Goal: Task Accomplishment & Management: Use online tool/utility

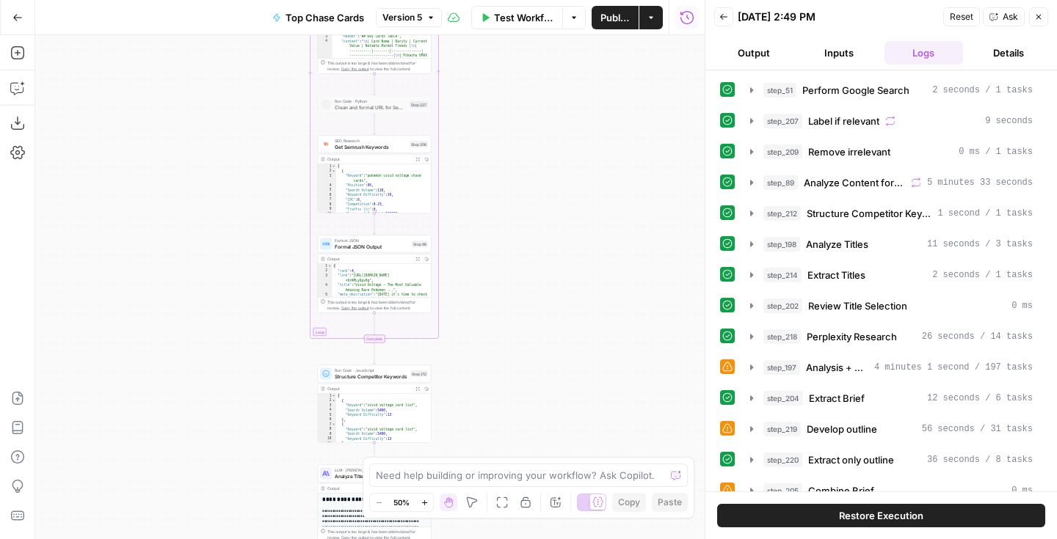
drag, startPoint x: 462, startPoint y: 151, endPoint x: 467, endPoint y: 433, distance: 281.9
click at [467, 435] on div "Workflow Set Inputs Inputs Google Search Perform Google Search Step 51 Output E…" at bounding box center [369, 287] width 669 height 504
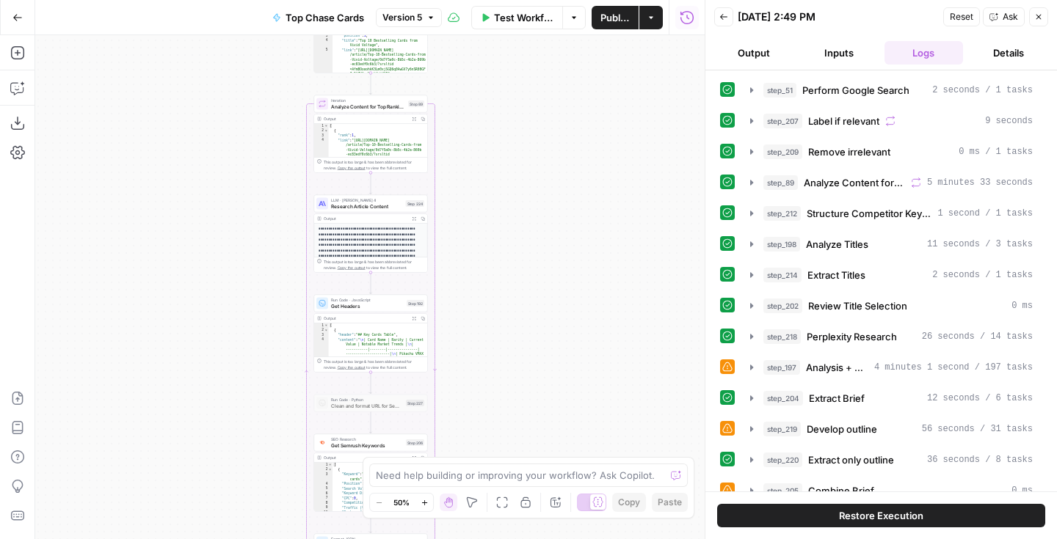
drag, startPoint x: 506, startPoint y: 239, endPoint x: 500, endPoint y: 510, distance: 270.9
click at [500, 510] on body "Rare Candy New Home Browse Insights Opportunities Your Data Recent Grids Top Ch…" at bounding box center [528, 269] width 1057 height 539
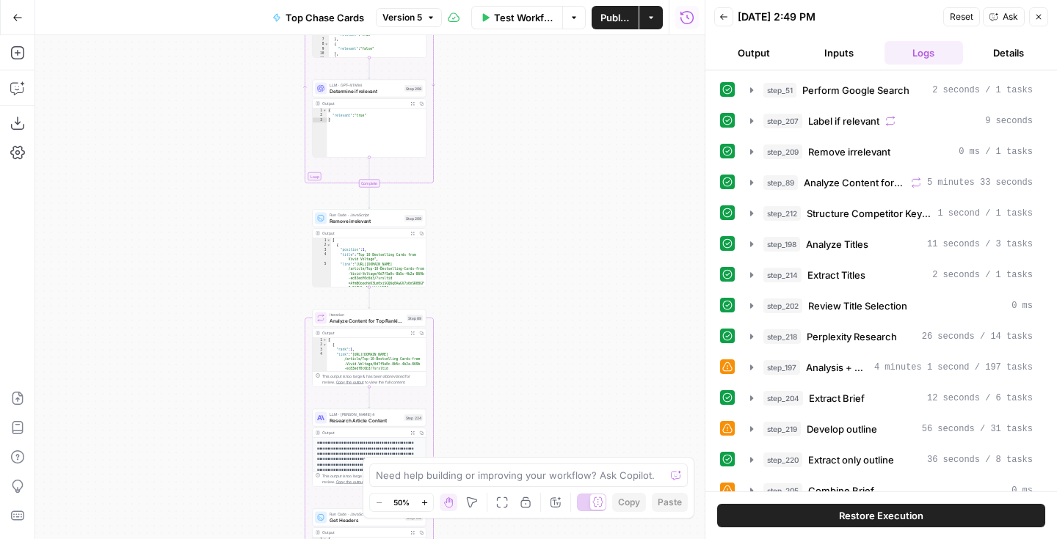
drag, startPoint x: 518, startPoint y: 246, endPoint x: 517, endPoint y: 460, distance: 214.3
click at [517, 460] on body "Rare Candy New Home Browse Insights Opportunities Your Data Recent Grids Top Ch…" at bounding box center [528, 269] width 1057 height 539
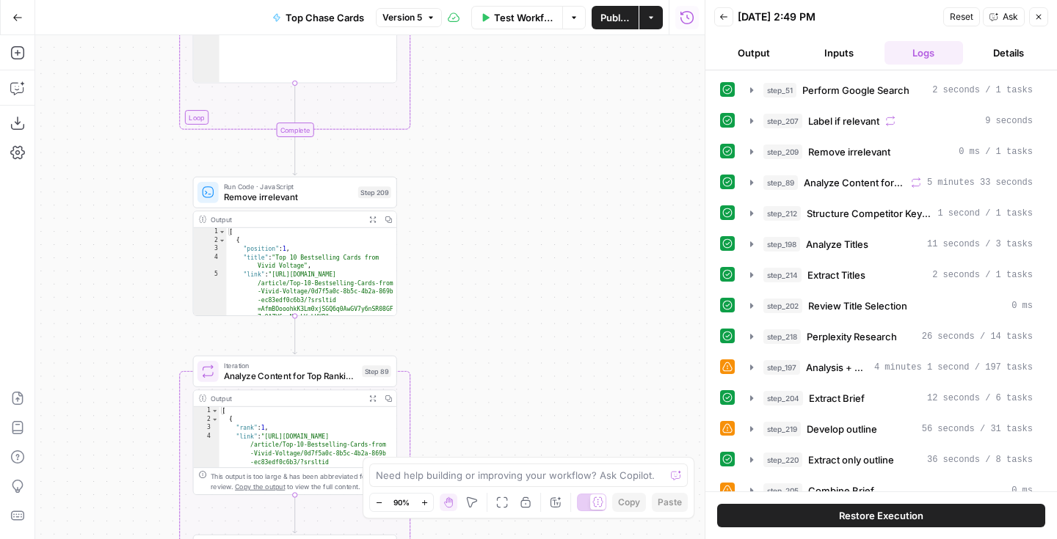
drag, startPoint x: 503, startPoint y: 165, endPoint x: 572, endPoint y: 332, distance: 180.3
click at [572, 332] on div "Workflow Set Inputs Inputs Google Search Perform Google Search Step 51 Output E…" at bounding box center [369, 287] width 669 height 504
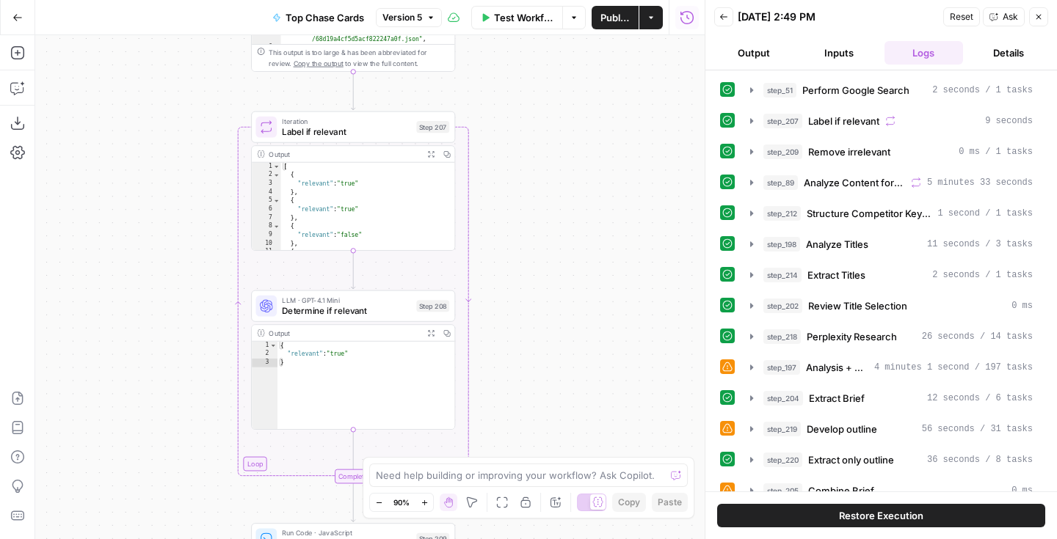
drag, startPoint x: 557, startPoint y: 214, endPoint x: 567, endPoint y: 462, distance: 248.2
click at [567, 462] on body "Rare Candy New Home Browse Insights Opportunities Your Data Recent Grids Top Ch…" at bounding box center [528, 269] width 1057 height 539
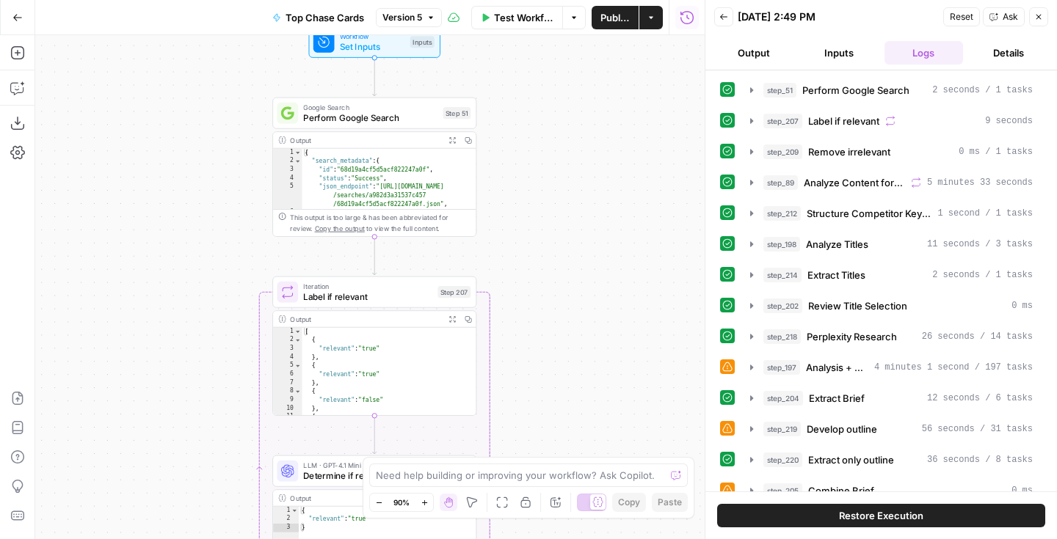
drag, startPoint x: 535, startPoint y: 199, endPoint x: 553, endPoint y: 352, distance: 154.5
click at [553, 352] on div "Workflow Set Inputs Inputs Google Search Perform Google Search Step 51 Output E…" at bounding box center [369, 287] width 669 height 504
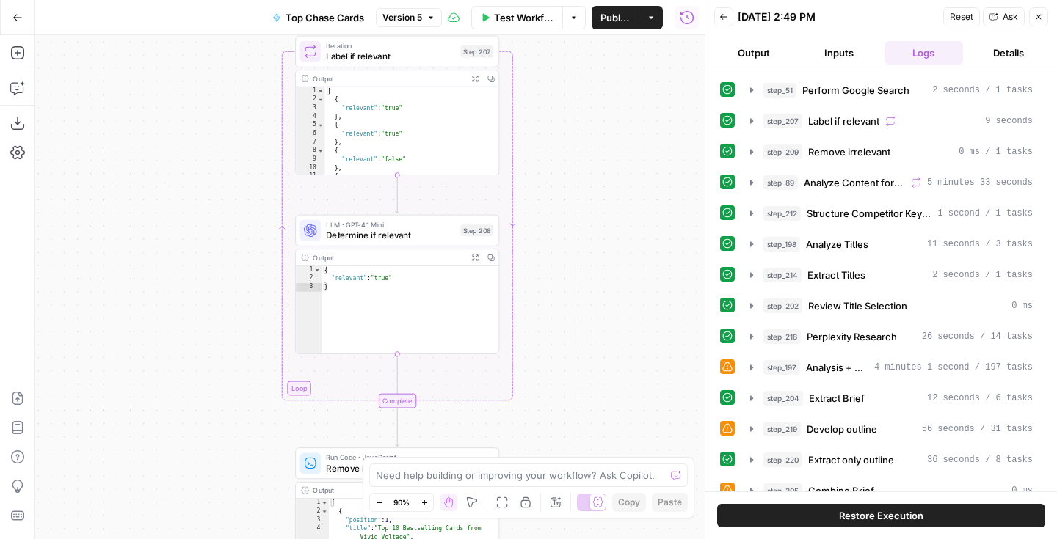
drag, startPoint x: 540, startPoint y: 158, endPoint x: 564, endPoint y: -81, distance: 239.7
click at [564, 0] on html "Rare Candy New Home Browse Insights Opportunities Your Data Recent Grids Top Ch…" at bounding box center [528, 269] width 1057 height 539
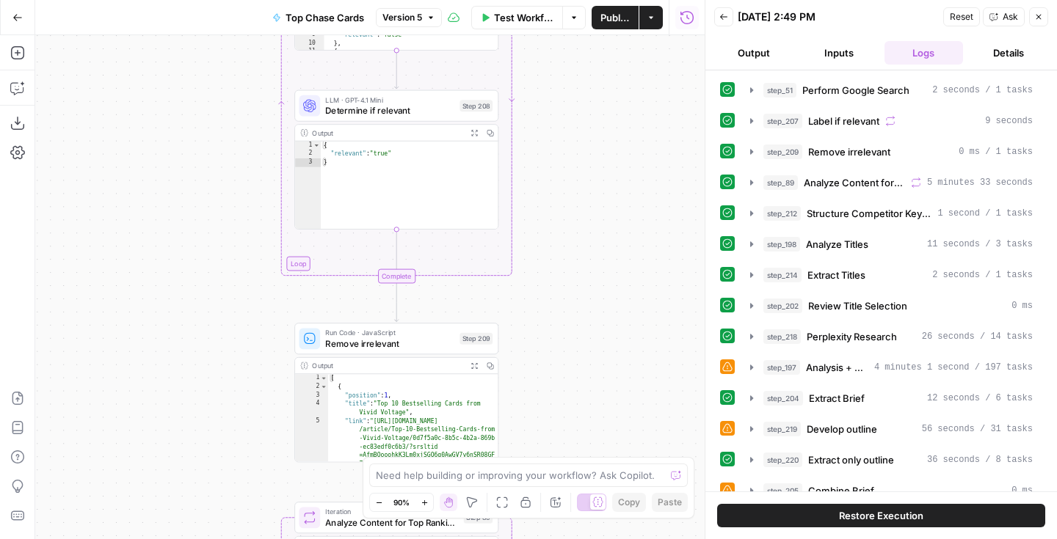
drag, startPoint x: 585, startPoint y: 195, endPoint x: 585, endPoint y: -5, distance: 200.3
click at [585, 0] on html "Rare Candy New Home Browse Insights Opportunities Your Data Recent Grids Top Ch…" at bounding box center [528, 269] width 1057 height 539
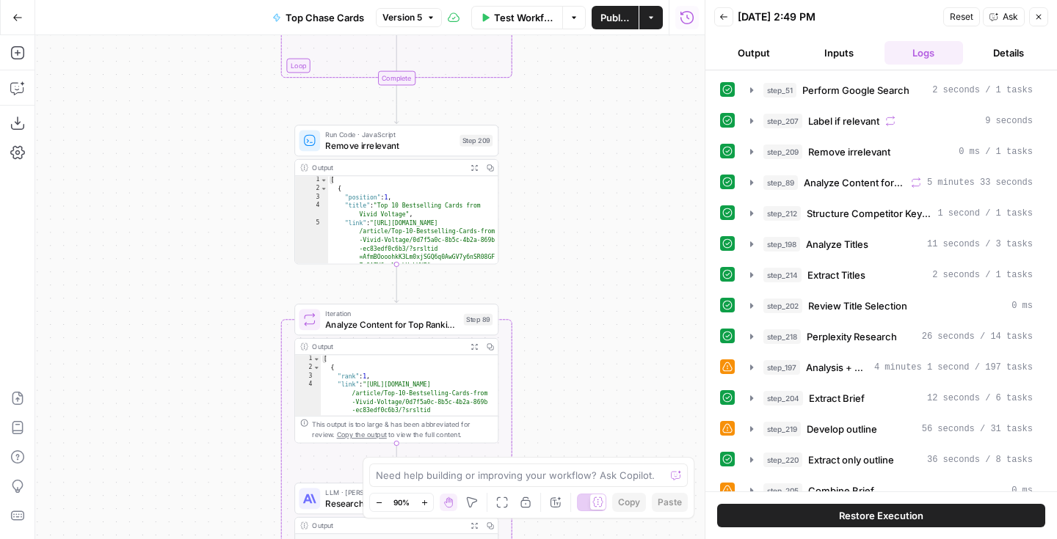
drag, startPoint x: 585, startPoint y: 219, endPoint x: 585, endPoint y: 57, distance: 162.2
click at [585, 57] on div "Workflow Set Inputs Inputs Google Search Perform Google Search Step 51 Output E…" at bounding box center [369, 287] width 669 height 504
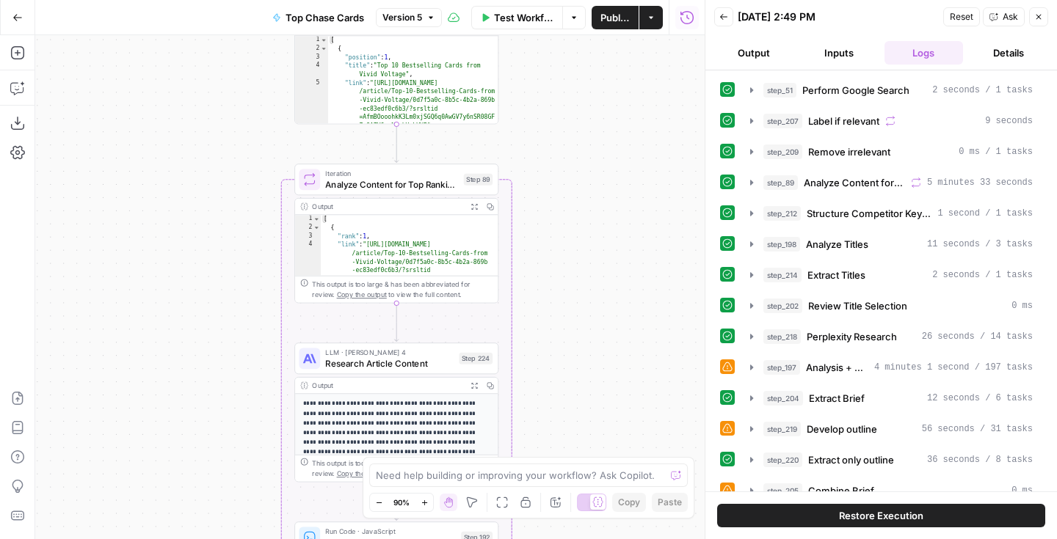
drag, startPoint x: 588, startPoint y: 252, endPoint x: 588, endPoint y: 76, distance: 176.1
click at [588, 76] on div "Workflow Set Inputs Inputs Google Search Perform Google Search Step 51 Output E…" at bounding box center [369, 287] width 669 height 504
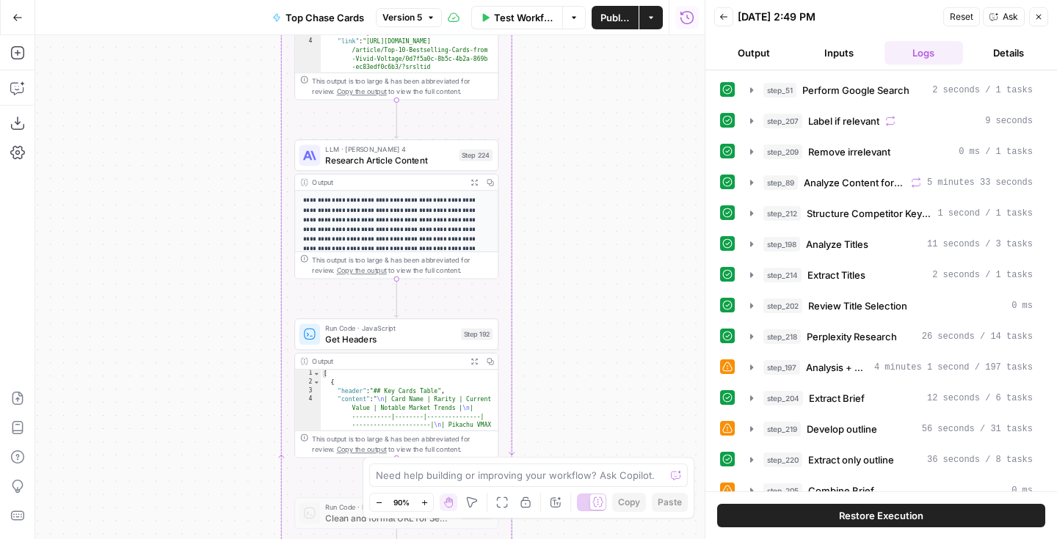
drag, startPoint x: 589, startPoint y: 295, endPoint x: 588, endPoint y: 96, distance: 198.9
click at [588, 96] on div "Workflow Set Inputs Inputs Google Search Perform Google Search Step 51 Output E…" at bounding box center [369, 287] width 669 height 504
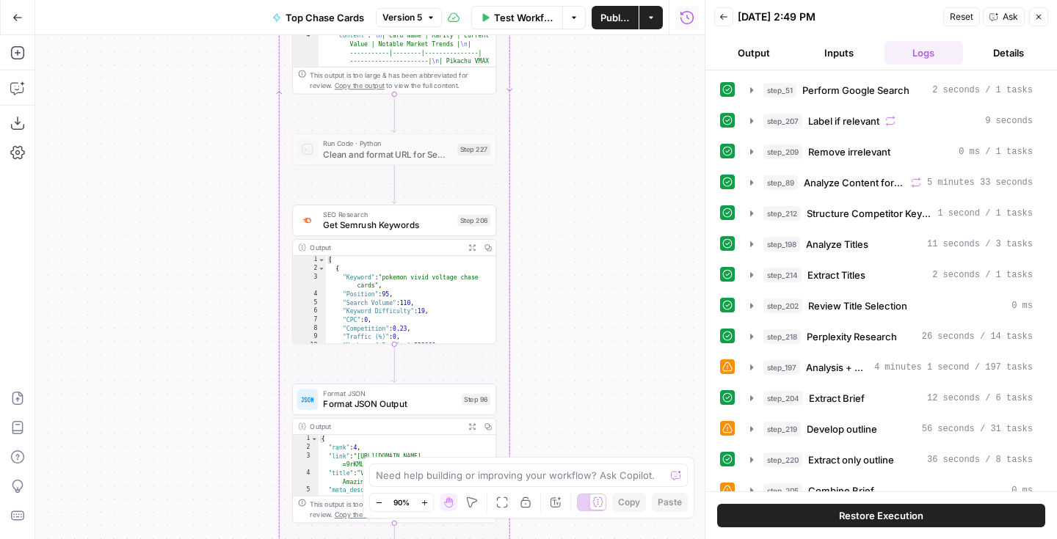
drag, startPoint x: 578, startPoint y: 271, endPoint x: 577, endPoint y: -19, distance: 289.9
click at [577, 0] on html "Rare Candy New Home Browse Insights Opportunities Your Data Recent Grids Top Ch…" at bounding box center [528, 269] width 1057 height 539
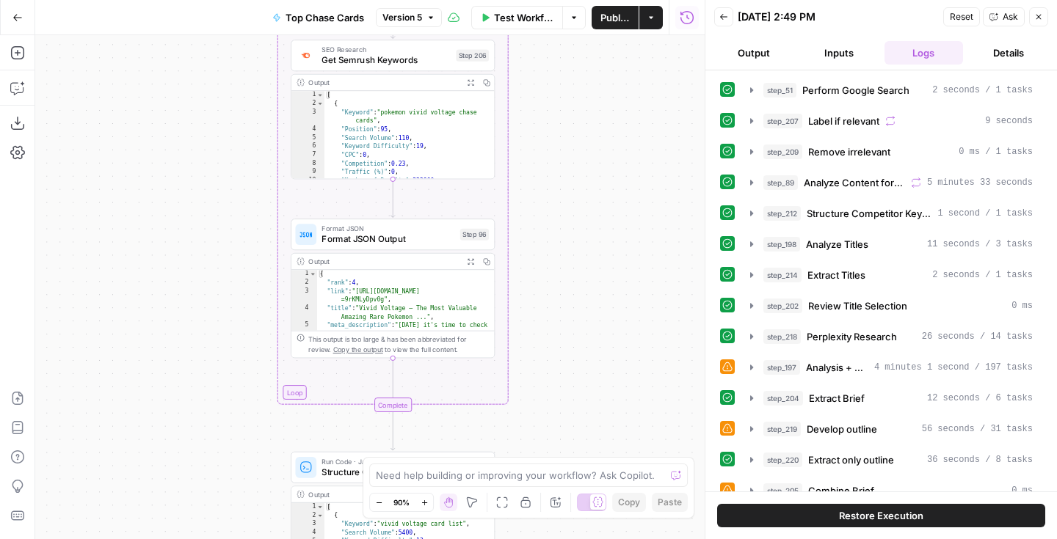
drag, startPoint x: 558, startPoint y: 253, endPoint x: 558, endPoint y: 88, distance: 165.1
click at [558, 88] on div "Workflow Set Inputs Inputs Google Search Perform Google Search Step 51 Output E…" at bounding box center [369, 287] width 669 height 504
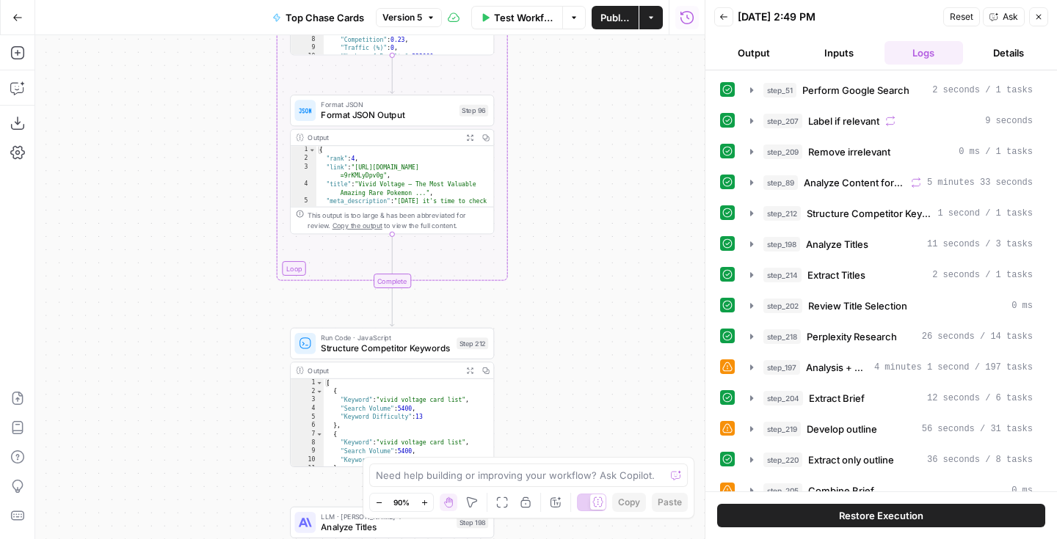
drag, startPoint x: 558, startPoint y: 288, endPoint x: 557, endPoint y: 165, distance: 123.3
click at [557, 165] on div "Workflow Set Inputs Inputs Google Search Perform Google Search Step 51 Output E…" at bounding box center [369, 287] width 669 height 504
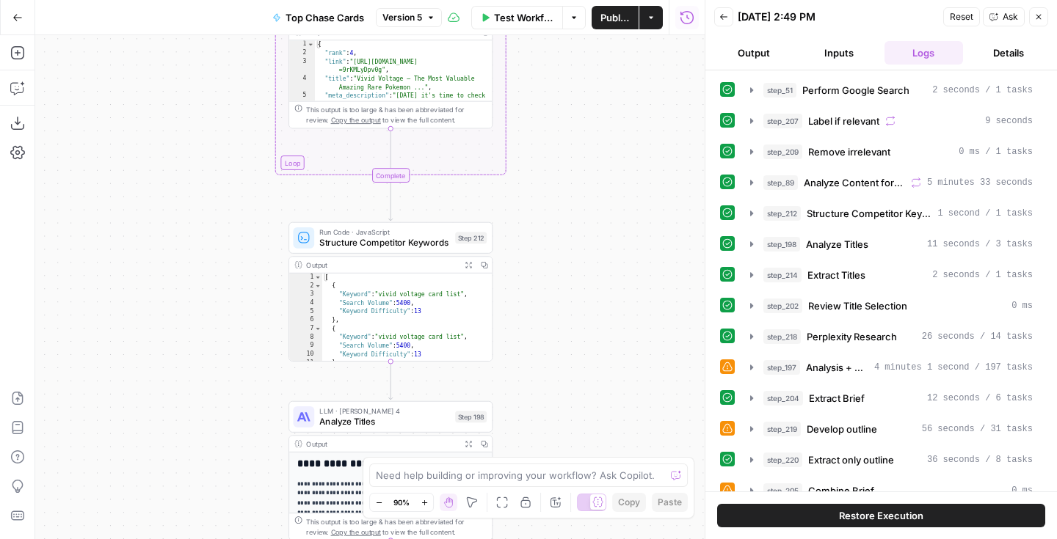
drag, startPoint x: 571, startPoint y: 313, endPoint x: 570, endPoint y: 206, distance: 106.4
click at [570, 206] on div "Workflow Set Inputs Inputs Google Search Perform Google Search Step 51 Output E…" at bounding box center [369, 287] width 669 height 504
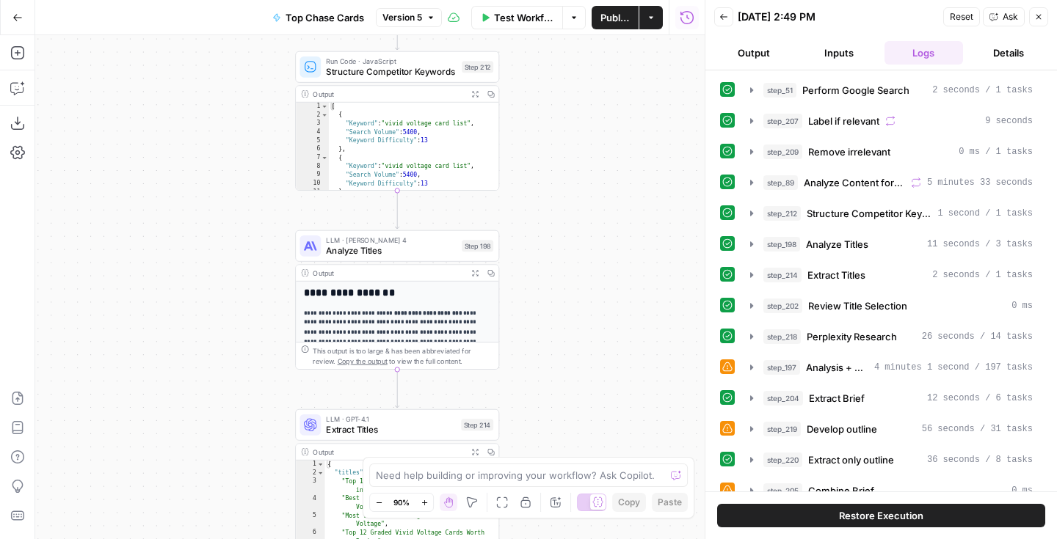
drag, startPoint x: 552, startPoint y: 364, endPoint x: 558, endPoint y: 194, distance: 170.4
click at [558, 194] on div "Workflow Set Inputs Inputs Google Search Perform Google Search Step 51 Output E…" at bounding box center [369, 287] width 669 height 504
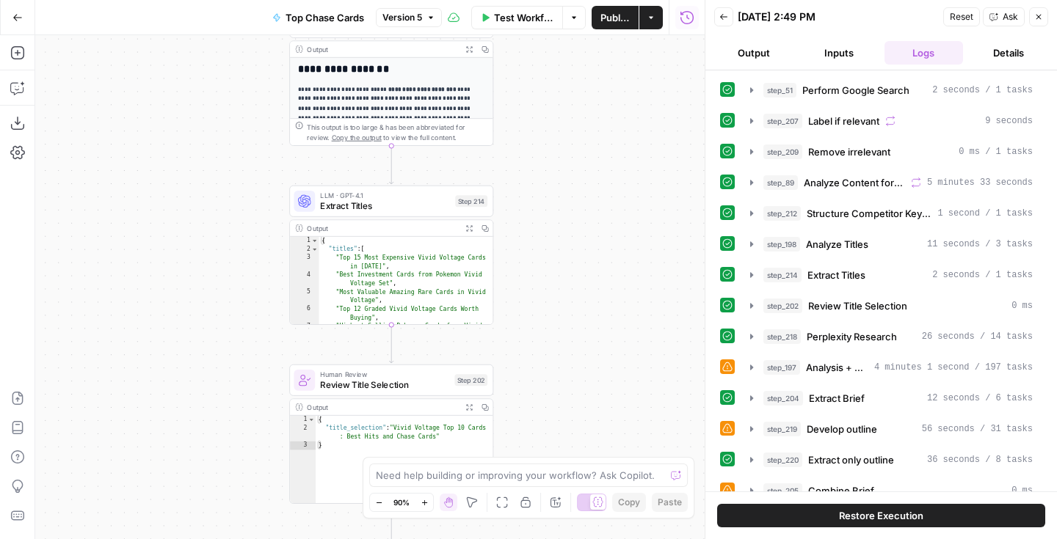
drag, startPoint x: 549, startPoint y: 391, endPoint x: 545, endPoint y: 149, distance: 242.2
click at [545, 149] on div "Workflow Set Inputs Inputs Google Search Perform Google Search Step 51 Output E…" at bounding box center [369, 287] width 669 height 504
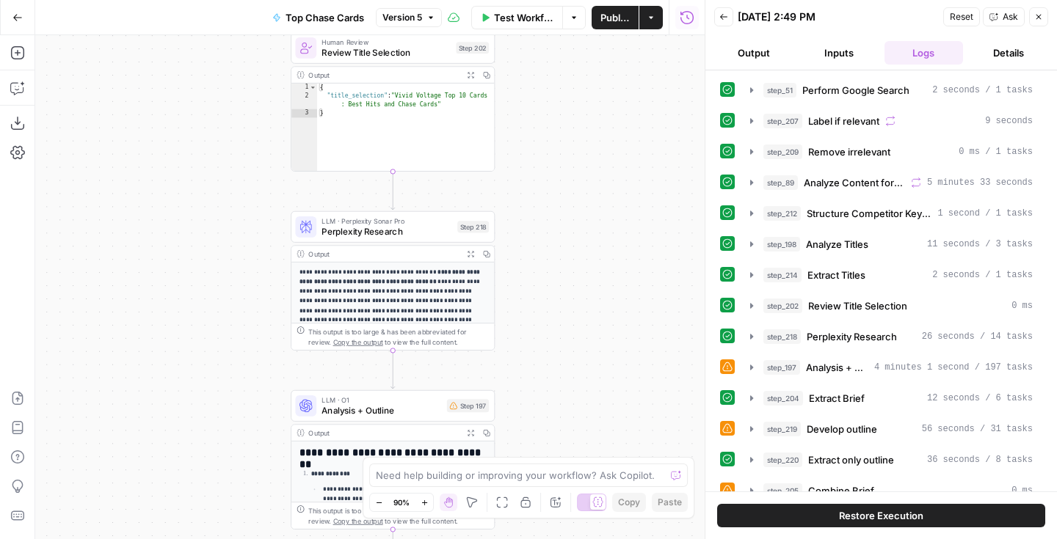
drag, startPoint x: 548, startPoint y: 331, endPoint x: 548, endPoint y: 29, distance: 302.3
click at [548, 29] on div "Go Back Top Chase Cards Version 5 Test Workflow Options Publish Actions Run His…" at bounding box center [352, 269] width 704 height 539
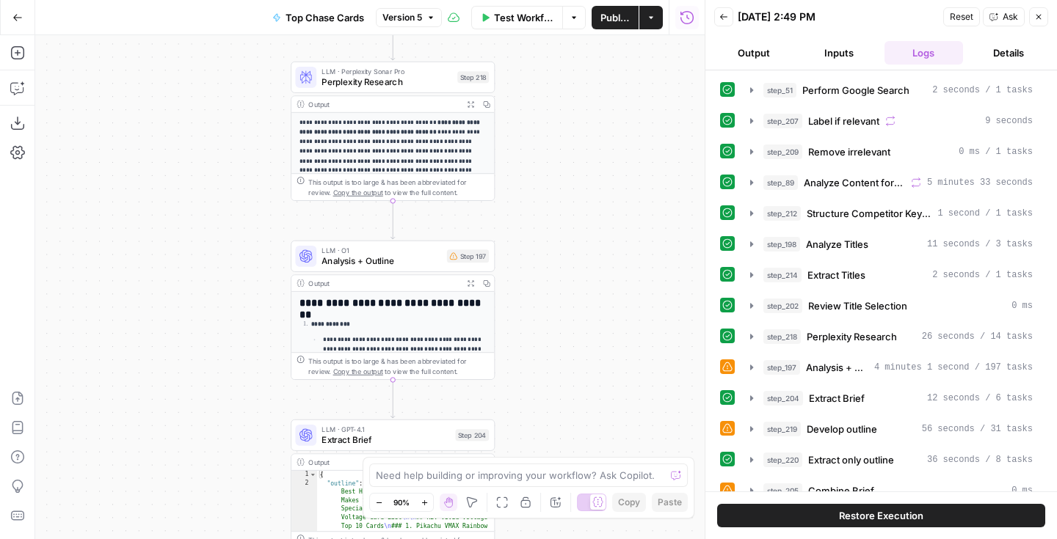
drag, startPoint x: 547, startPoint y: 304, endPoint x: 547, endPoint y: 155, distance: 149.0
click at [547, 155] on div "Workflow Set Inputs Inputs Google Search Perform Google Search Step 51 Output E…" at bounding box center [369, 287] width 669 height 504
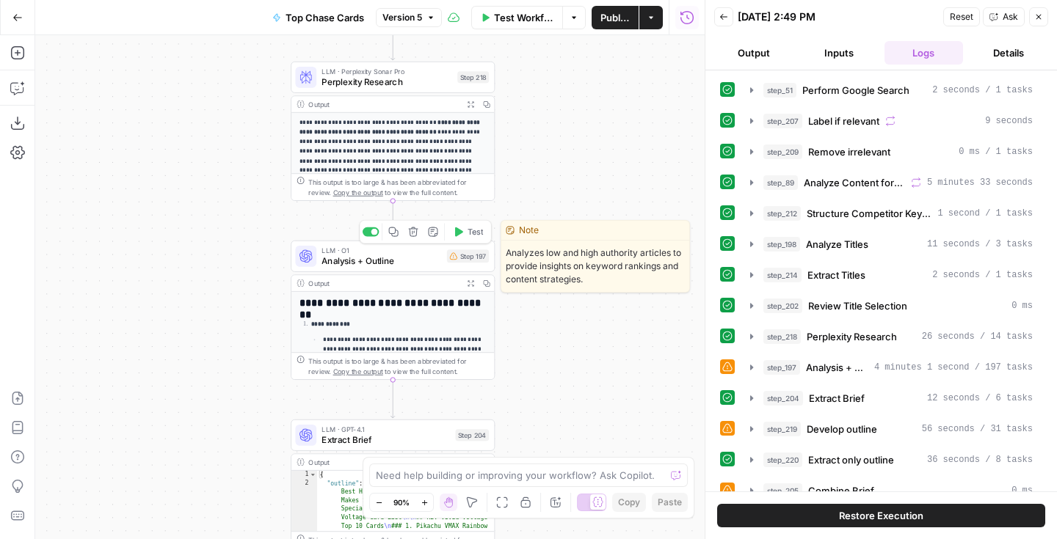
click at [459, 263] on div "LLM · O1 Analysis + Outline Step 197 Copy step Delete step Edit Note Test" at bounding box center [392, 256] width 194 height 23
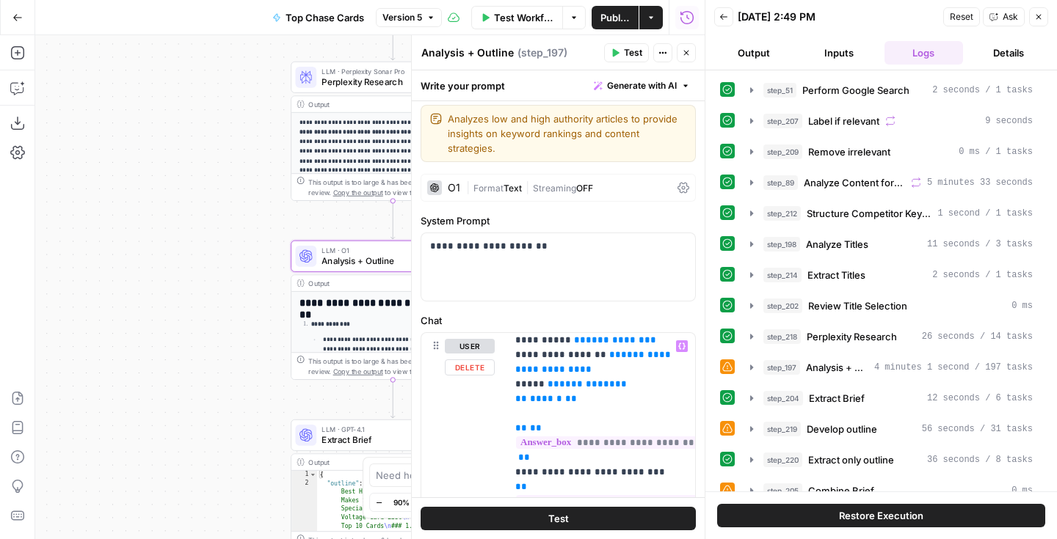
scroll to position [649, 0]
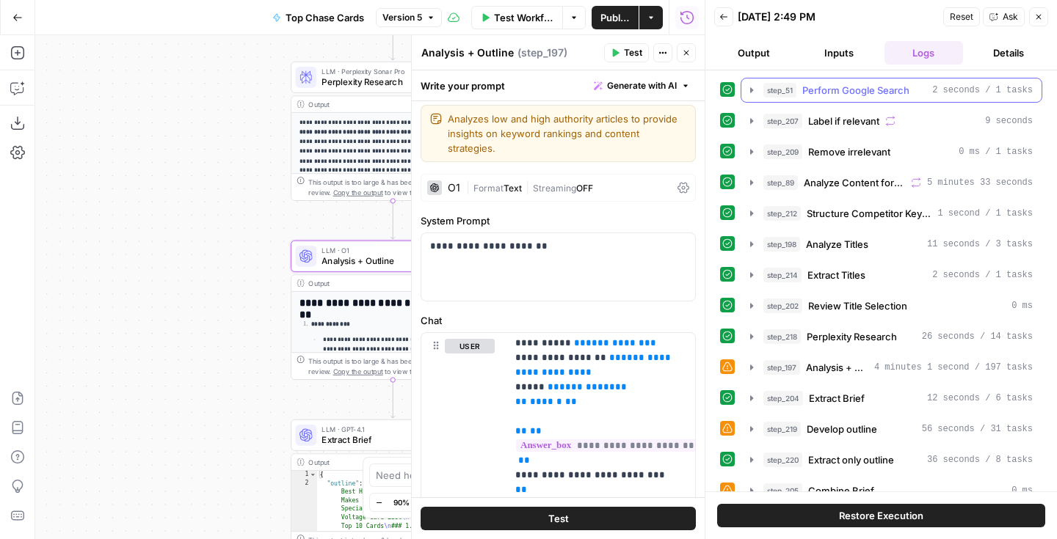
click at [751, 91] on icon "button" at bounding box center [751, 89] width 3 height 5
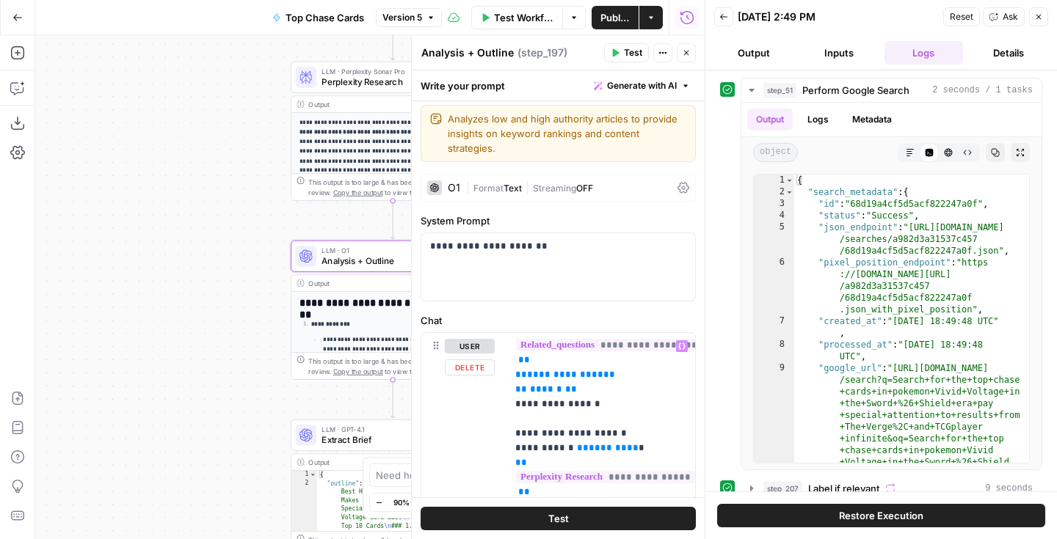
scroll to position [1030, 0]
drag, startPoint x: 628, startPoint y: 398, endPoint x: 574, endPoint y: 398, distance: 54.3
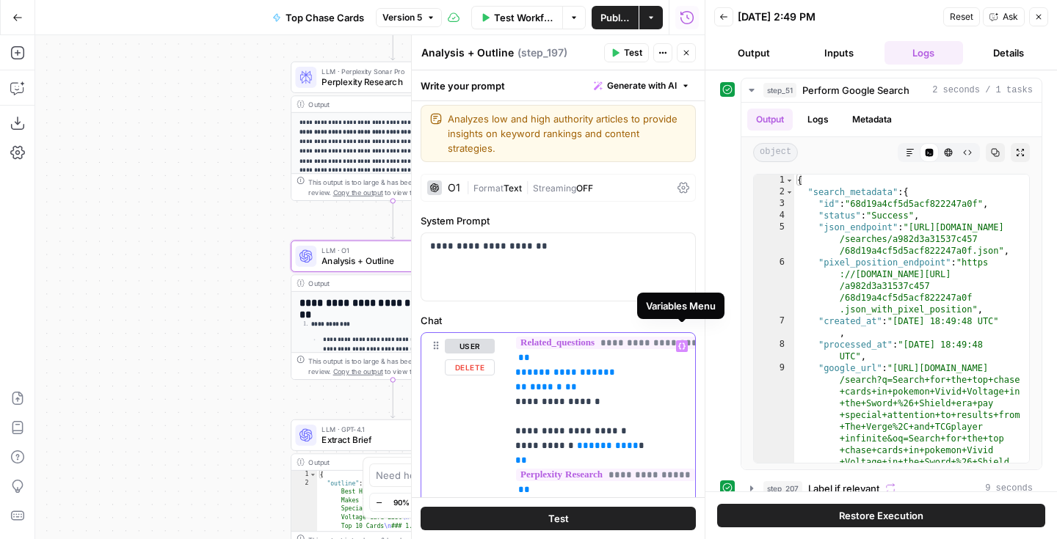
click at [679, 341] on button "Variables Menu" at bounding box center [682, 347] width 12 height 12
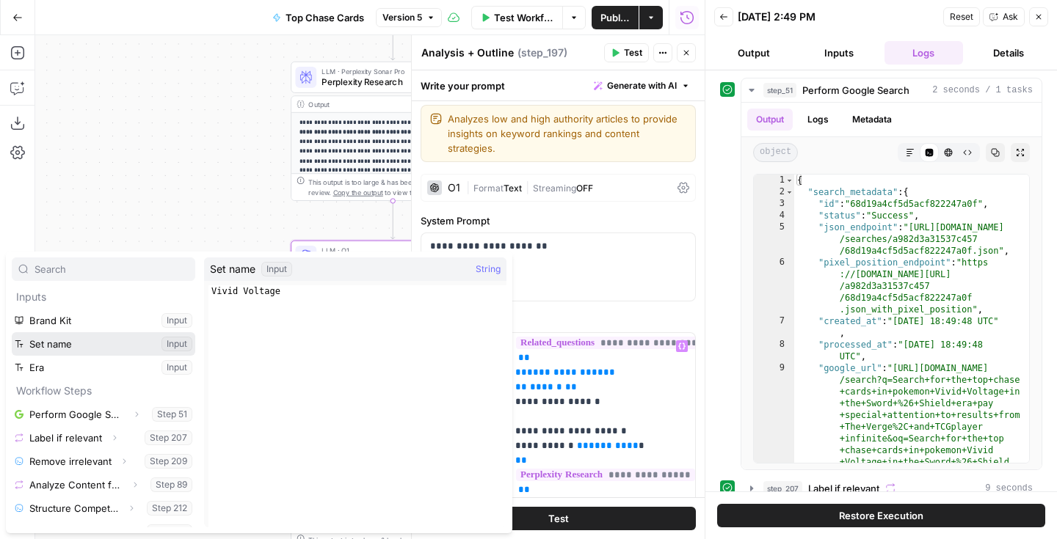
click at [83, 346] on button "Select variable Set name" at bounding box center [103, 343] width 183 height 23
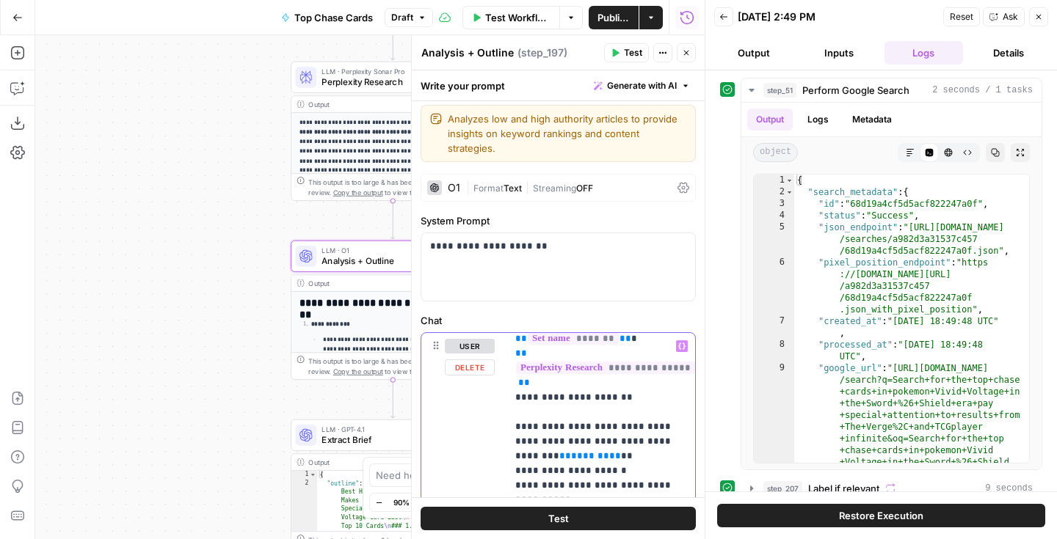
scroll to position [1154, 0]
drag, startPoint x: 569, startPoint y: 412, endPoint x: 515, endPoint y: 410, distance: 54.3
drag, startPoint x: 569, startPoint y: 410, endPoint x: 515, endPoint y: 409, distance: 54.3
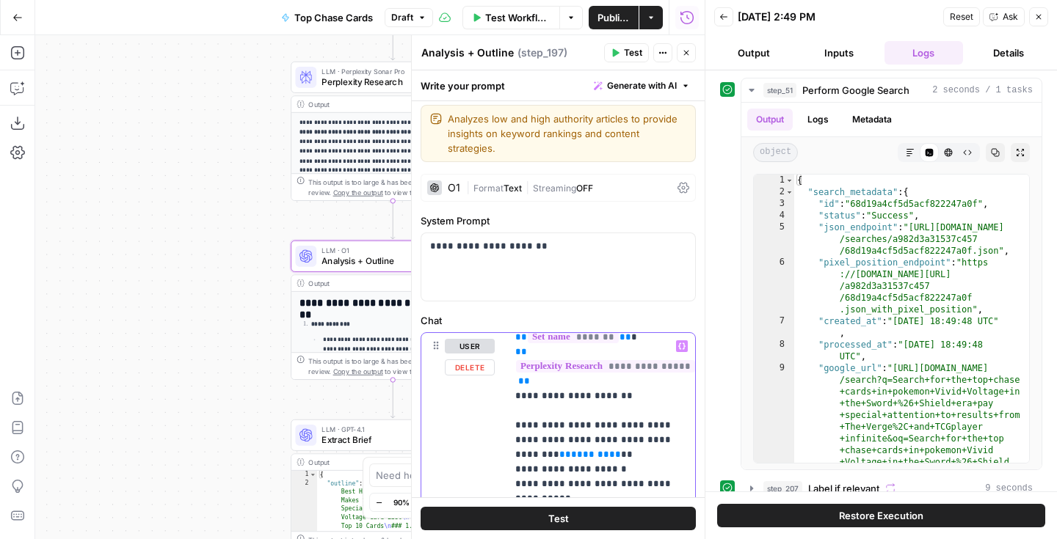
click at [680, 343] on icon "button" at bounding box center [681, 346] width 7 height 7
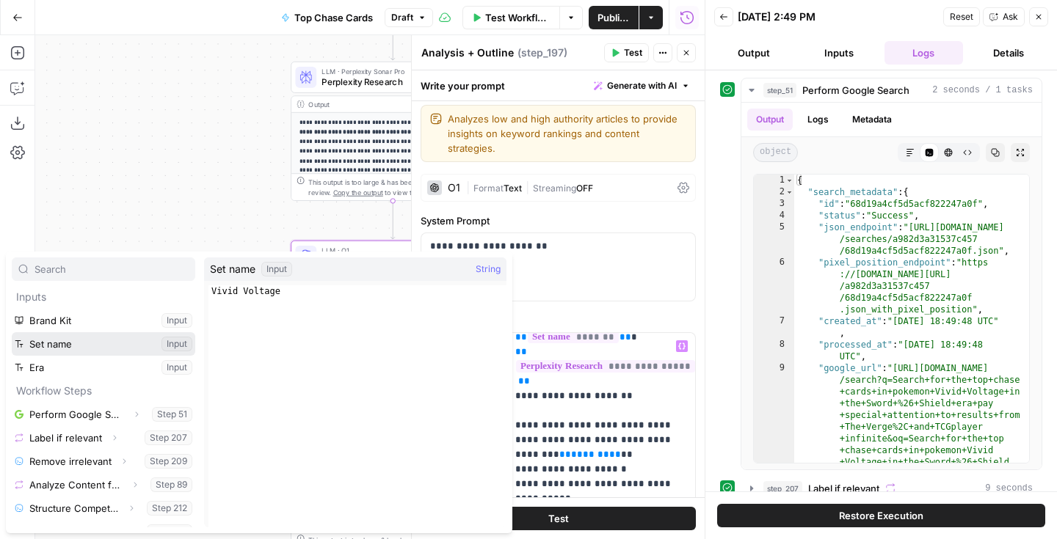
click at [106, 346] on button "Select variable Set name" at bounding box center [103, 343] width 183 height 23
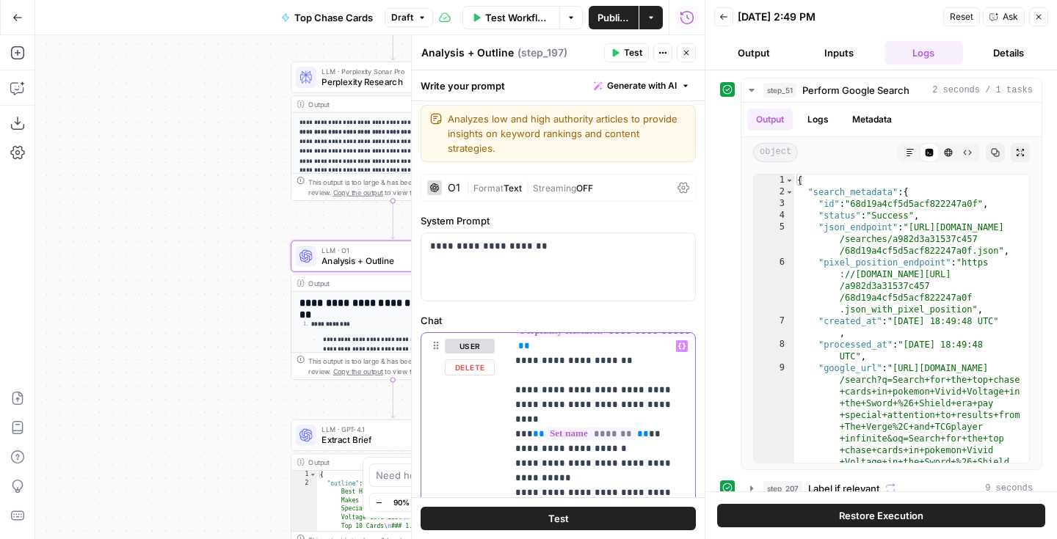
scroll to position [1229, 0]
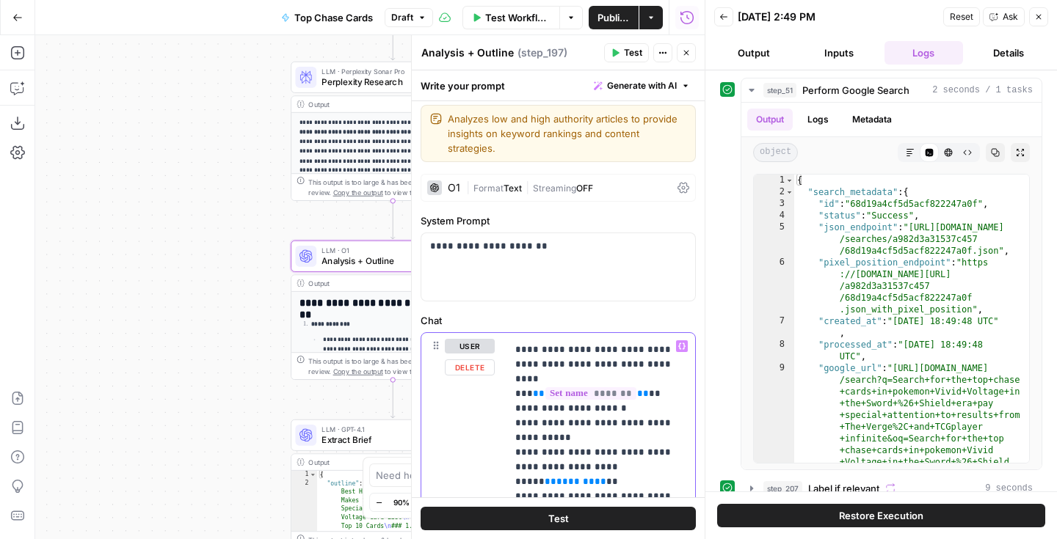
drag, startPoint x: 655, startPoint y: 410, endPoint x: 600, endPoint y: 408, distance: 55.1
click at [683, 343] on icon "button" at bounding box center [681, 346] width 7 height 7
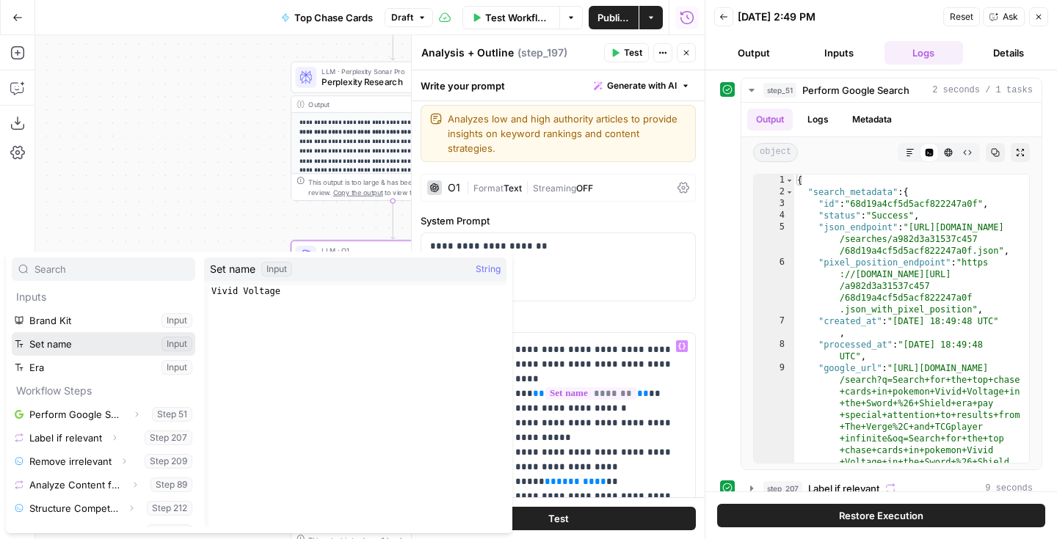
click at [111, 341] on button "Select variable Set name" at bounding box center [103, 343] width 183 height 23
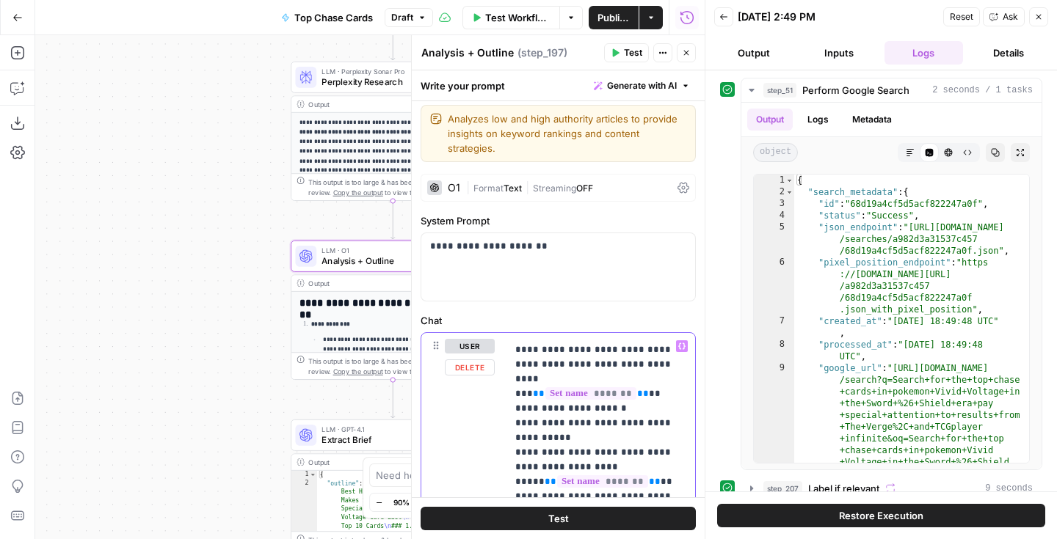
scroll to position [1286, 0]
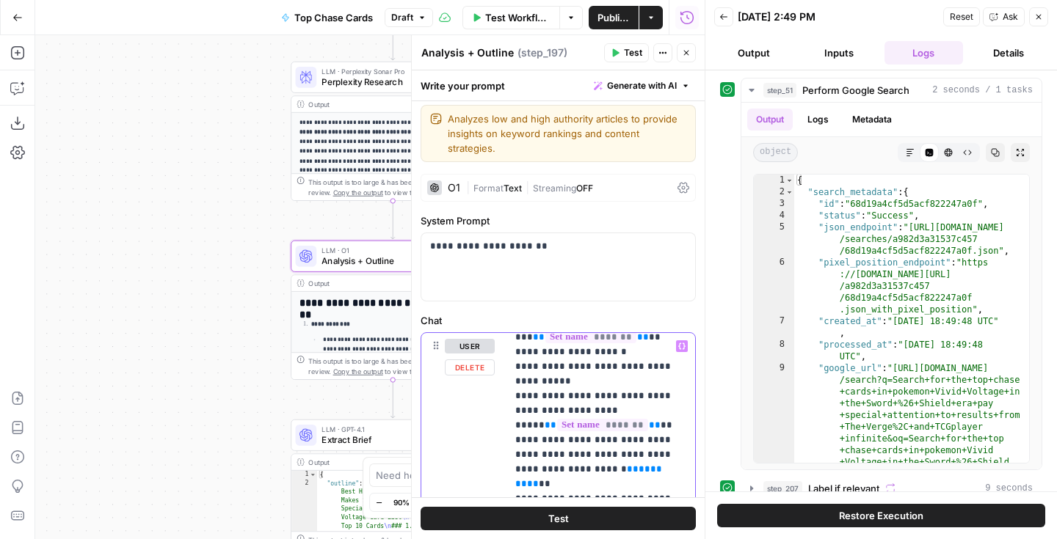
drag, startPoint x: 636, startPoint y: 413, endPoint x: 582, endPoint y: 414, distance: 53.6
click at [680, 343] on icon "button" at bounding box center [681, 346] width 7 height 7
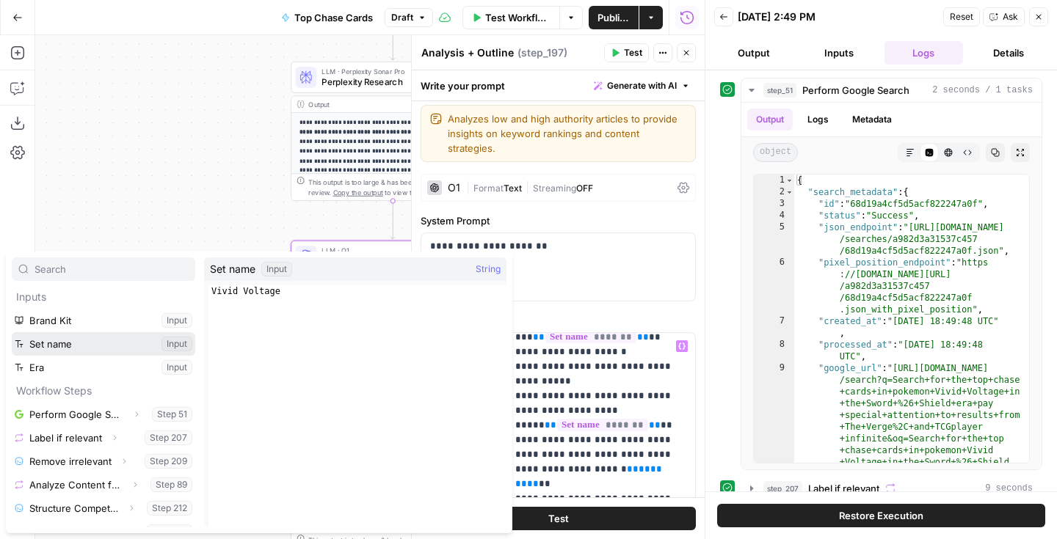
click at [112, 336] on button "Select variable Set name" at bounding box center [103, 343] width 183 height 23
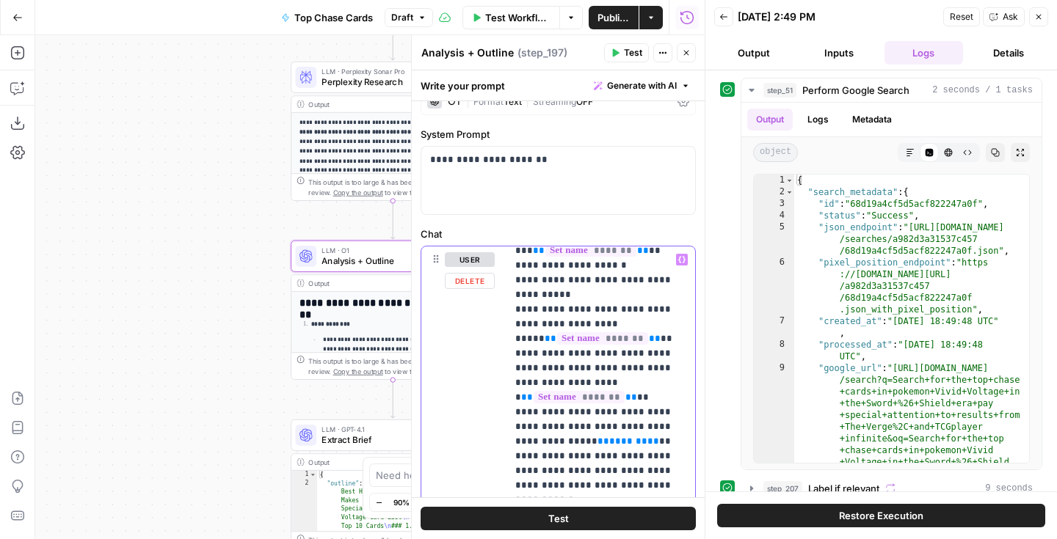
scroll to position [93, 0]
drag, startPoint x: 624, startPoint y: 383, endPoint x: 570, endPoint y: 380, distance: 54.4
drag, startPoint x: 568, startPoint y: 376, endPoint x: 624, endPoint y: 376, distance: 55.8
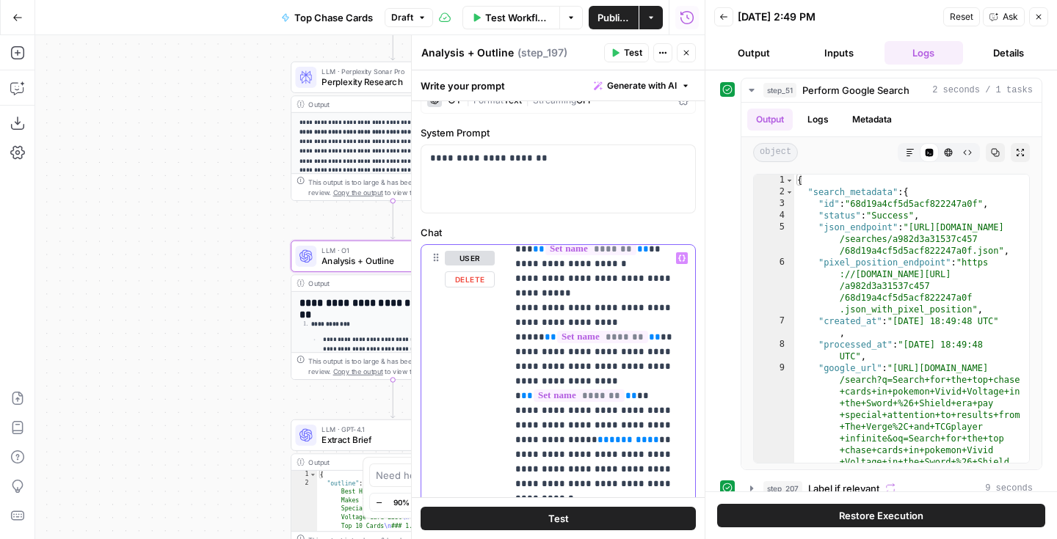
click at [680, 255] on icon "button" at bounding box center [681, 258] width 7 height 7
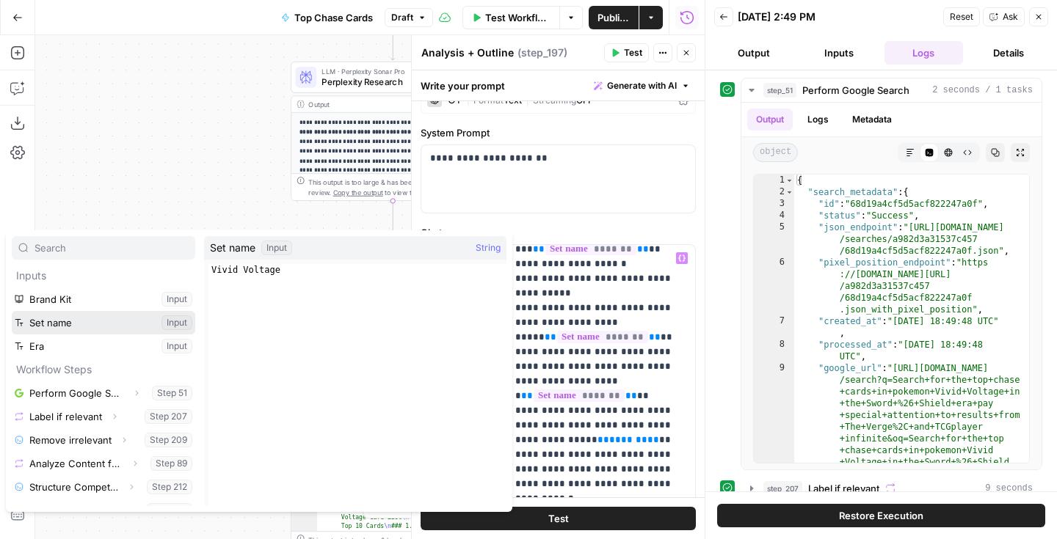
click at [117, 318] on button "Select variable Set name" at bounding box center [103, 322] width 183 height 23
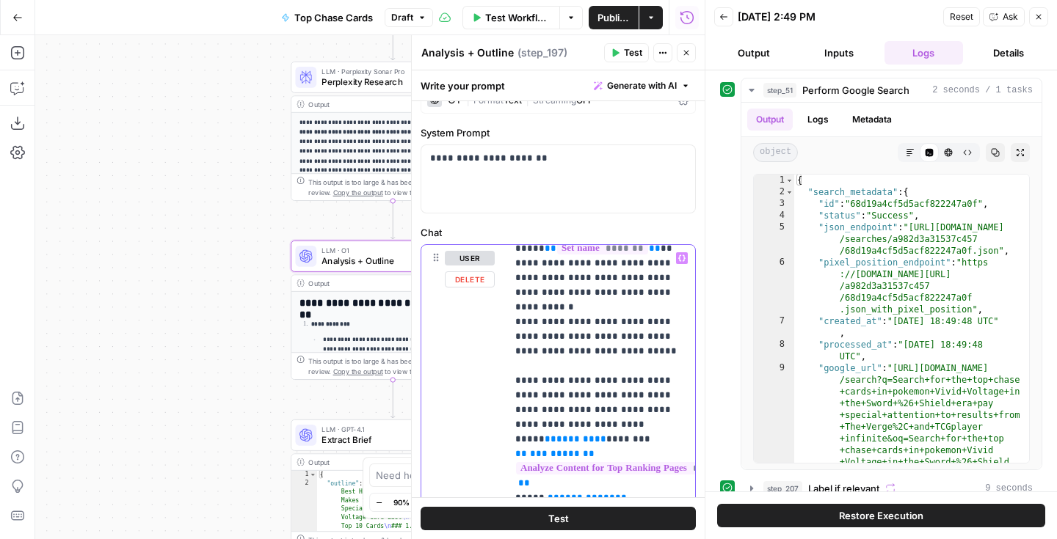
scroll to position [1493, 0]
drag, startPoint x: 569, startPoint y: 360, endPoint x: 514, endPoint y: 360, distance: 55.8
click at [514, 360] on div "**********" at bounding box center [600, 544] width 189 height 598
click at [685, 252] on button "Variables Menu" at bounding box center [682, 258] width 12 height 12
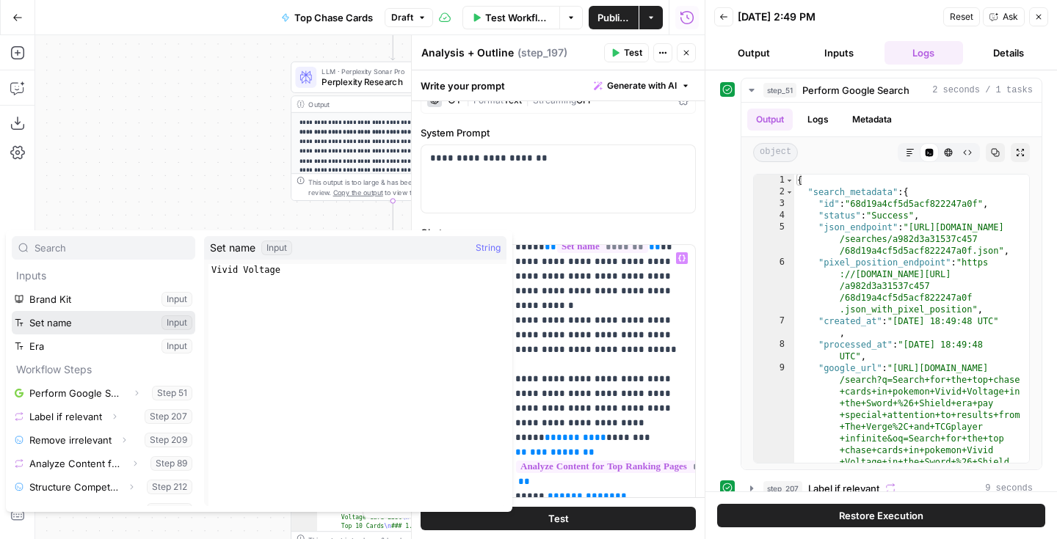
click at [115, 327] on button "Select variable Set name" at bounding box center [103, 322] width 183 height 23
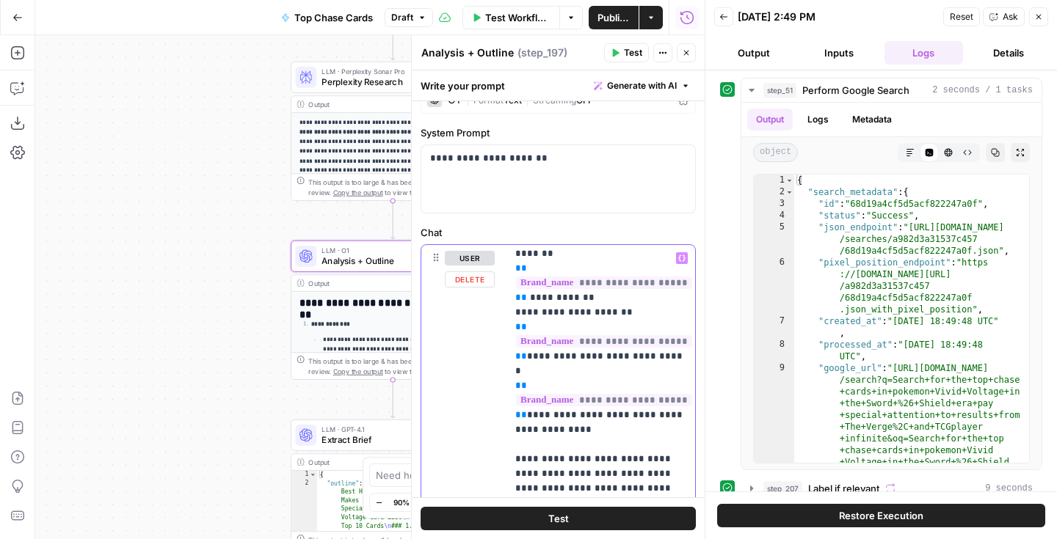
scroll to position [4915, 0]
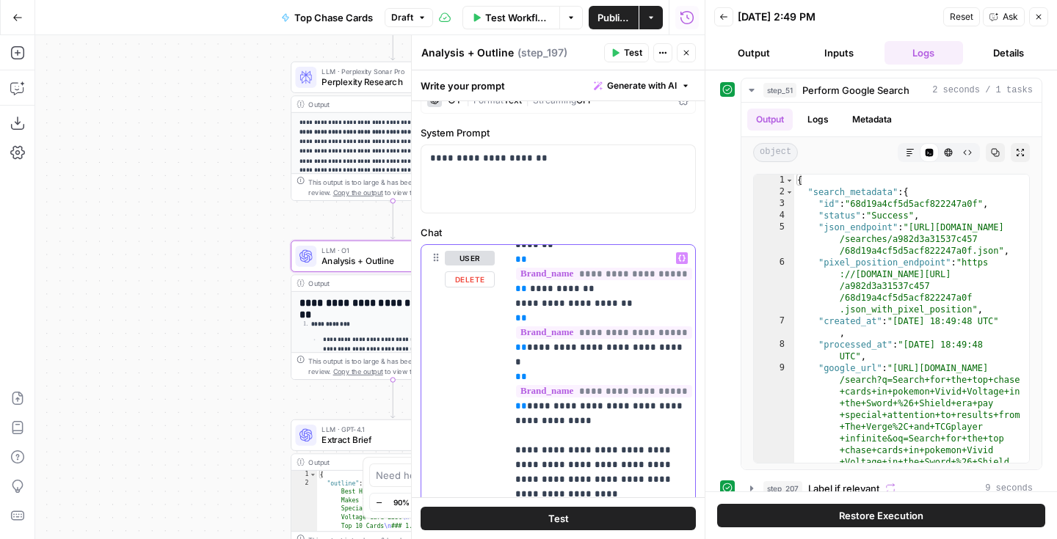
drag, startPoint x: 589, startPoint y: 331, endPoint x: 534, endPoint y: 329, distance: 55.8
click at [683, 255] on icon "button" at bounding box center [681, 258] width 7 height 7
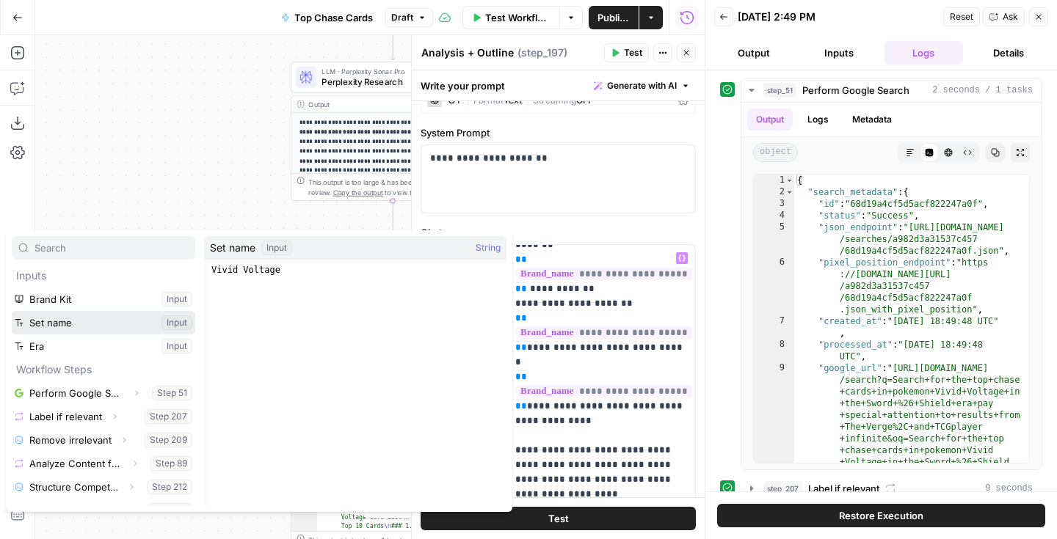
click at [131, 324] on button "Select variable Set name" at bounding box center [103, 322] width 183 height 23
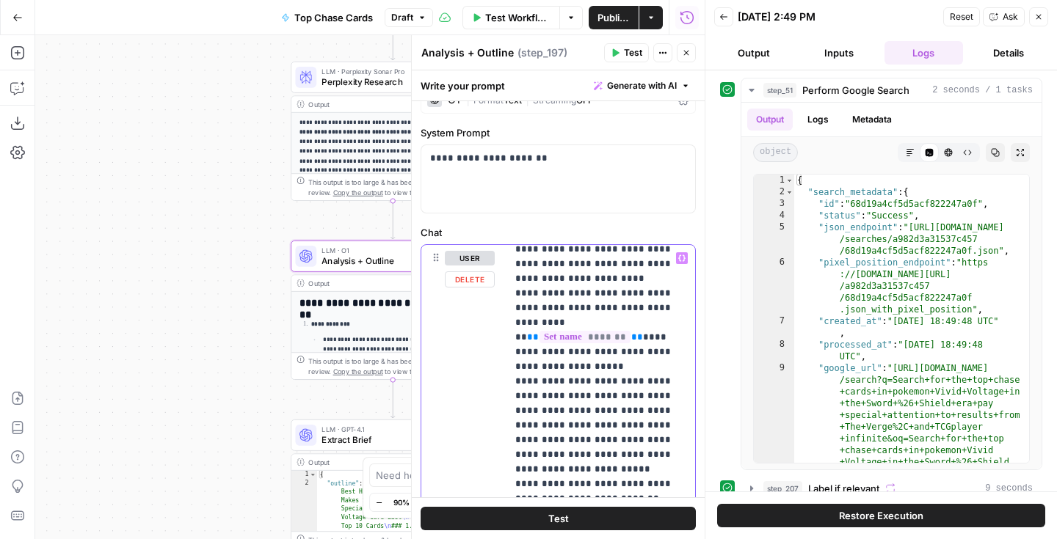
scroll to position [5367, 0]
drag, startPoint x: 525, startPoint y: 394, endPoint x: 623, endPoint y: 382, distance: 99.1
click at [684, 255] on icon "button" at bounding box center [681, 258] width 7 height 7
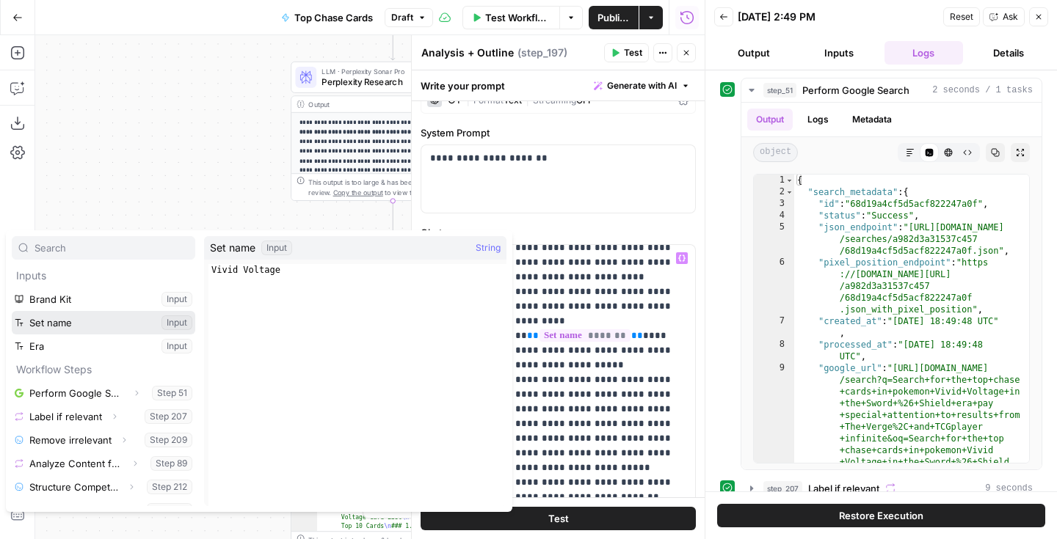
click at [138, 313] on button "Select variable Set name" at bounding box center [103, 322] width 183 height 23
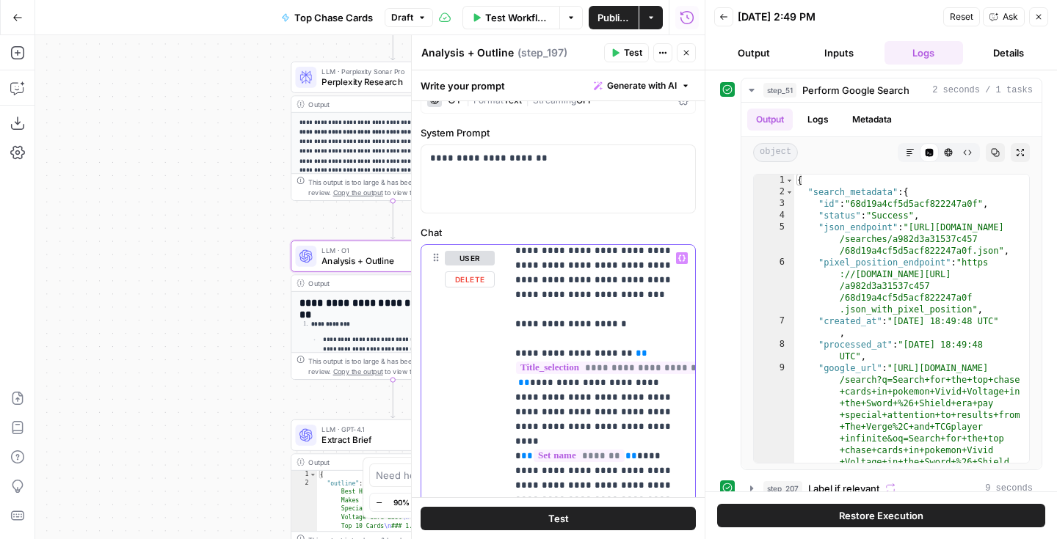
scroll to position [5807, 0]
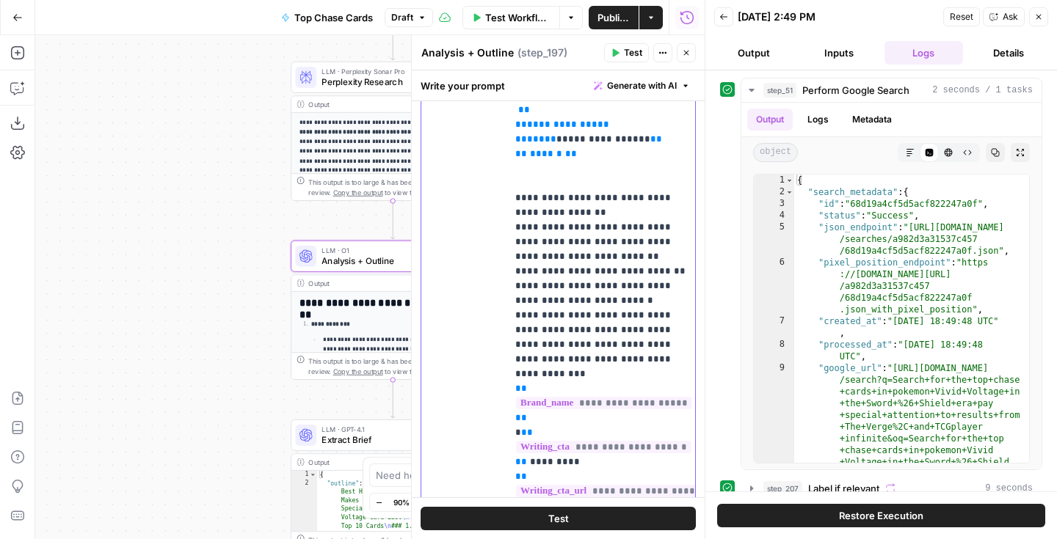
scroll to position [502, 0]
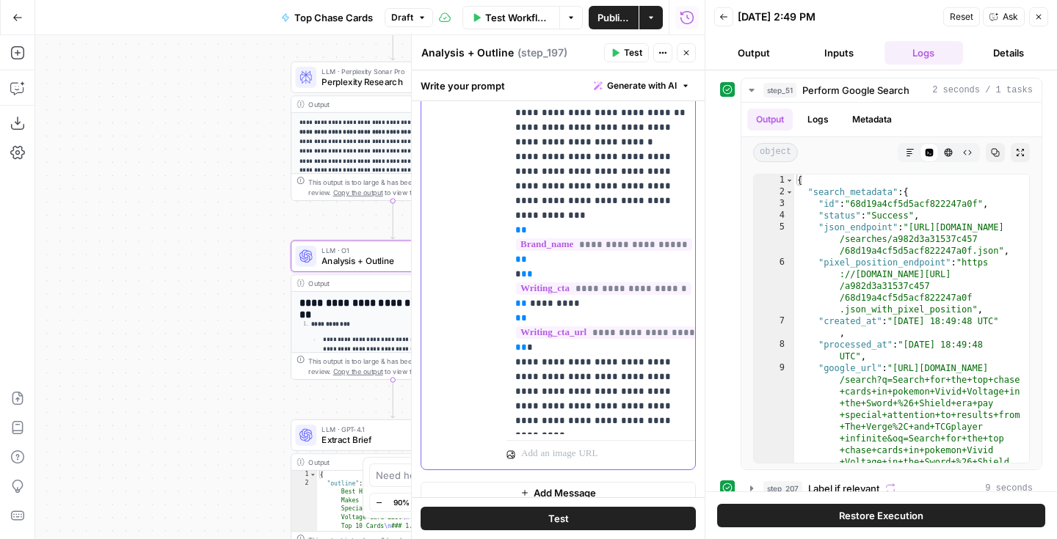
drag, startPoint x: 615, startPoint y: 316, endPoint x: 562, endPoint y: 316, distance: 52.8
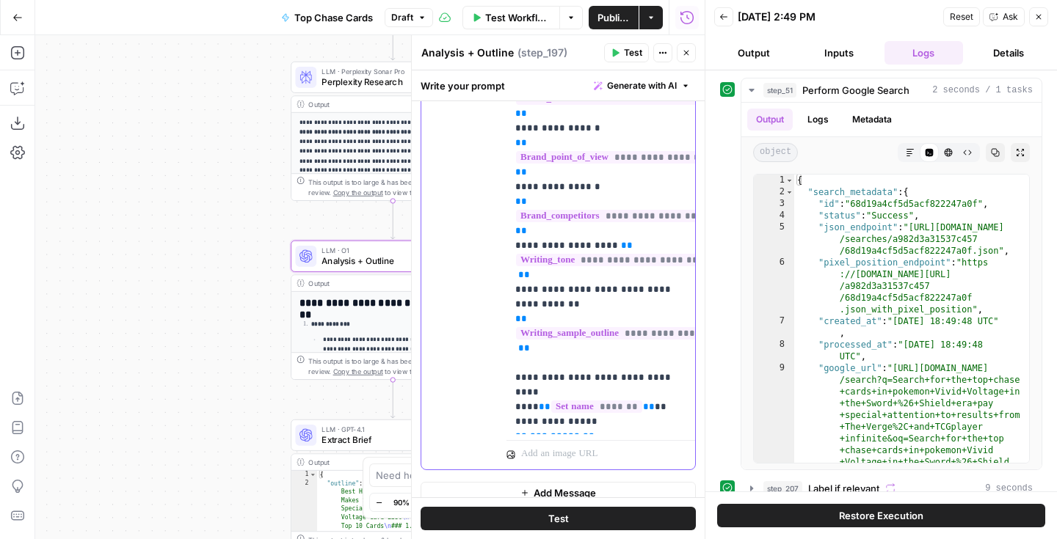
scroll to position [0, 0]
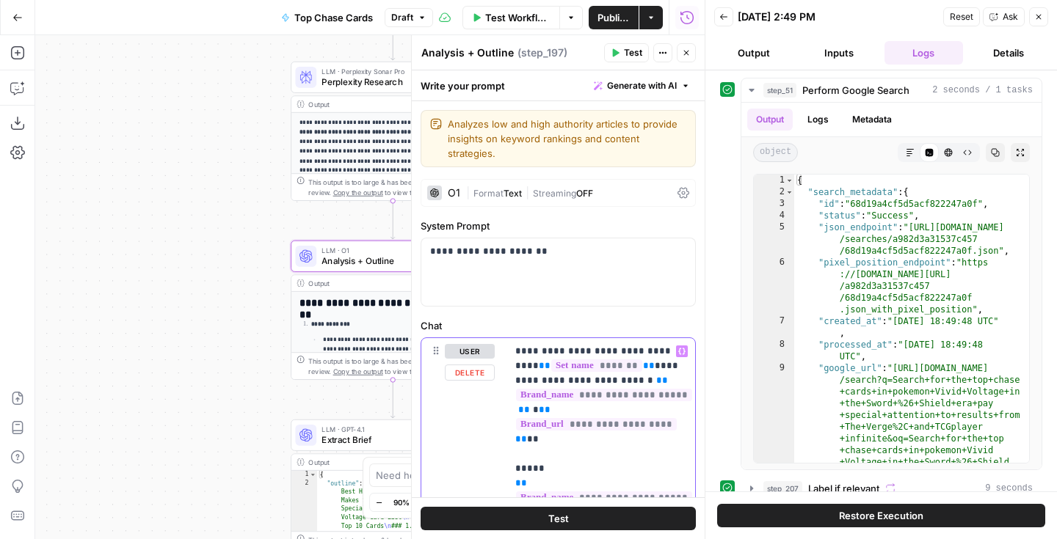
click at [685, 352] on span "Variables Menu" at bounding box center [685, 352] width 1 height 1
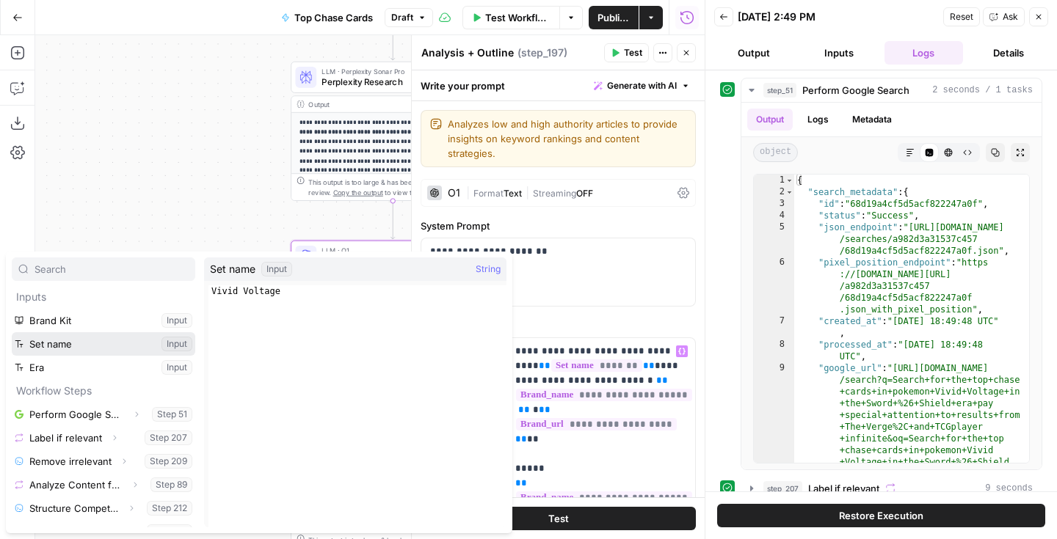
click at [77, 349] on button "Select variable Set name" at bounding box center [103, 343] width 183 height 23
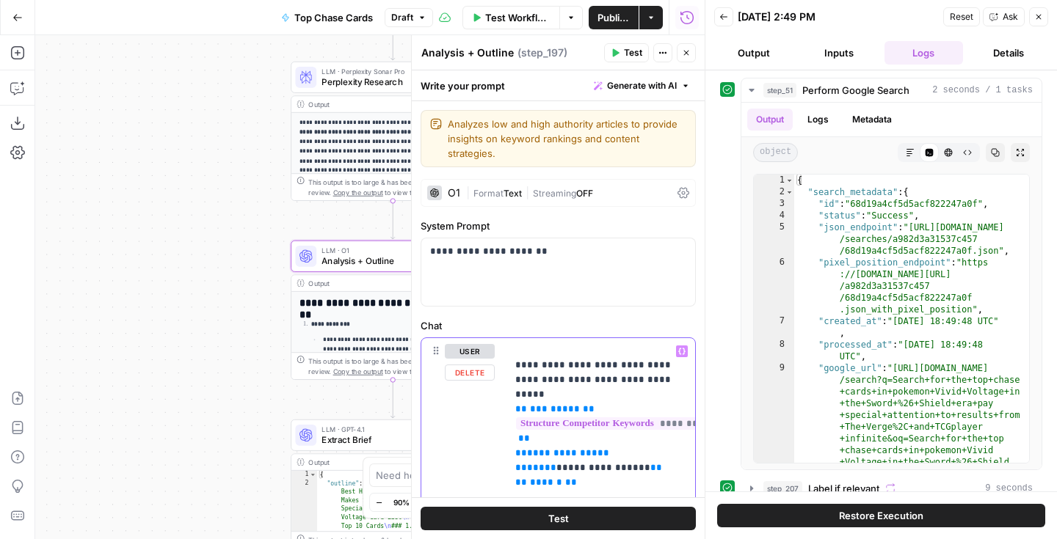
scroll to position [502, 0]
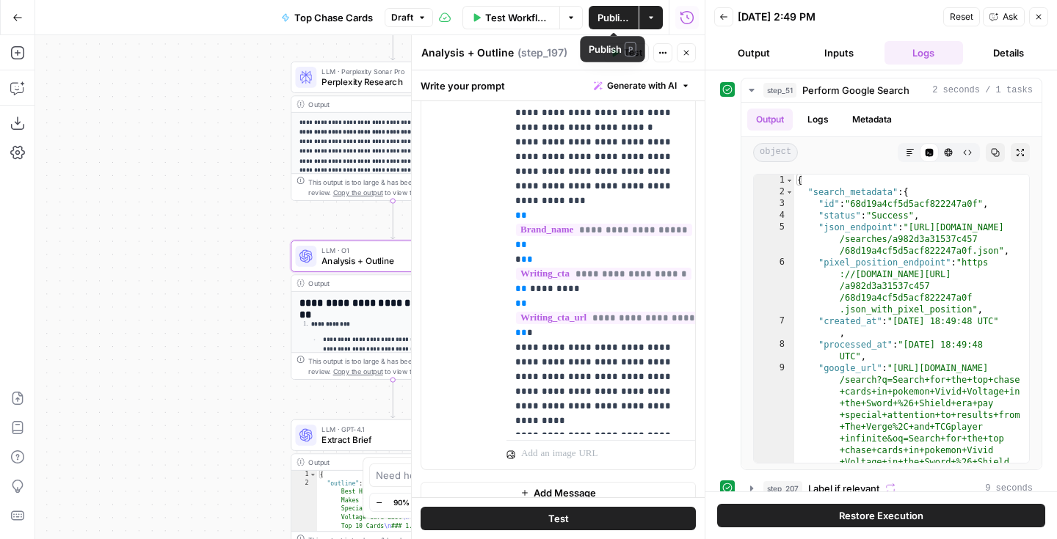
click at [631, 11] on button "Publish" at bounding box center [614, 17] width 50 height 23
click at [687, 57] on button "Close" at bounding box center [686, 52] width 19 height 19
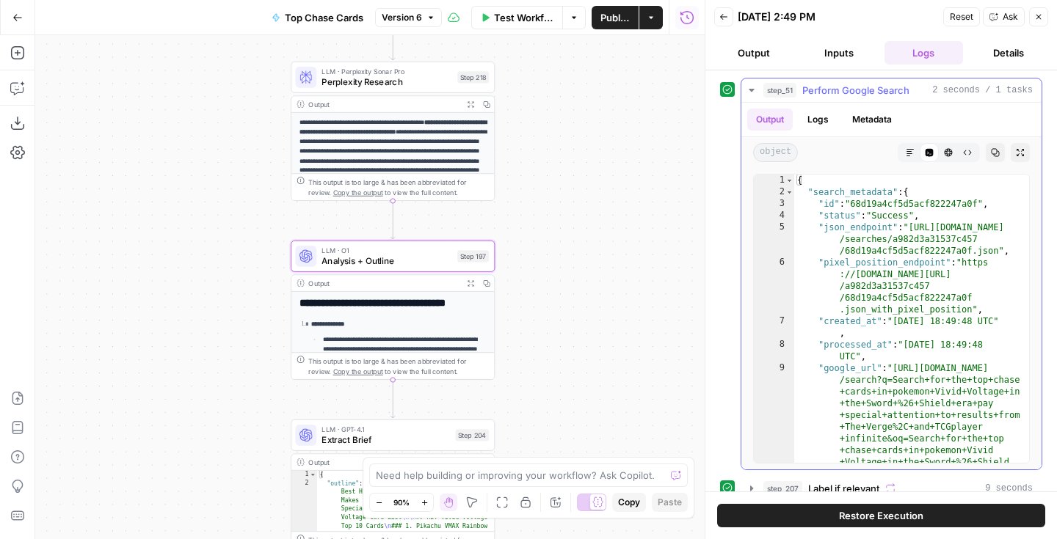
click at [828, 112] on button "Logs" at bounding box center [817, 120] width 39 height 22
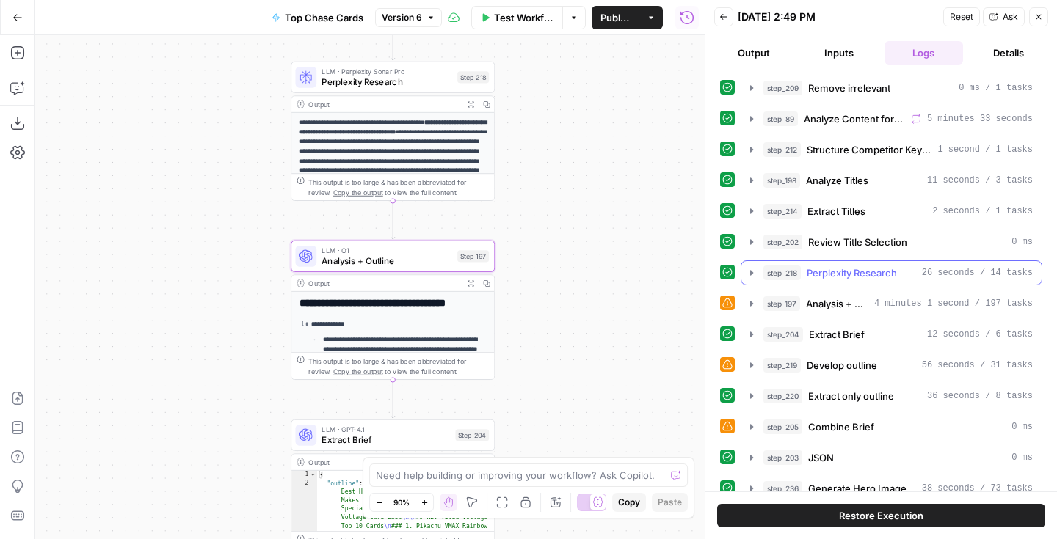
scroll to position [267, 0]
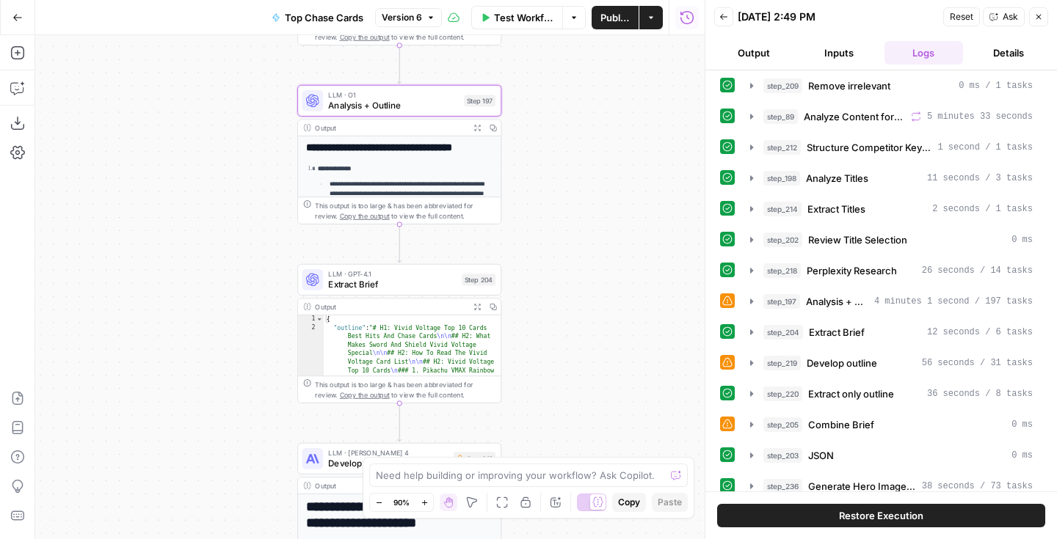
drag, startPoint x: 597, startPoint y: 365, endPoint x: 605, endPoint y: 208, distance: 157.9
click at [605, 208] on div "Workflow Set Inputs Inputs Google Search Perform Google Search Step 51 Output E…" at bounding box center [369, 287] width 669 height 504
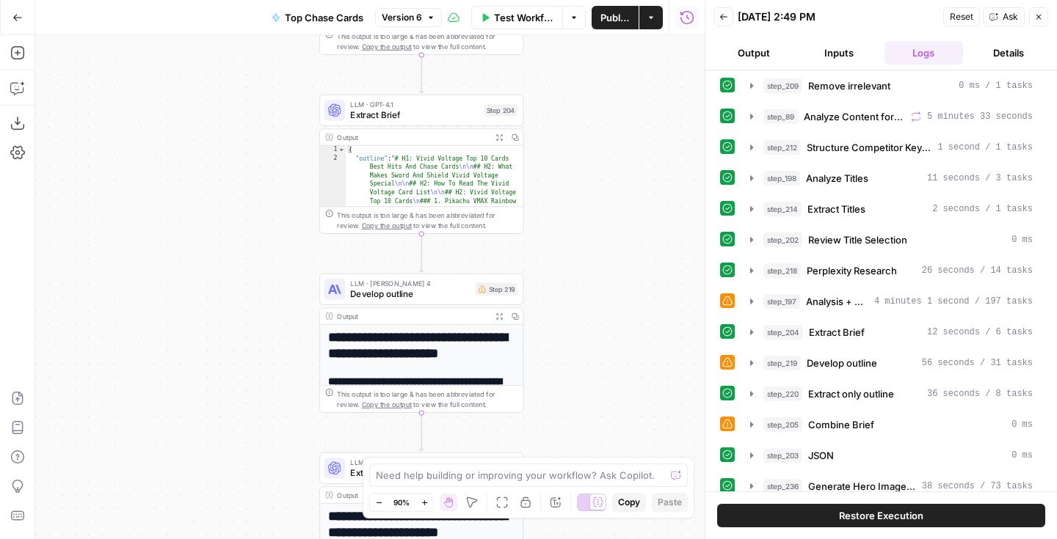
drag, startPoint x: 568, startPoint y: 261, endPoint x: 591, endPoint y: 178, distance: 86.2
click at [591, 178] on div "Workflow Set Inputs Inputs Google Search Perform Google Search Step 51 Output E…" at bounding box center [369, 287] width 669 height 504
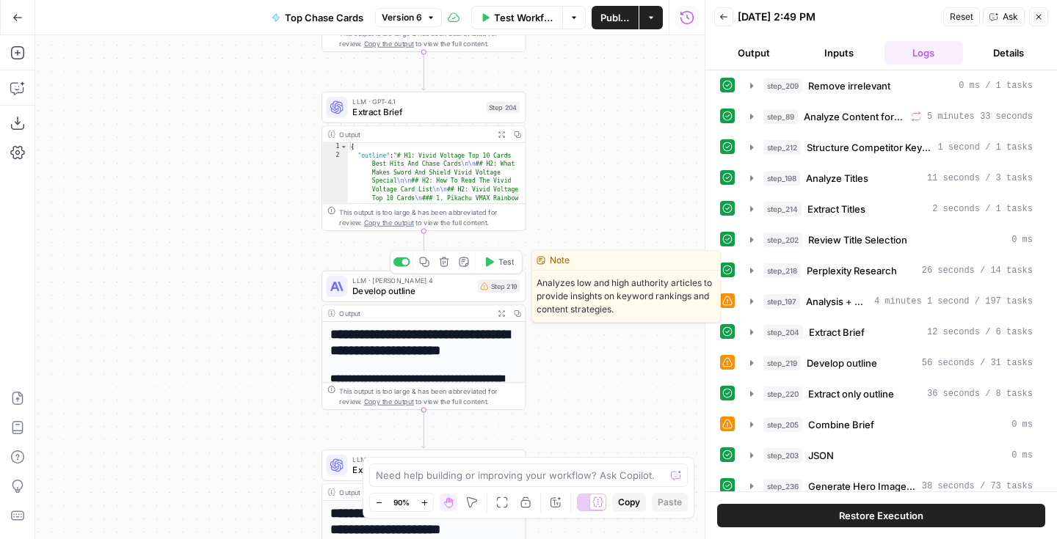
click at [467, 289] on span "Develop outline" at bounding box center [412, 291] width 120 height 13
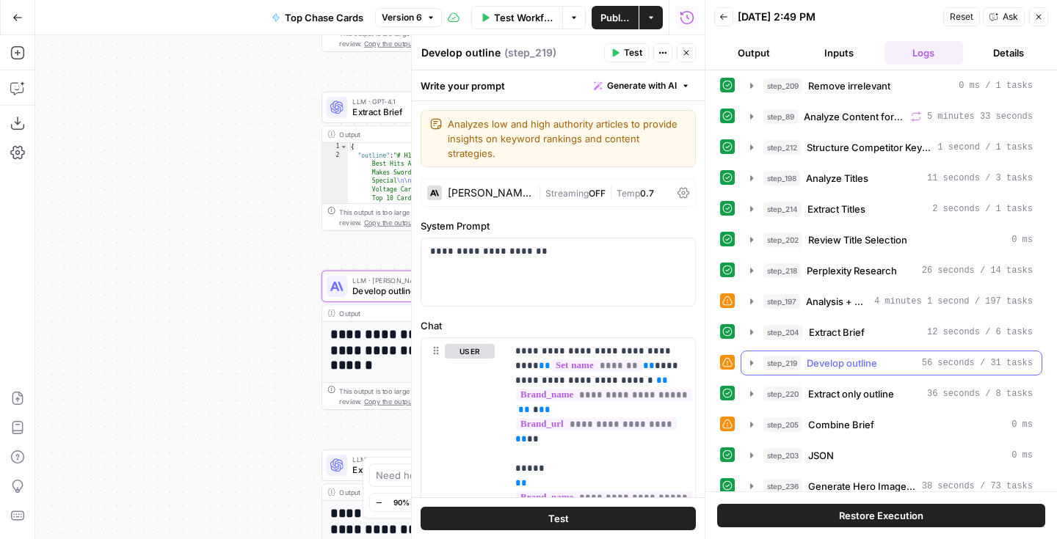
click at [752, 357] on icon "button" at bounding box center [752, 363] width 12 height 12
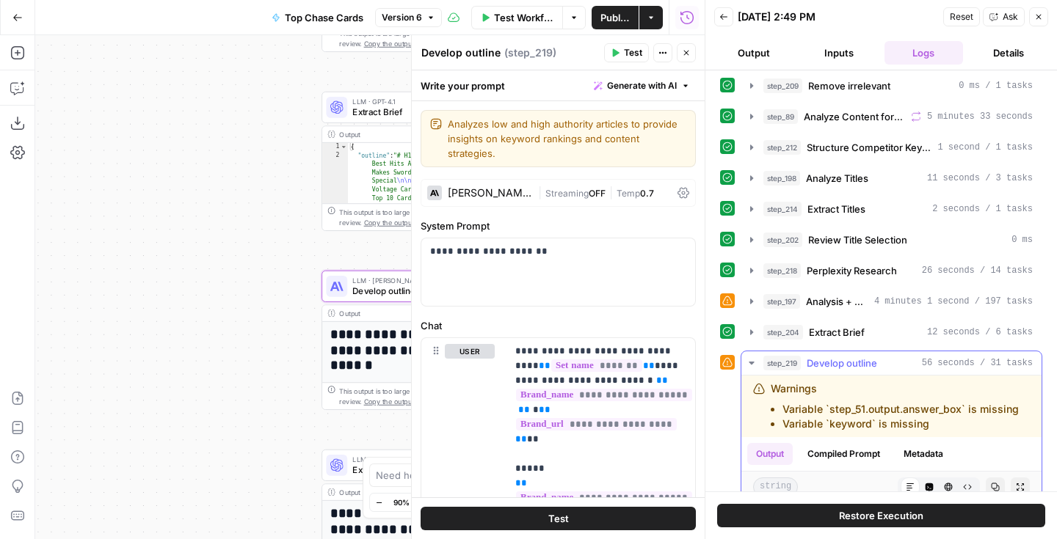
click at [751, 357] on icon "button" at bounding box center [752, 363] width 12 height 12
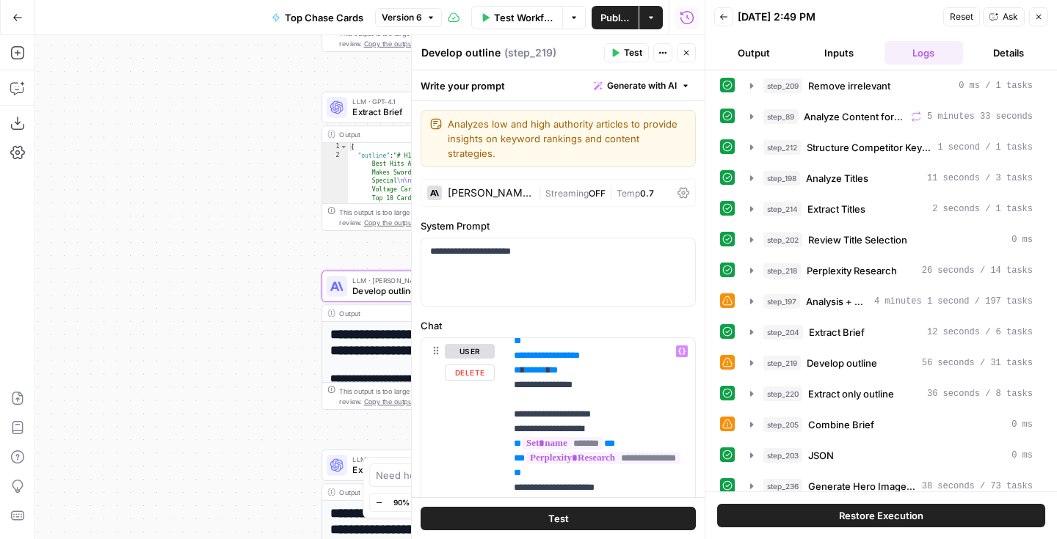
scroll to position [922, 1]
click at [569, 241] on span "**********" at bounding box center [545, 237] width 48 height 10
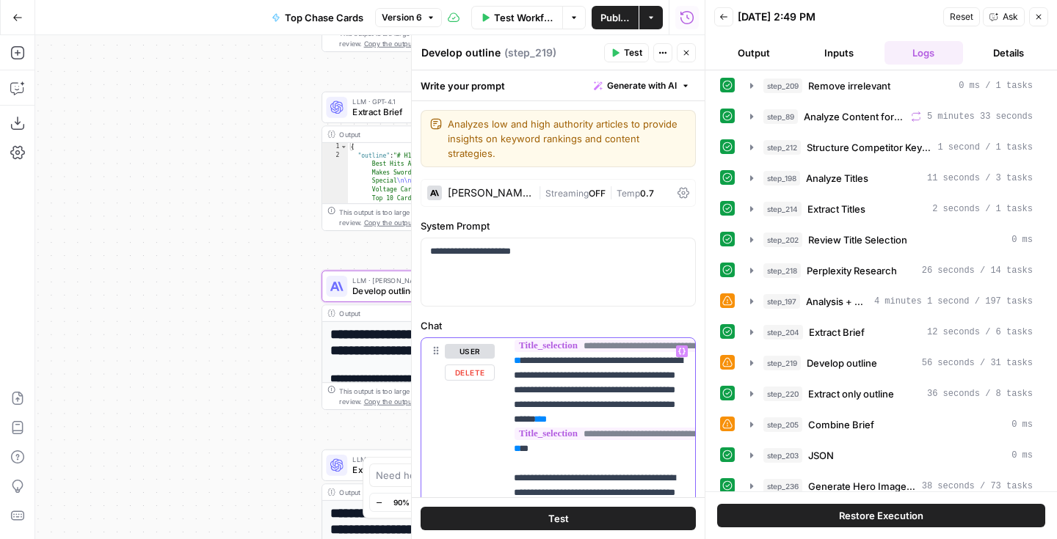
scroll to position [2358, 1]
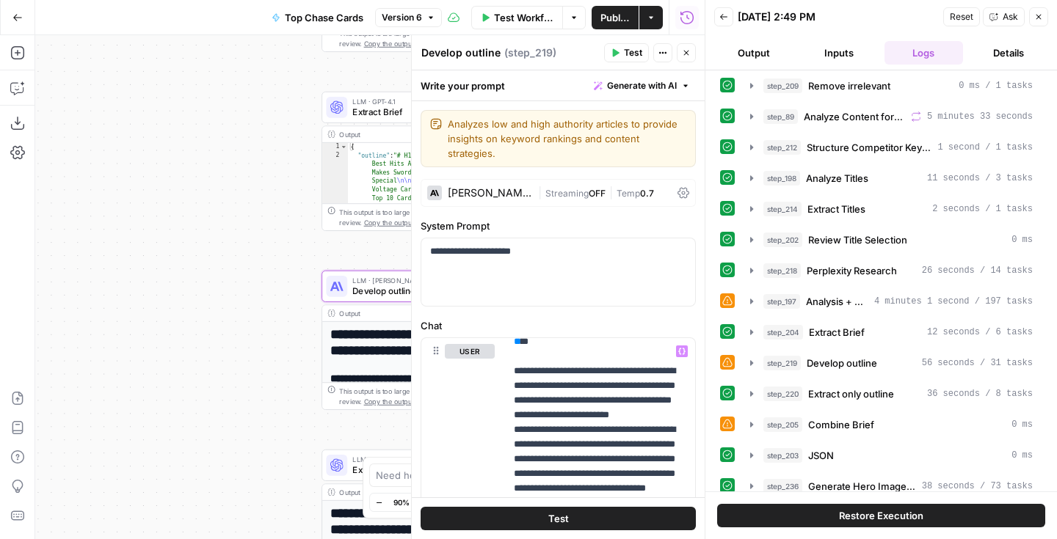
click at [232, 380] on div "Workflow Set Inputs Inputs Google Search Perform Google Search Step 51 Output E…" at bounding box center [369, 287] width 669 height 504
click at [751, 422] on icon "button" at bounding box center [751, 424] width 3 height 5
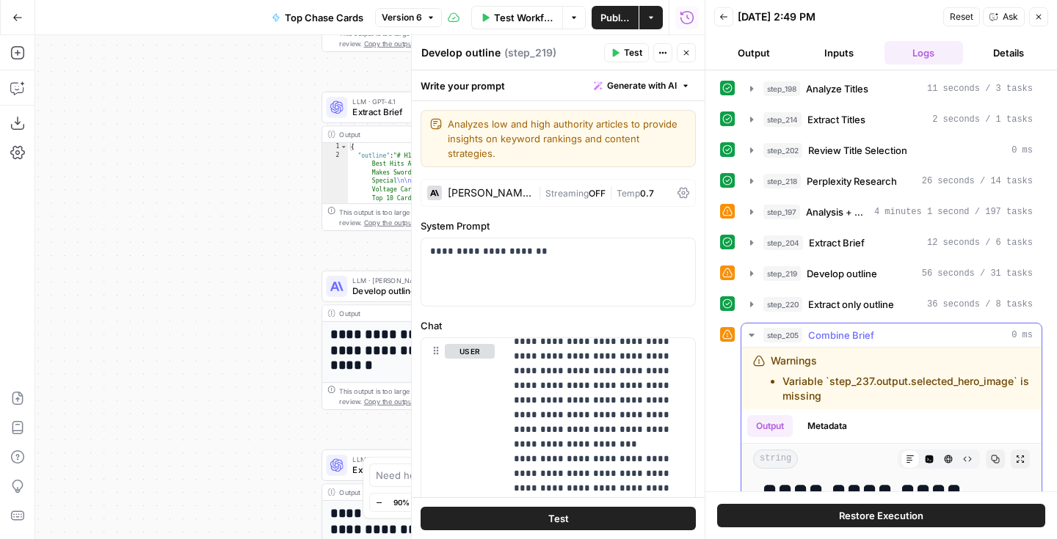
scroll to position [0, 0]
click at [752, 329] on icon "button" at bounding box center [752, 335] width 12 height 12
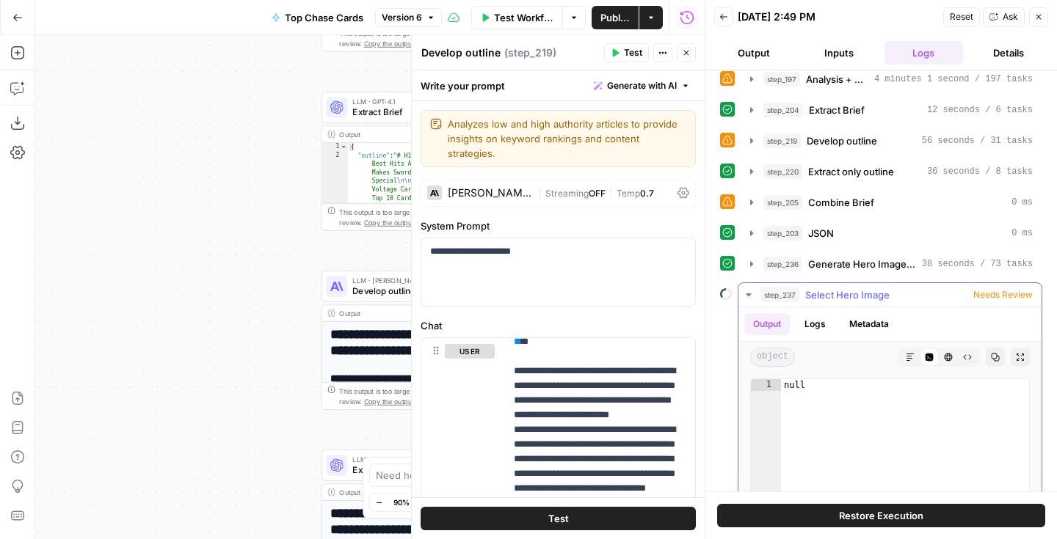
click at [749, 294] on icon "button" at bounding box center [748, 295] width 5 height 3
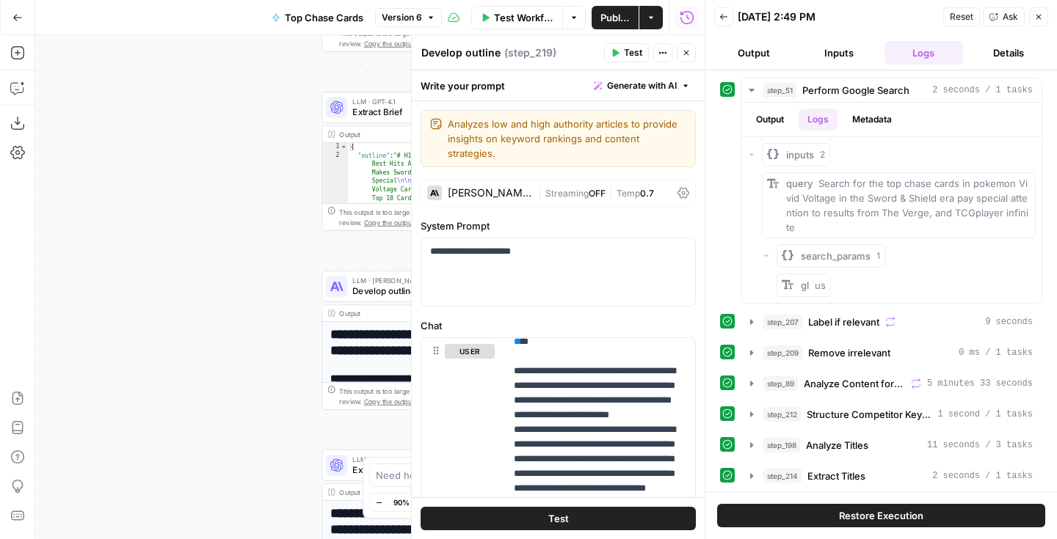
click at [688, 57] on button "Close" at bounding box center [686, 52] width 19 height 19
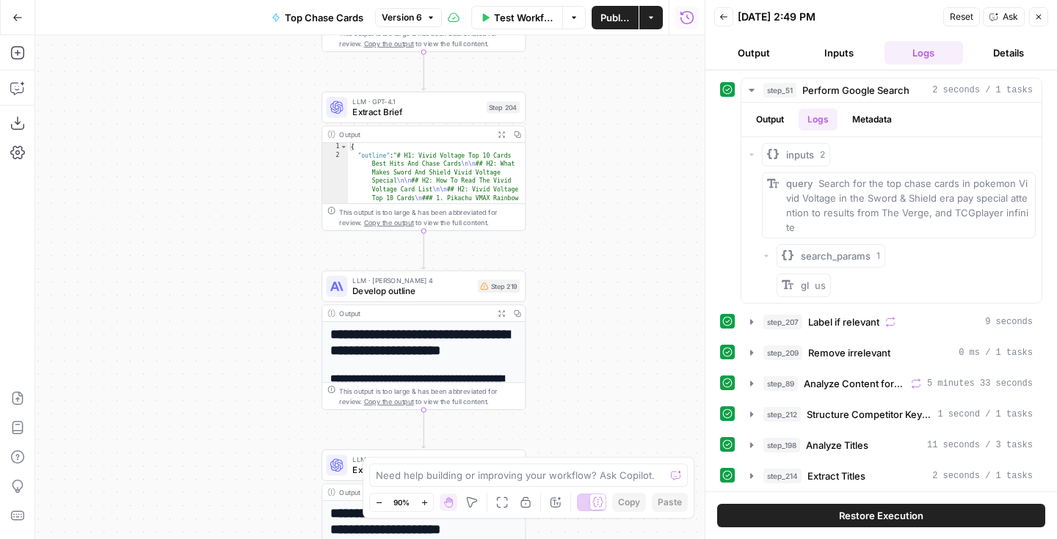
click at [1037, 17] on icon "button" at bounding box center [1038, 16] width 9 height 9
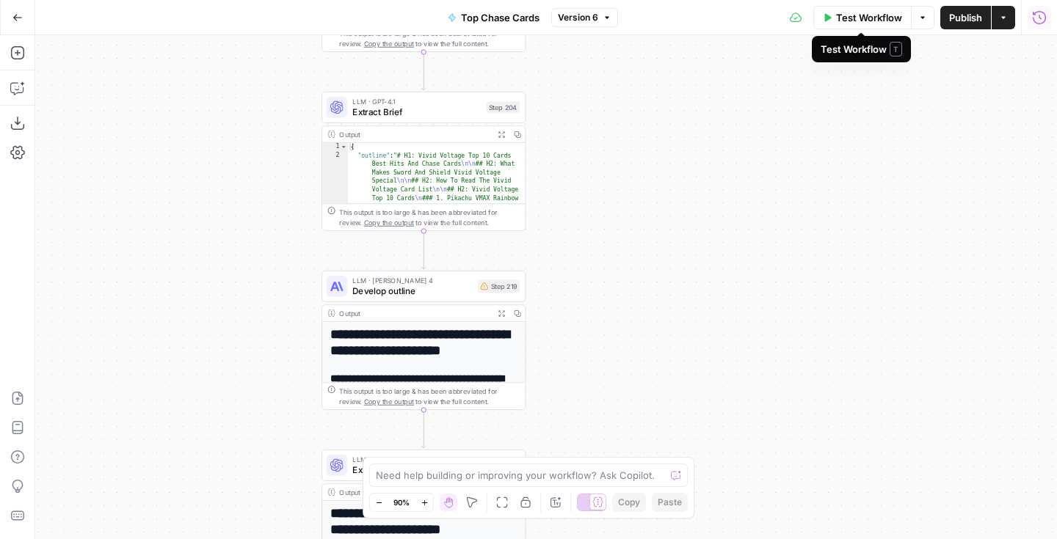
click at [862, 21] on span "Test Workflow" at bounding box center [869, 17] width 66 height 15
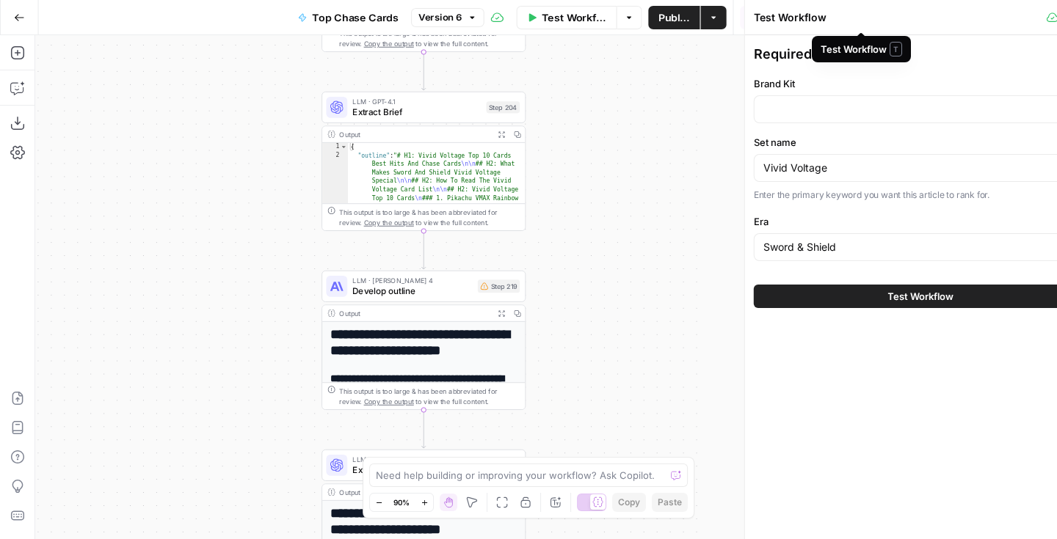
type input "Rare Candy"
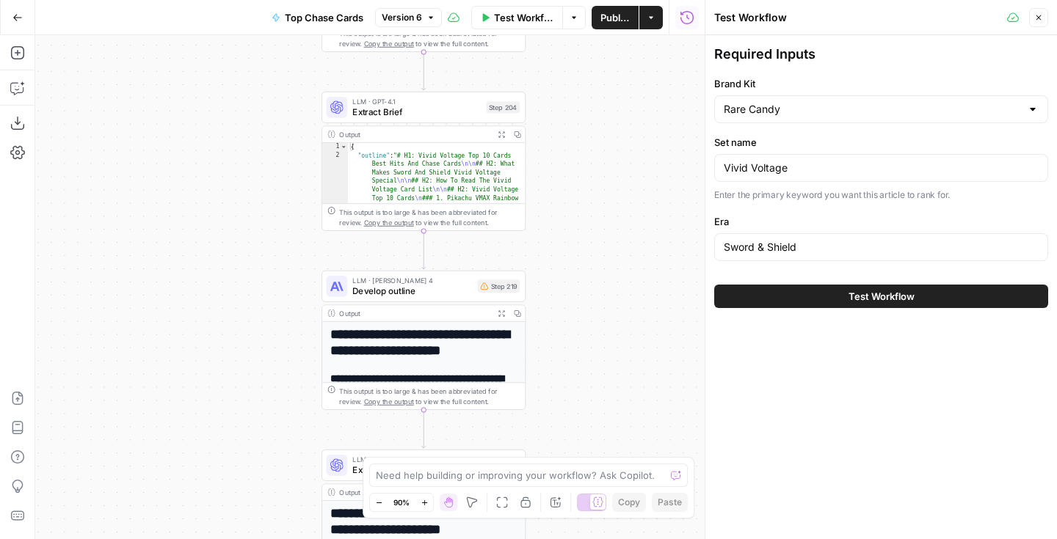
click at [848, 302] on span "Test Workflow" at bounding box center [881, 296] width 66 height 15
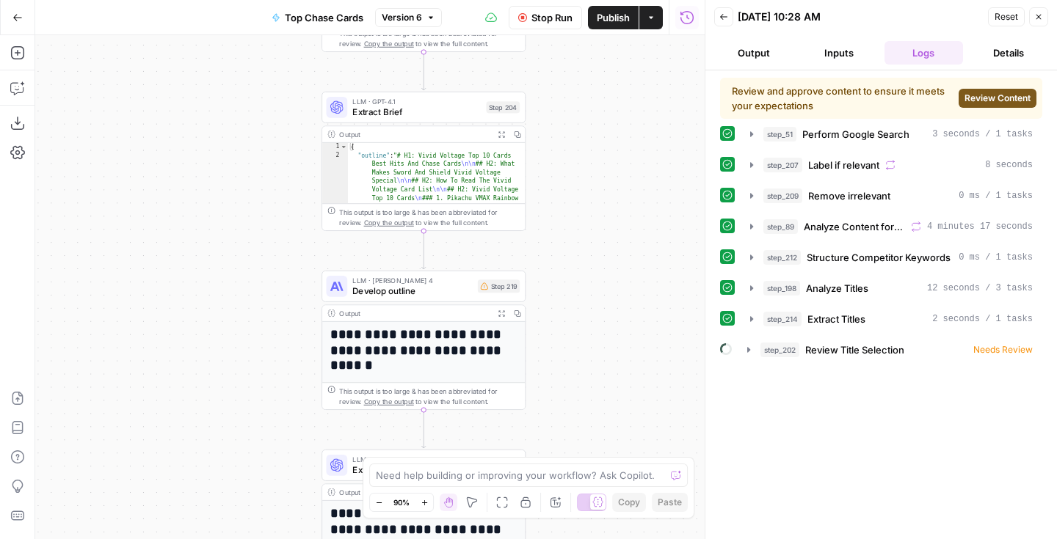
click at [975, 97] on span "Review Content" at bounding box center [997, 98] width 66 height 13
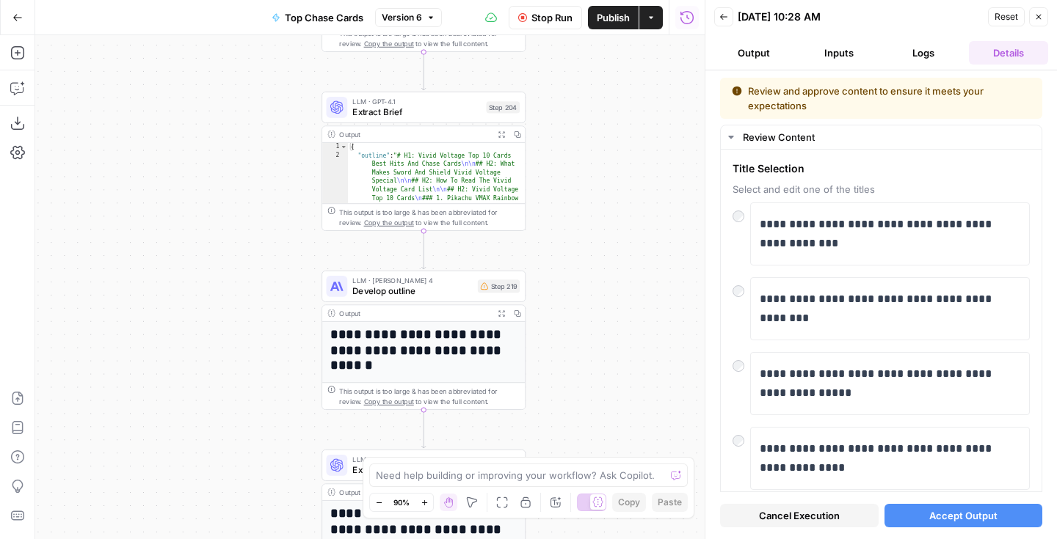
click at [954, 511] on span "Accept Output" at bounding box center [963, 516] width 68 height 15
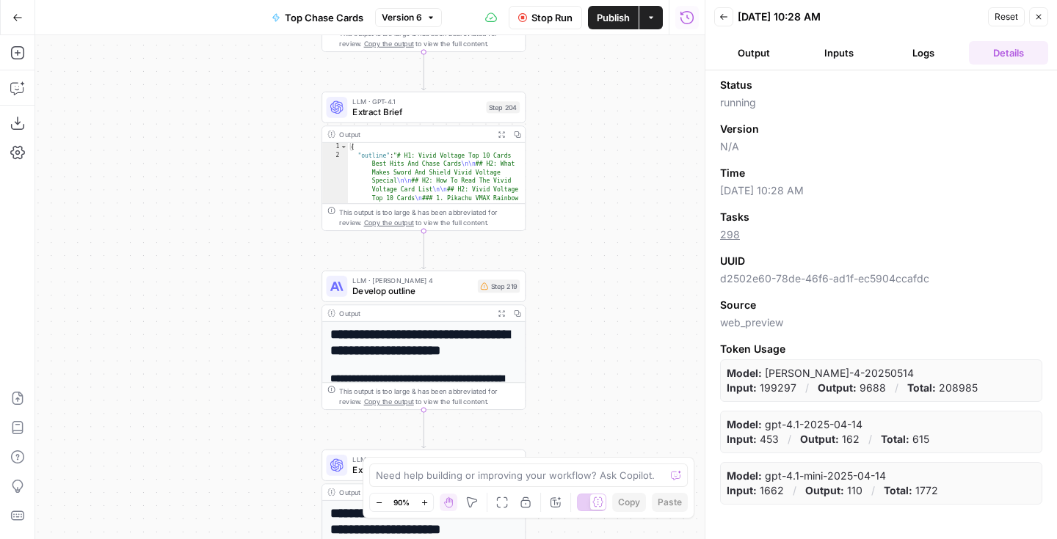
click at [936, 52] on button "Logs" at bounding box center [923, 52] width 79 height 23
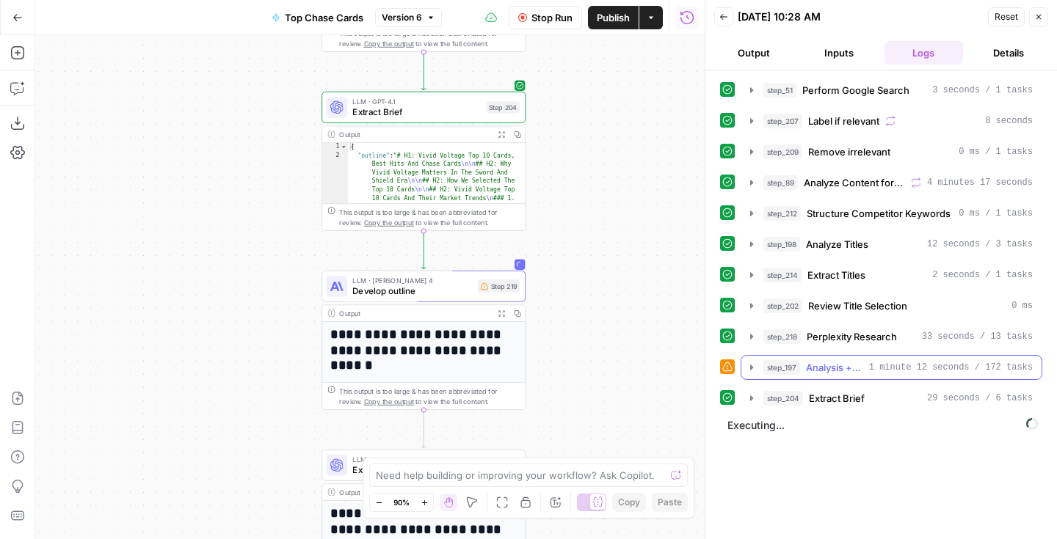
click at [749, 367] on icon "button" at bounding box center [752, 368] width 12 height 12
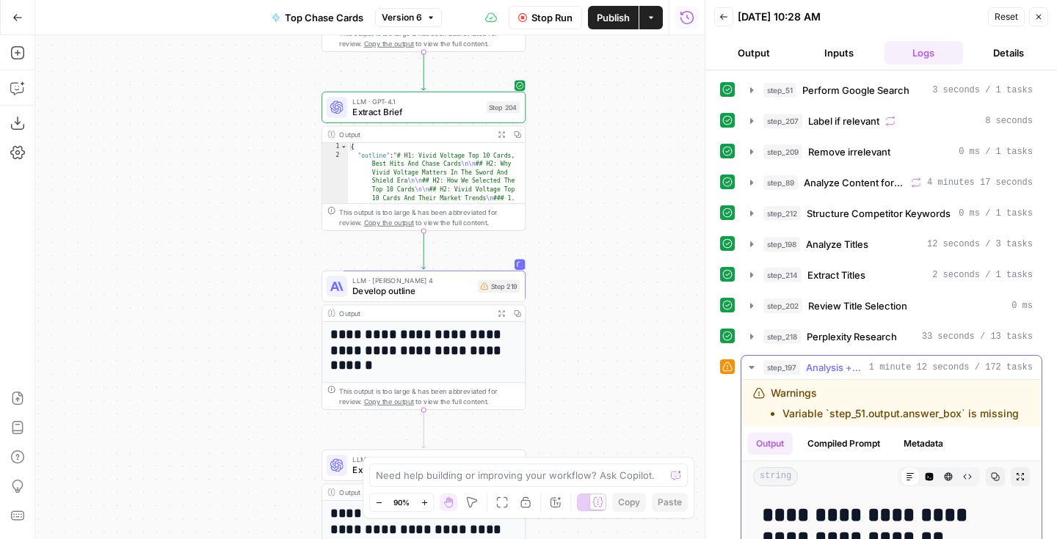
click at [749, 367] on icon "button" at bounding box center [752, 368] width 12 height 12
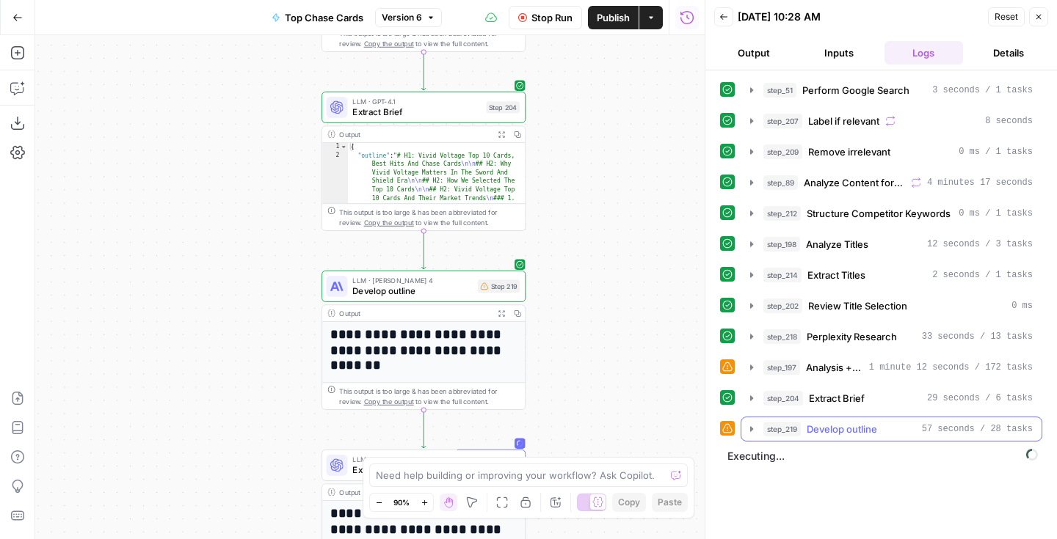
click at [751, 428] on icon "button" at bounding box center [751, 428] width 3 height 5
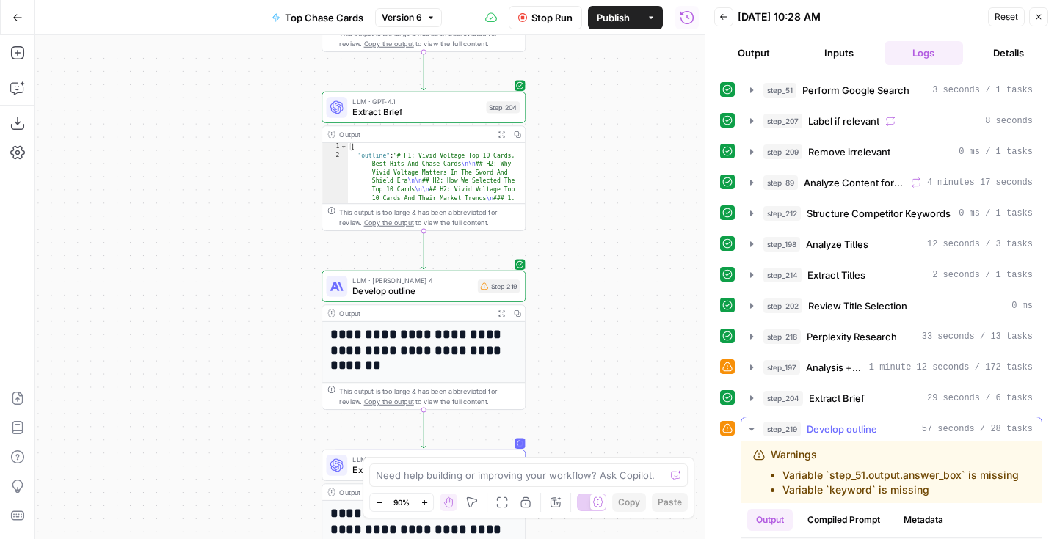
click at [751, 428] on icon "button" at bounding box center [751, 429] width 5 height 3
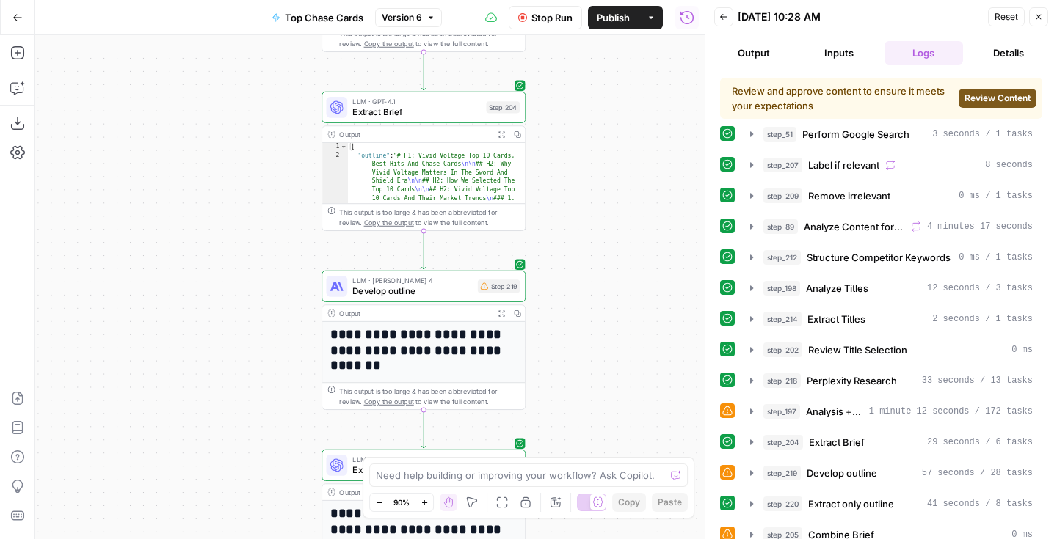
click at [978, 98] on span "Review Content" at bounding box center [997, 98] width 66 height 13
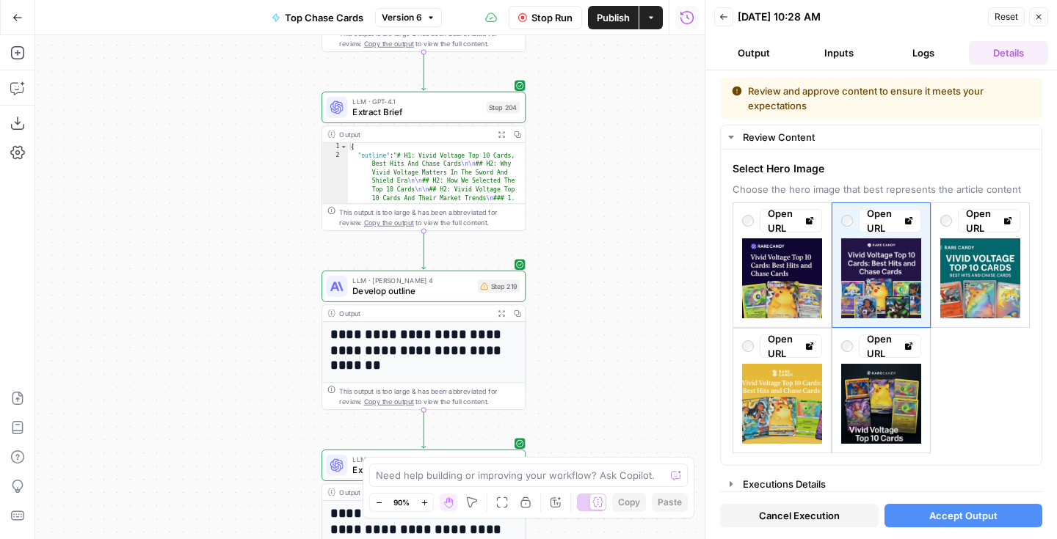
click at [904, 506] on button "Accept Output" at bounding box center [963, 515] width 159 height 23
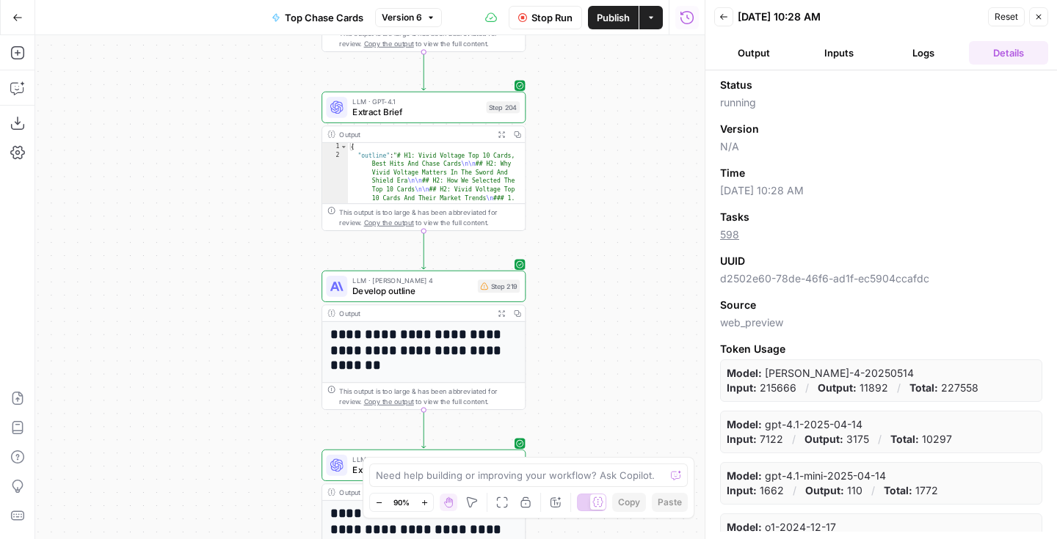
click at [927, 59] on button "Logs" at bounding box center [923, 52] width 79 height 23
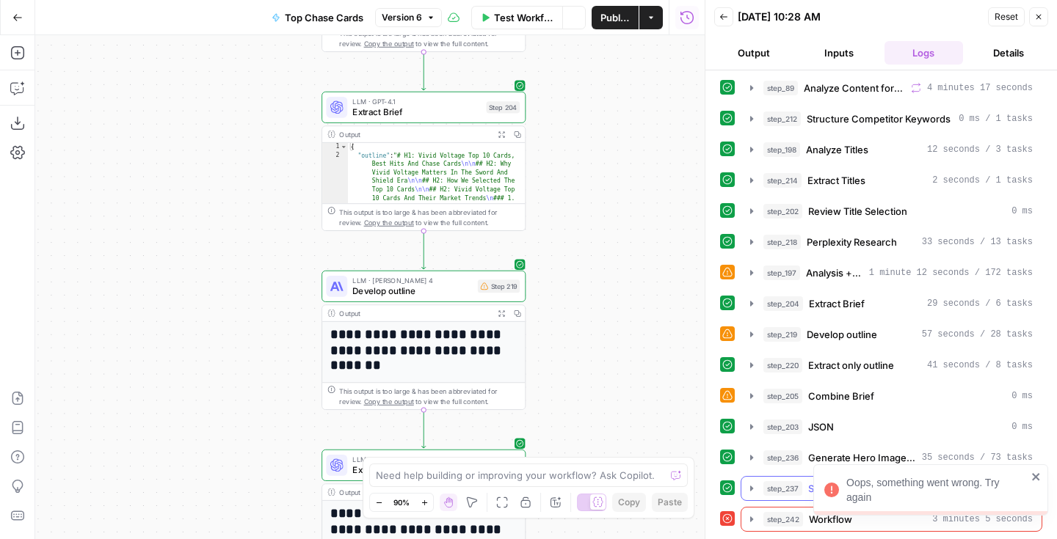
scroll to position [95, 0]
click at [749, 516] on icon "button" at bounding box center [752, 520] width 12 height 12
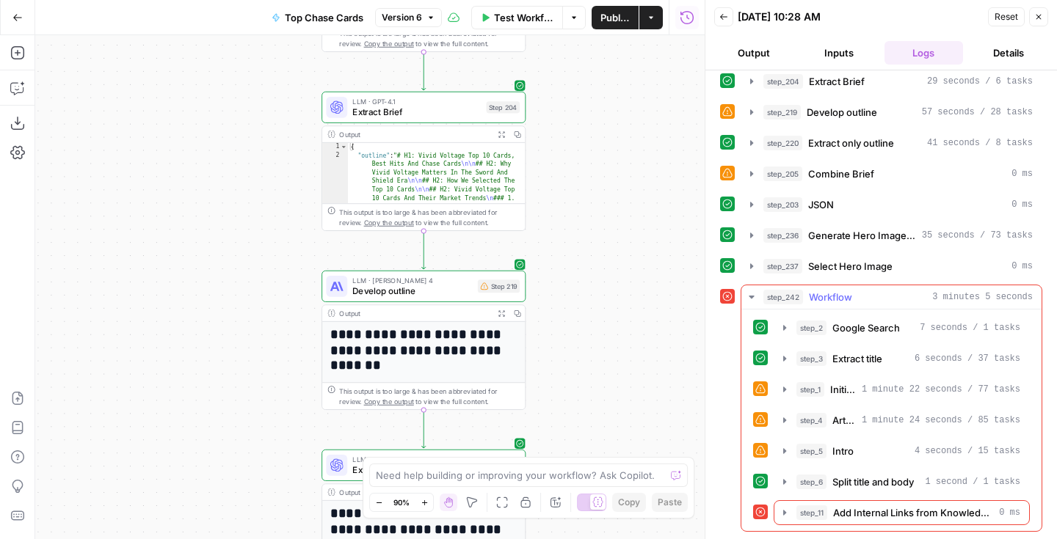
scroll to position [316, 0]
click at [782, 514] on icon "button" at bounding box center [785, 514] width 12 height 12
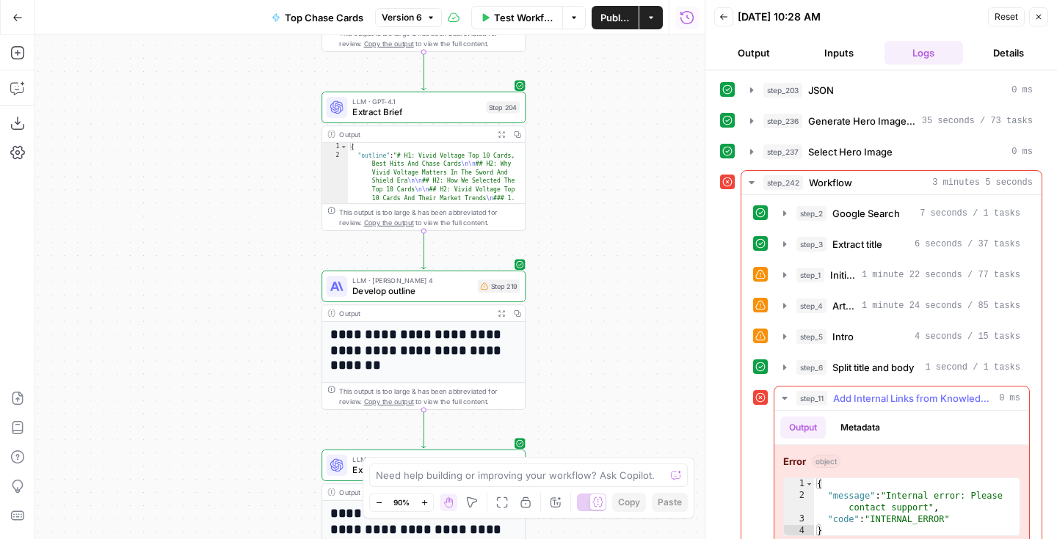
scroll to position [452, 0]
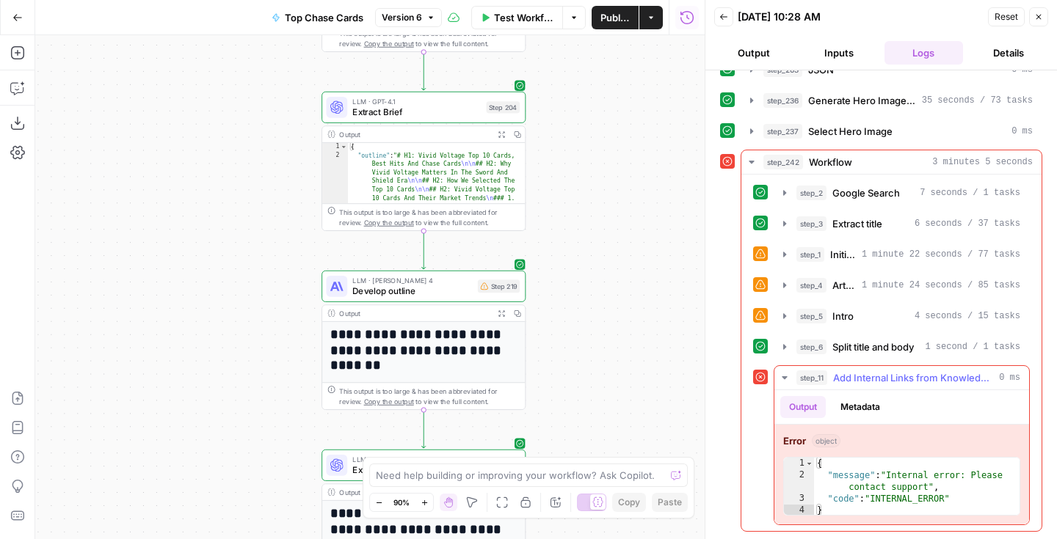
click at [785, 380] on icon "button" at bounding box center [785, 378] width 12 height 12
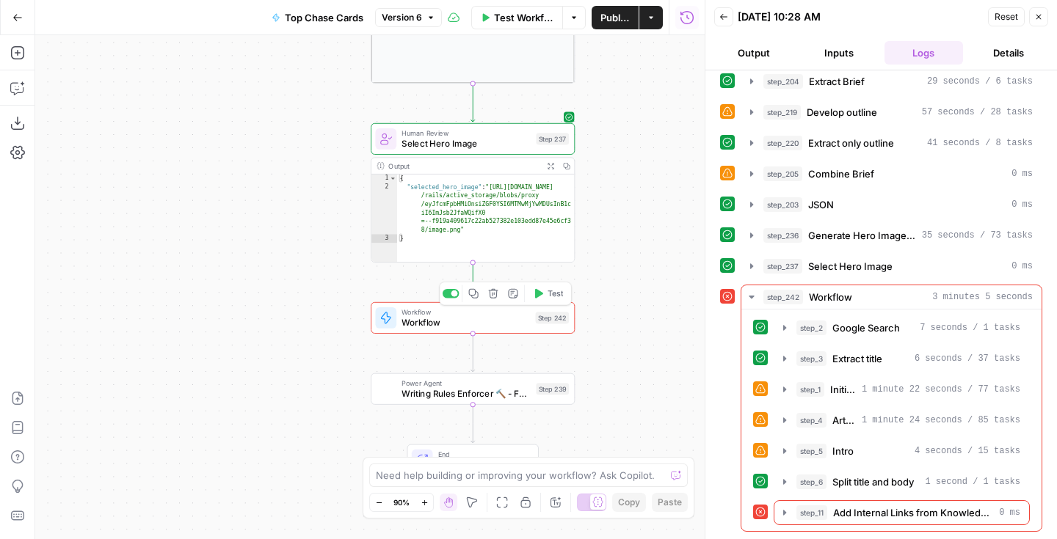
click at [501, 319] on span "Workflow" at bounding box center [465, 322] width 128 height 13
type input "Outline to Article"
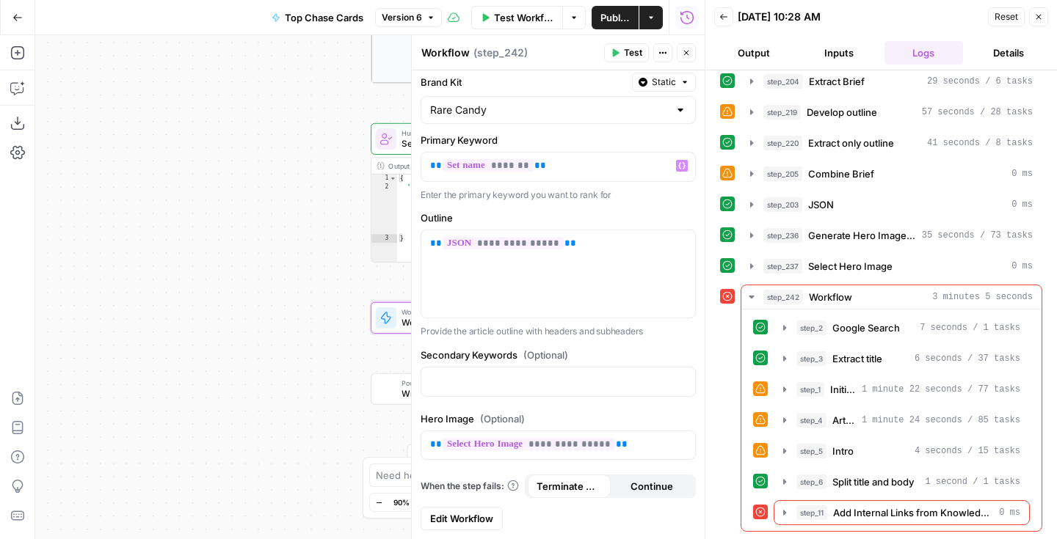
scroll to position [101, 0]
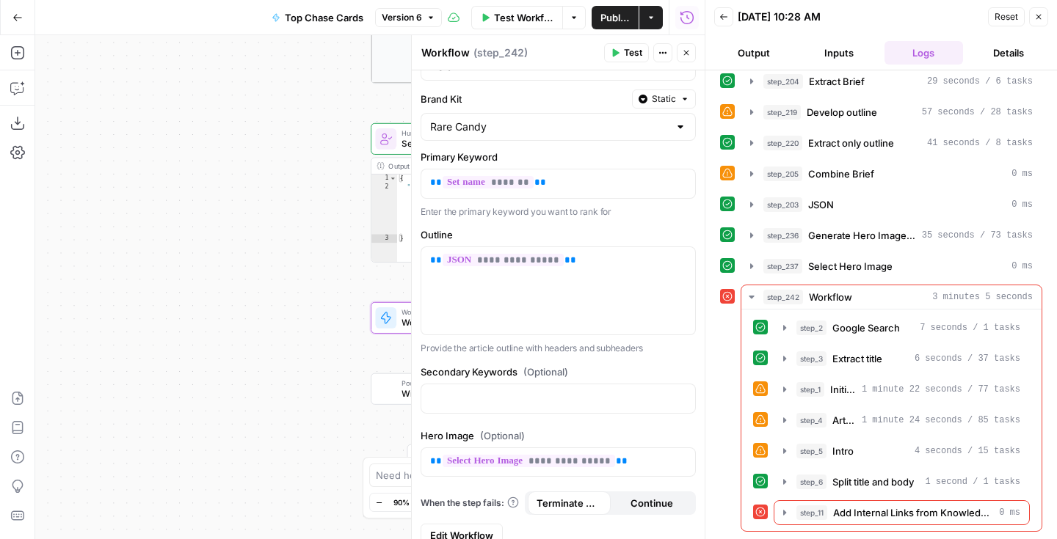
click at [1038, 8] on button "Close" at bounding box center [1038, 16] width 19 height 19
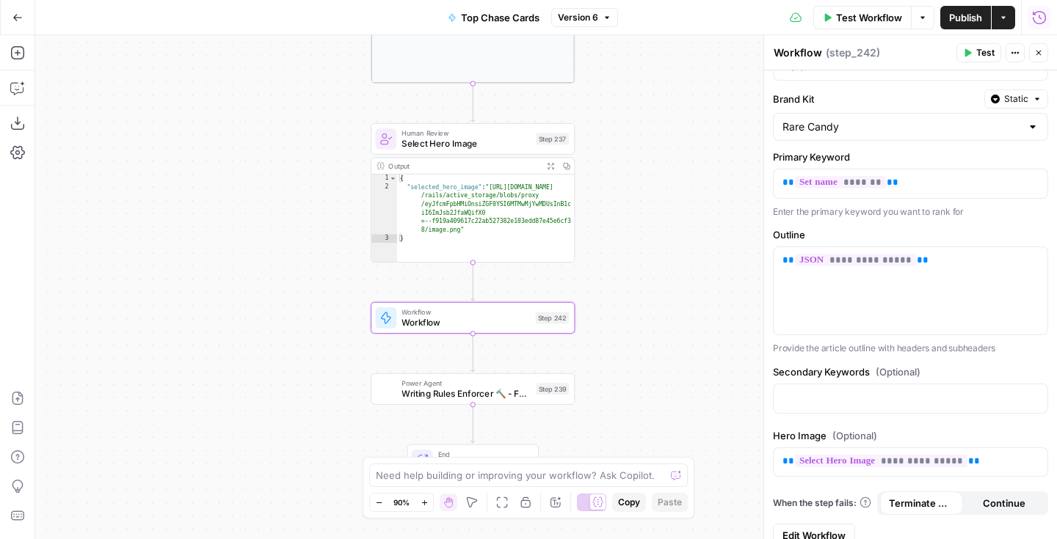
click at [1035, 41] on header "Workflow Workflow ( step_242 ) Test Actions Close" at bounding box center [910, 52] width 293 height 35
click at [1039, 51] on icon "button" at bounding box center [1038, 53] width 5 height 5
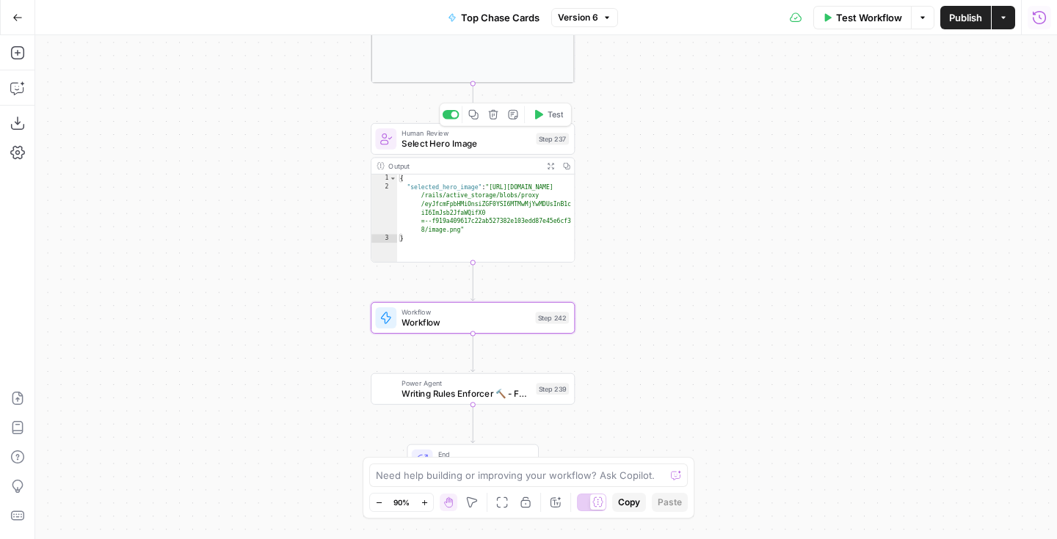
click at [508, 143] on span "Select Hero Image" at bounding box center [465, 143] width 129 height 13
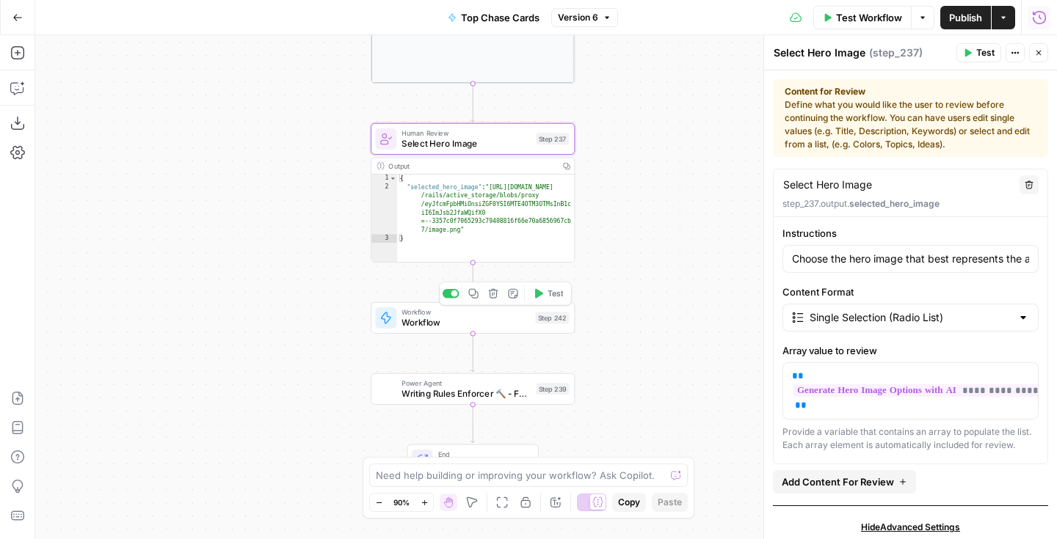
click at [482, 320] on span "Workflow" at bounding box center [465, 322] width 128 height 13
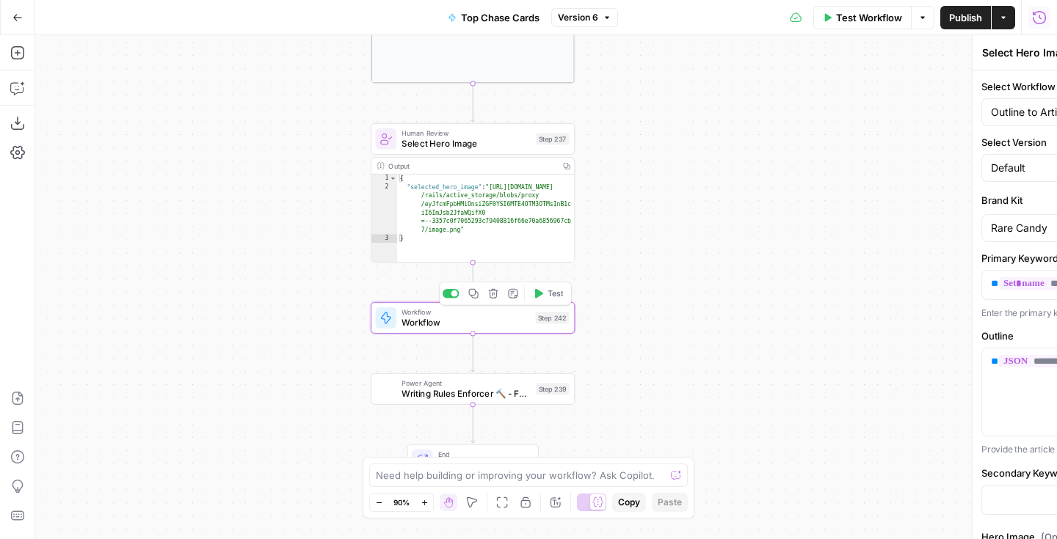
type textarea "Workflow"
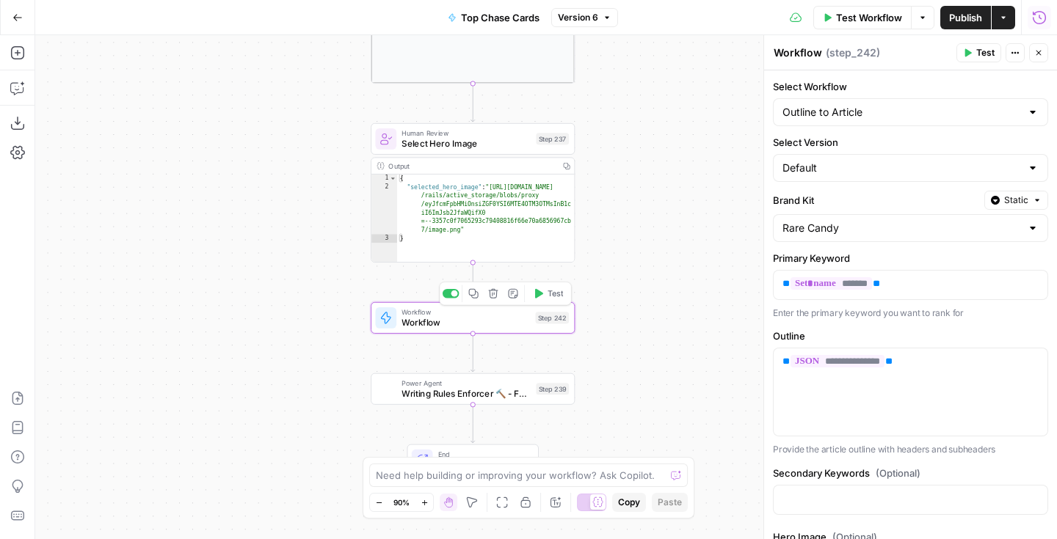
click at [545, 294] on button "Test" at bounding box center [548, 293] width 41 height 17
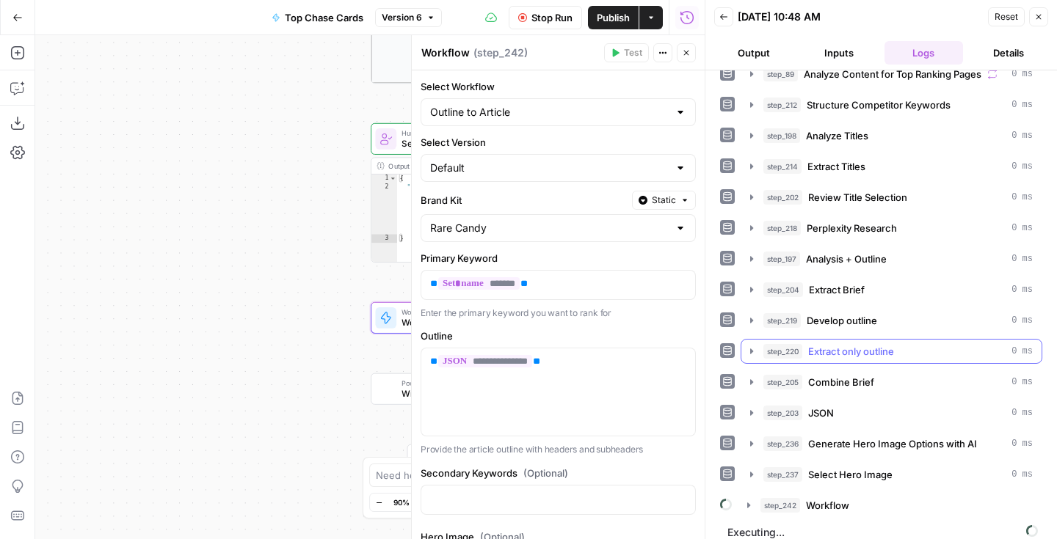
scroll to position [121, 0]
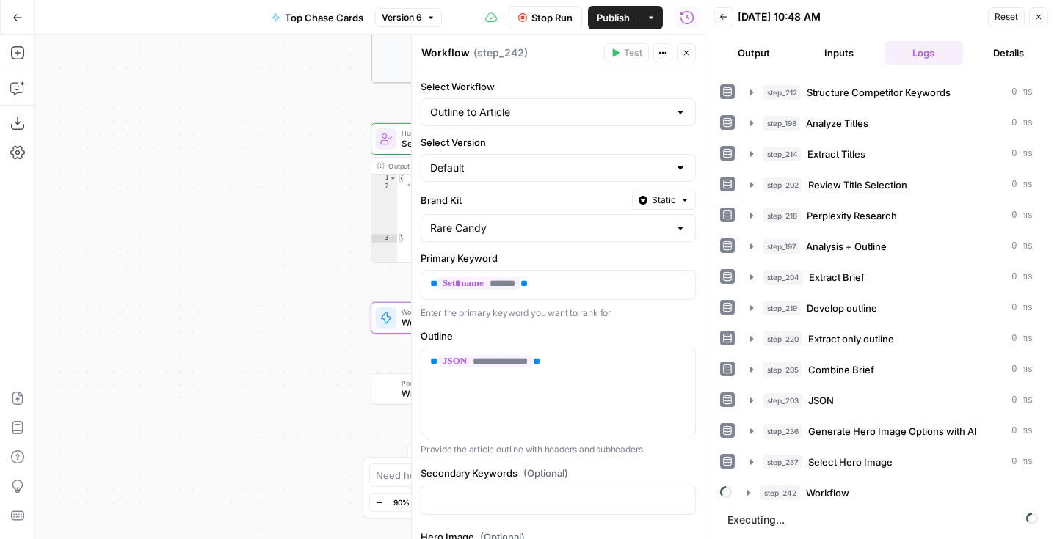
click at [693, 54] on button "Close" at bounding box center [686, 52] width 19 height 19
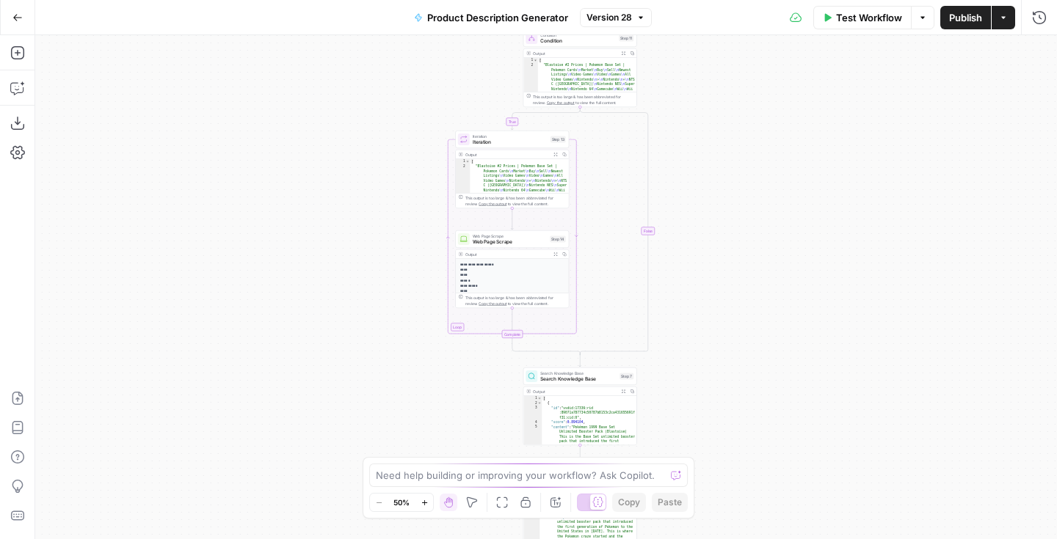
click at [23, 22] on button "Go Back" at bounding box center [17, 17] width 26 height 26
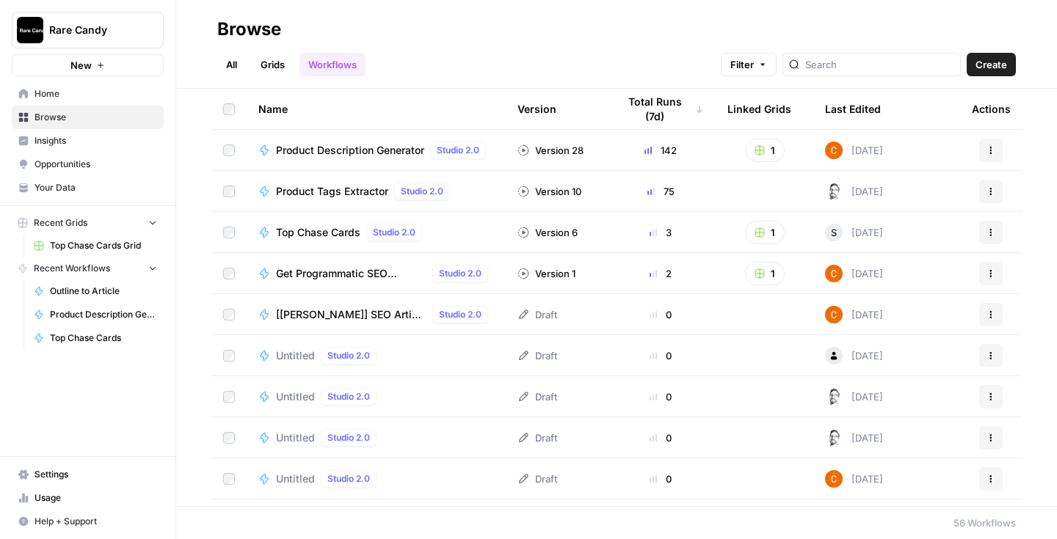
click at [853, 109] on div "Last Edited" at bounding box center [853, 109] width 56 height 40
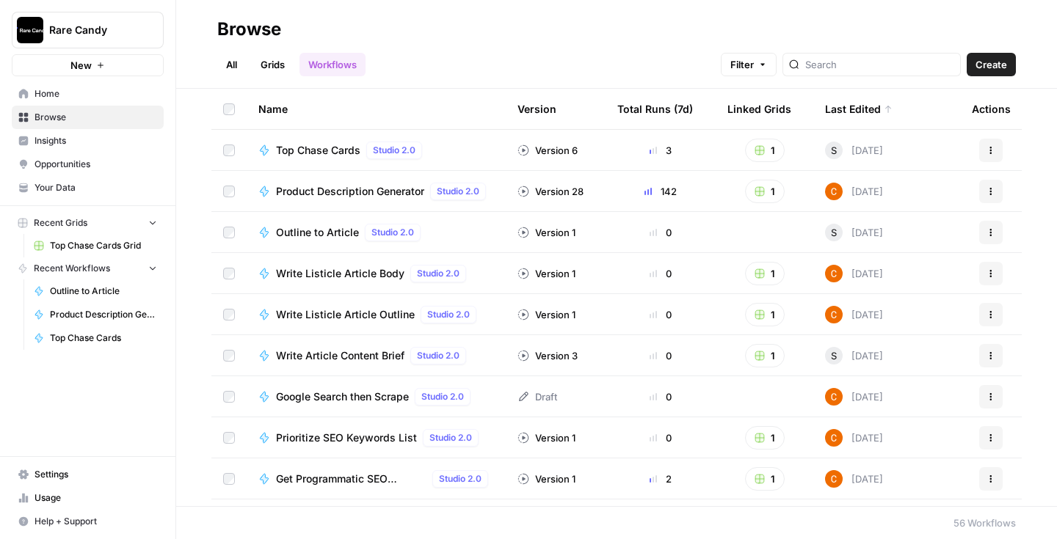
click at [324, 237] on span "Outline to Article" at bounding box center [317, 232] width 83 height 15
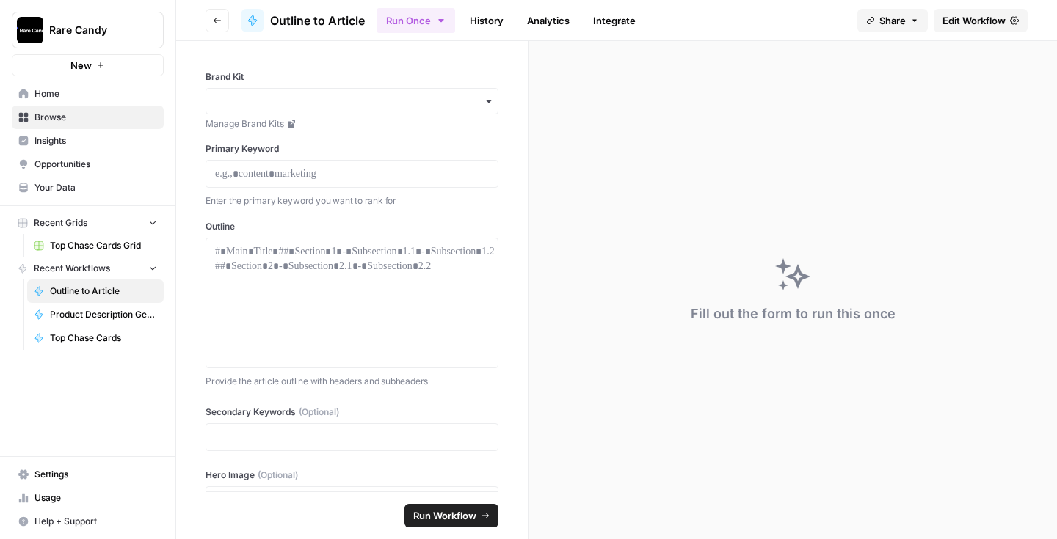
click at [961, 21] on span "Edit Workflow" at bounding box center [973, 20] width 63 height 15
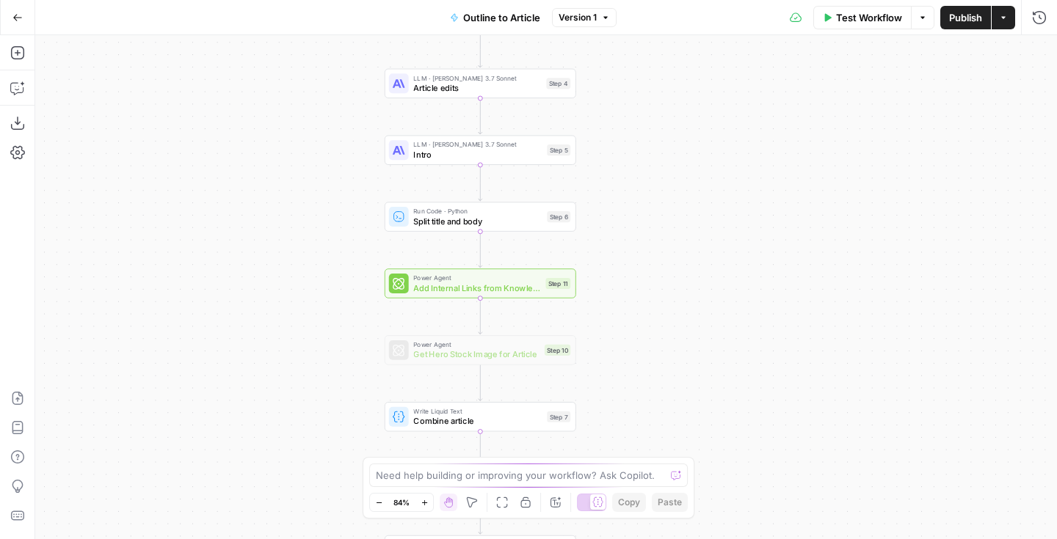
drag, startPoint x: 639, startPoint y: 275, endPoint x: 640, endPoint y: 109, distance: 166.6
click at [640, 109] on div "Workflow Set Inputs Inputs Google Search Google Search Step 2 LLM · GPT-4o Extr…" at bounding box center [546, 287] width 1022 height 504
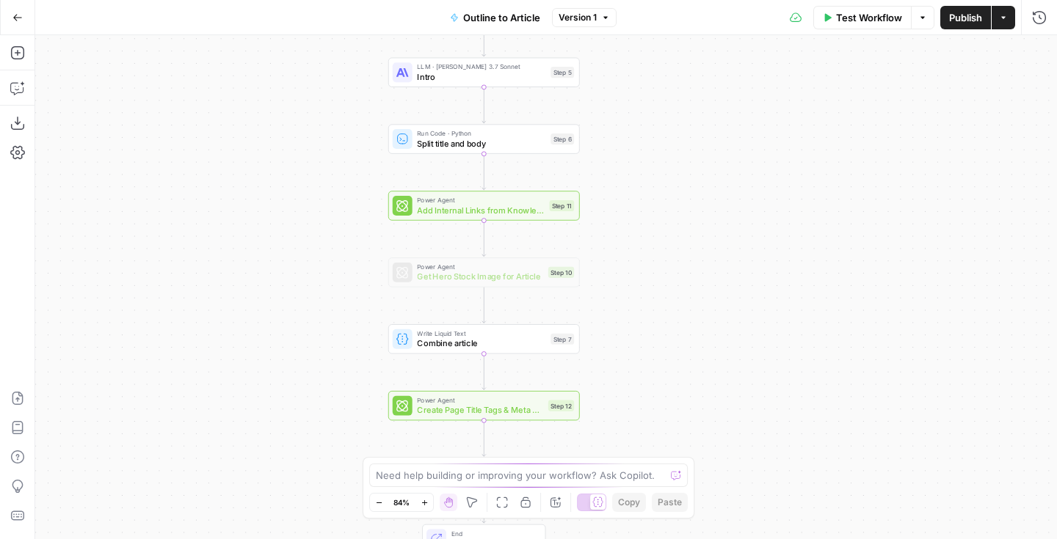
drag, startPoint x: 640, startPoint y: 345, endPoint x: 643, endPoint y: 267, distance: 77.8
click at [643, 267] on div "Workflow Set Inputs Inputs Google Search Google Search Step 2 LLM · GPT-4o Extr…" at bounding box center [546, 287] width 1022 height 504
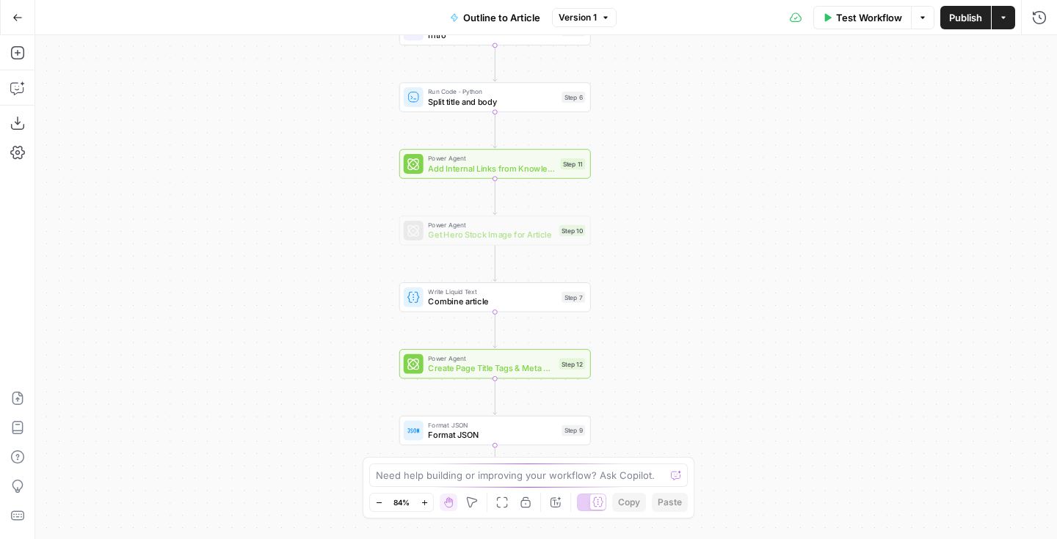
drag, startPoint x: 628, startPoint y: 292, endPoint x: 640, endPoint y: 250, distance: 43.4
click at [640, 250] on div "Workflow Set Inputs Inputs Google Search Google Search Step 2 LLM · GPT-4o Extr…" at bounding box center [546, 287] width 1022 height 504
click at [532, 240] on span "Get Hero Stock Image for Article" at bounding box center [491, 235] width 126 height 12
click at [663, 249] on div "Workflow Set Inputs Inputs Google Search Google Search Step 2 LLM · GPT-4o Extr…" at bounding box center [546, 287] width 1022 height 504
click at [534, 173] on span "Add Internal Links from Knowledge Base" at bounding box center [491, 168] width 127 height 12
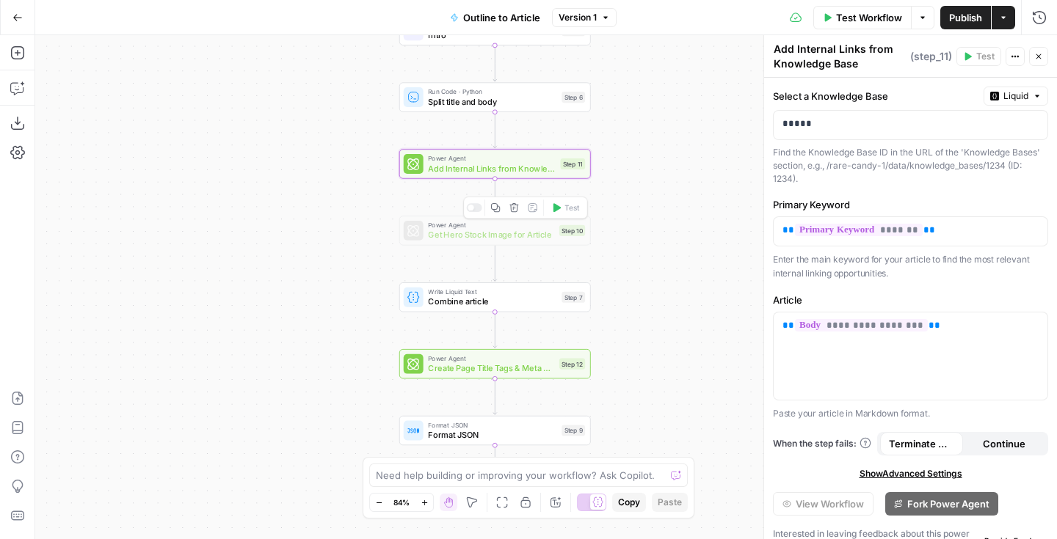
click at [517, 234] on span "Get Hero Stock Image for Article" at bounding box center [491, 235] width 126 height 12
click at [530, 177] on div "Power Agent Add Internal Links from Knowledge Base Step 11 Copy step Delete ste…" at bounding box center [495, 163] width 192 height 29
click at [859, 133] on div "*****" at bounding box center [898, 125] width 250 height 29
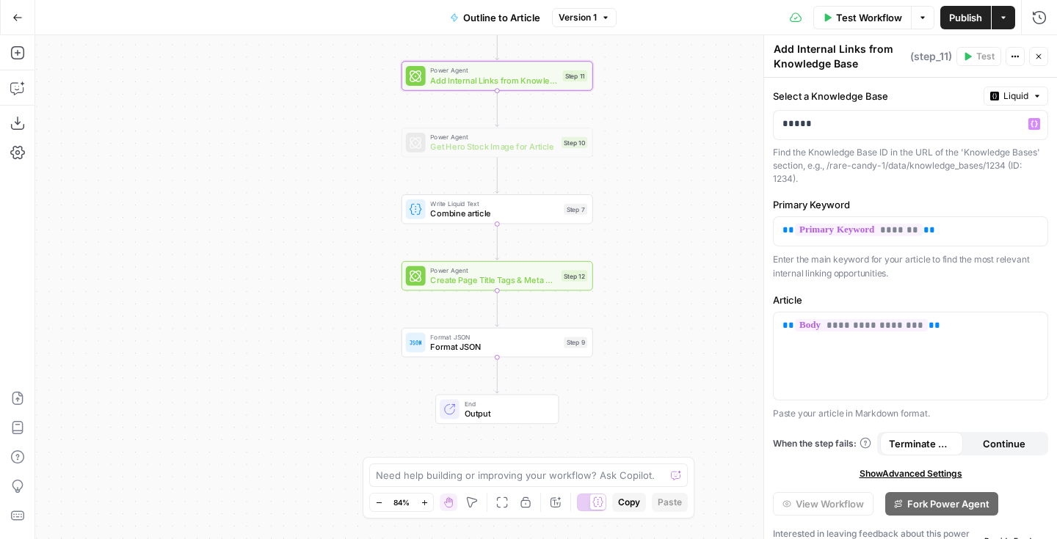
drag, startPoint x: 641, startPoint y: 299, endPoint x: 643, endPoint y: 211, distance: 88.1
click at [643, 211] on div "Workflow Set Inputs Inputs Google Search Google Search Step 2 LLM · GPT-4o Extr…" at bounding box center [546, 287] width 1022 height 504
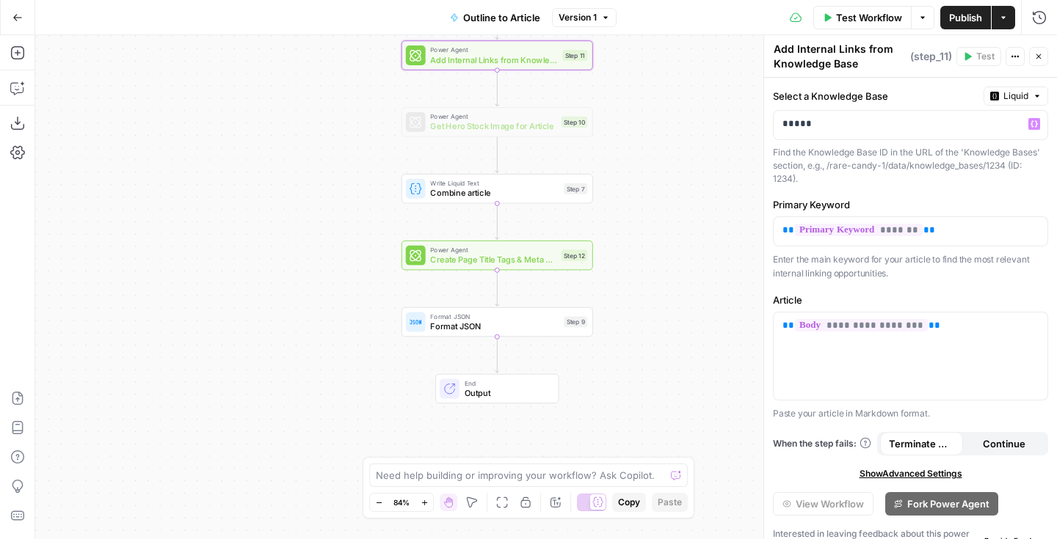
drag, startPoint x: 644, startPoint y: 296, endPoint x: 644, endPoint y: 276, distance: 20.5
click at [644, 276] on div "Workflow Set Inputs Inputs Google Search Google Search Step 2 LLM · GPT-4o Extr…" at bounding box center [546, 287] width 1022 height 504
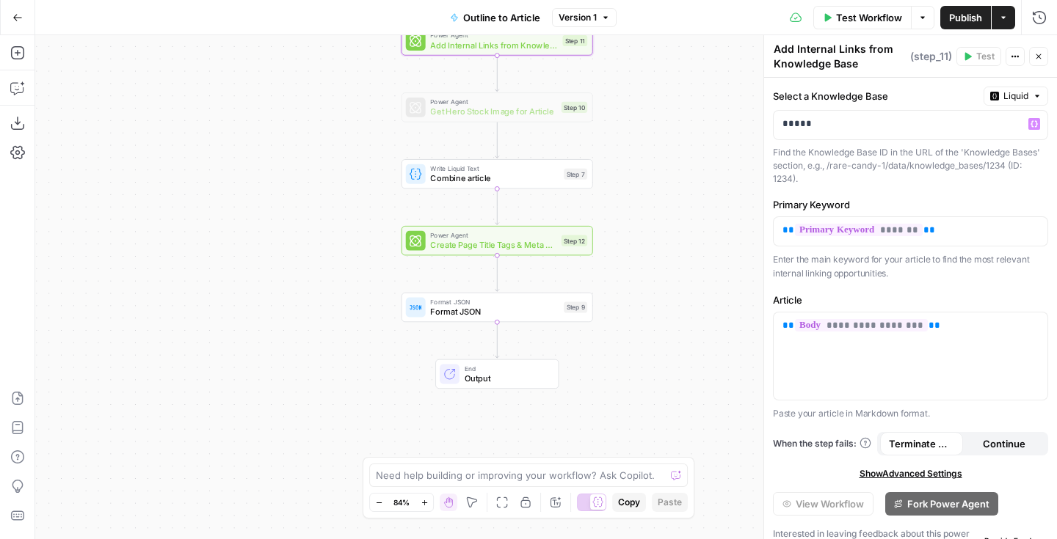
drag, startPoint x: 644, startPoint y: 276, endPoint x: 644, endPoint y: 261, distance: 14.7
click at [644, 261] on div "Workflow Set Inputs Inputs Google Search Google Search Step 2 LLM · GPT-4o Extr…" at bounding box center [546, 287] width 1022 height 504
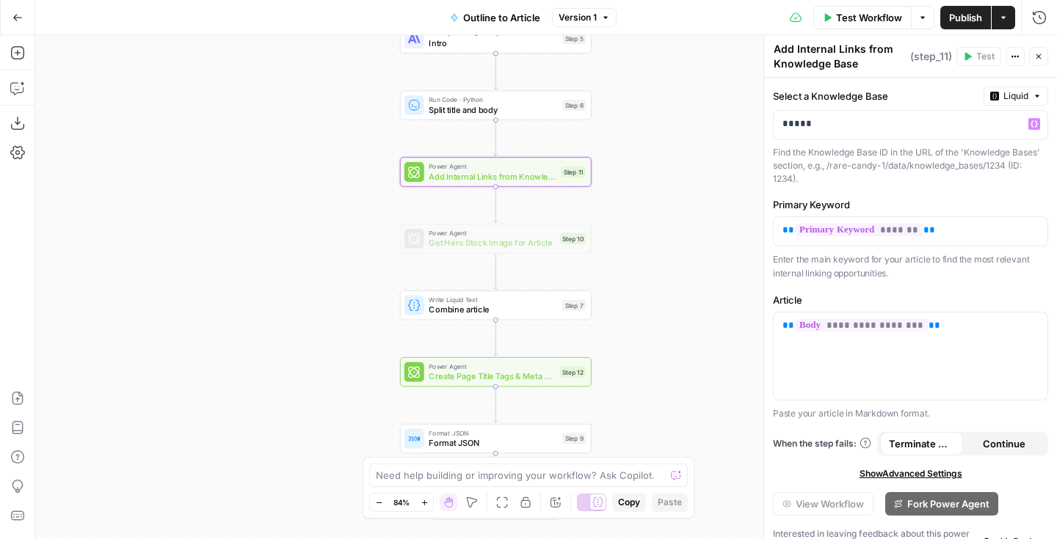
drag, startPoint x: 666, startPoint y: 180, endPoint x: 663, endPoint y: 309, distance: 129.2
click at [663, 309] on div "Workflow Set Inputs Inputs Google Search Google Search Step 2 LLM · GPT-4o Extr…" at bounding box center [546, 287] width 1022 height 504
click at [523, 380] on div "Power Agent Create Page Title Tags & Meta Descriptions Step 12 Copy step Delete…" at bounding box center [495, 369] width 192 height 29
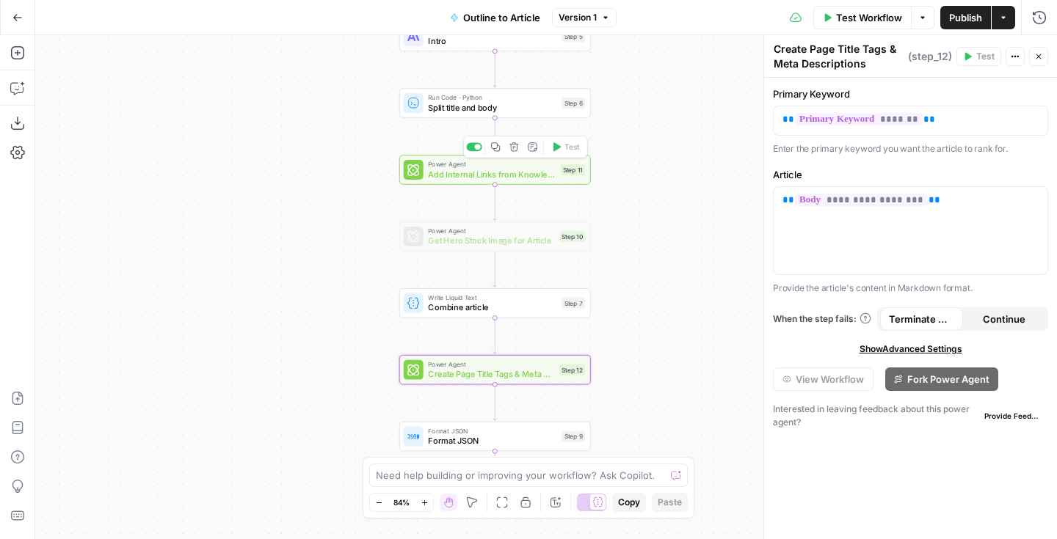
click at [522, 183] on div "Power Agent Add Internal Links from Knowledge Base Step 11 Copy step Delete ste…" at bounding box center [495, 169] width 192 height 29
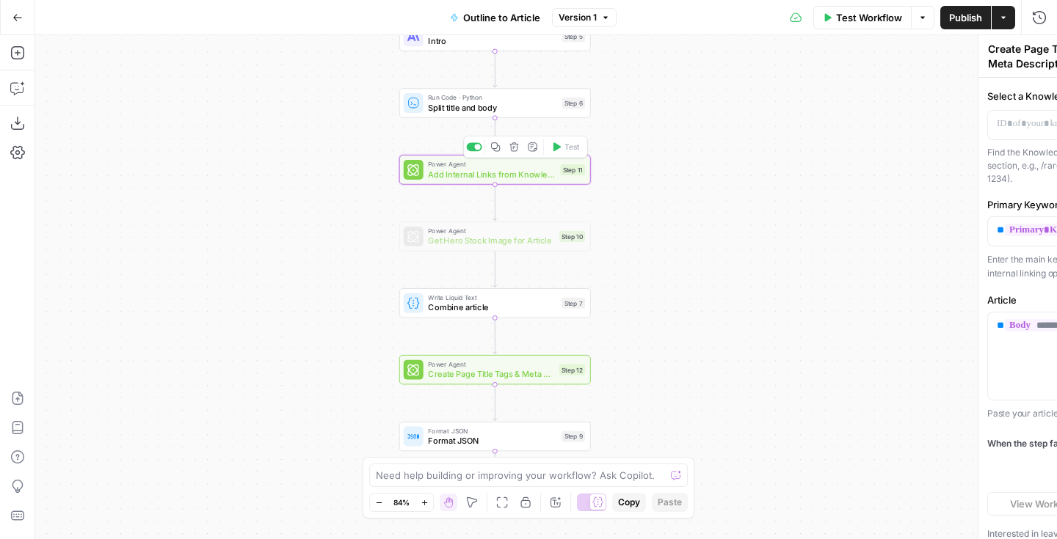
type textarea "Add Internal Links from Knowledge Base"
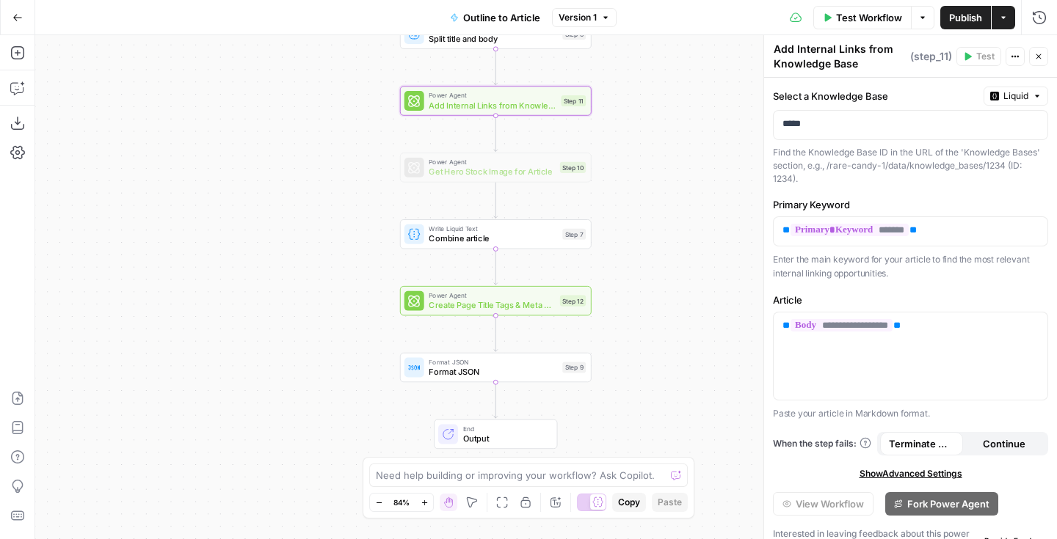
drag, startPoint x: 708, startPoint y: 232, endPoint x: 708, endPoint y: 167, distance: 64.6
click at [708, 167] on div "Workflow Set Inputs Inputs Google Search Google Search Step 2 LLM · GPT-4o Extr…" at bounding box center [546, 287] width 1022 height 504
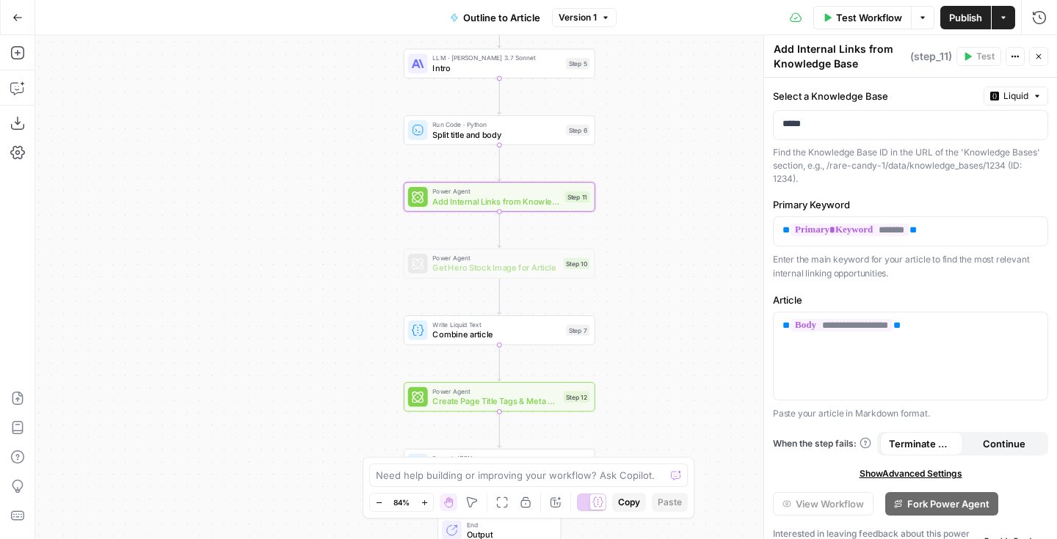
drag, startPoint x: 708, startPoint y: 167, endPoint x: 713, endPoint y: 263, distance: 95.5
click at [713, 263] on div "Workflow Set Inputs Inputs Google Search Google Search Step 2 LLM · GPT-4o Extr…" at bounding box center [546, 287] width 1022 height 504
click at [821, 120] on p "*****" at bounding box center [910, 124] width 256 height 15
click at [1035, 122] on icon "button" at bounding box center [1033, 123] width 7 height 7
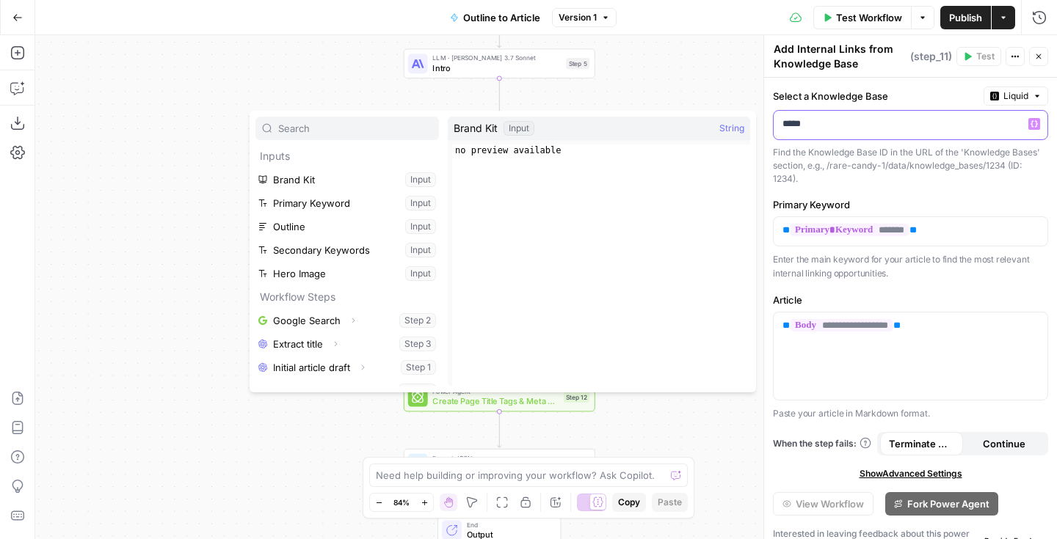
click at [933, 123] on p "*****" at bounding box center [910, 124] width 256 height 15
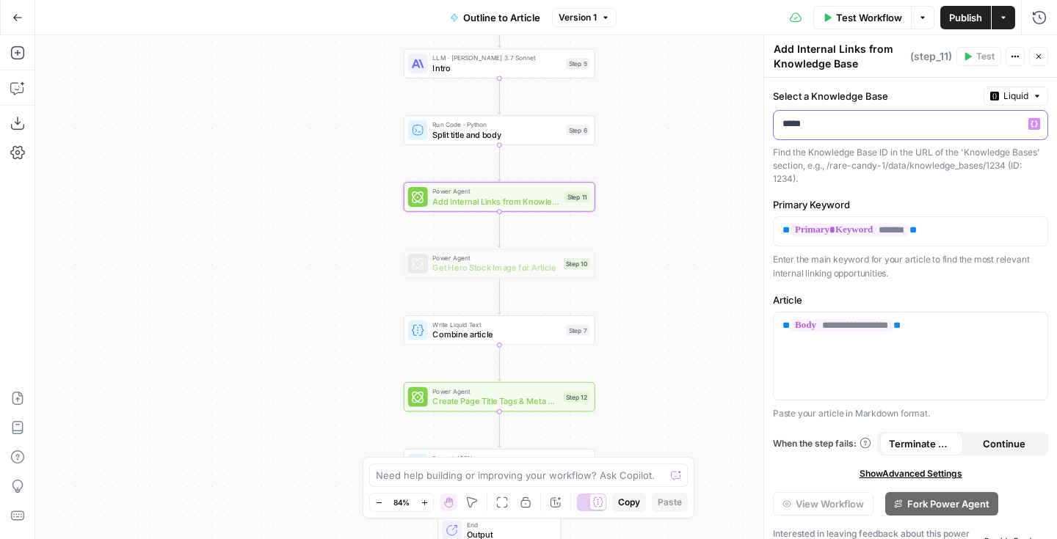
click at [933, 123] on p "*****" at bounding box center [898, 124] width 233 height 15
click at [24, 89] on icon "button" at bounding box center [17, 88] width 15 height 15
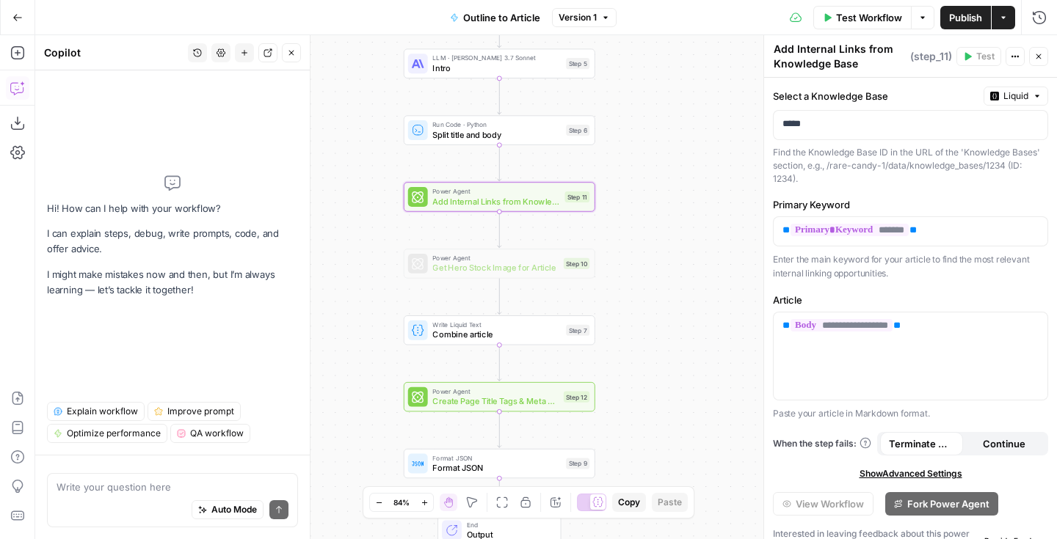
click at [86, 495] on div "Auto Mode Send" at bounding box center [173, 511] width 232 height 32
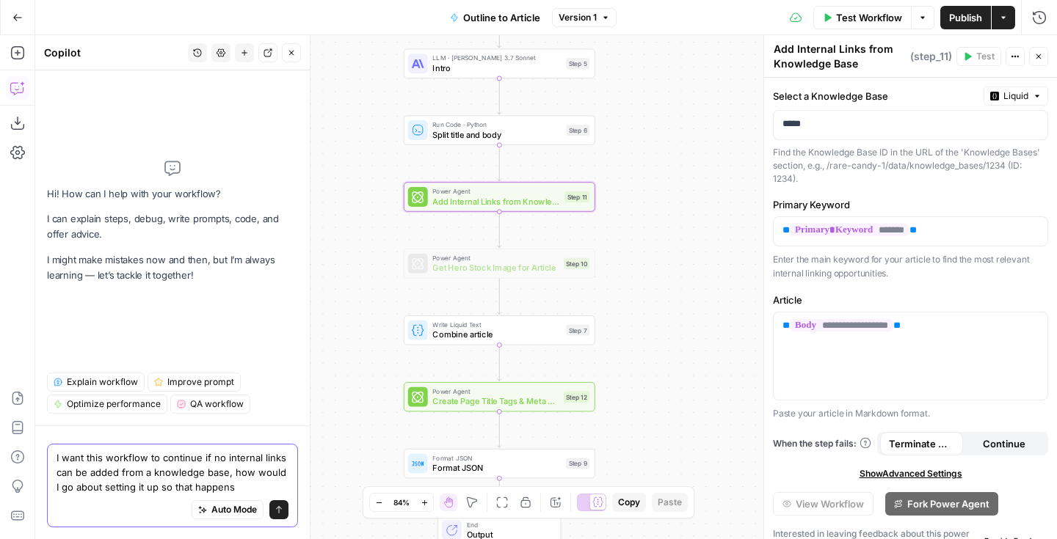
type textarea "I want this workflow to continue if no internal links can be added from a knowl…"
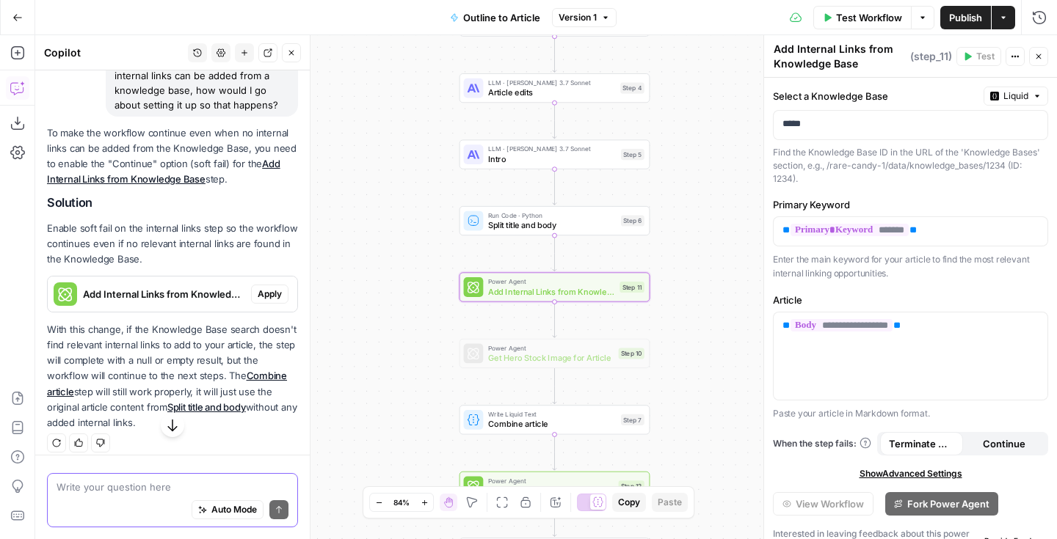
scroll to position [150, 0]
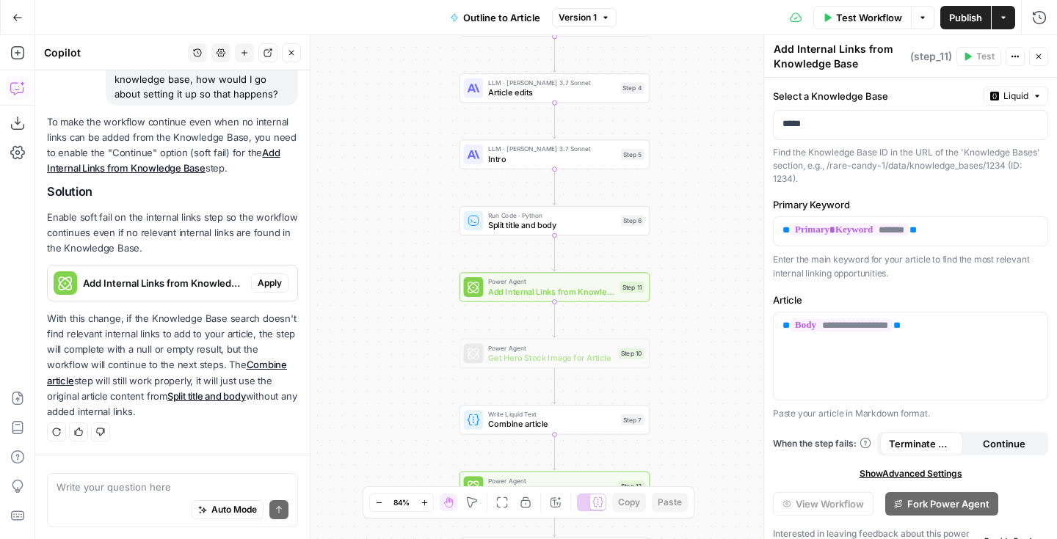
click at [1005, 448] on span "Continue" at bounding box center [1004, 444] width 43 height 15
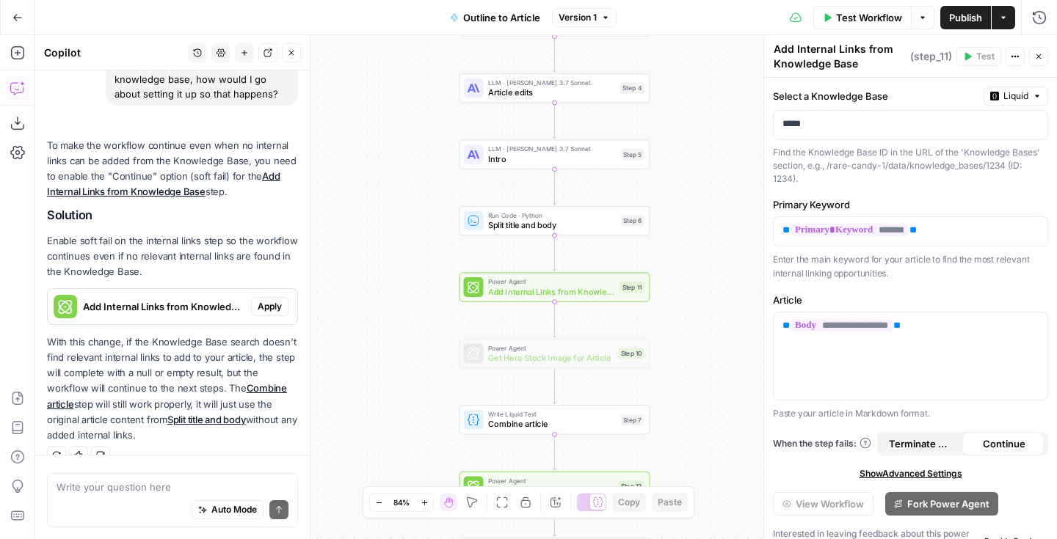
scroll to position [173, 0]
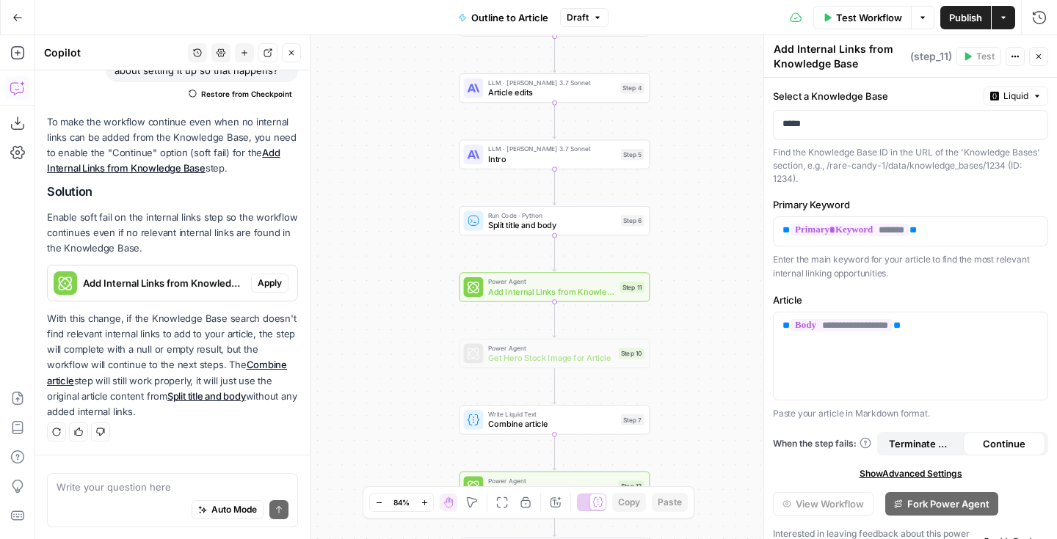
click at [953, 28] on button "Publish" at bounding box center [965, 17] width 51 height 23
click at [705, 79] on div "Workflow Set Inputs Inputs Google Search Google Search Step 2 LLM · GPT-4o Extr…" at bounding box center [546, 287] width 1022 height 504
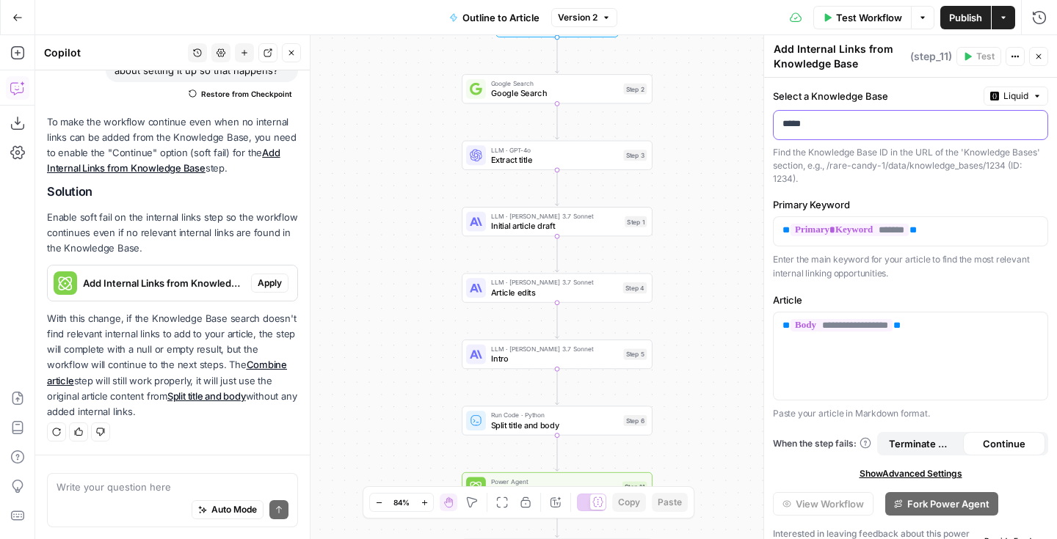
click at [869, 120] on p "*****" at bounding box center [910, 124] width 256 height 15
click at [930, 128] on p "*****" at bounding box center [898, 124] width 233 height 15
drag, startPoint x: 831, startPoint y: 131, endPoint x: 760, endPoint y: 121, distance: 71.9
click at [763, 121] on div "**********" at bounding box center [910, 287] width 294 height 504
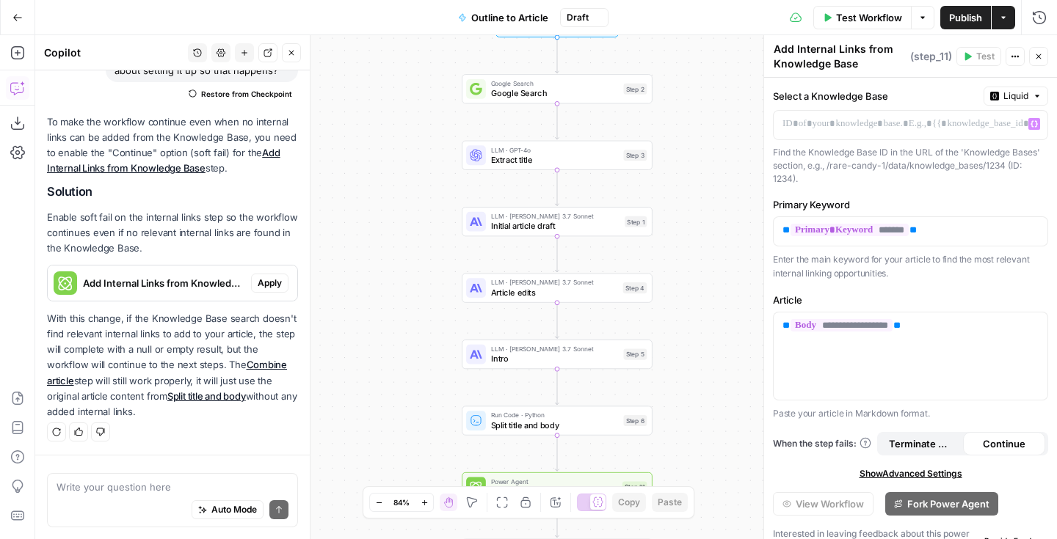
click at [968, 191] on div "**********" at bounding box center [910, 320] width 293 height 485
click at [898, 128] on p at bounding box center [910, 124] width 256 height 15
click at [15, 12] on icon "button" at bounding box center [17, 17] width 10 height 10
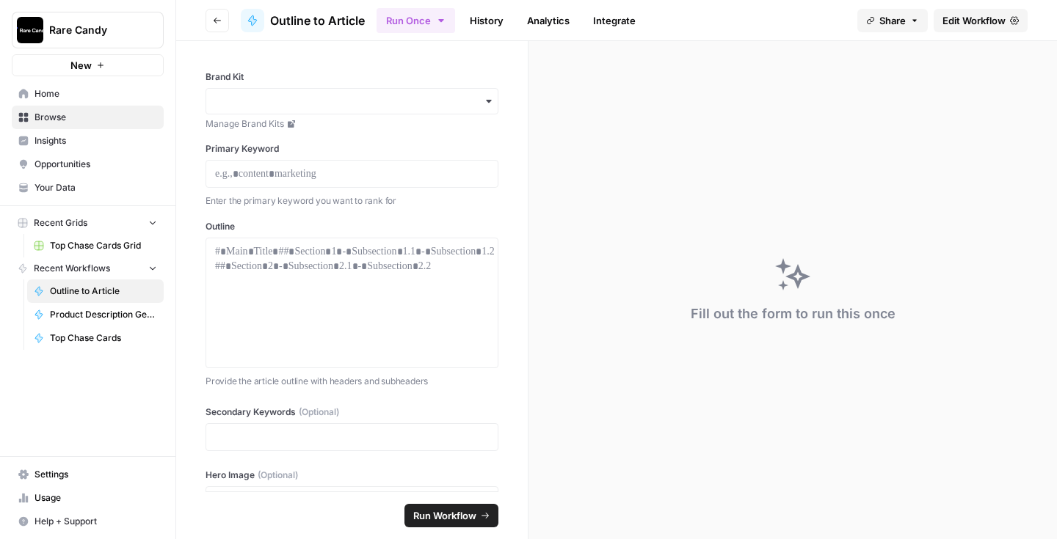
click at [54, 178] on link "Your Data" at bounding box center [88, 187] width 152 height 23
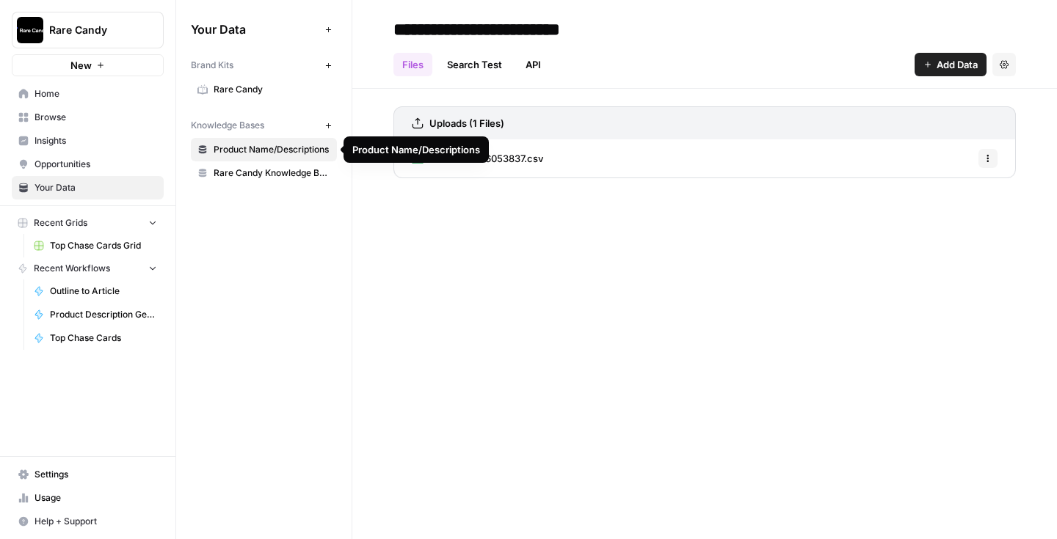
click at [260, 170] on span "Rare Candy Knowledge Base" at bounding box center [272, 173] width 117 height 13
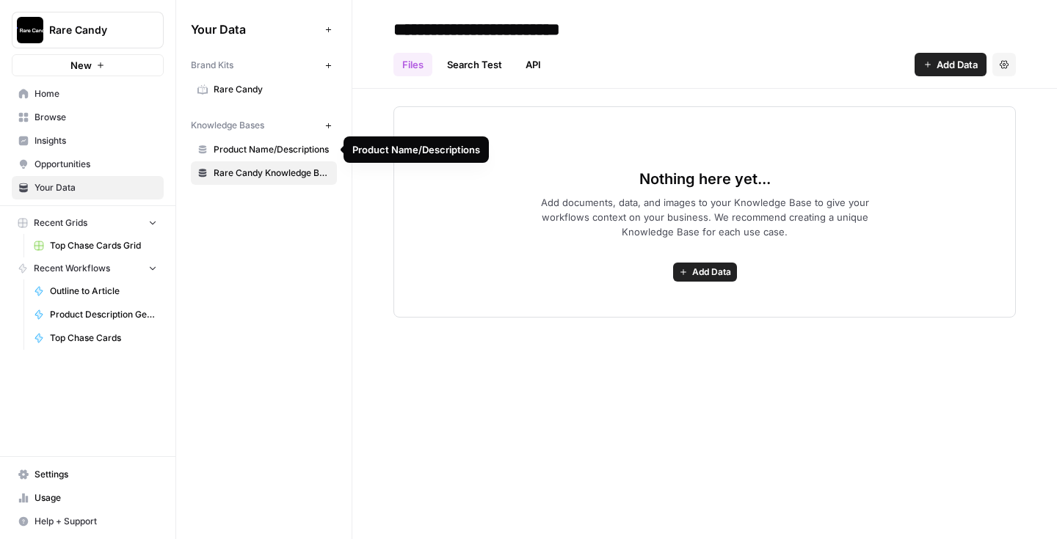
click at [260, 153] on span "Product Name/Descriptions" at bounding box center [272, 149] width 117 height 13
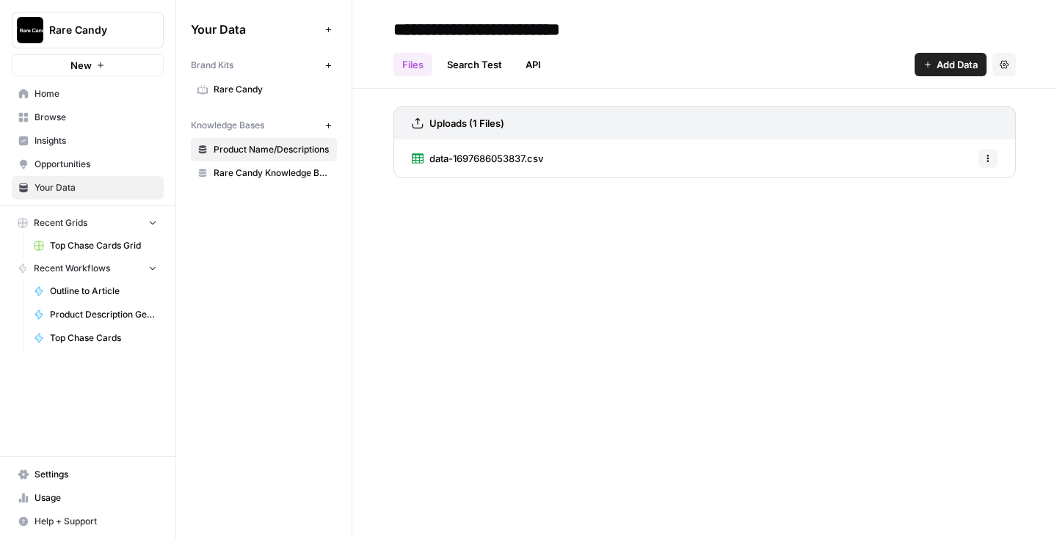
click at [252, 179] on span "Rare Candy Knowledge Base" at bounding box center [272, 173] width 117 height 13
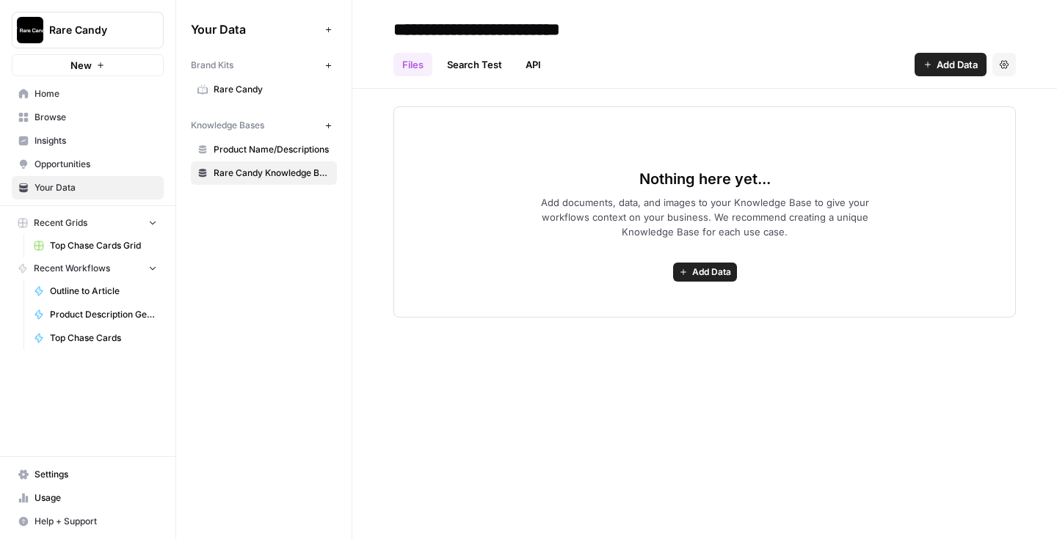
click at [325, 123] on icon "button" at bounding box center [328, 126] width 8 height 8
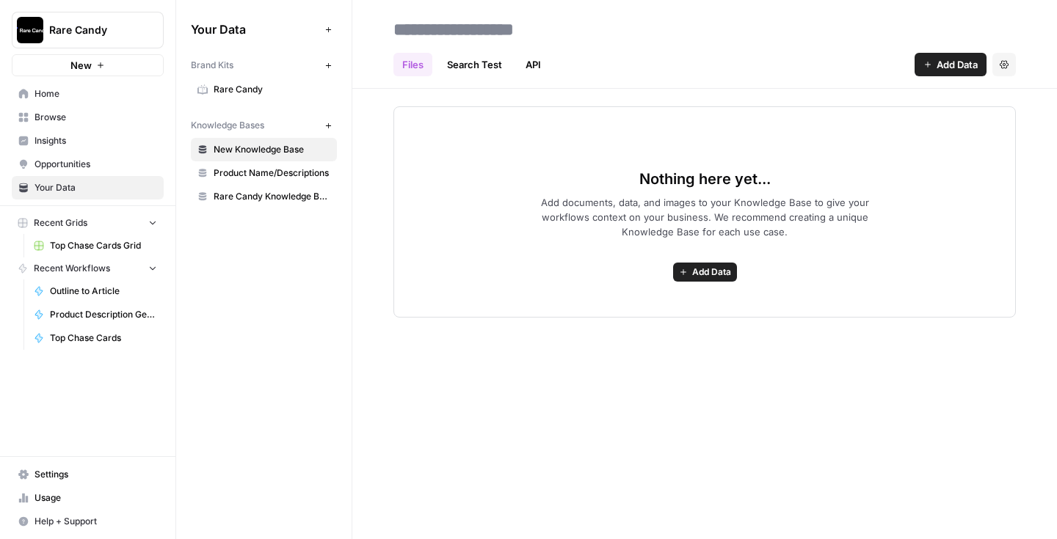
click at [697, 275] on span "Add Data" at bounding box center [711, 272] width 39 height 13
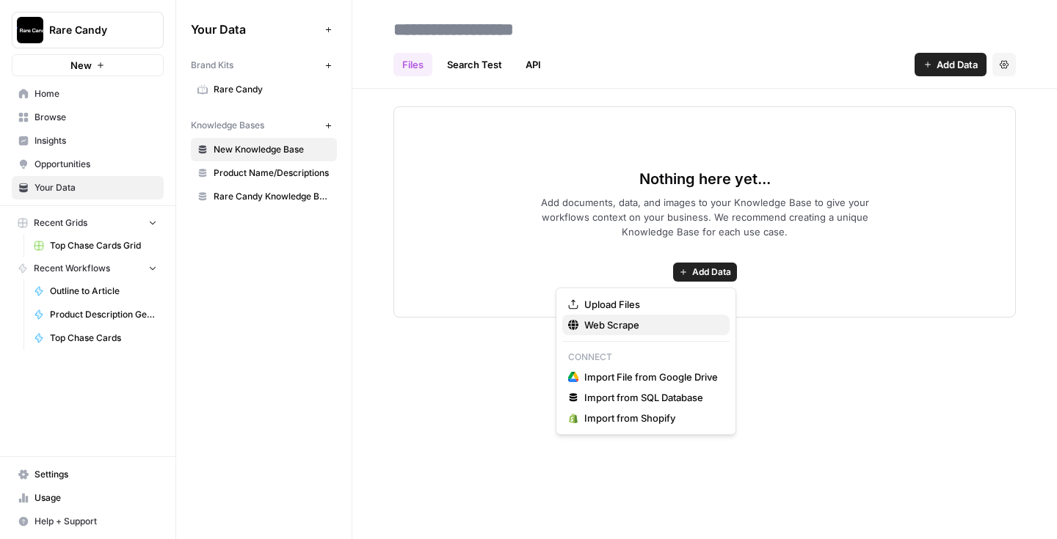
click at [674, 327] on span "Web Scrape" at bounding box center [651, 325] width 134 height 15
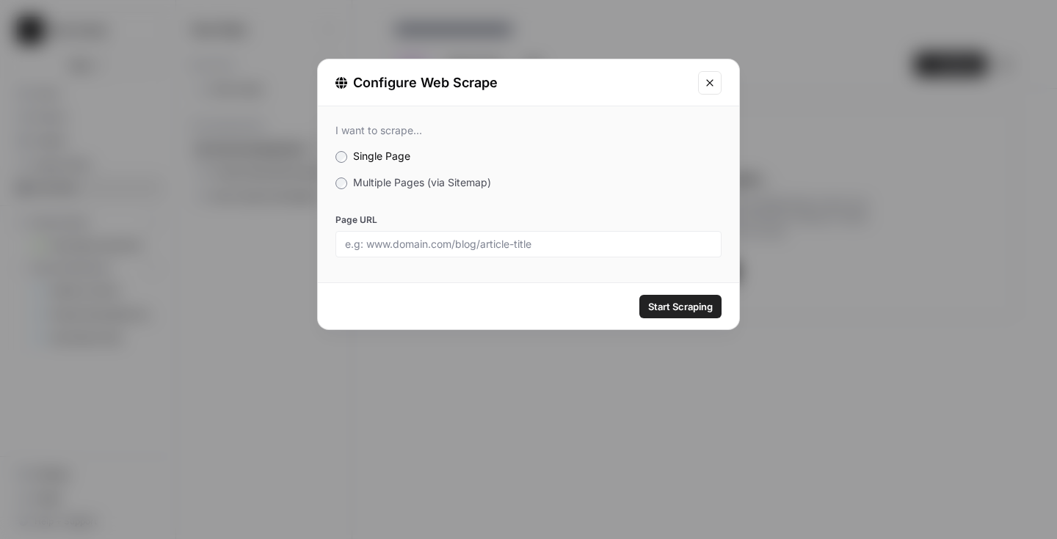
click at [707, 81] on icon "Close modal" at bounding box center [709, 82] width 7 height 7
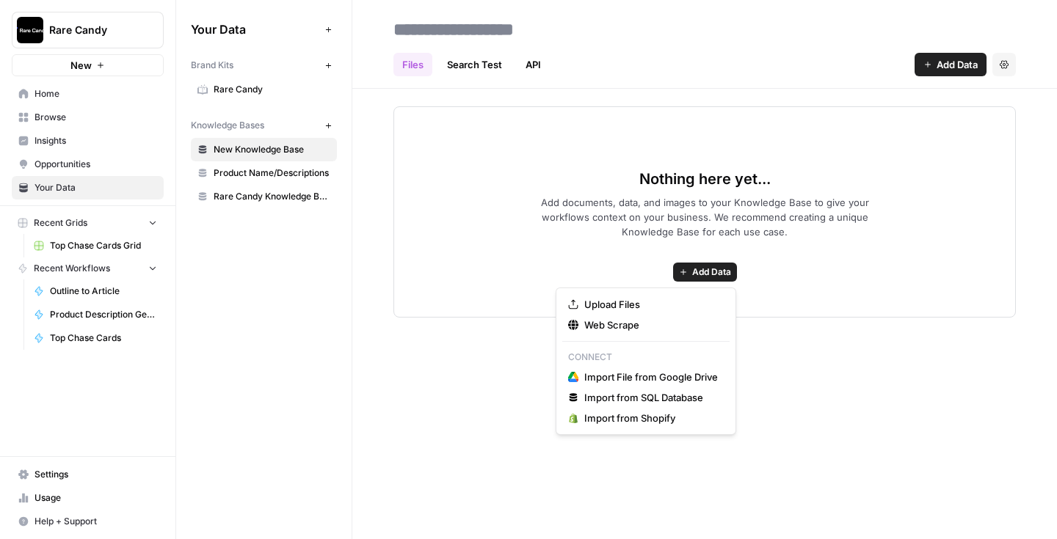
click at [706, 266] on span "Add Data" at bounding box center [711, 272] width 39 height 13
click at [647, 319] on span "Web Scrape" at bounding box center [651, 325] width 134 height 15
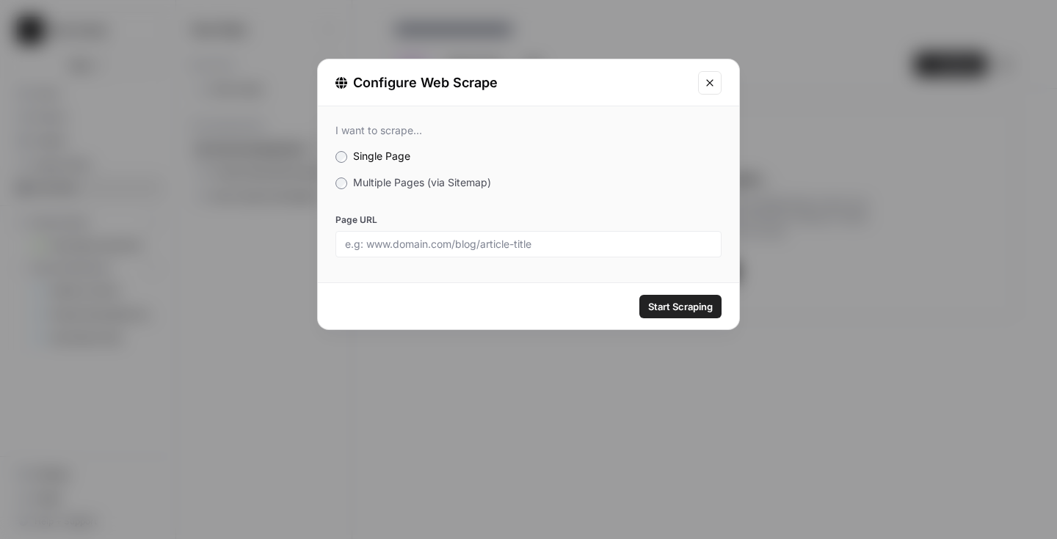
click at [484, 185] on span "Multiple Pages (via Sitemap)" at bounding box center [422, 182] width 138 height 12
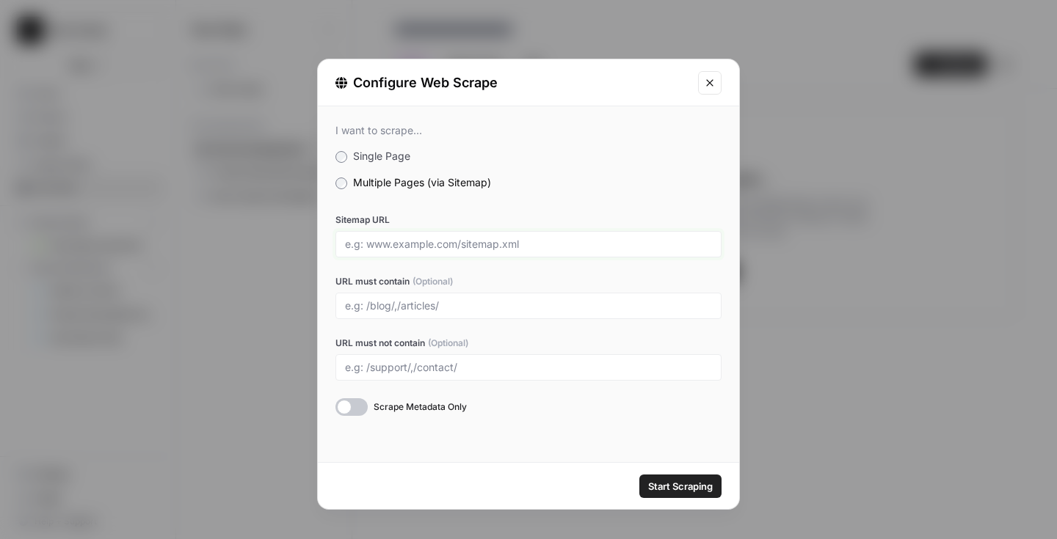
click at [467, 249] on input "Sitemap URL" at bounding box center [528, 244] width 367 height 13
paste input "https://rarecandy.com/sitemap.xml"
type input "https://rarecandy.com/sitemap.xml"
click at [462, 301] on input "URL must contain (Optional)" at bounding box center [528, 305] width 367 height 13
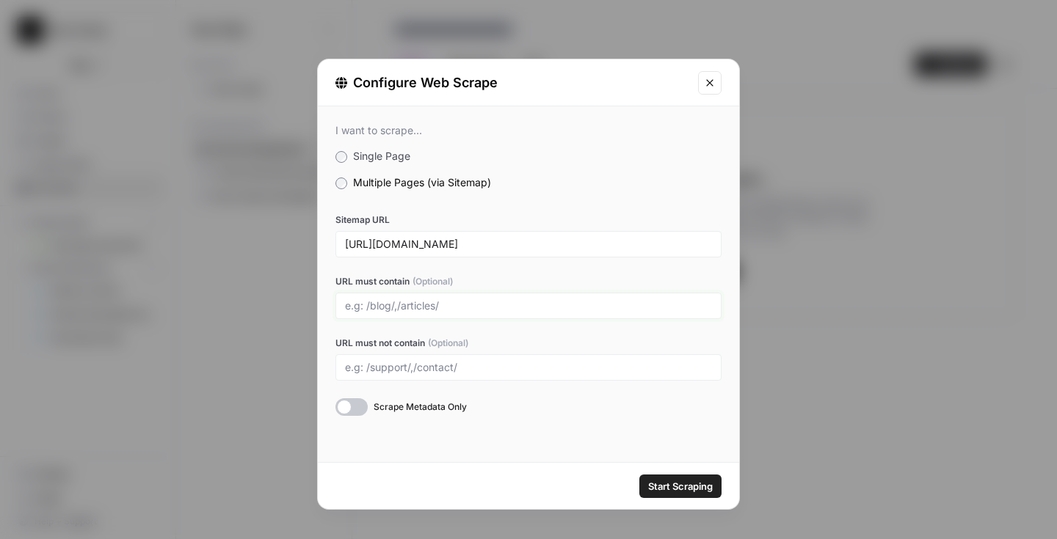
type input "/blog/"
click at [647, 476] on button "Start Scraping" at bounding box center [680, 486] width 82 height 23
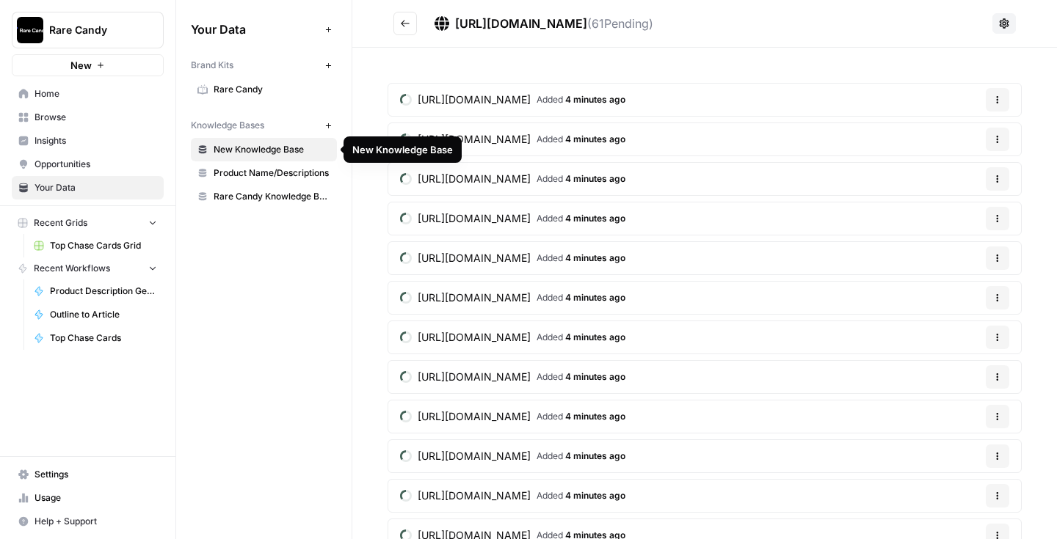
click at [282, 148] on span "New Knowledge Base" at bounding box center [272, 149] width 117 height 13
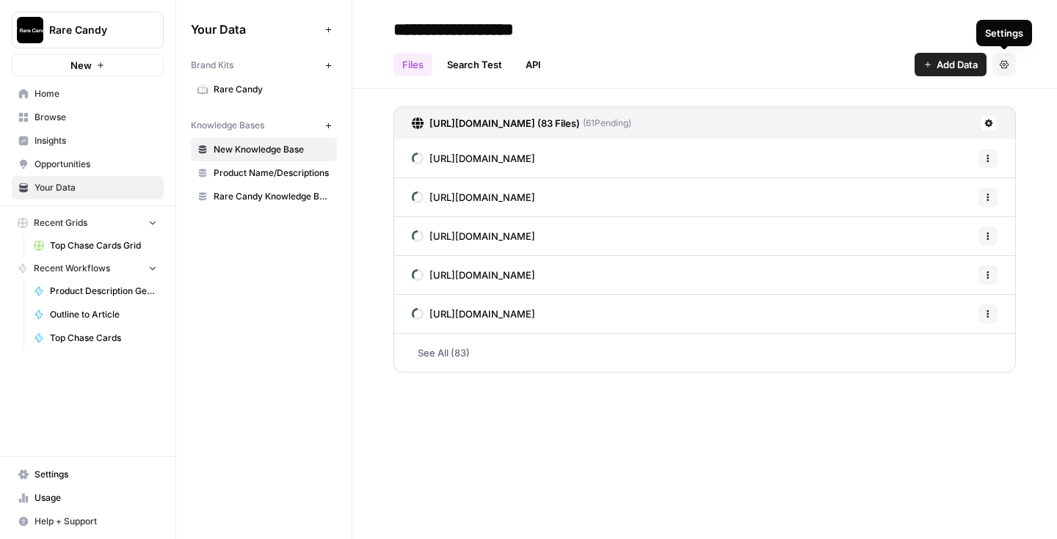
click at [999, 65] on span "Settings" at bounding box center [999, 65] width 1 height 1
click at [561, 29] on input "**********" at bounding box center [504, 29] width 235 height 29
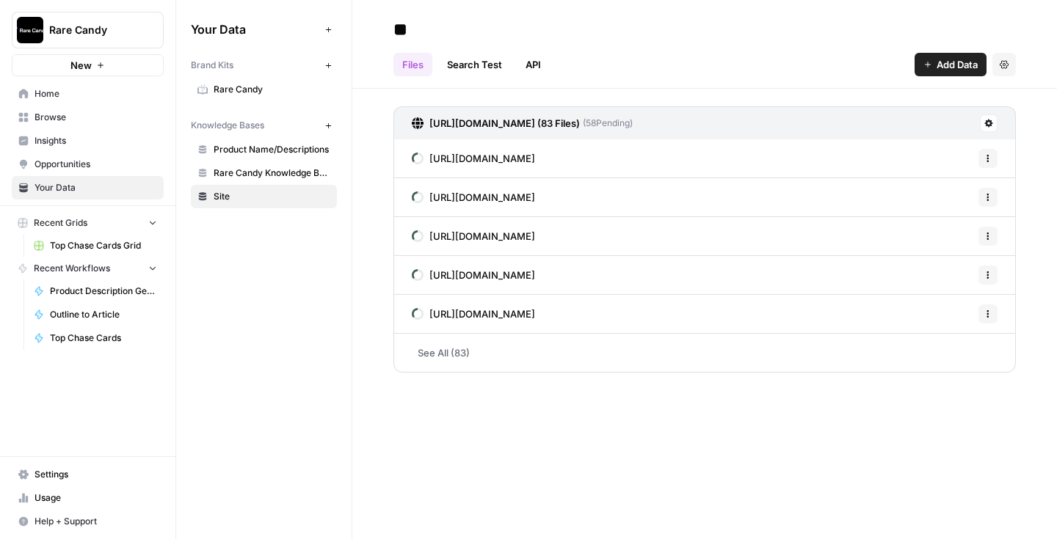
type input "*"
type input "**********"
click at [338, 291] on div "Your Data Add Data Brand Kits New Rare Candy Knowledge Bases New Blog Posts Pro…" at bounding box center [263, 269] width 175 height 539
click at [429, 349] on link "See All (83)" at bounding box center [704, 353] width 622 height 38
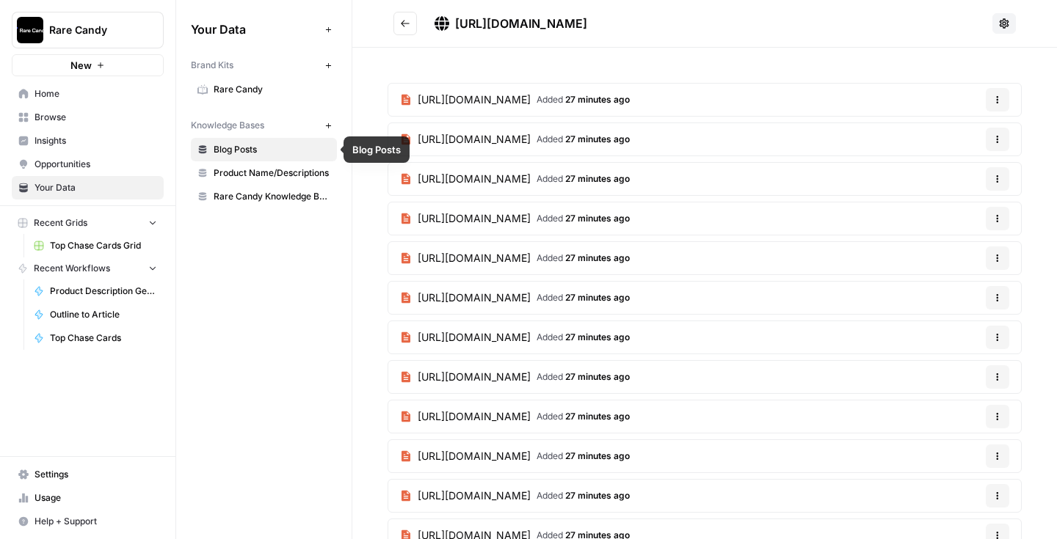
click at [317, 149] on span "Blog Posts" at bounding box center [272, 149] width 117 height 13
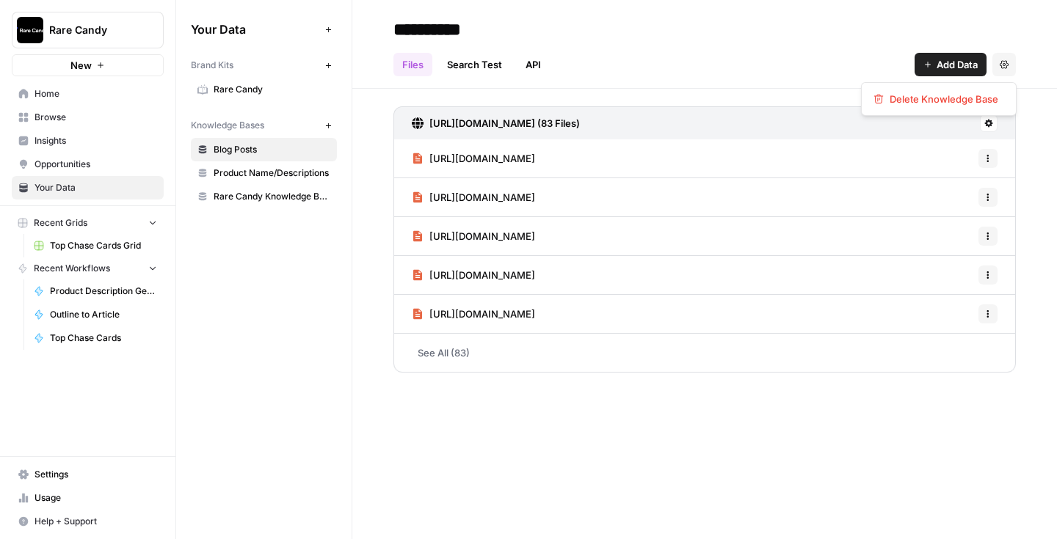
click at [1008, 67] on button "Settings" at bounding box center [1003, 64] width 23 height 23
click at [541, 61] on link "API" at bounding box center [533, 64] width 33 height 23
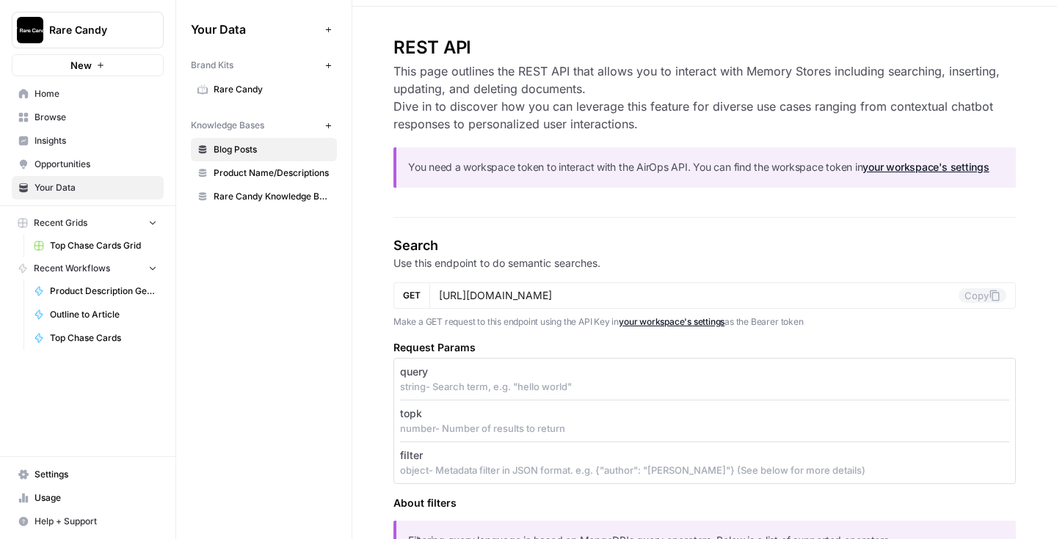
scroll to position [100, 0]
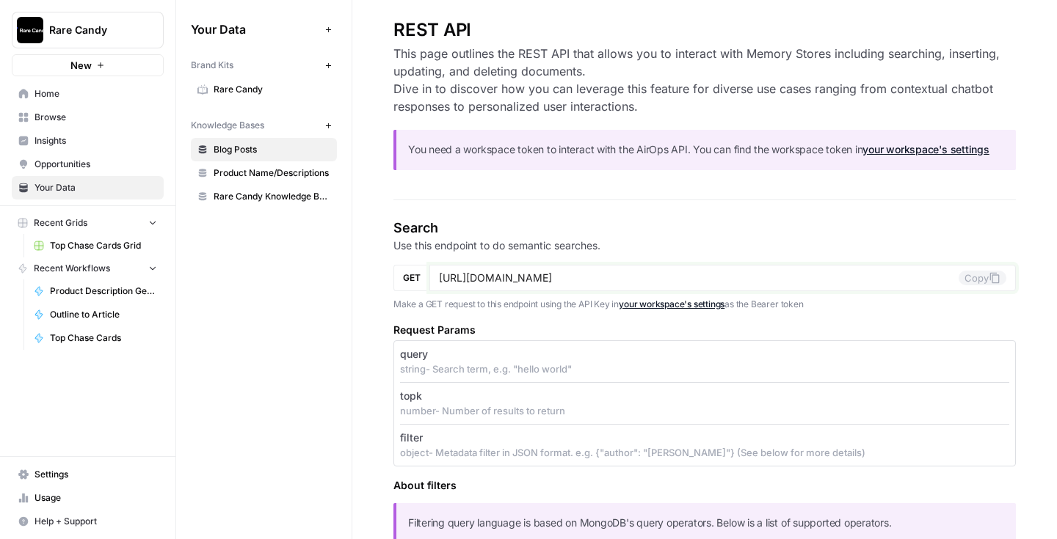
drag, startPoint x: 674, startPoint y: 277, endPoint x: 701, endPoint y: 277, distance: 26.4
click at [701, 277] on input "https://app.airops.com/public_api/vector_stores/12635/search" at bounding box center [699, 278] width 520 height 13
click at [685, 236] on h4 "Search" at bounding box center [704, 228] width 622 height 21
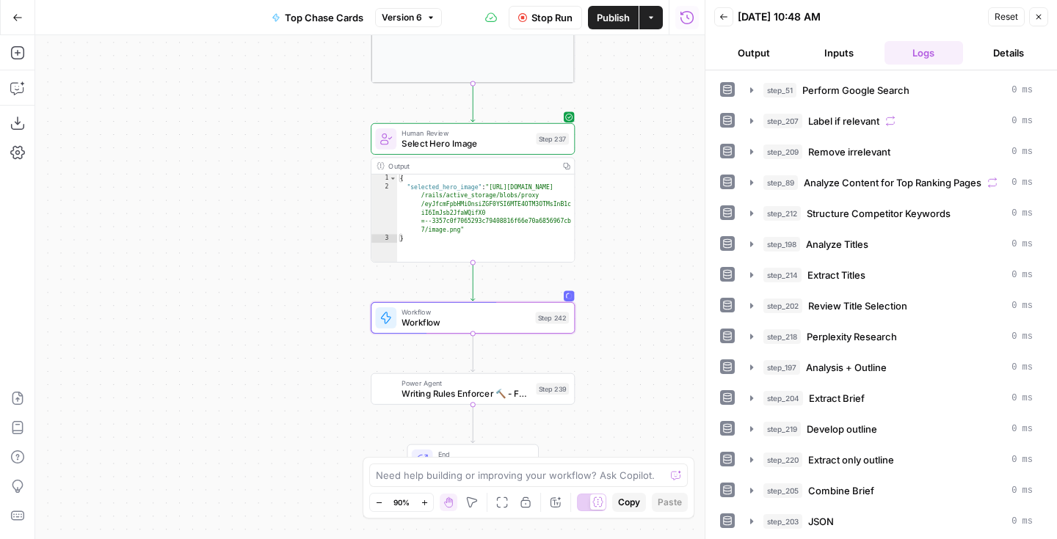
scroll to position [121, 0]
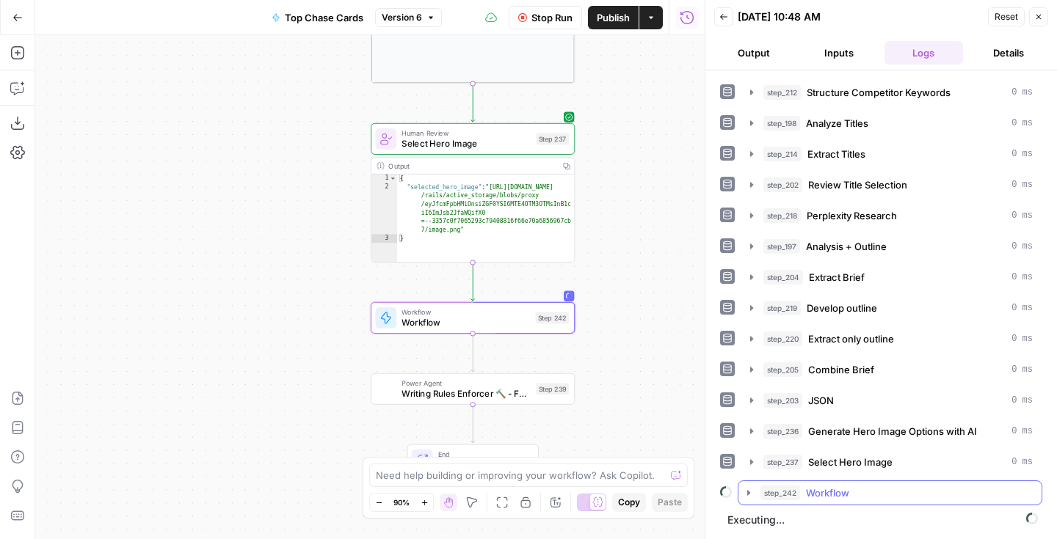
click at [753, 492] on icon "button" at bounding box center [749, 493] width 12 height 12
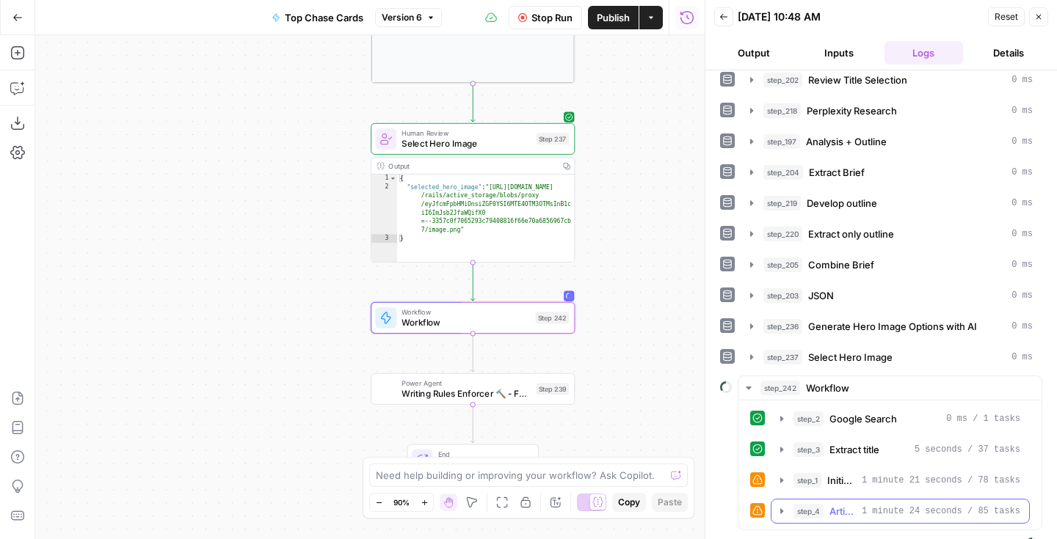
scroll to position [251, 0]
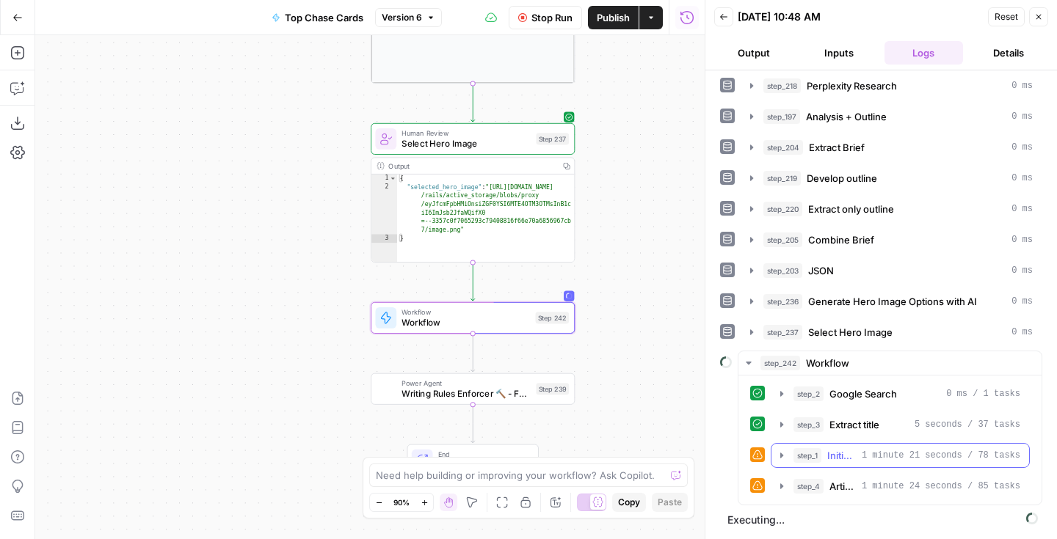
click at [780, 456] on icon "button" at bounding box center [781, 455] width 3 height 5
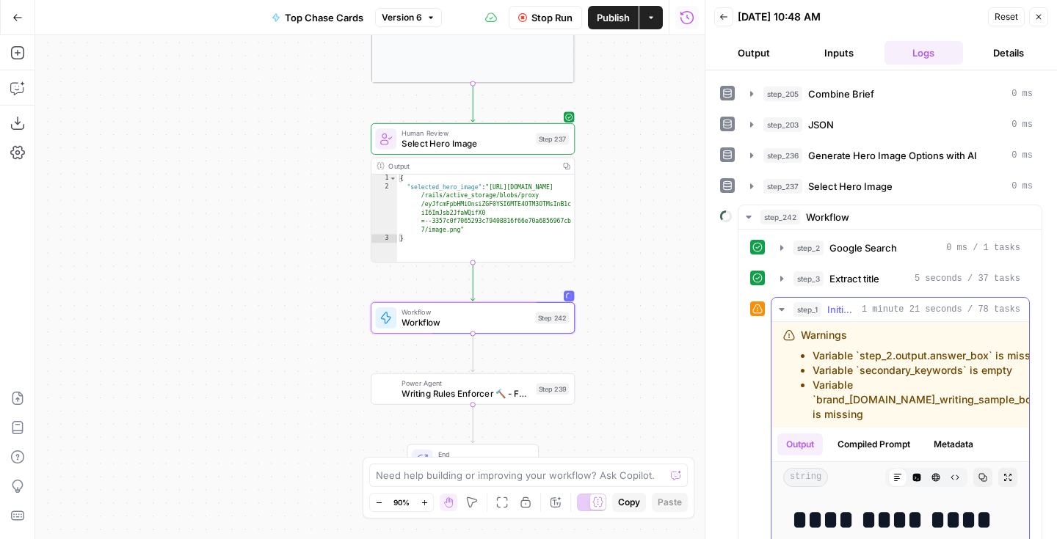
scroll to position [398, 0]
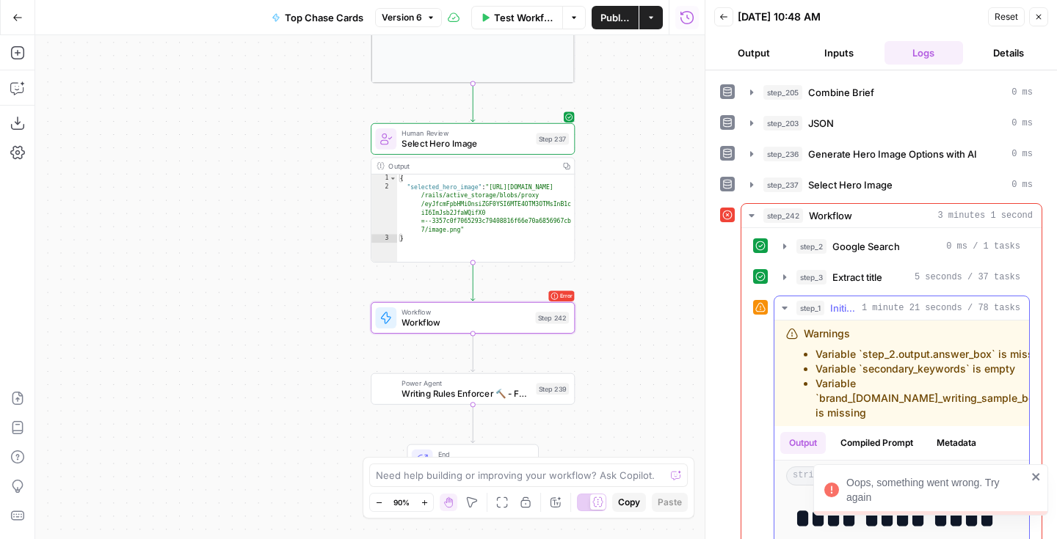
click at [783, 308] on icon "button" at bounding box center [784, 308] width 5 height 3
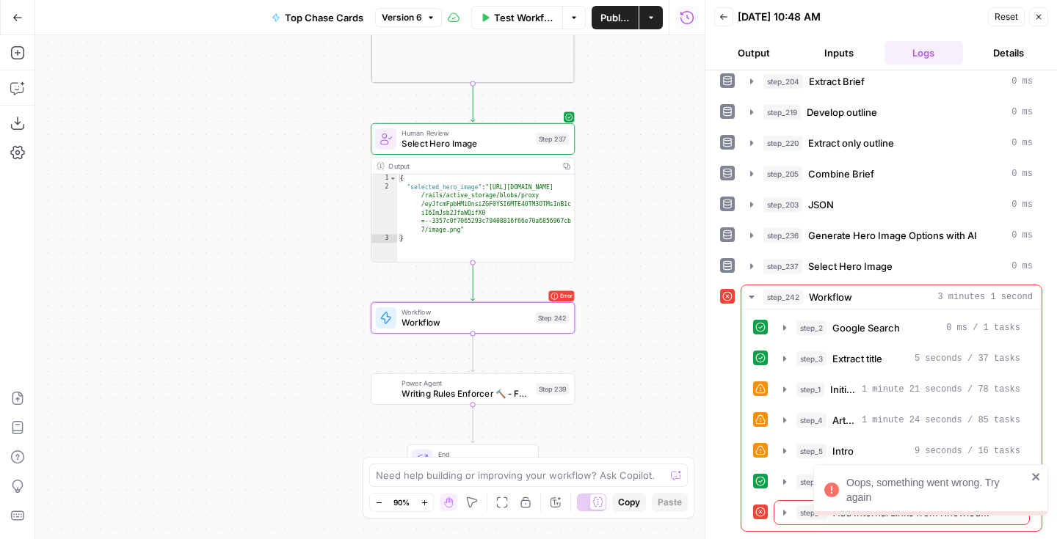
click at [1038, 472] on icon "close" at bounding box center [1036, 477] width 10 height 12
click at [783, 509] on icon "button" at bounding box center [785, 513] width 12 height 12
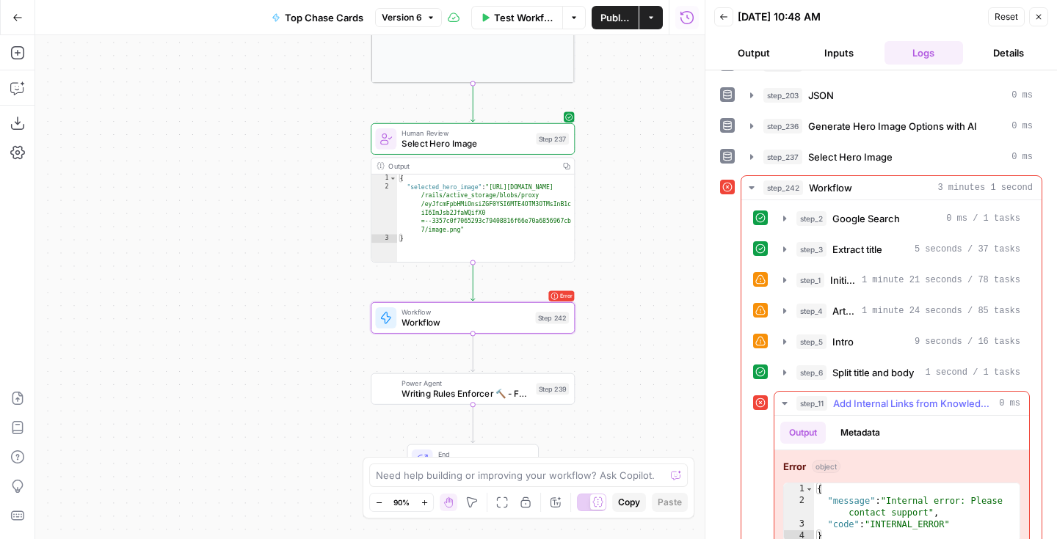
scroll to position [452, 0]
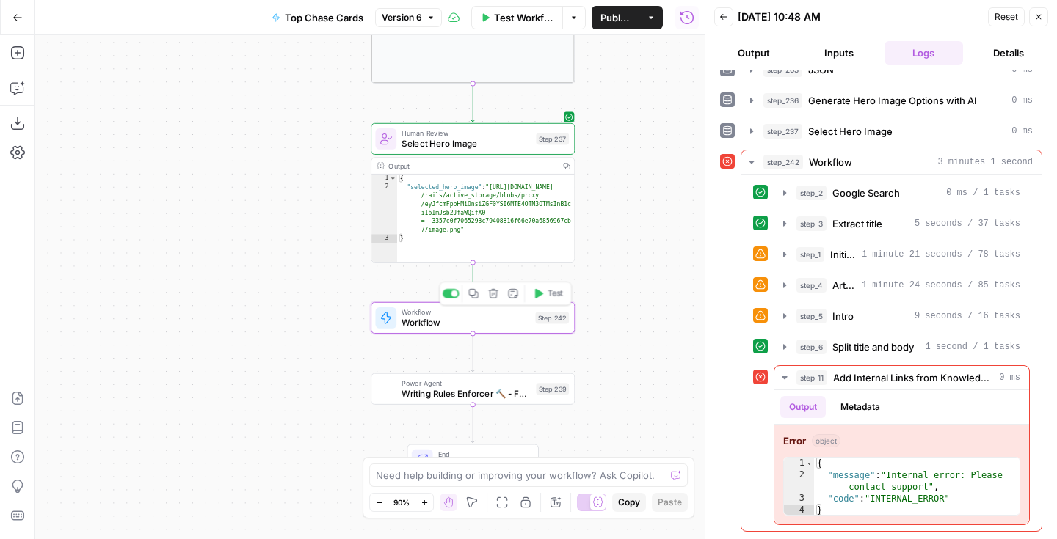
click at [560, 321] on div "Step 242" at bounding box center [552, 318] width 34 height 12
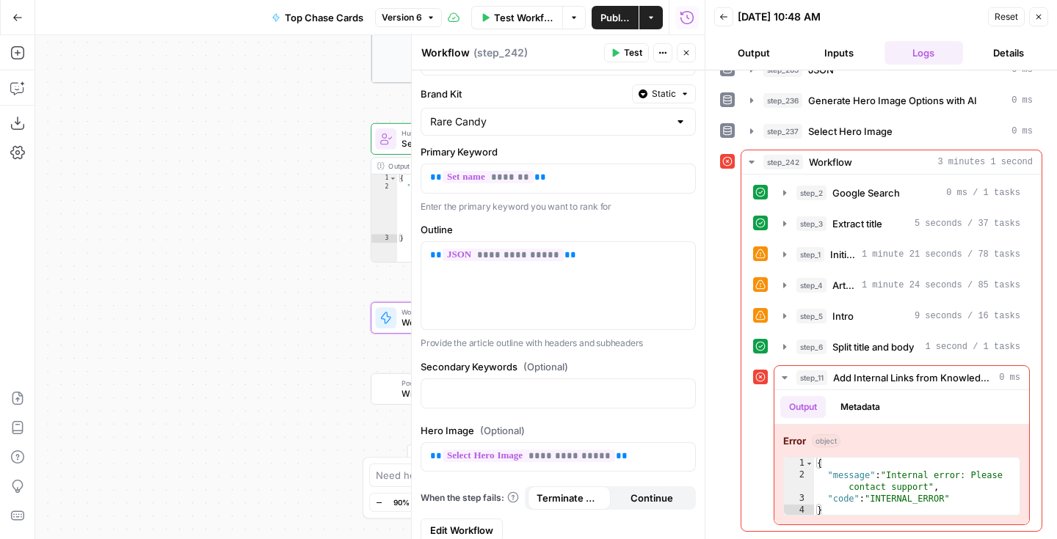
scroll to position [118, 0]
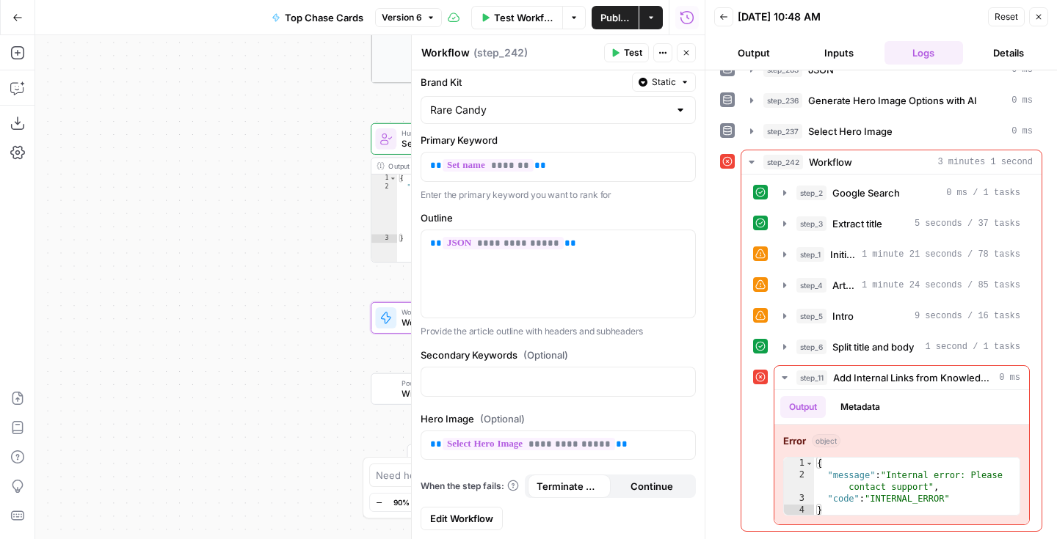
click at [478, 512] on span "Edit Workflow" at bounding box center [461, 518] width 63 height 15
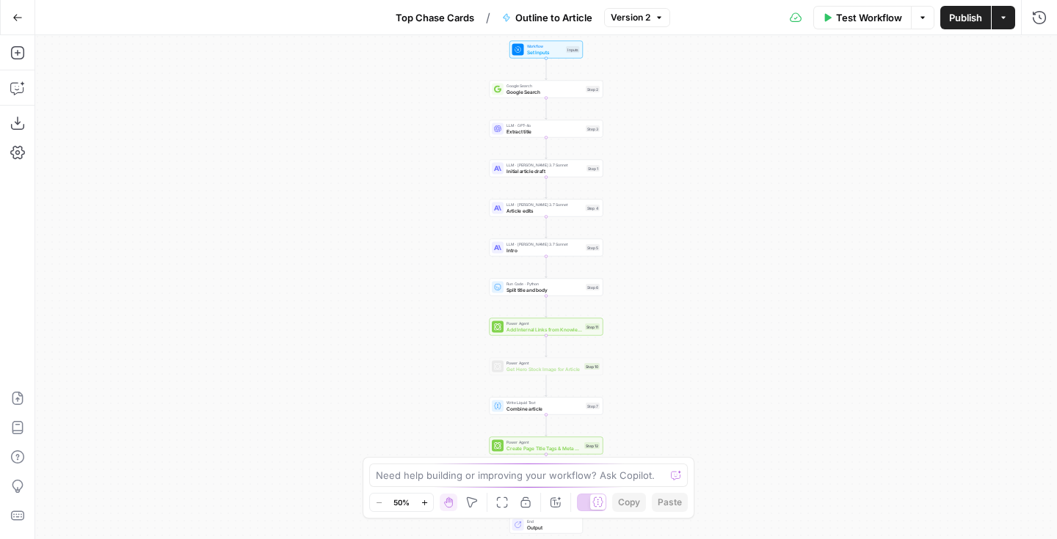
click at [644, 23] on span "Version 2" at bounding box center [631, 17] width 40 height 13
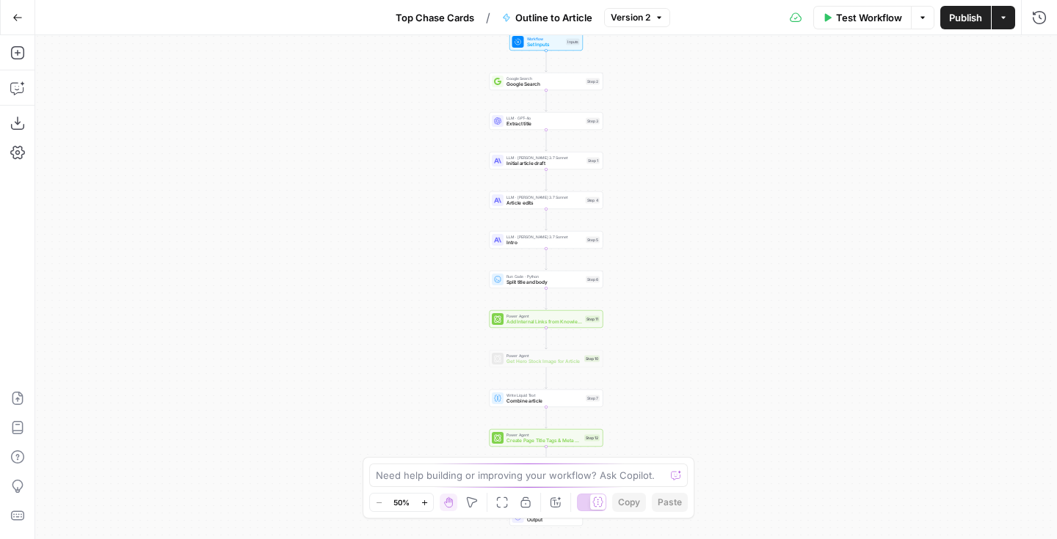
click at [568, 324] on span "Add Internal Links from Knowledge Base" at bounding box center [544, 321] width 76 height 7
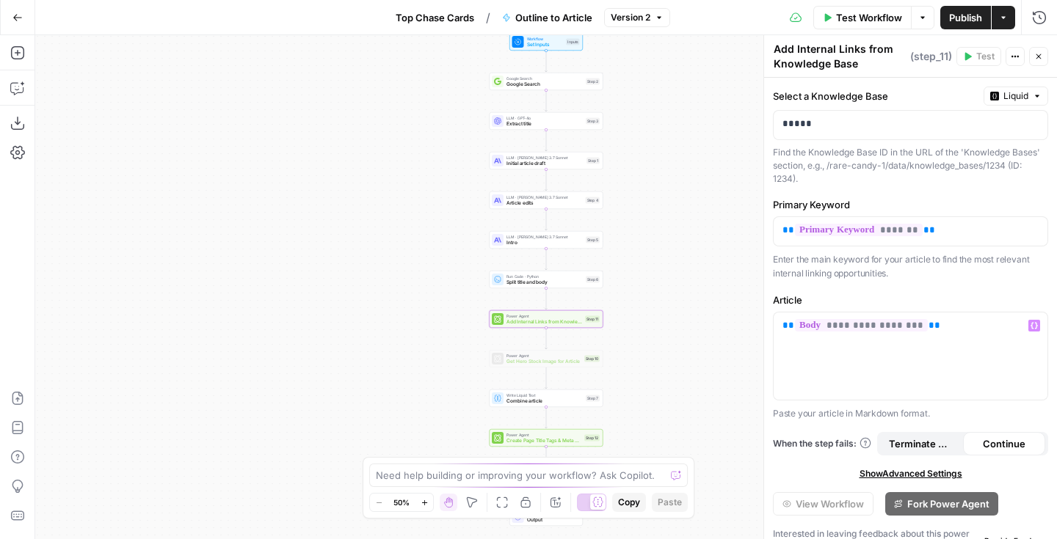
scroll to position [23, 0]
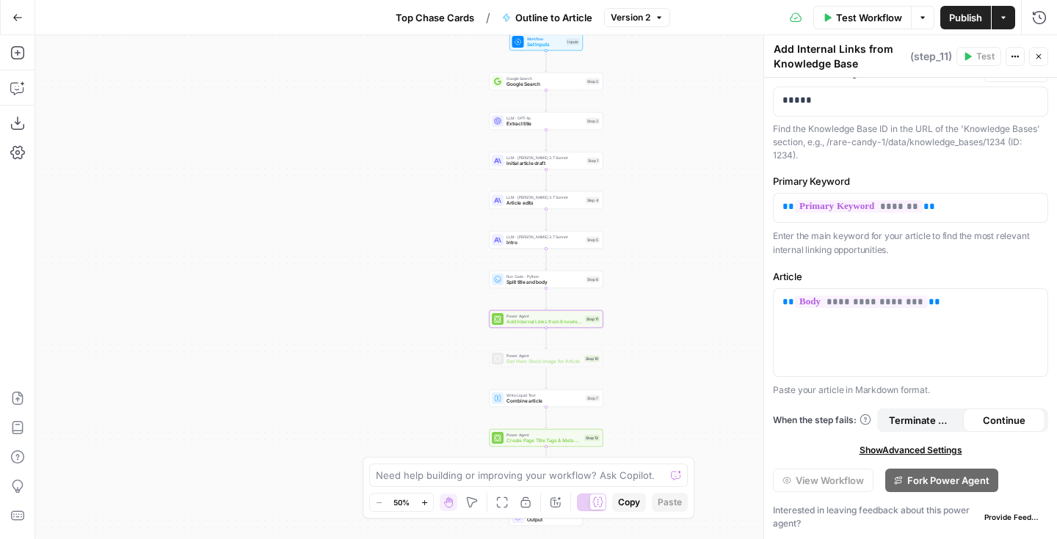
click at [1032, 60] on button "Close" at bounding box center [1038, 56] width 19 height 19
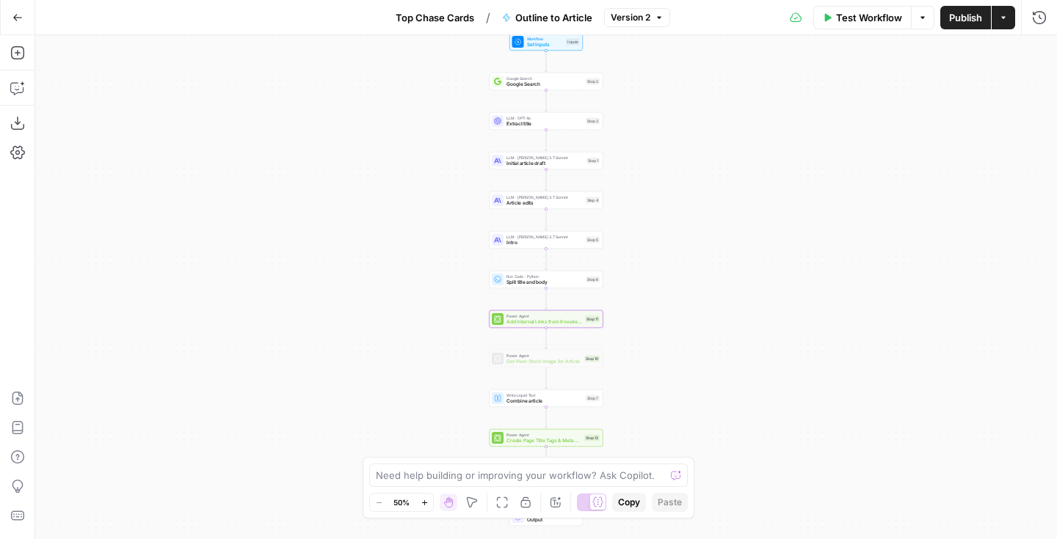
click at [573, 16] on span "Outline to Article" at bounding box center [553, 17] width 77 height 15
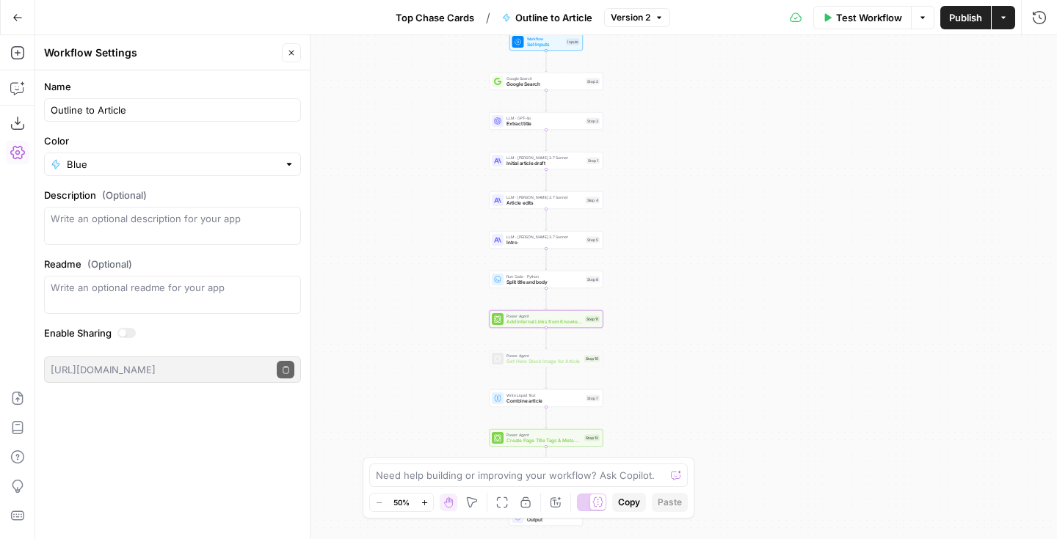
click at [444, 23] on span "Top Chase Cards" at bounding box center [435, 17] width 79 height 15
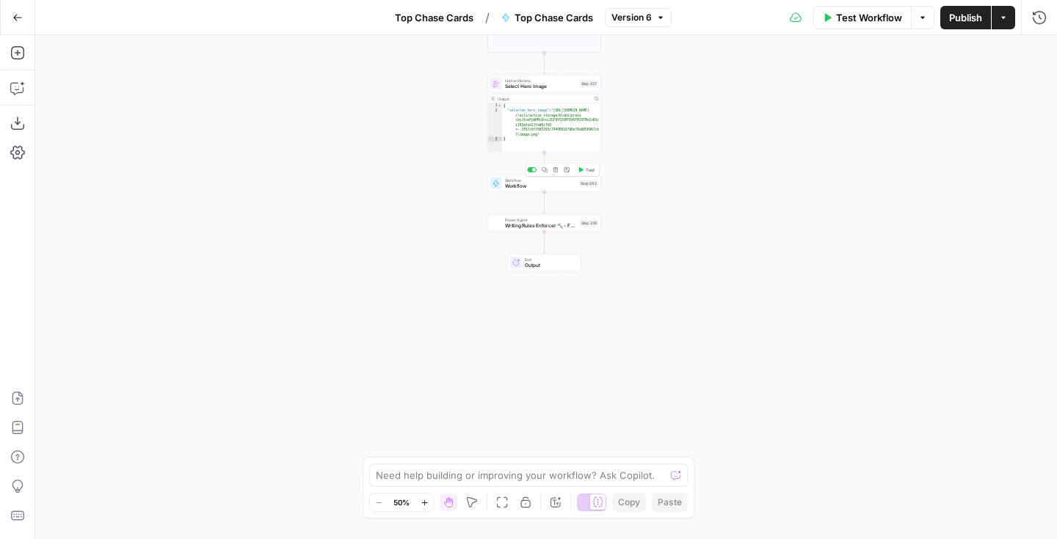
click at [552, 189] on span "Workflow" at bounding box center [541, 186] width 72 height 7
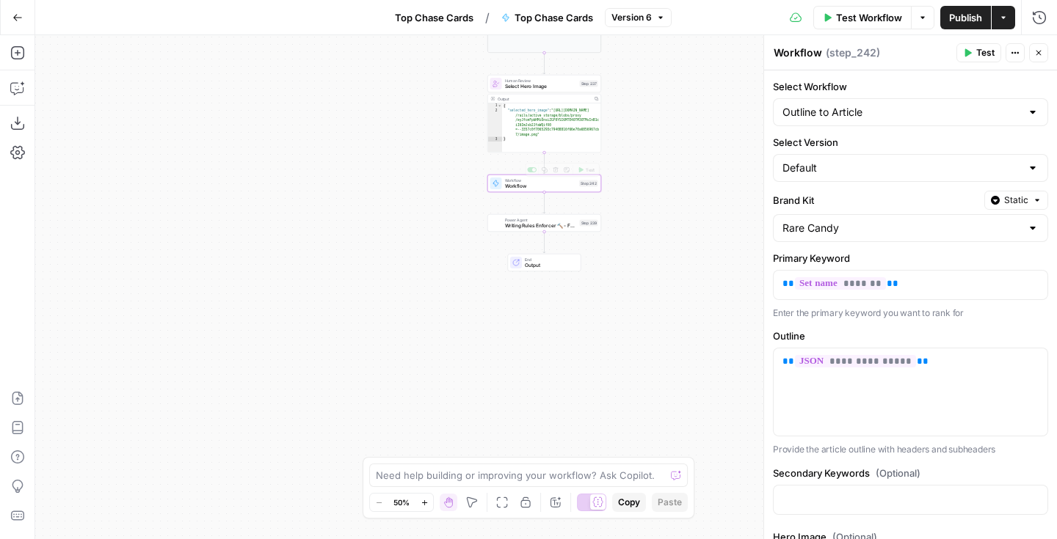
click at [589, 170] on div "Workflow Set Inputs Inputs Google Search Perform Google Search Step 51 Output E…" at bounding box center [546, 287] width 1022 height 504
click at [586, 170] on span "Test" at bounding box center [590, 170] width 9 height 7
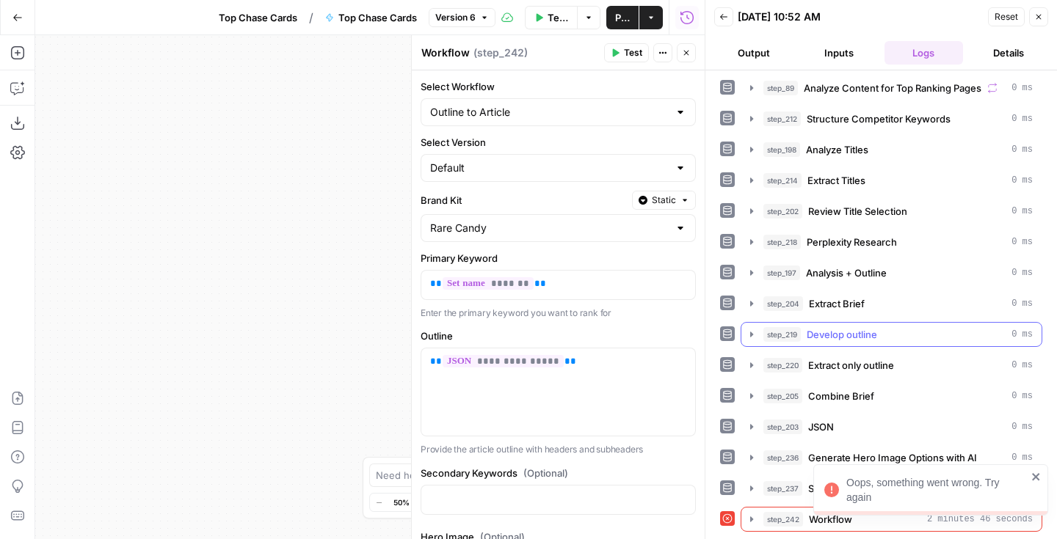
scroll to position [95, 0]
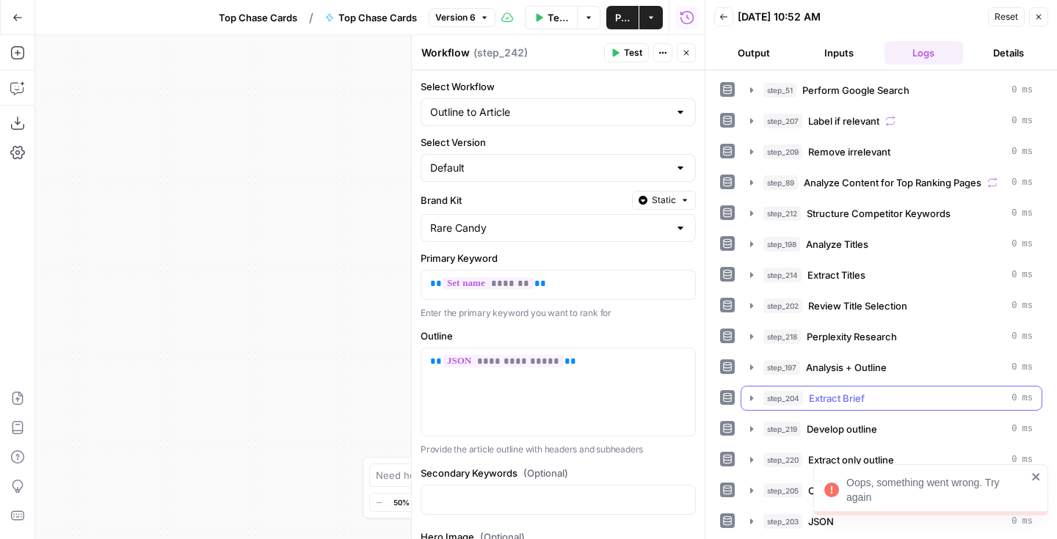
scroll to position [95, 0]
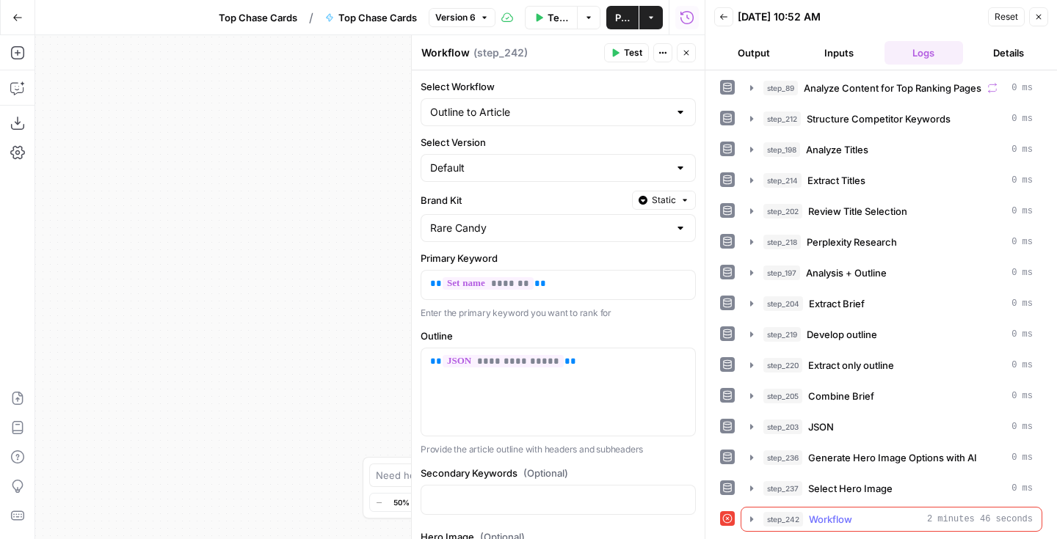
click at [749, 517] on icon "button" at bounding box center [752, 520] width 12 height 12
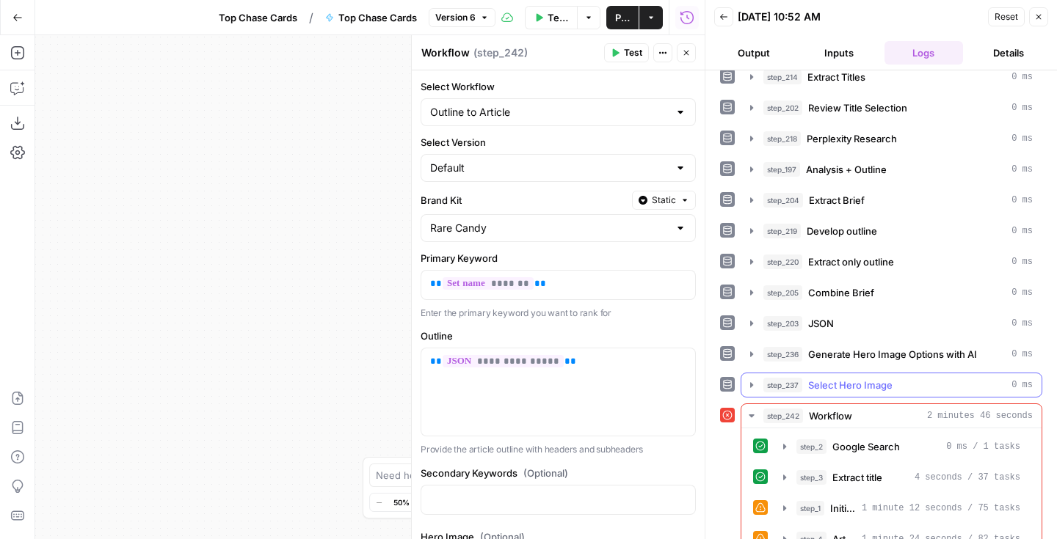
scroll to position [317, 0]
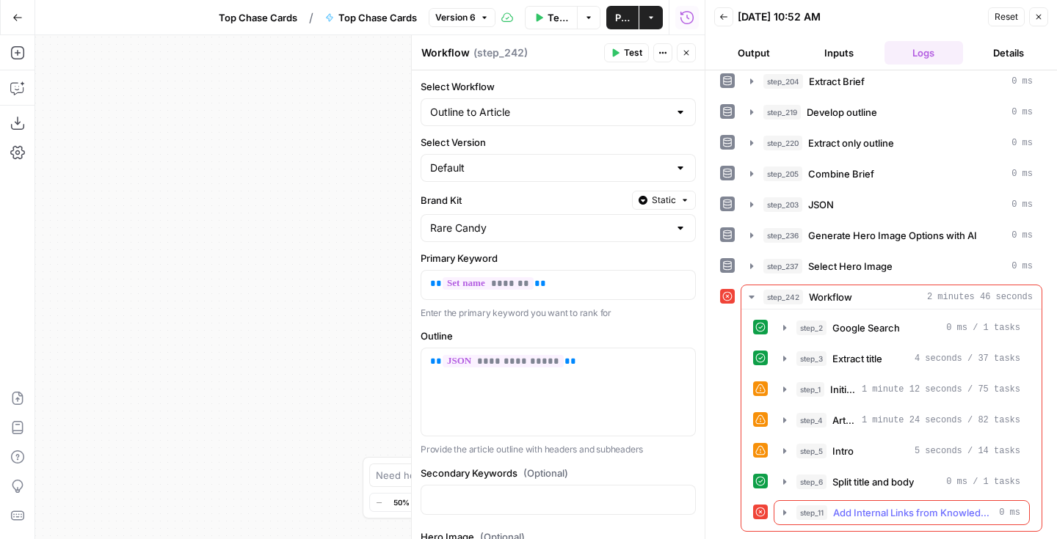
click at [787, 511] on icon "button" at bounding box center [785, 513] width 12 height 12
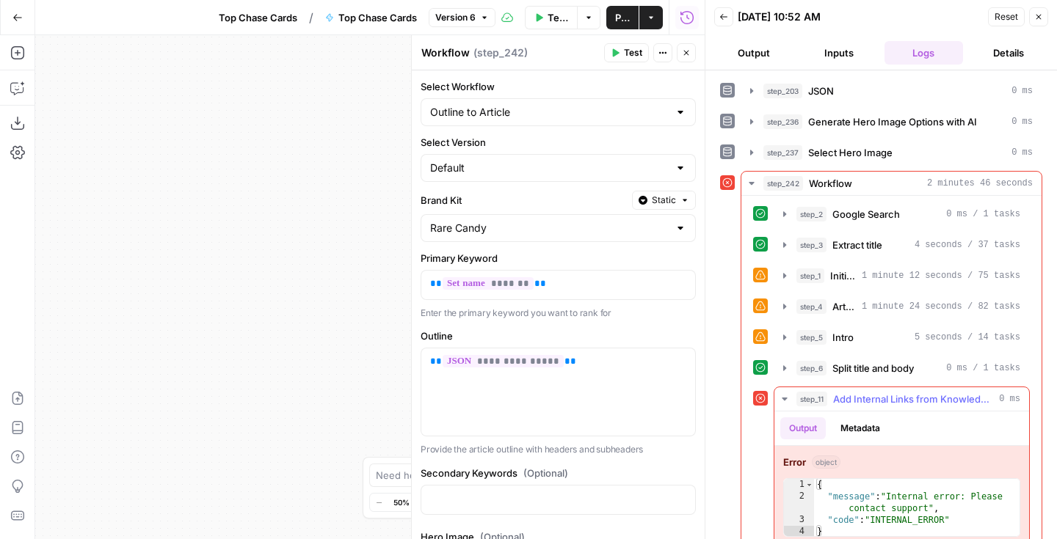
scroll to position [452, 0]
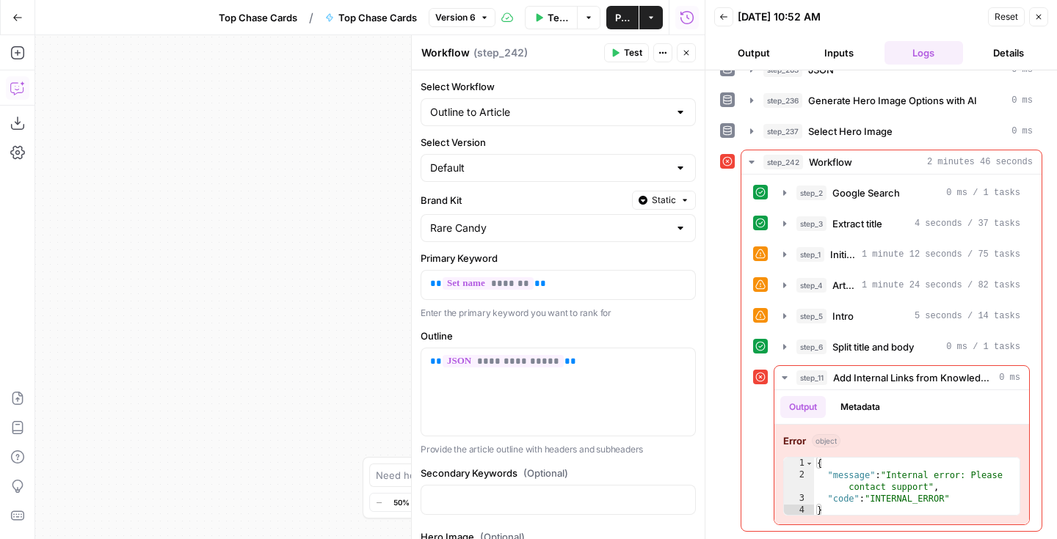
click at [19, 88] on icon "button" at bounding box center [17, 88] width 15 height 15
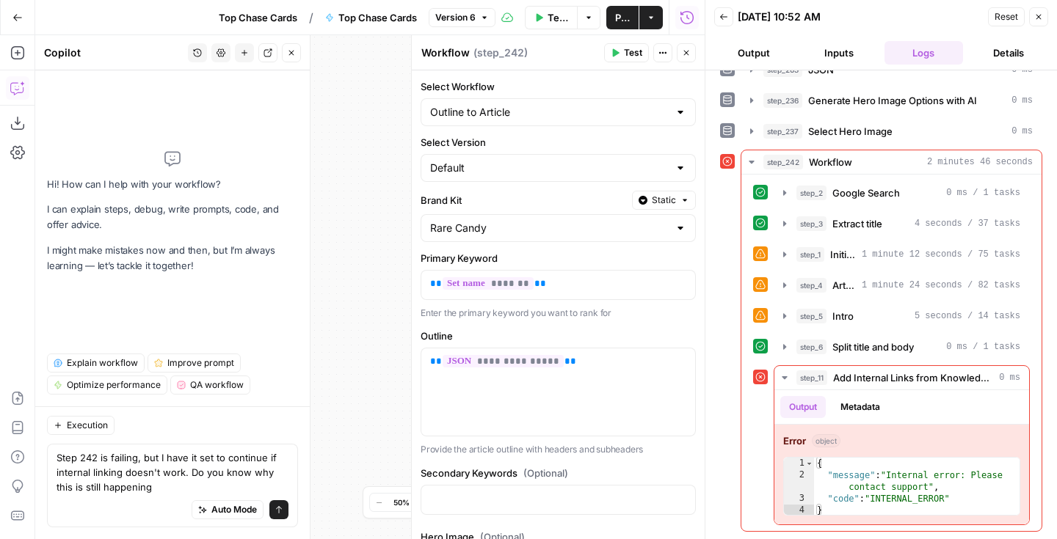
type textarea "Step 242 is failing, but I have it set to continue if internal linking doesn't …"
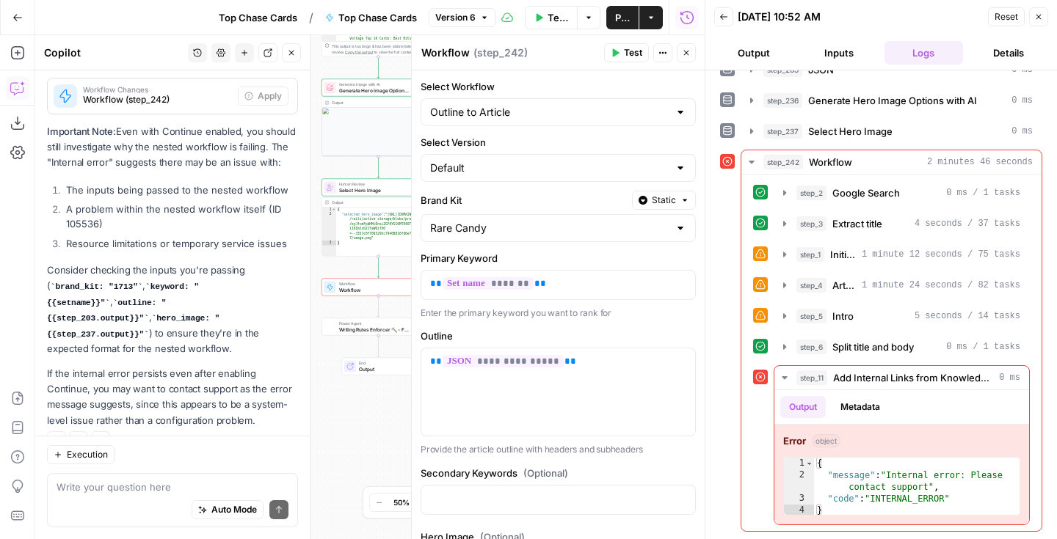
scroll to position [435, 0]
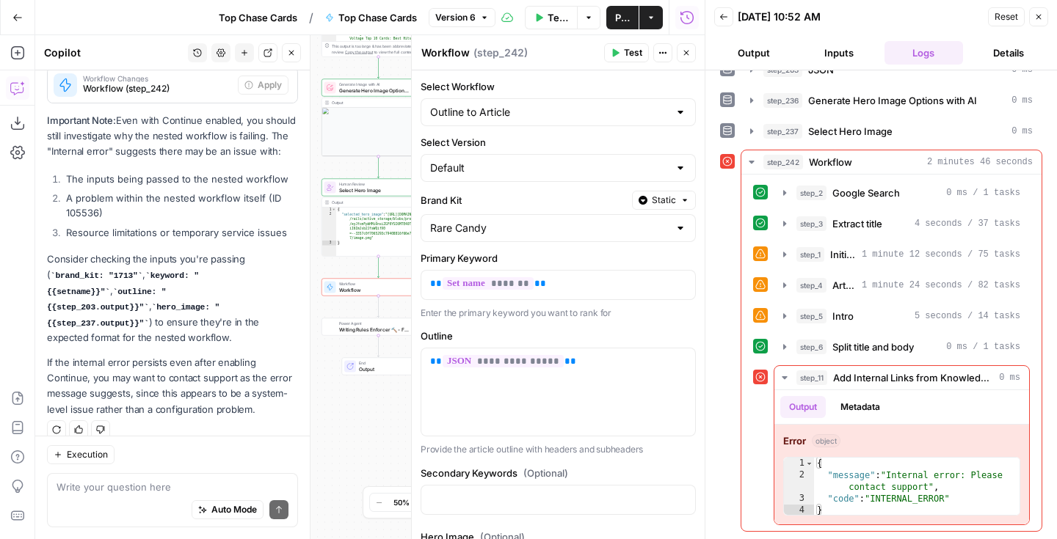
click at [150, 484] on textarea at bounding box center [173, 487] width 232 height 15
type textarea "If I update the"
click at [561, 155] on div "Default" at bounding box center [557, 168] width 275 height 28
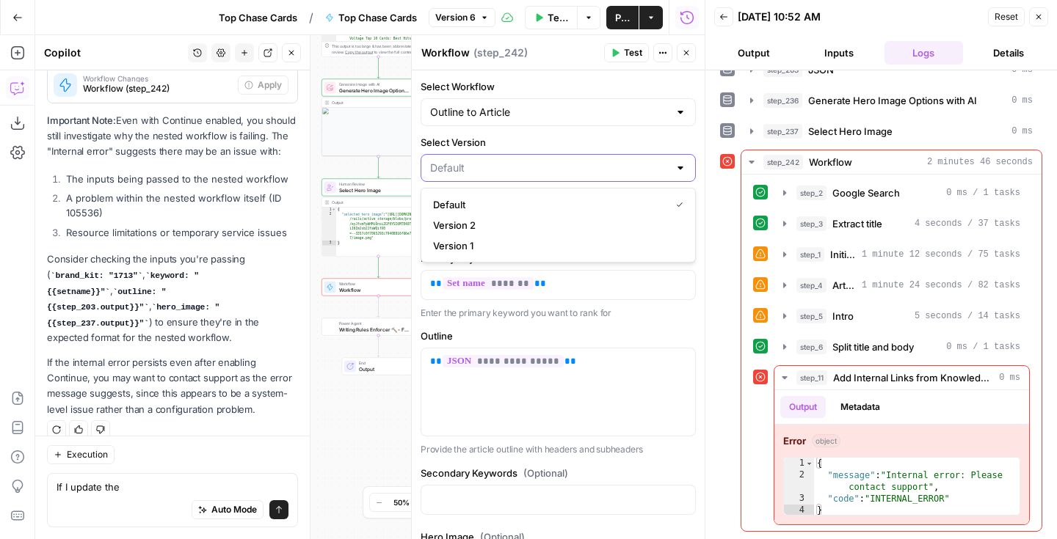
click at [561, 164] on input "Select Version" at bounding box center [549, 168] width 238 height 15
click at [538, 231] on span "Version 2" at bounding box center [555, 225] width 244 height 15
type input "Version 2"
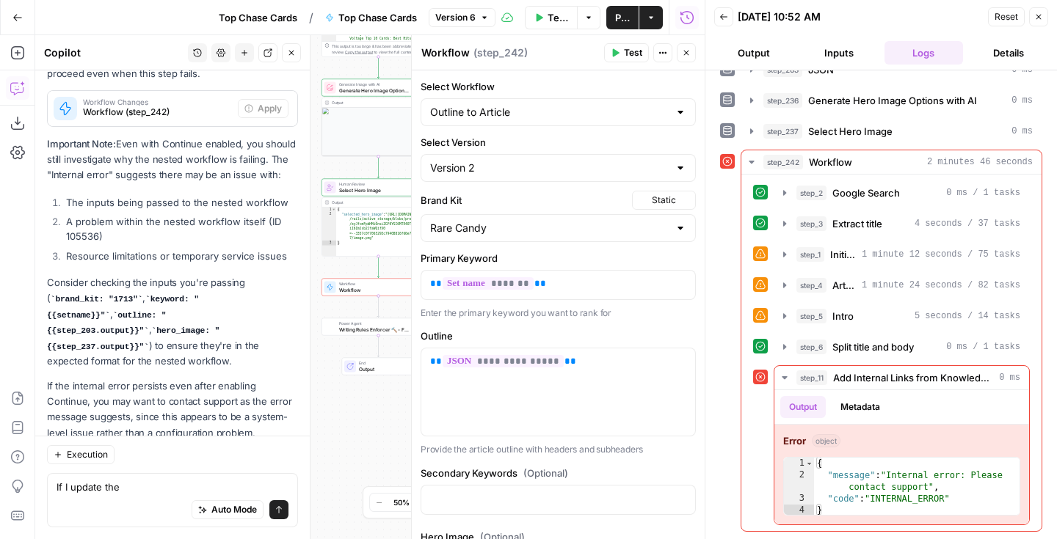
scroll to position [459, 0]
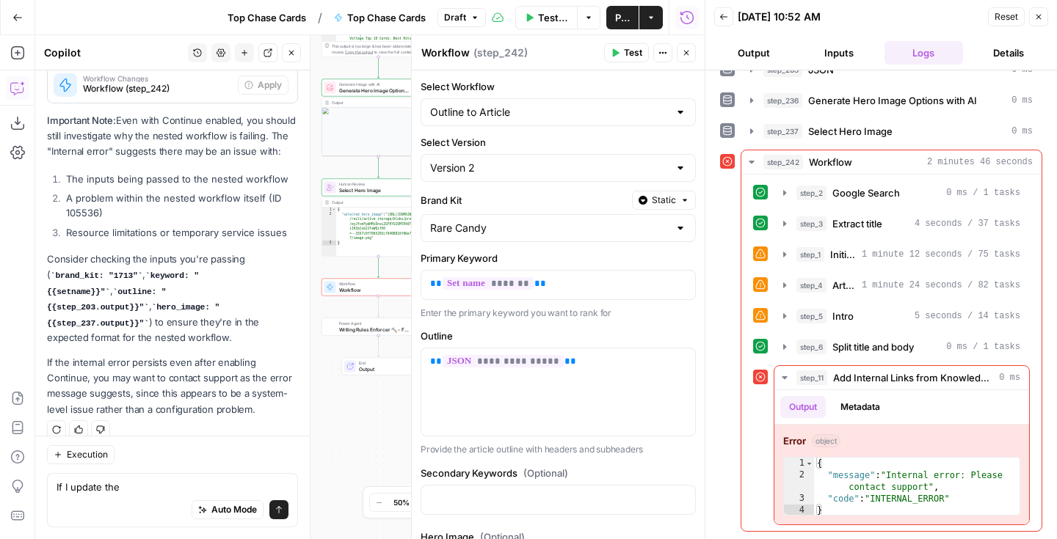
click at [624, 50] on span "Test" at bounding box center [633, 52] width 18 height 13
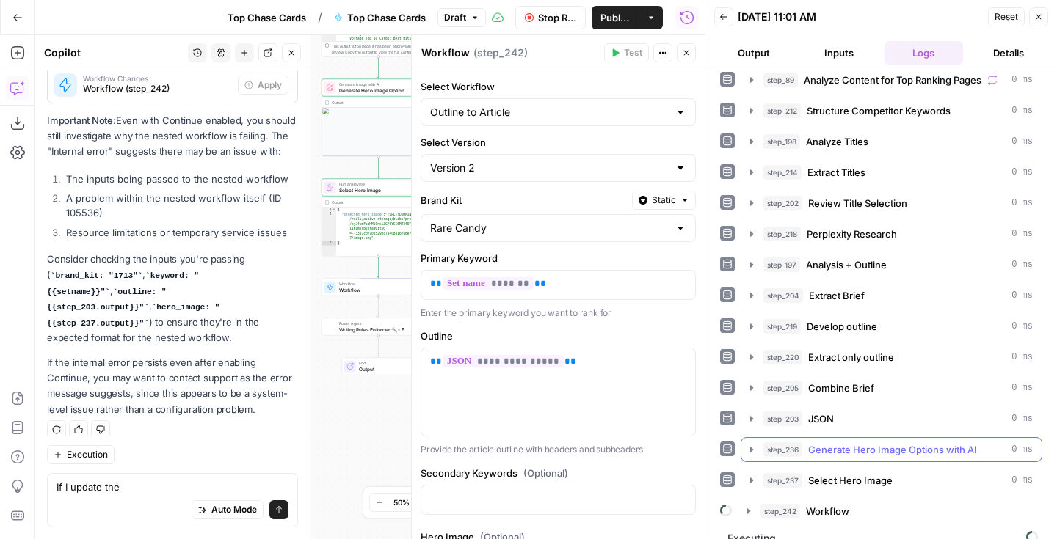
scroll to position [121, 0]
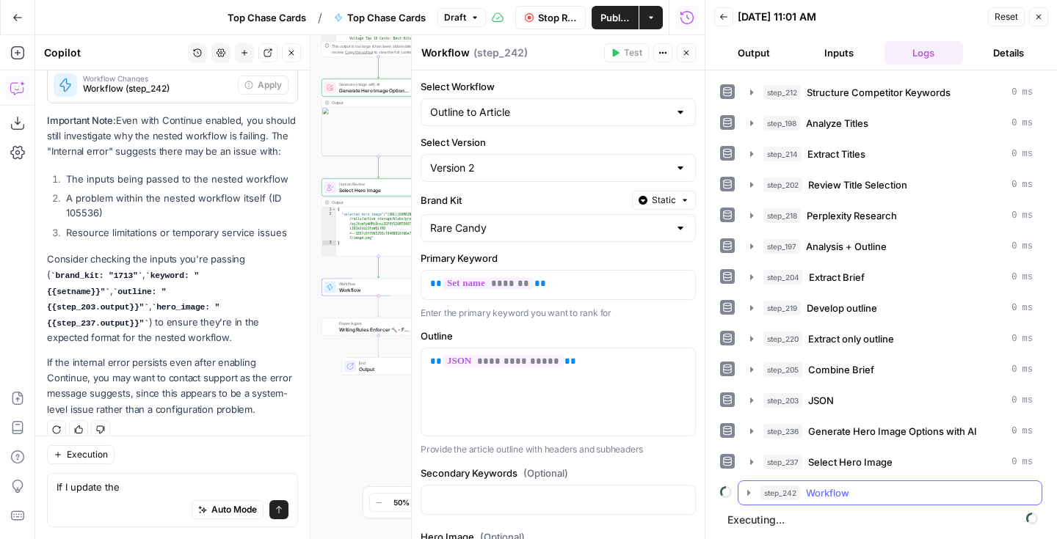
click at [749, 488] on icon "button" at bounding box center [749, 493] width 12 height 12
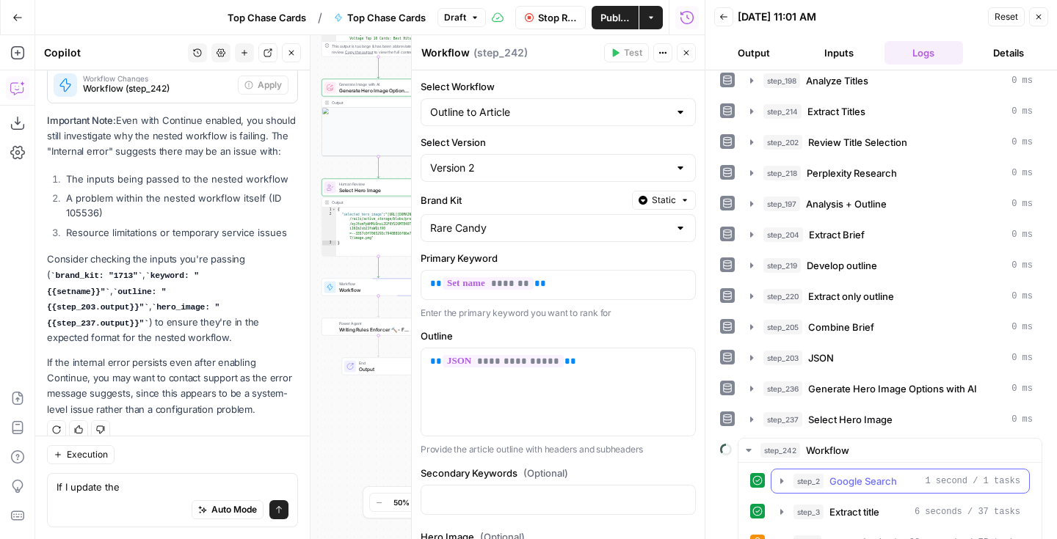
scroll to position [220, 0]
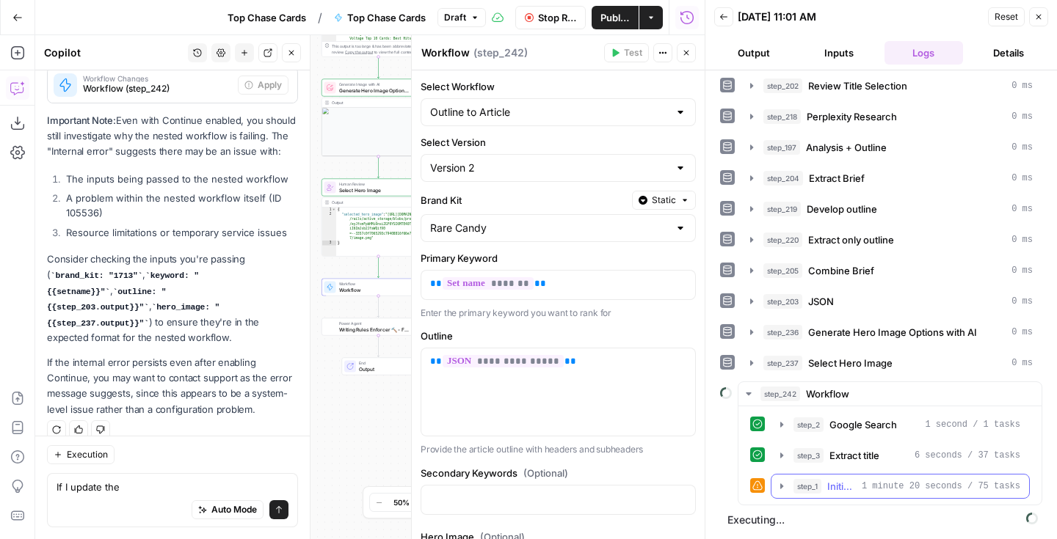
click at [774, 484] on button "step_1 Initial article draft 1 minute 20 seconds / 75 tasks" at bounding box center [900, 486] width 258 height 23
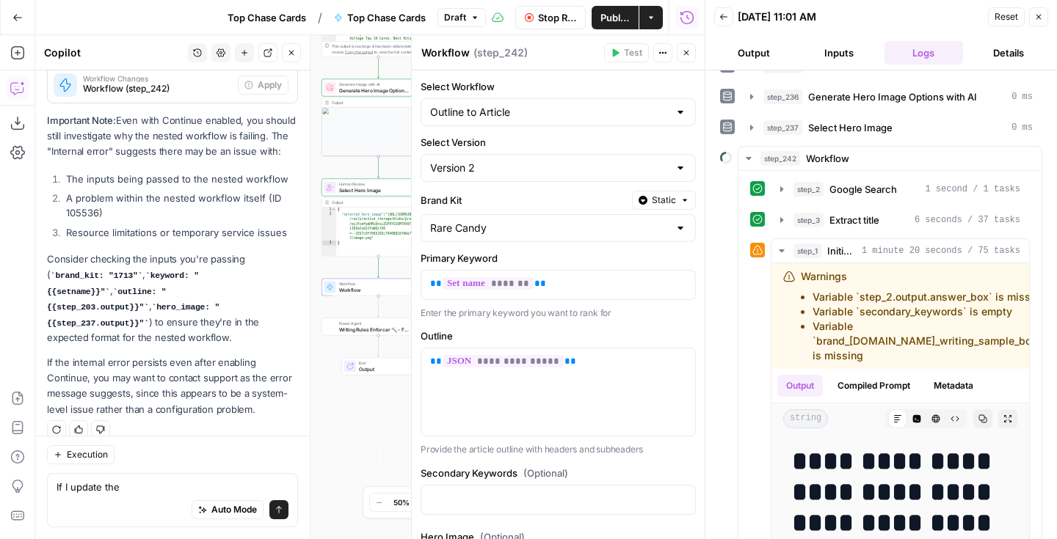
scroll to position [459, 0]
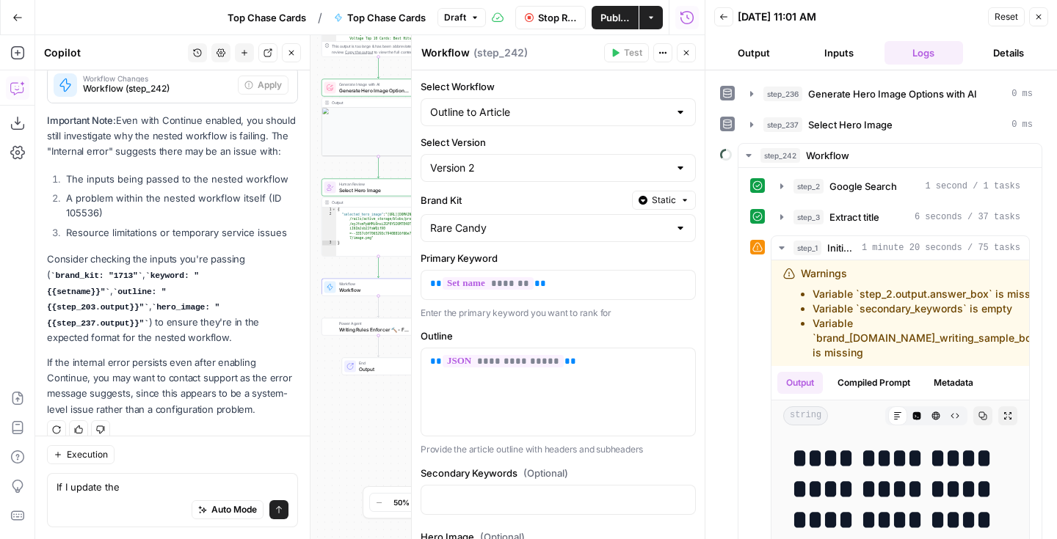
click at [292, 61] on button "Close" at bounding box center [291, 52] width 19 height 19
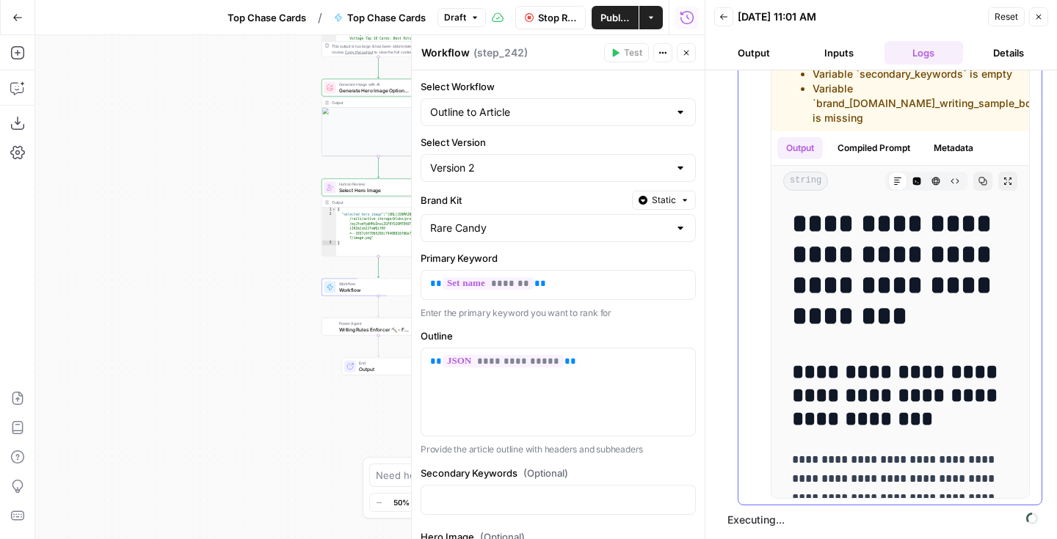
scroll to position [548, 0]
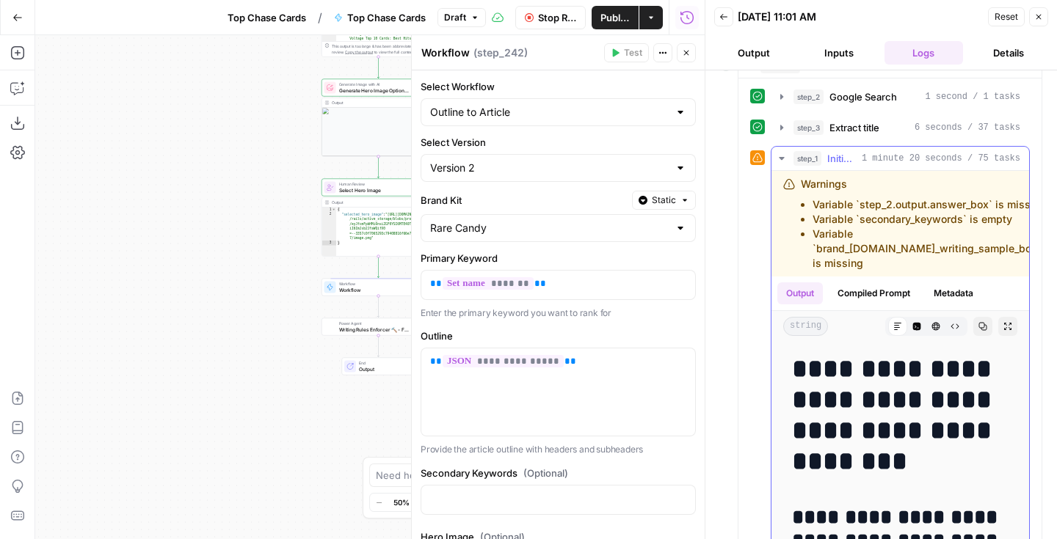
click at [780, 162] on icon "button" at bounding box center [782, 159] width 12 height 12
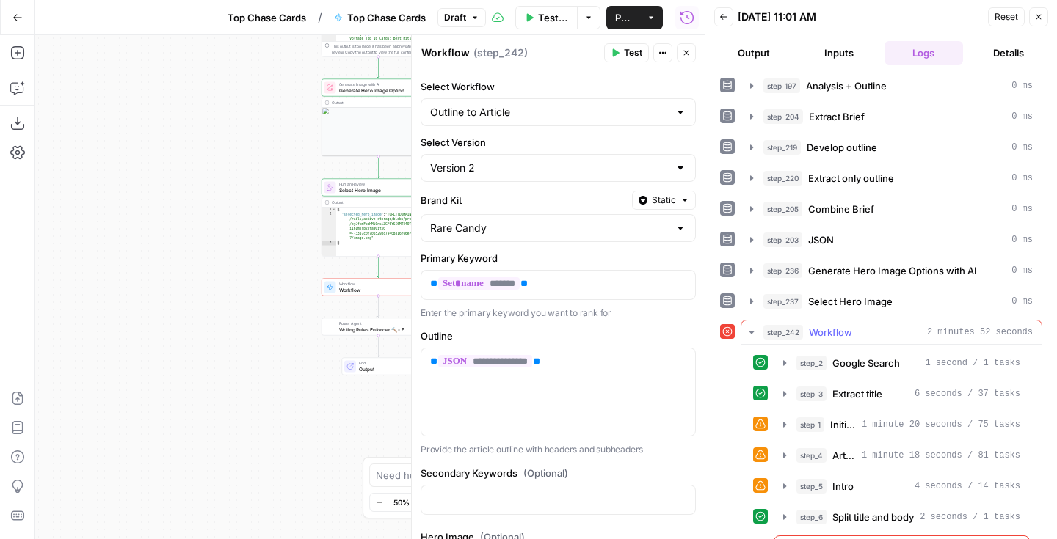
scroll to position [317, 0]
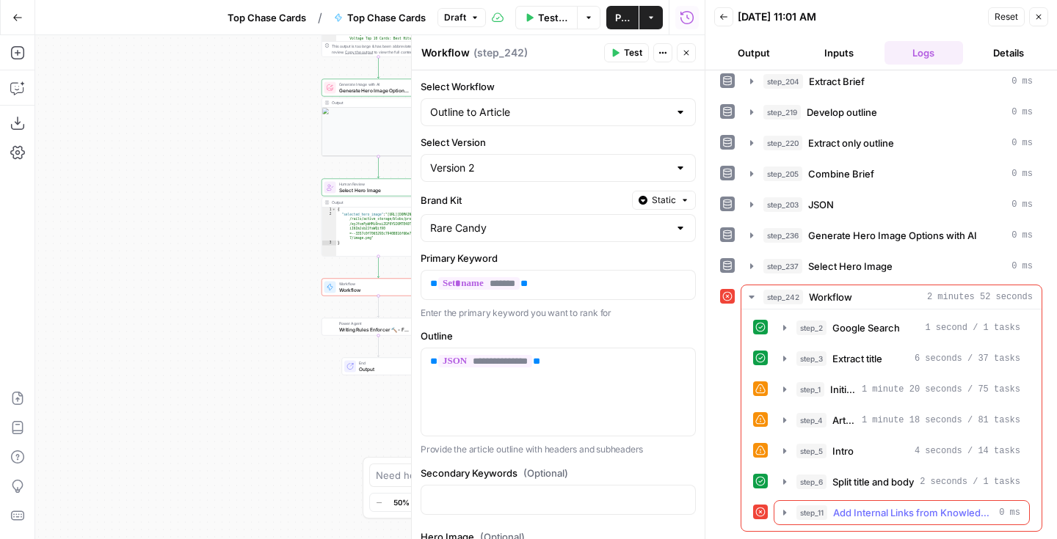
click at [787, 510] on icon "button" at bounding box center [785, 513] width 12 height 12
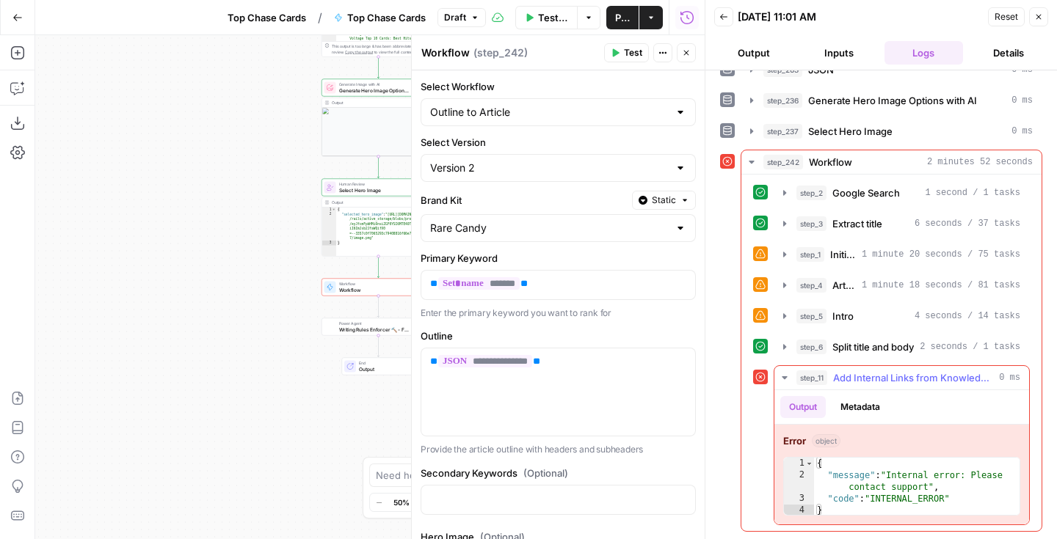
scroll to position [451, 0]
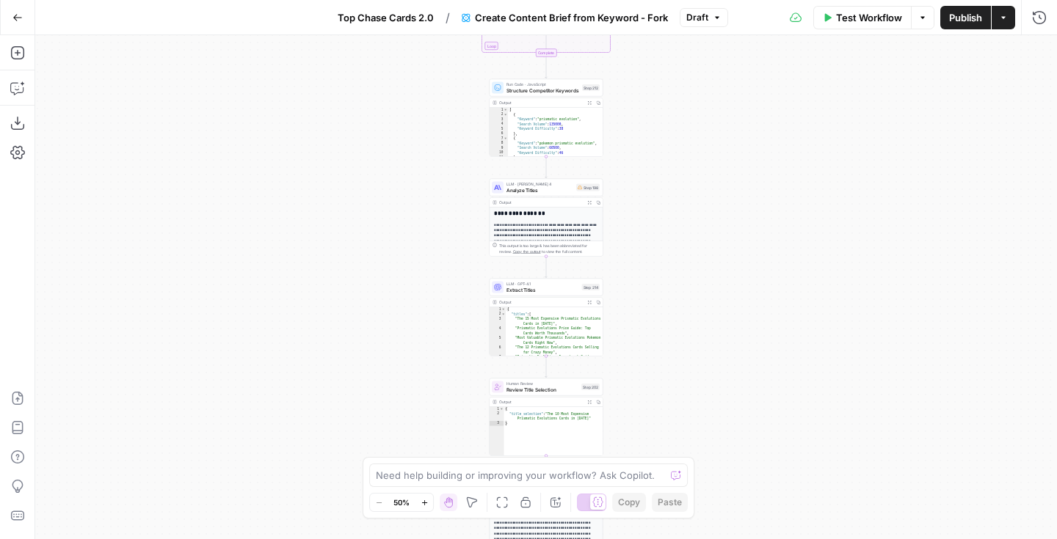
click at [18, 21] on icon "button" at bounding box center [17, 17] width 10 height 10
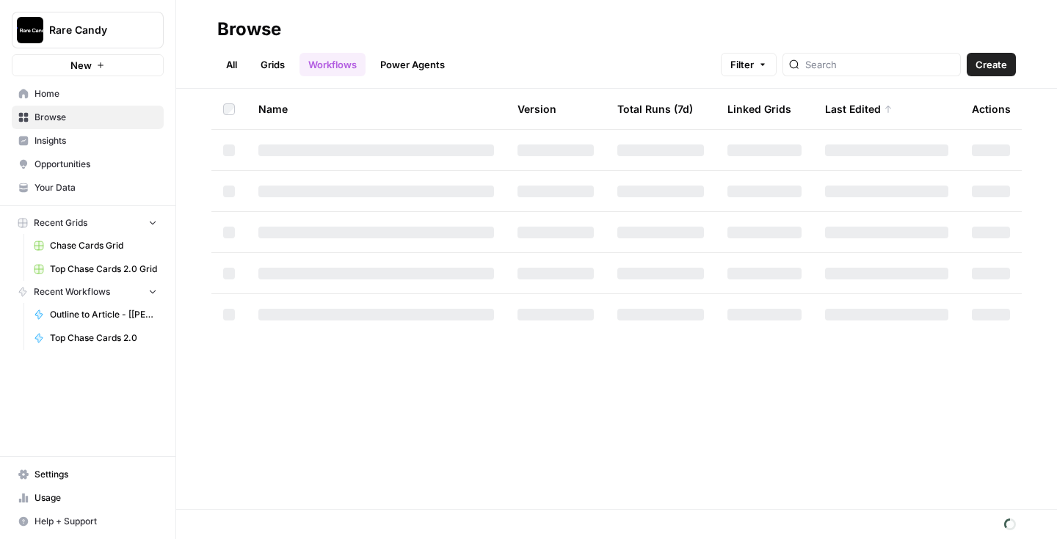
click at [69, 32] on span "Rare Candy" at bounding box center [93, 30] width 89 height 15
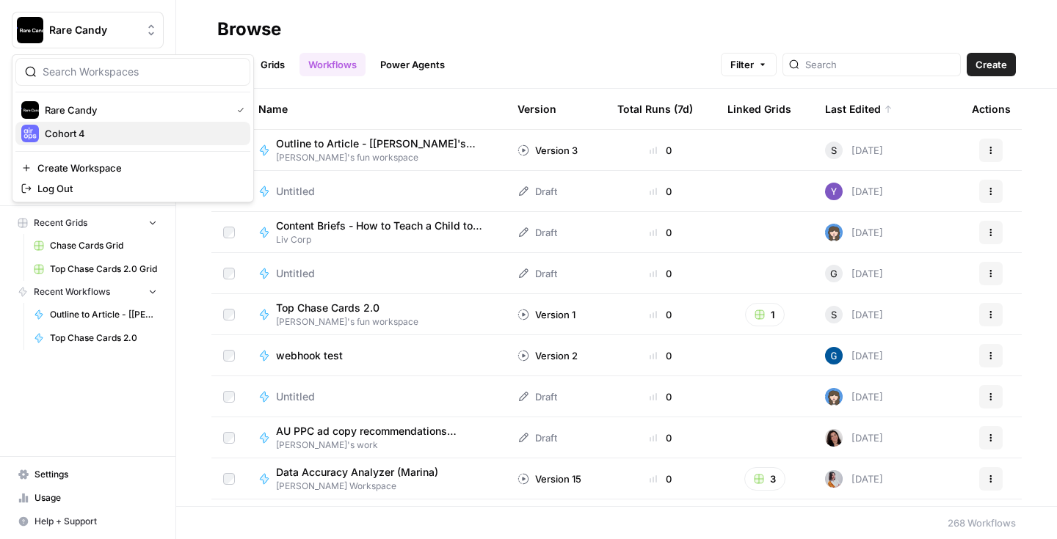
click at [69, 131] on span "Cohort 4" at bounding box center [142, 133] width 194 height 15
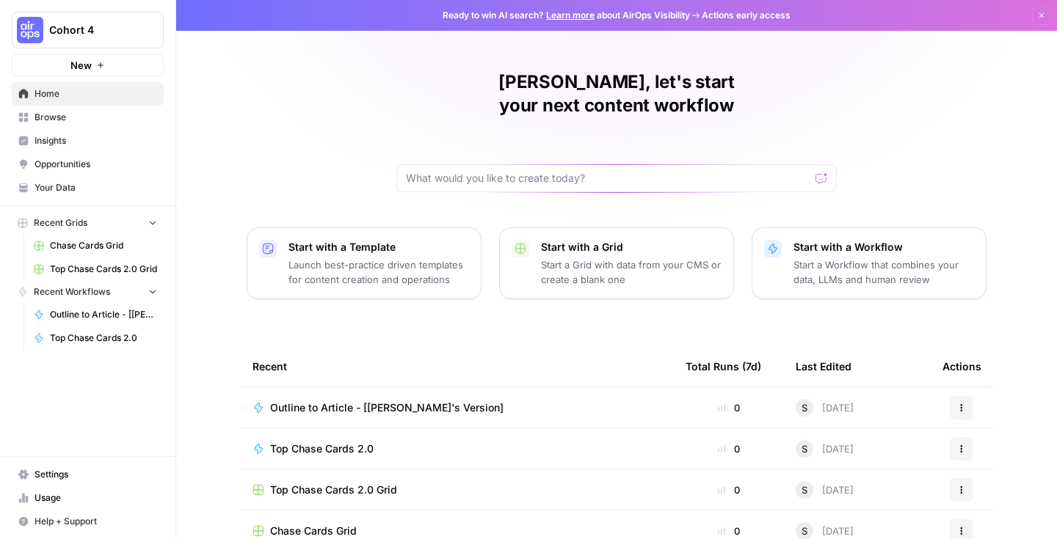
click at [54, 183] on span "Your Data" at bounding box center [95, 187] width 123 height 13
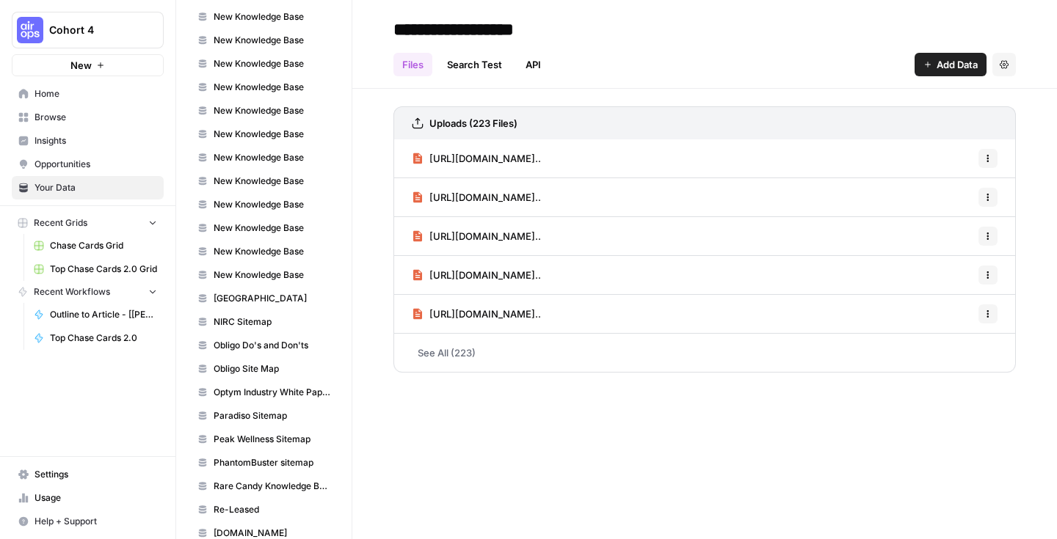
scroll to position [2528, 0]
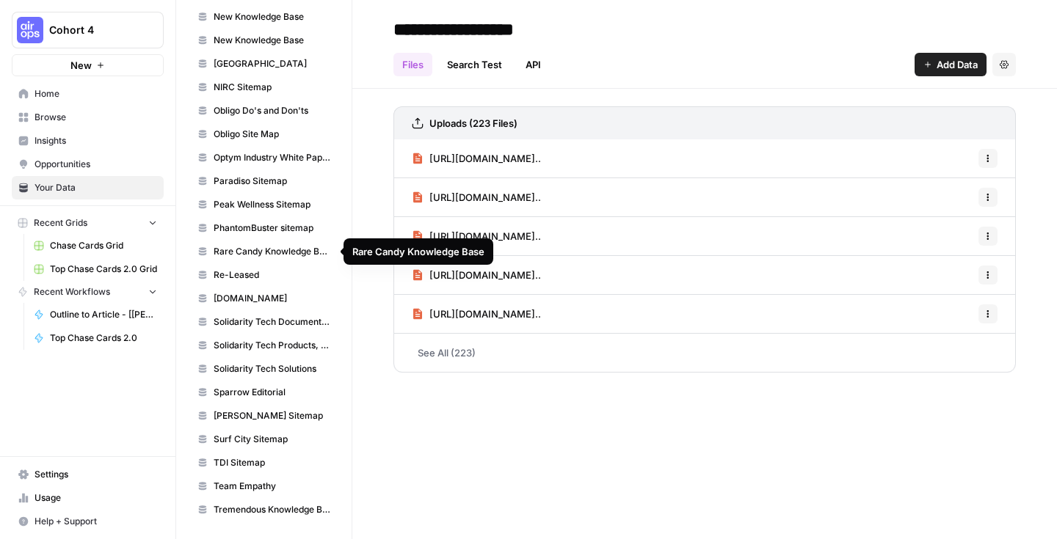
click at [252, 253] on span "Rare Candy Knowledge Base" at bounding box center [272, 251] width 117 height 13
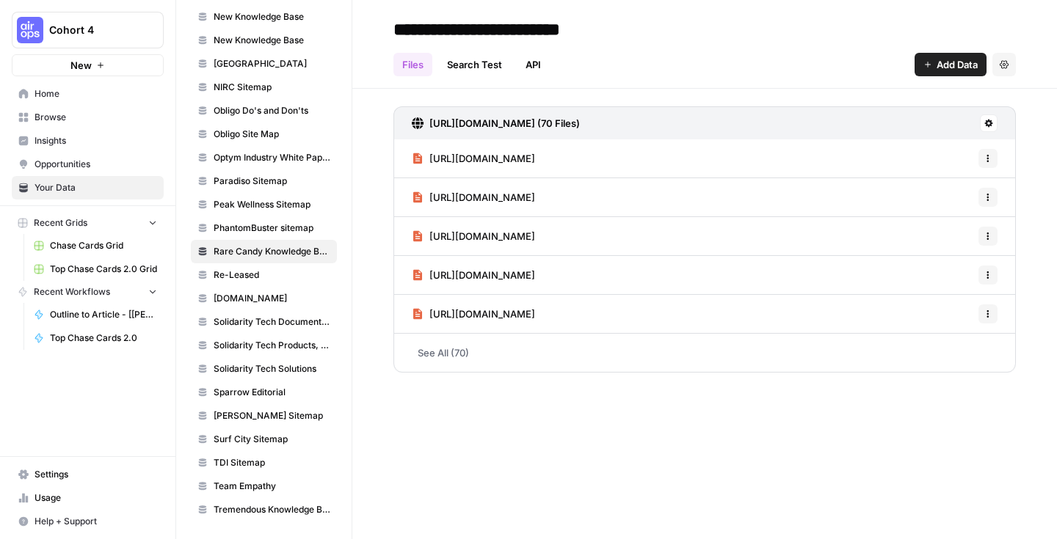
click at [522, 121] on h3 "[URL][DOMAIN_NAME] (70 Files)" at bounding box center [504, 123] width 150 height 15
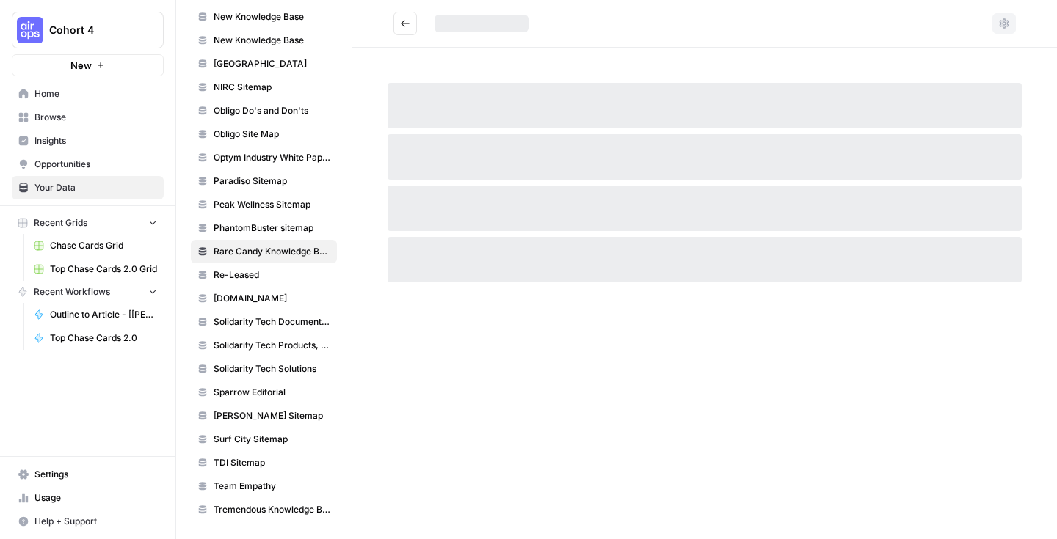
click at [522, 121] on div at bounding box center [704, 105] width 634 height 45
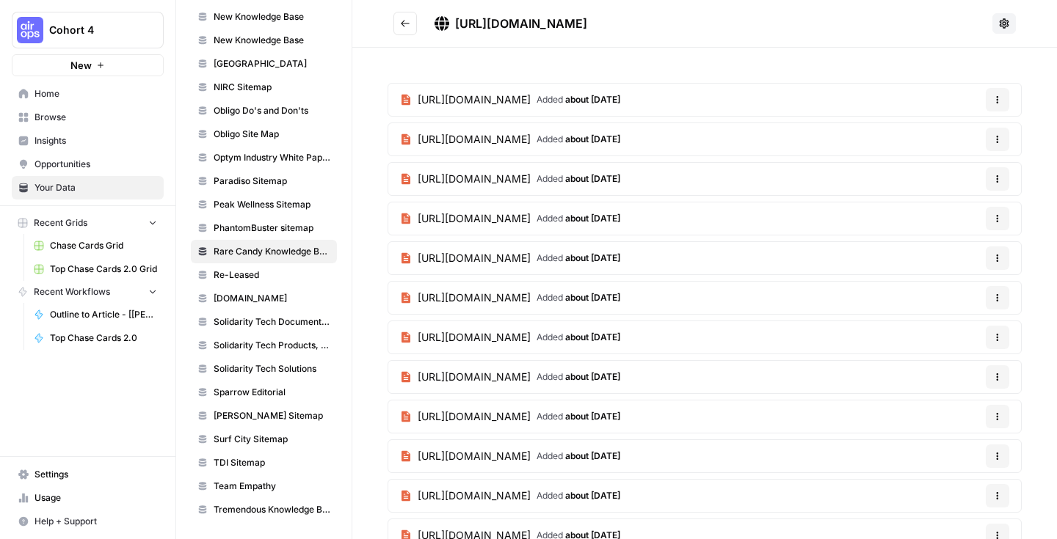
drag, startPoint x: 663, startPoint y: 23, endPoint x: 451, endPoint y: 26, distance: 212.8
click at [451, 26] on div "[URL][DOMAIN_NAME]" at bounding box center [710, 24] width 552 height 18
copy span "[URL][DOMAIN_NAME]"
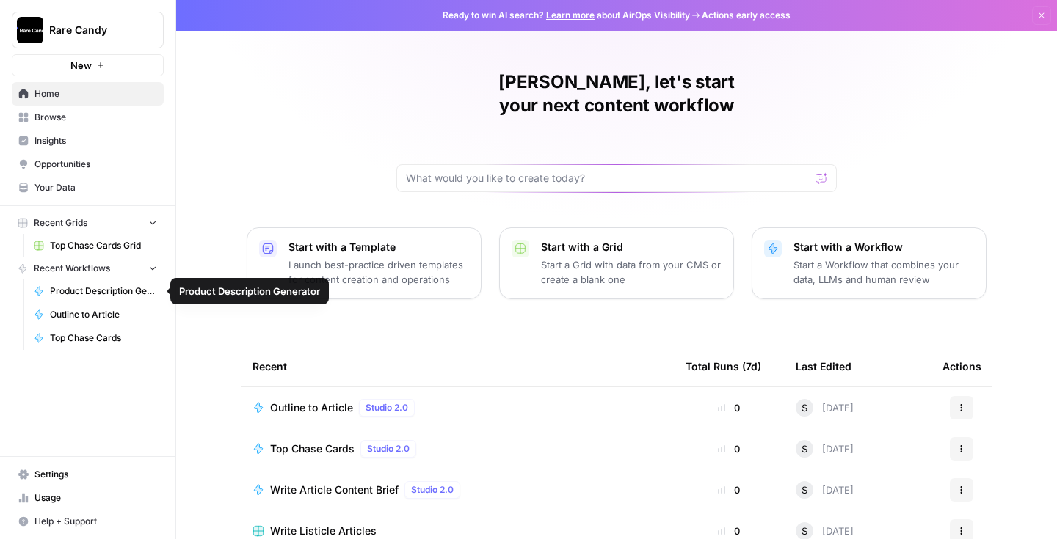
click at [106, 308] on span "Outline to Article" at bounding box center [103, 314] width 107 height 13
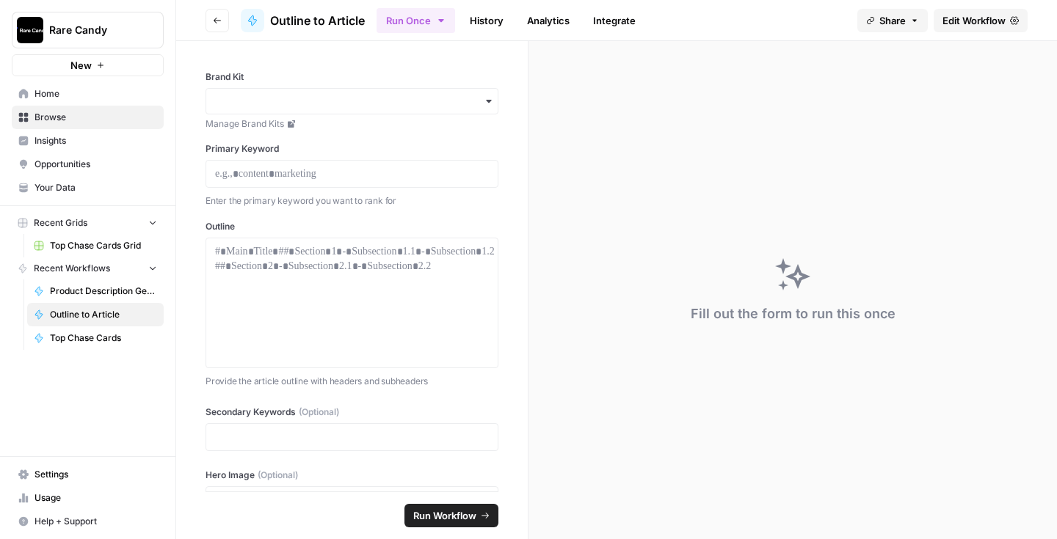
click at [978, 23] on span "Edit Workflow" at bounding box center [973, 20] width 63 height 15
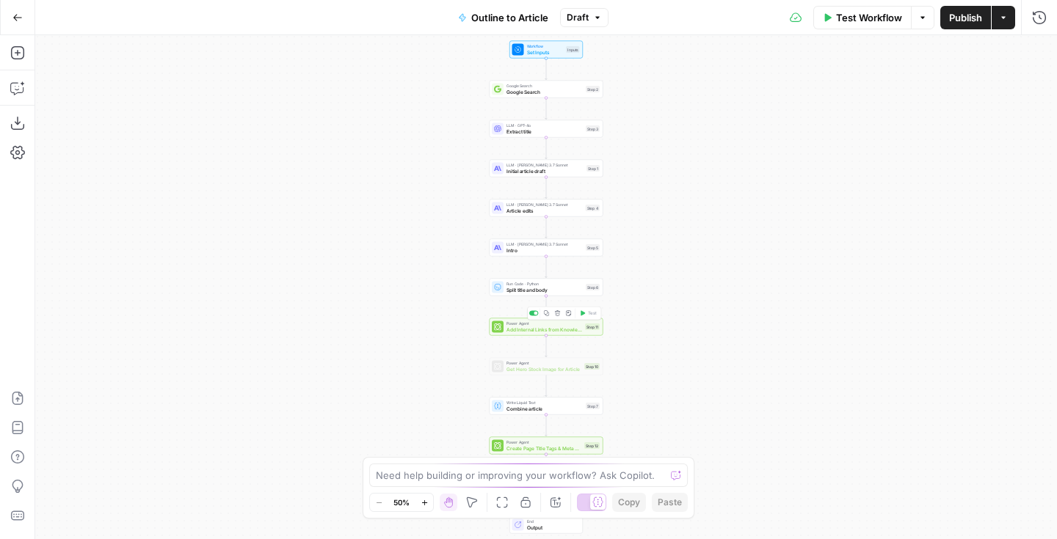
click at [556, 327] on span "Add Internal Links from Knowledge Base" at bounding box center [544, 329] width 76 height 7
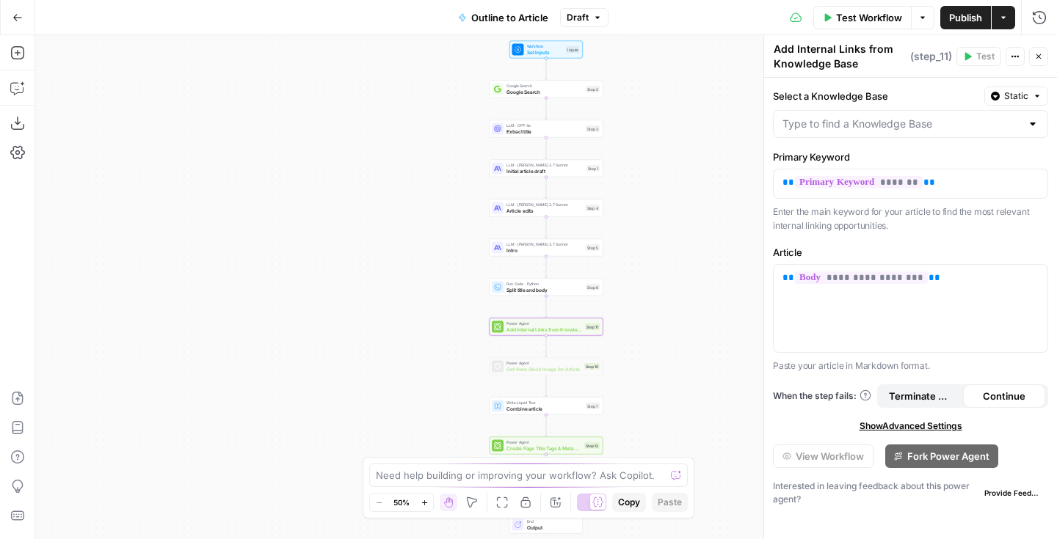
click at [922, 113] on div at bounding box center [910, 124] width 275 height 28
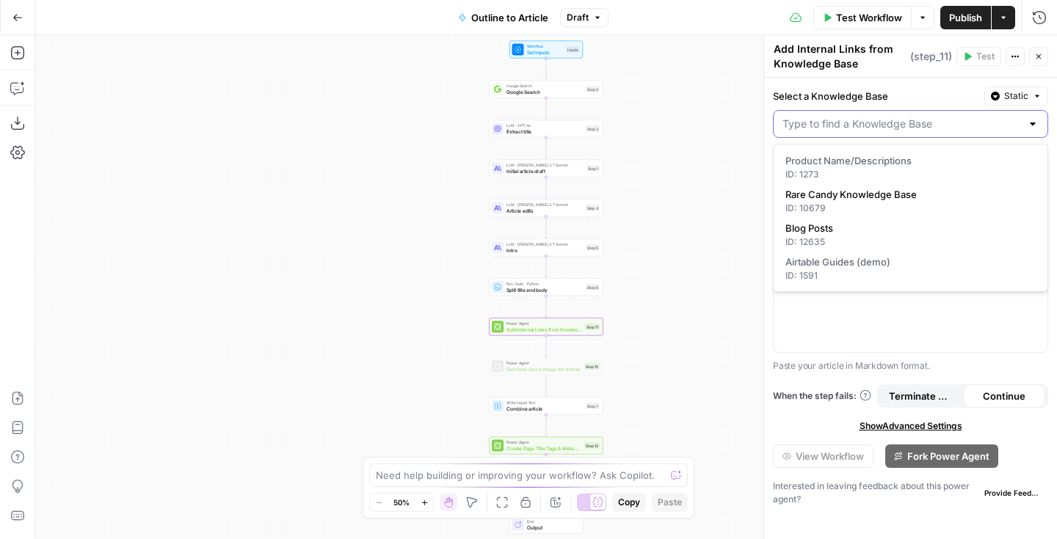
paste input "12635"
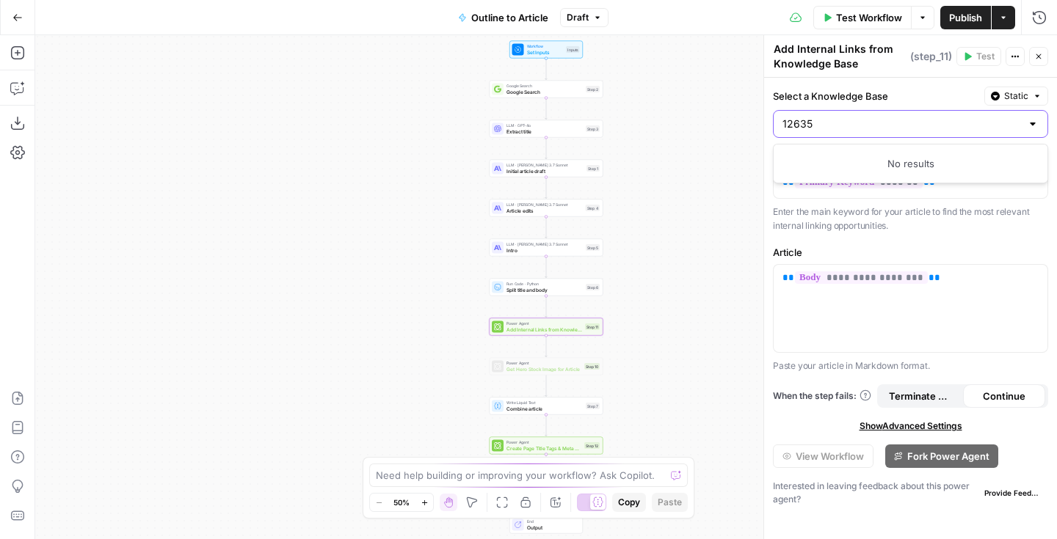
type input "12635"
click at [869, 114] on div "12635" at bounding box center [910, 124] width 275 height 28
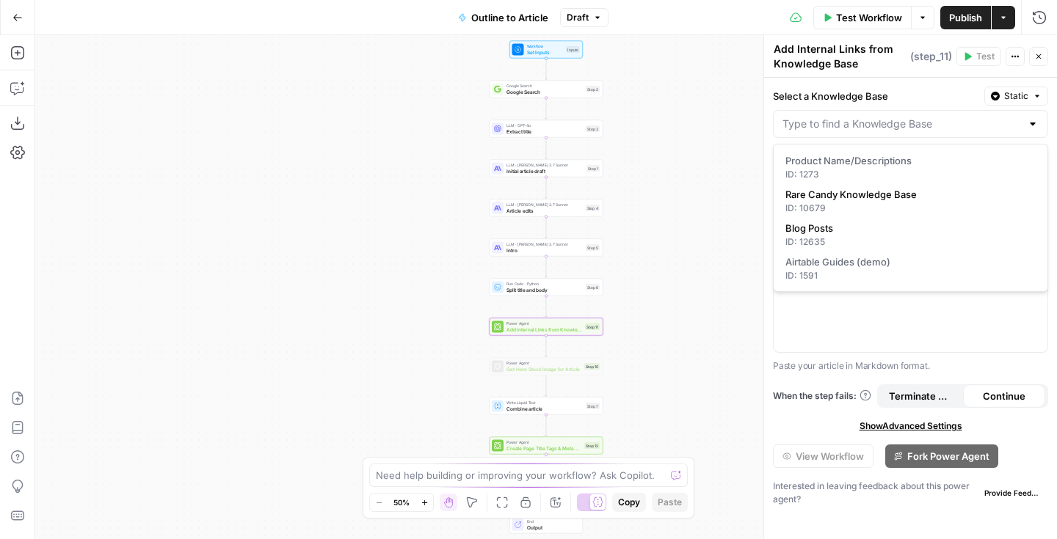
click at [869, 114] on div at bounding box center [910, 124] width 275 height 28
click at [835, 244] on div "ID: 12635" at bounding box center [910, 242] width 250 height 13
type input "Blog Posts"
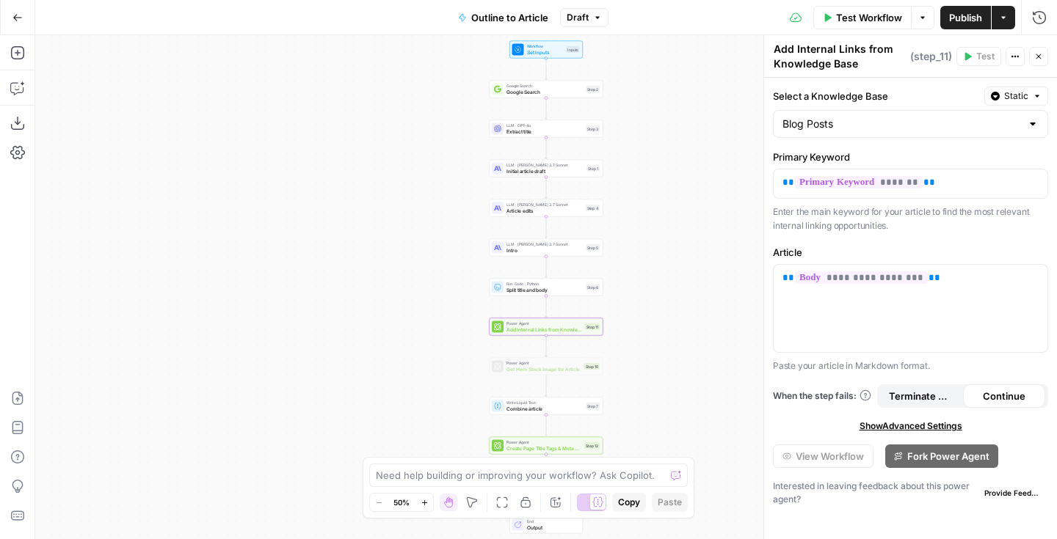
click at [966, 22] on span "Publish" at bounding box center [965, 17] width 33 height 15
click at [1045, 54] on button "Close" at bounding box center [1038, 56] width 19 height 19
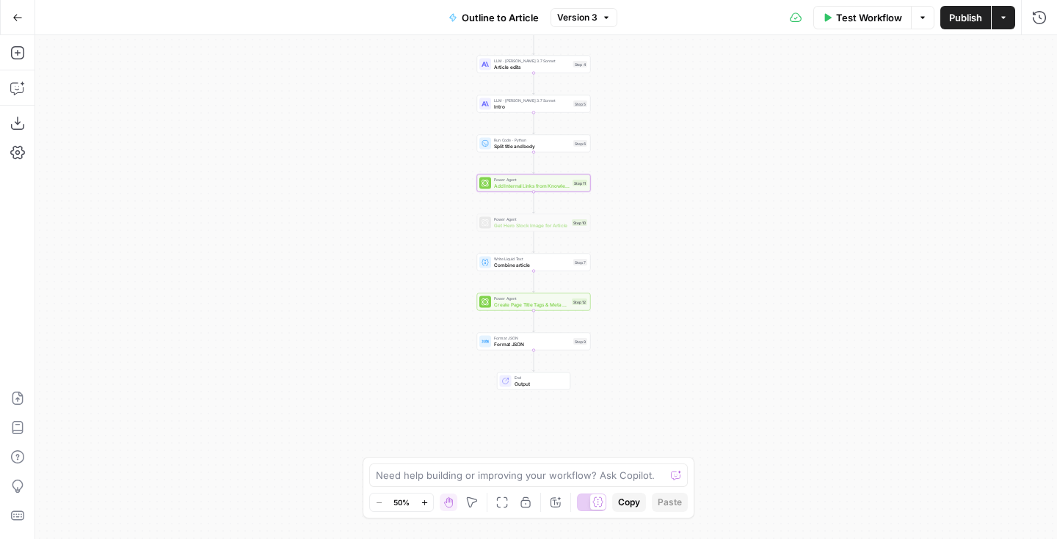
drag, startPoint x: 641, startPoint y: 327, endPoint x: 627, endPoint y: 184, distance: 143.7
click at [627, 184] on div "Workflow Set Inputs Inputs Google Search Google Search Step 2 LLM · GPT-4o Extr…" at bounding box center [546, 287] width 1022 height 504
click at [542, 305] on span "Create Page Title Tags & Meta Descriptions" at bounding box center [530, 305] width 75 height 7
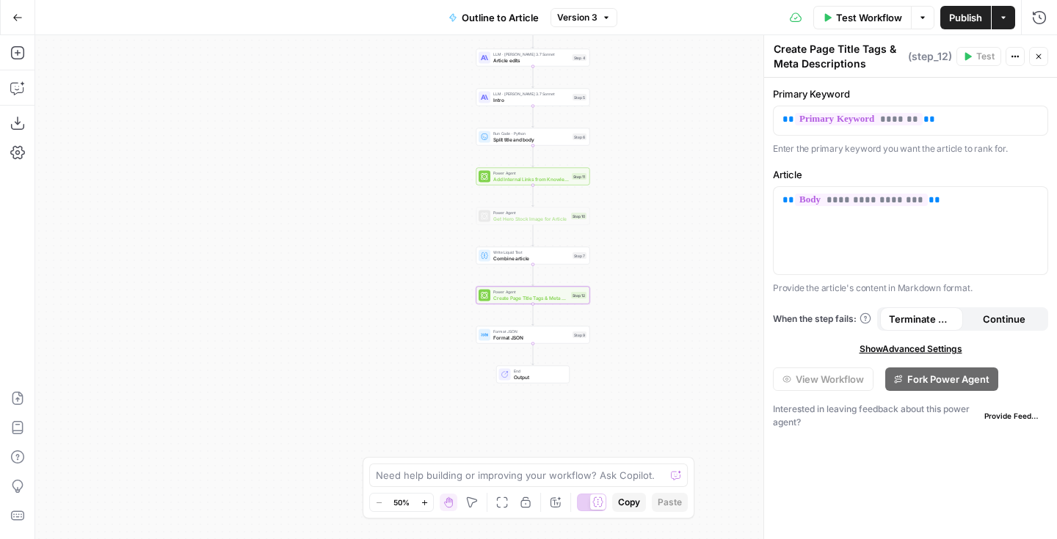
click at [695, 281] on div "Workflow Set Inputs Inputs Google Search Google Search Step 2 LLM · GPT-4o Extr…" at bounding box center [546, 287] width 1022 height 504
click at [940, 124] on p "** ******* **" at bounding box center [910, 119] width 256 height 15
click at [1034, 120] on icon "button" at bounding box center [1033, 119] width 7 height 7
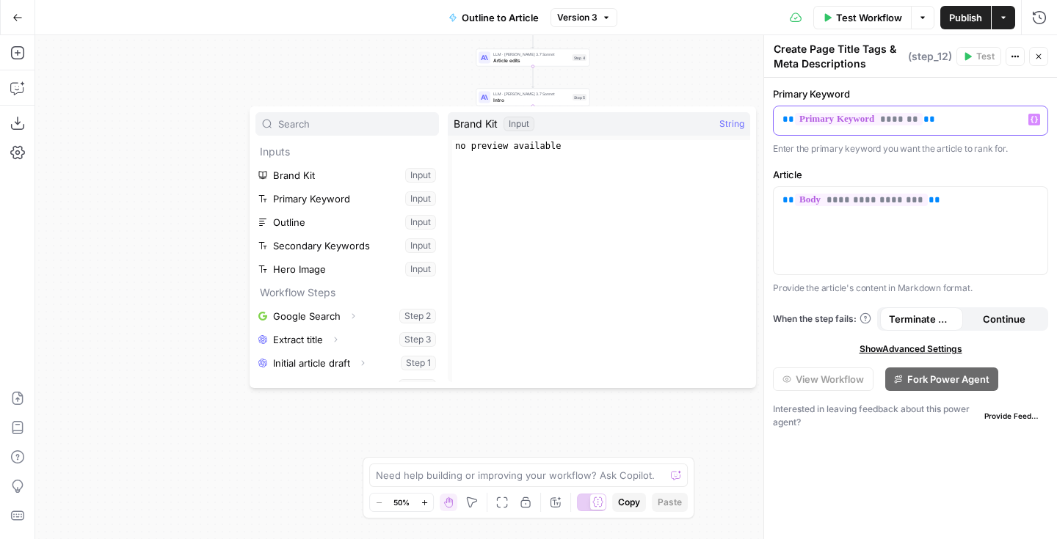
click at [1034, 120] on icon "button" at bounding box center [1033, 119] width 7 height 7
click at [1038, 64] on button "Close" at bounding box center [1038, 56] width 19 height 19
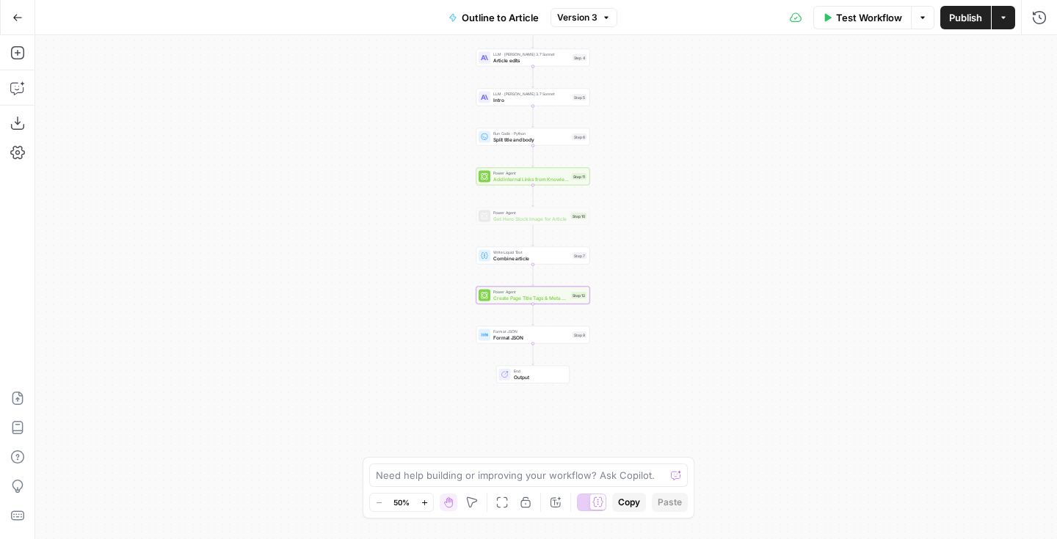
click at [966, 26] on button "Publish" at bounding box center [965, 17] width 51 height 23
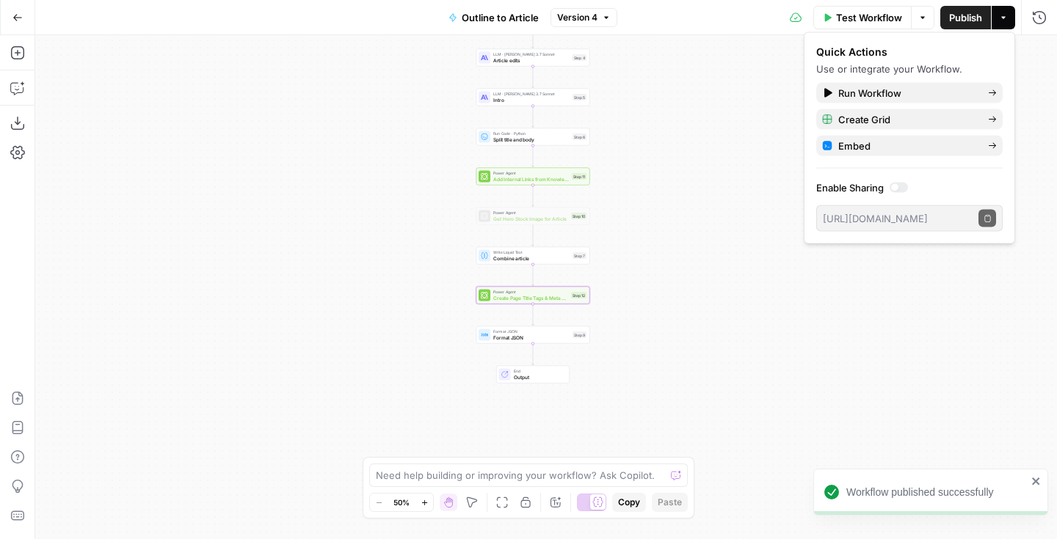
click at [531, 181] on span "Add Internal Links from Knowledge Base" at bounding box center [531, 178] width 76 height 7
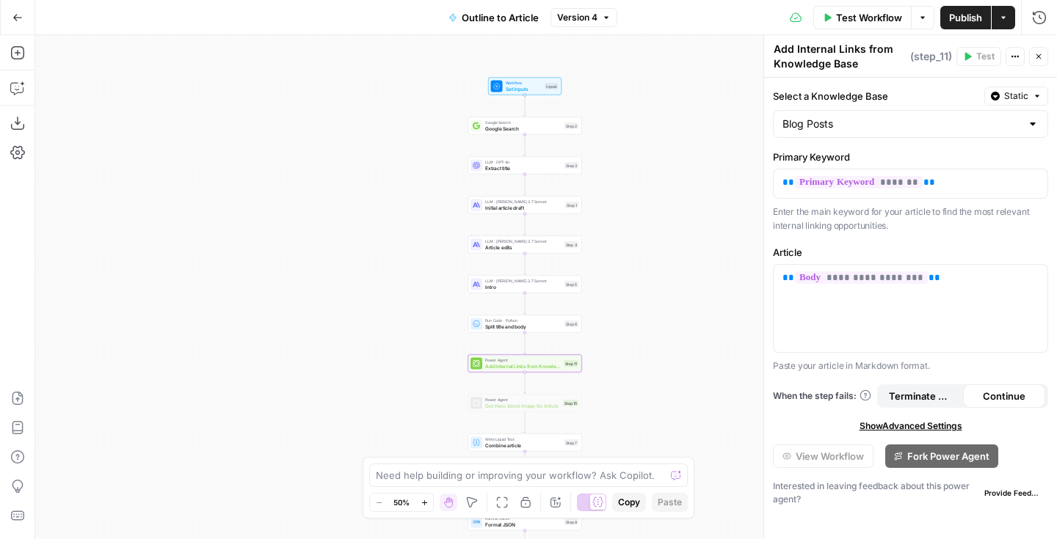
drag, startPoint x: 641, startPoint y: 70, endPoint x: 632, endPoint y: 255, distance: 185.1
click at [632, 255] on div "Workflow Set Inputs Inputs Google Search Google Search Step 2 LLM · GPT-4o Extr…" at bounding box center [546, 287] width 1022 height 504
click at [843, 10] on span "Test Workflow" at bounding box center [869, 17] width 66 height 15
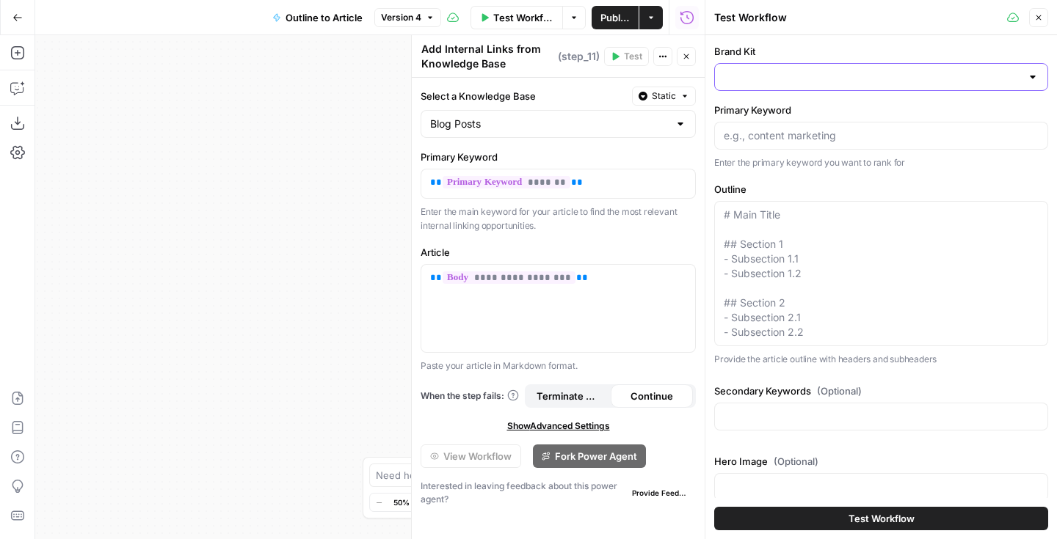
click at [764, 80] on input "Brand Kit" at bounding box center [872, 77] width 297 height 15
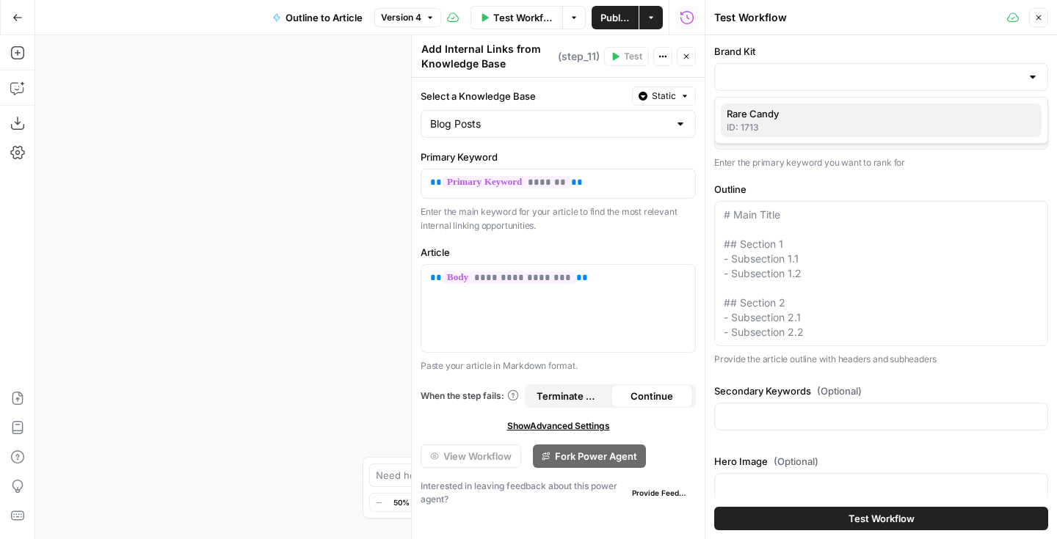
click at [765, 112] on span "Rare Candy" at bounding box center [878, 113] width 303 height 15
type input "Rare Candy"
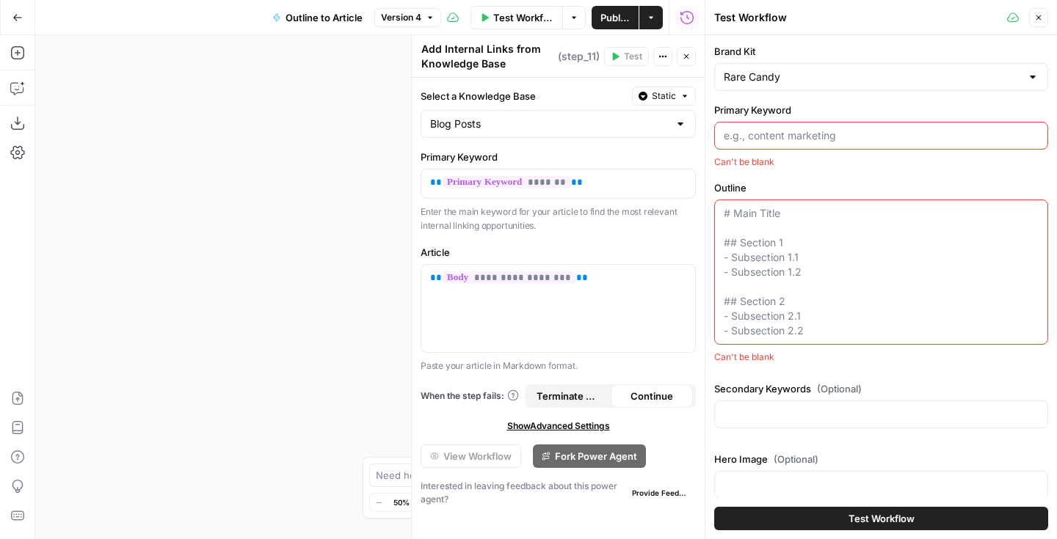
click at [770, 127] on div at bounding box center [881, 136] width 334 height 28
click at [1042, 10] on button "Close" at bounding box center [1038, 17] width 19 height 19
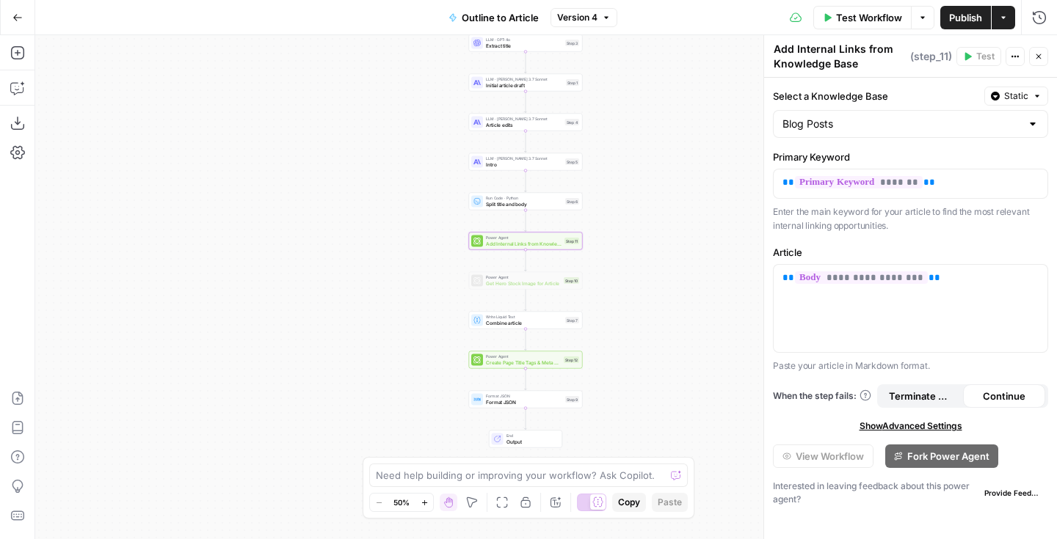
drag, startPoint x: 637, startPoint y: 300, endPoint x: 638, endPoint y: 180, distance: 120.4
click at [638, 180] on div "Workflow Set Inputs Inputs Google Search Google Search Step 2 LLM · GPT-4o Extr…" at bounding box center [546, 287] width 1022 height 504
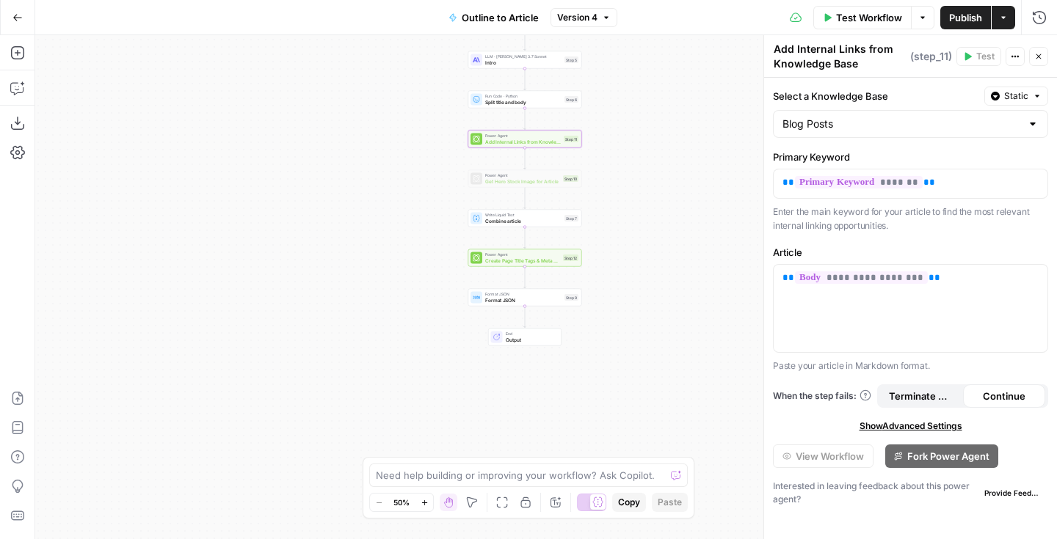
drag, startPoint x: 638, startPoint y: 282, endPoint x: 636, endPoint y: 181, distance: 101.3
click at [636, 181] on div "Workflow Set Inputs Inputs Google Search Google Search Step 2 LLM · GPT-4o Extr…" at bounding box center [546, 287] width 1022 height 504
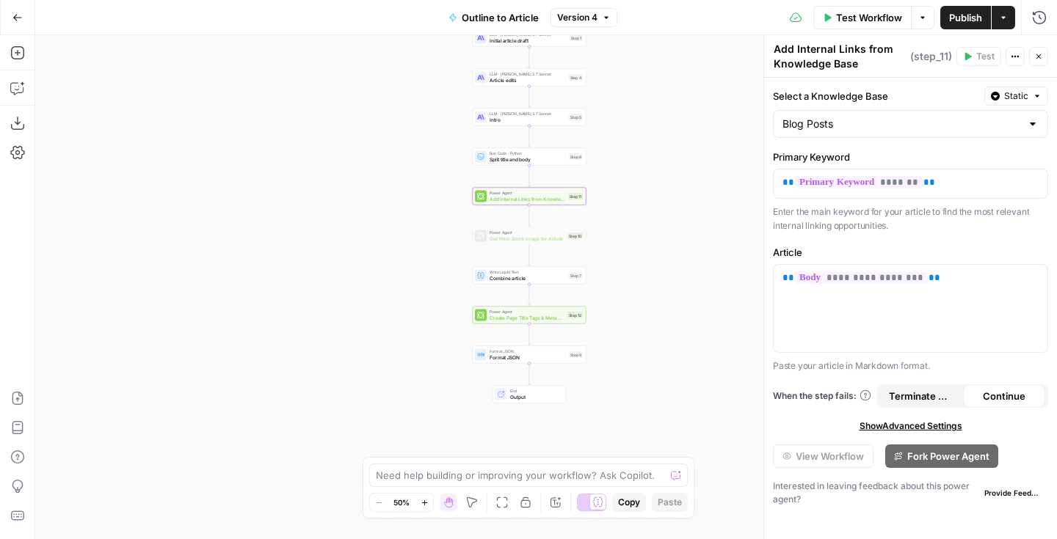
drag, startPoint x: 672, startPoint y: 212, endPoint x: 677, endPoint y: 265, distance: 53.1
click at [677, 265] on div "Workflow Set Inputs Inputs Google Search Google Search Step 2 LLM · GPT-4o Extr…" at bounding box center [546, 287] width 1022 height 504
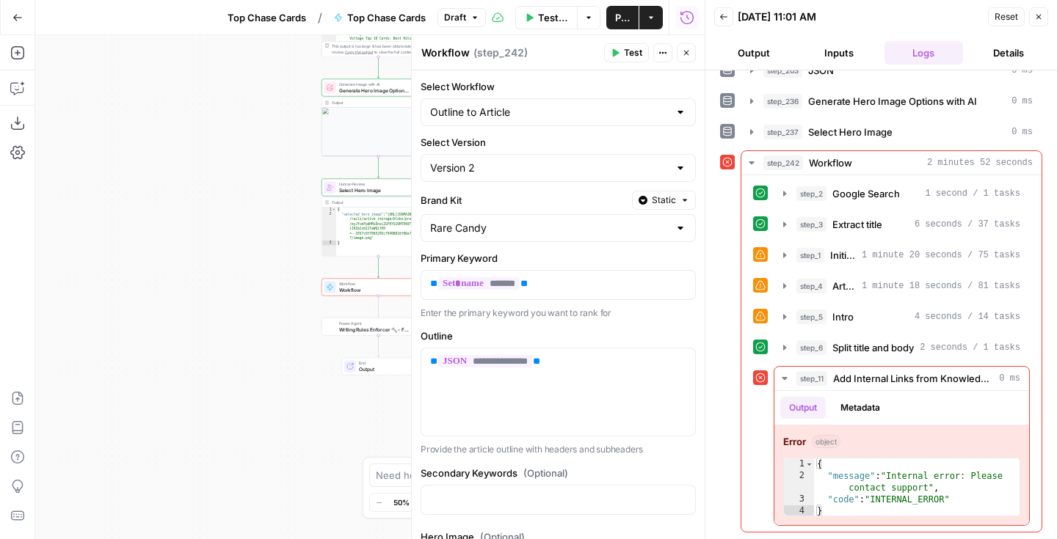
click at [1043, 15] on button "Close" at bounding box center [1038, 16] width 19 height 19
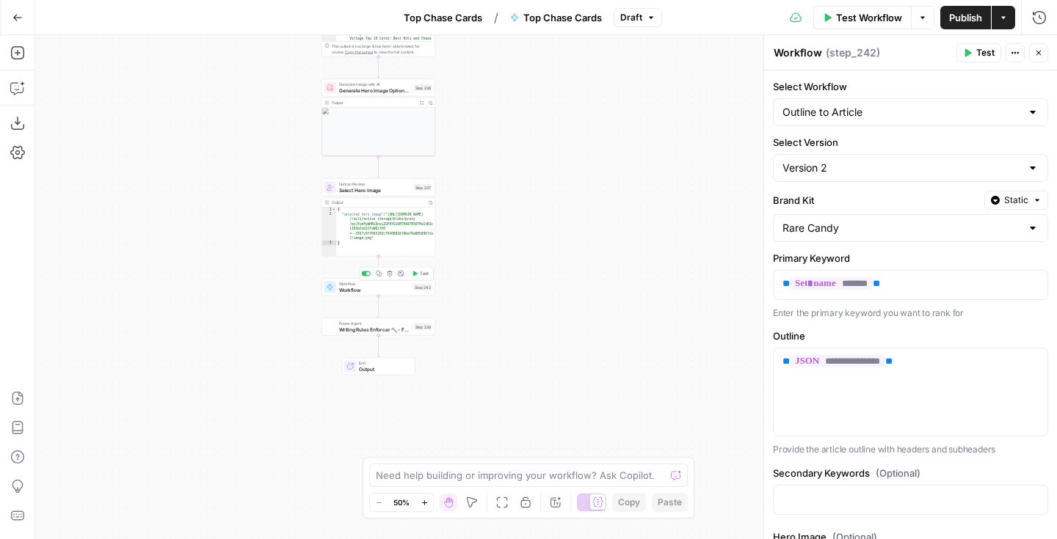
click at [389, 293] on span "Workflow" at bounding box center [375, 289] width 72 height 7
click at [972, 55] on button "Test" at bounding box center [978, 52] width 45 height 19
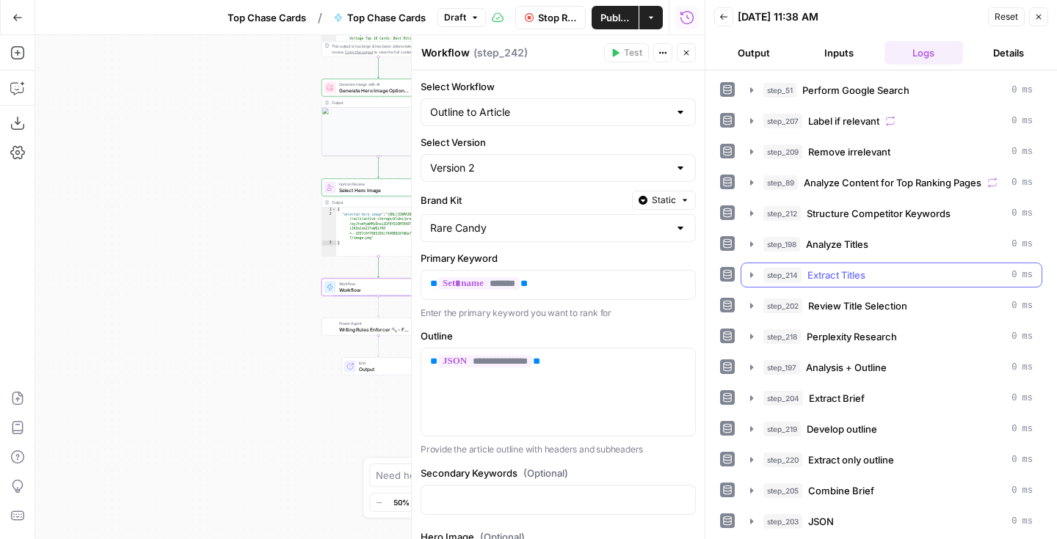
scroll to position [121, 0]
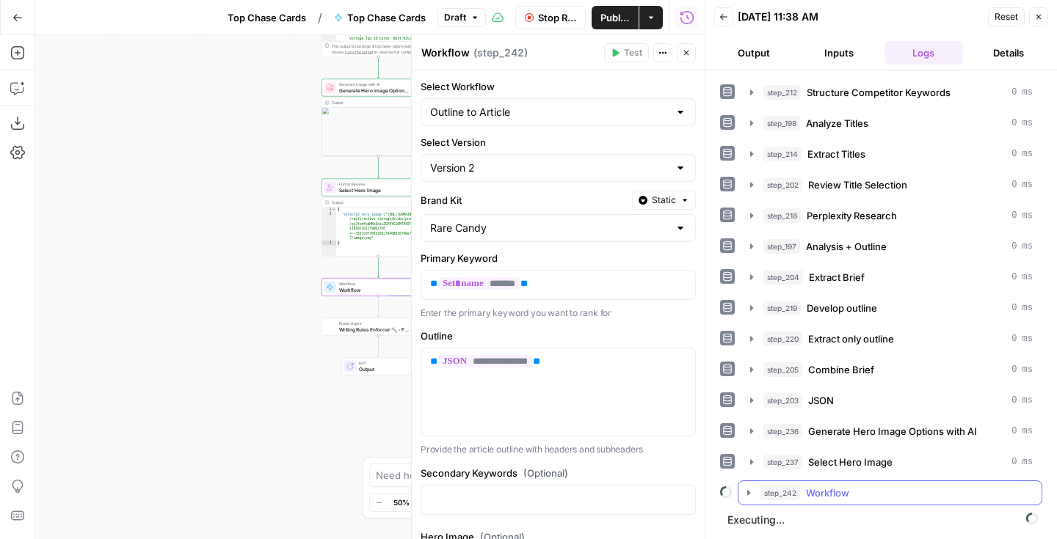
click at [749, 492] on icon "button" at bounding box center [748, 492] width 3 height 5
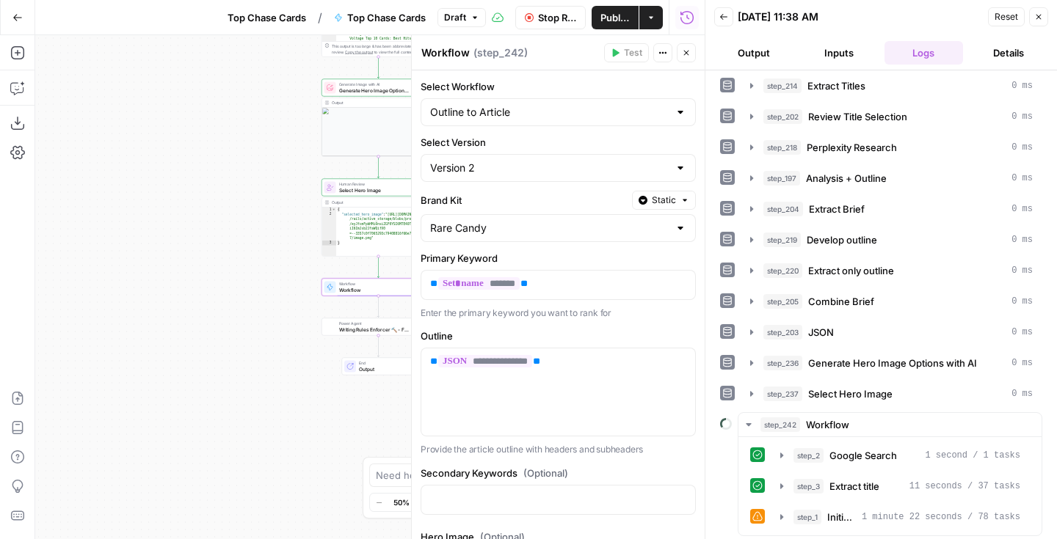
scroll to position [220, 0]
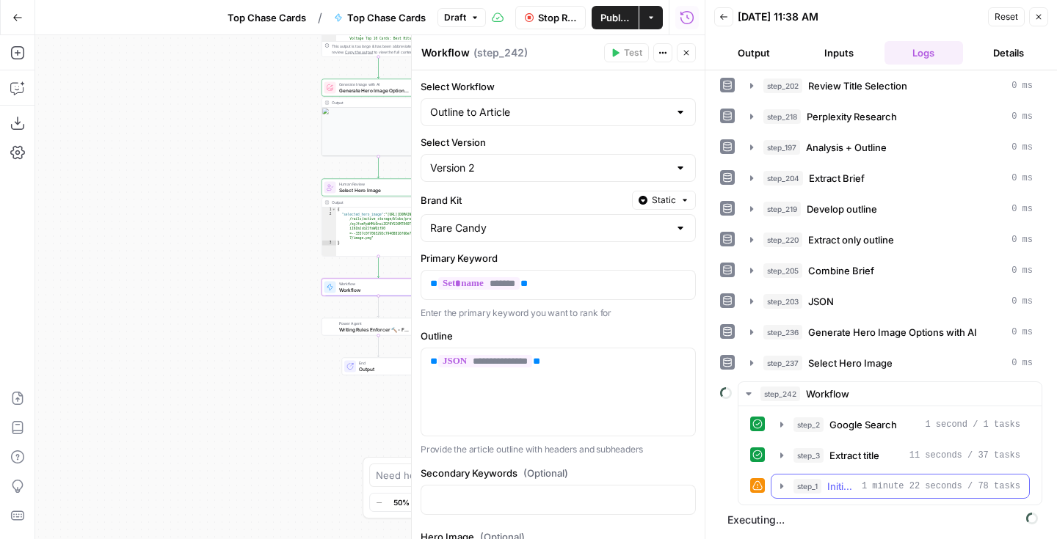
click at [782, 485] on icon "button" at bounding box center [781, 486] width 3 height 5
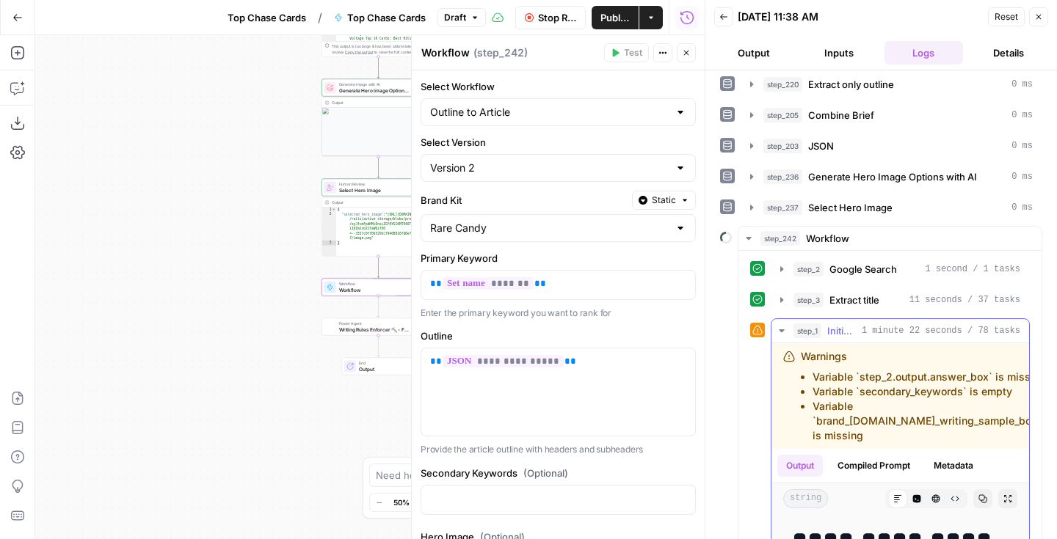
scroll to position [377, 0]
click at [782, 329] on icon "button" at bounding box center [781, 329] width 5 height 3
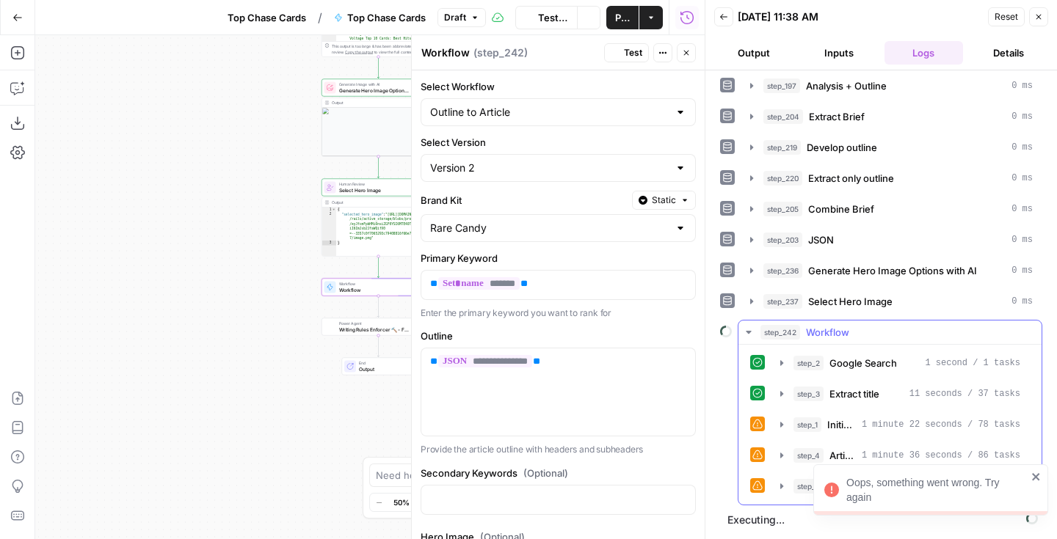
scroll to position [317, 0]
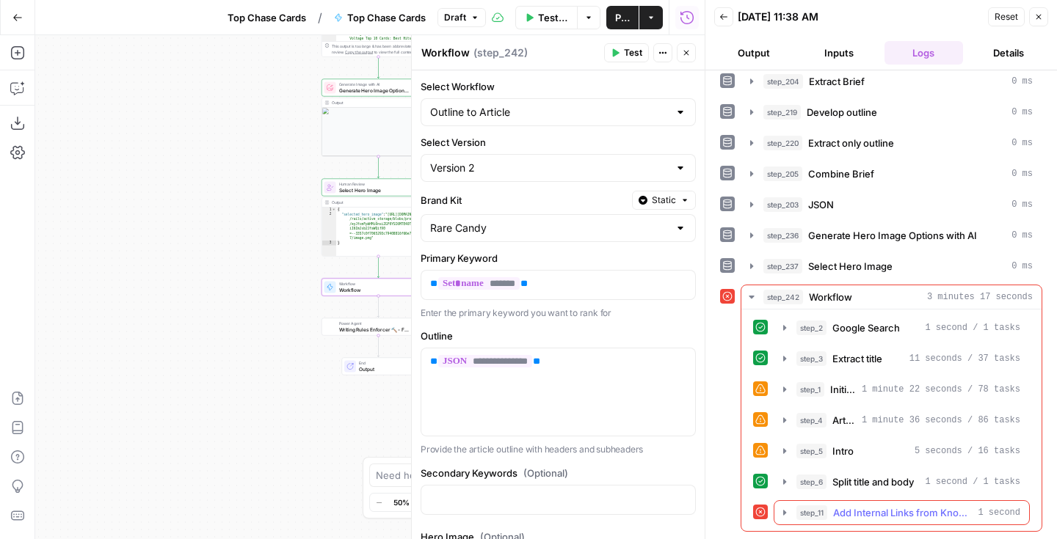
click at [784, 513] on icon "button" at bounding box center [784, 512] width 3 height 5
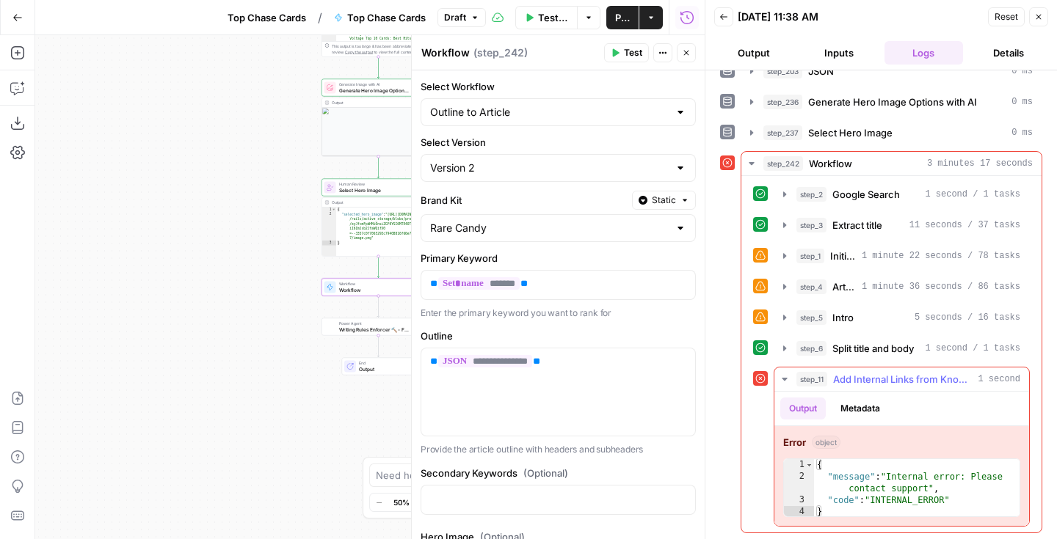
scroll to position [452, 0]
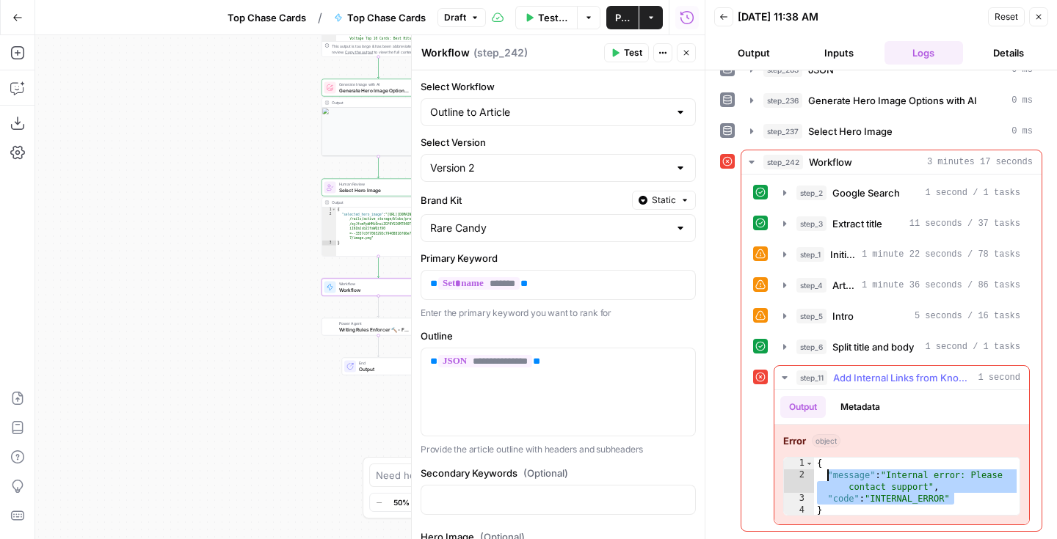
drag, startPoint x: 965, startPoint y: 499, endPoint x: 829, endPoint y: 478, distance: 138.1
click at [829, 478] on div "{ "message" : "Internal error: Please contact support" , "code" : "INTERNAL_ERR…" at bounding box center [916, 499] width 205 height 82
type textarea "**********"
click at [18, 459] on icon "button" at bounding box center [17, 457] width 15 height 15
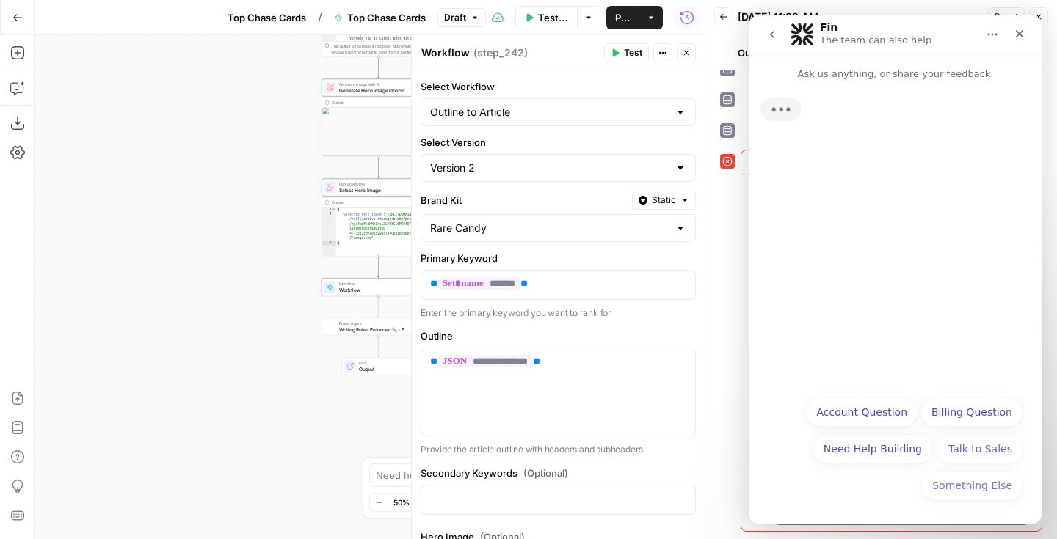
scroll to position [0, 0]
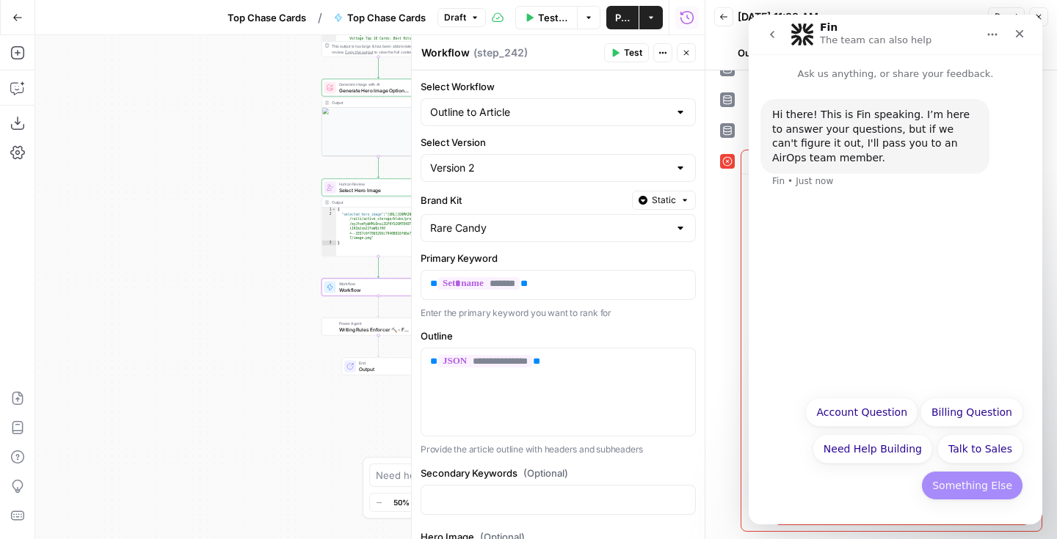
click at [994, 492] on button "Something Else" at bounding box center [972, 485] width 102 height 29
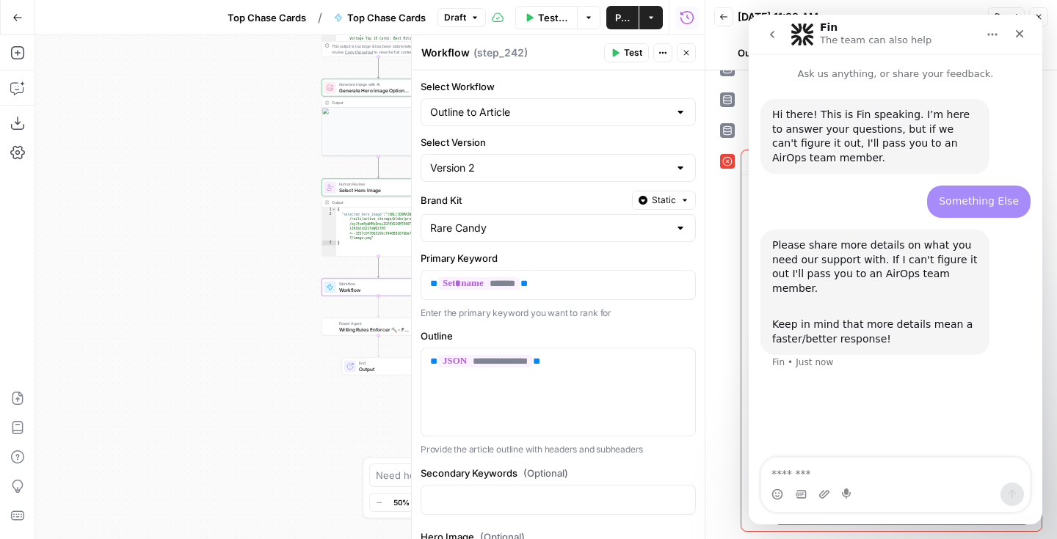
click at [842, 484] on div "Intercom messenger" at bounding box center [848, 494] width 12 height 23
click at [833, 478] on textarea "Message…" at bounding box center [895, 470] width 269 height 25
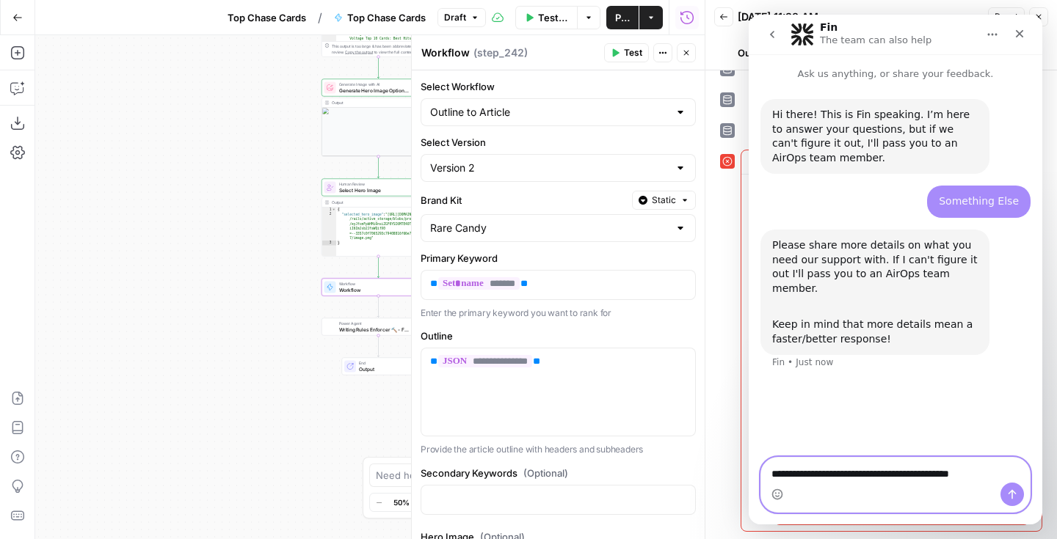
paste textarea "**********"
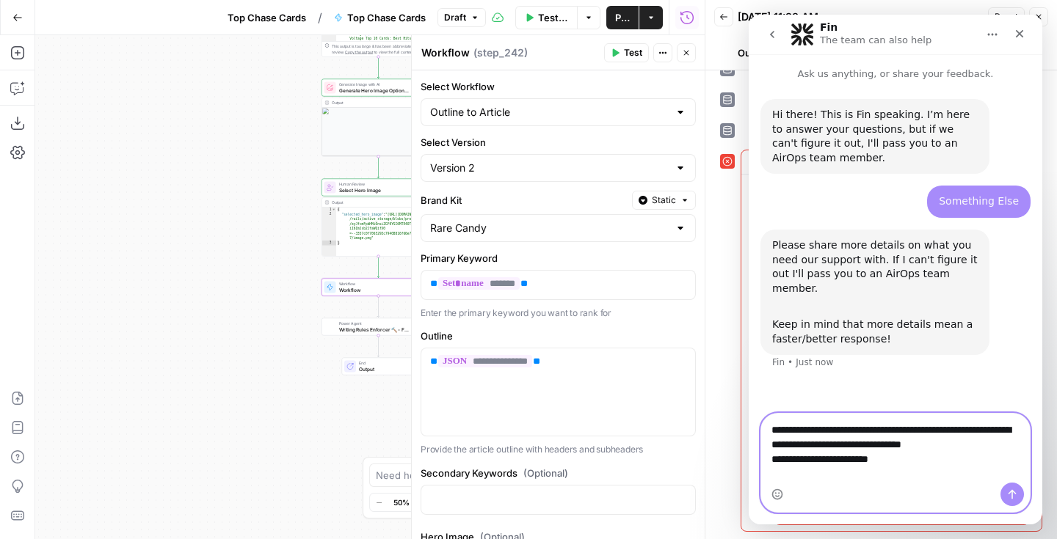
type textarea "**********"
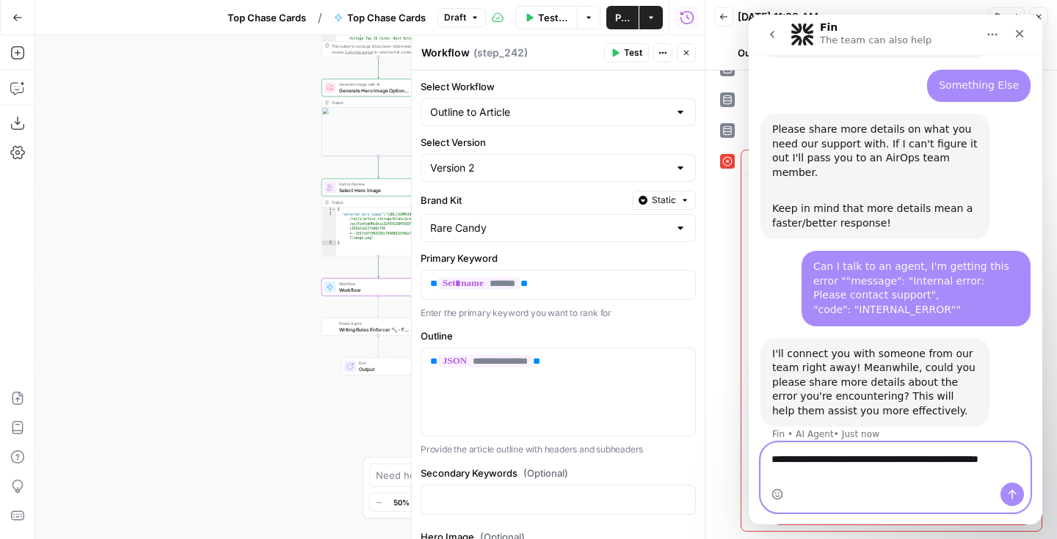
scroll to position [131, 0]
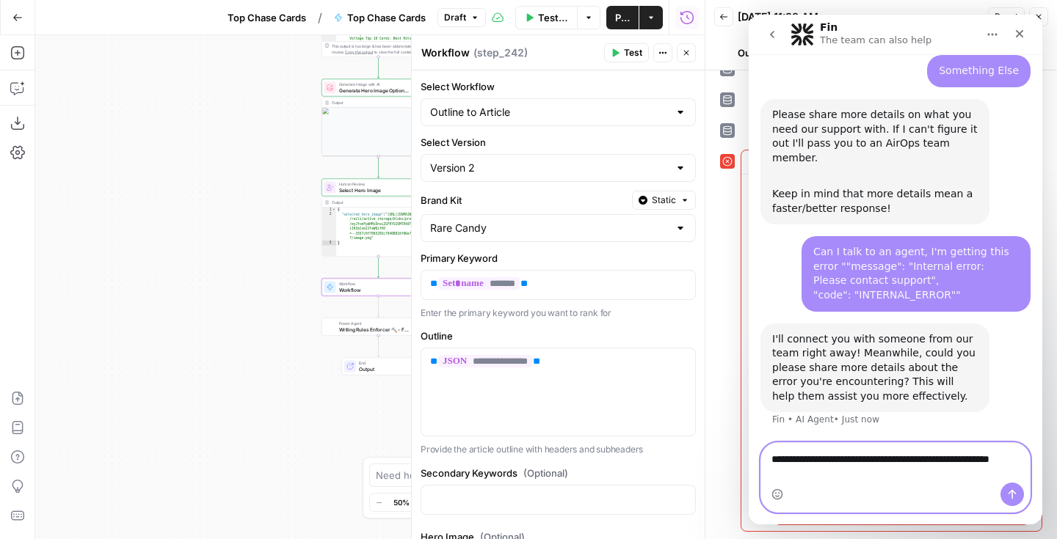
paste textarea "**********"
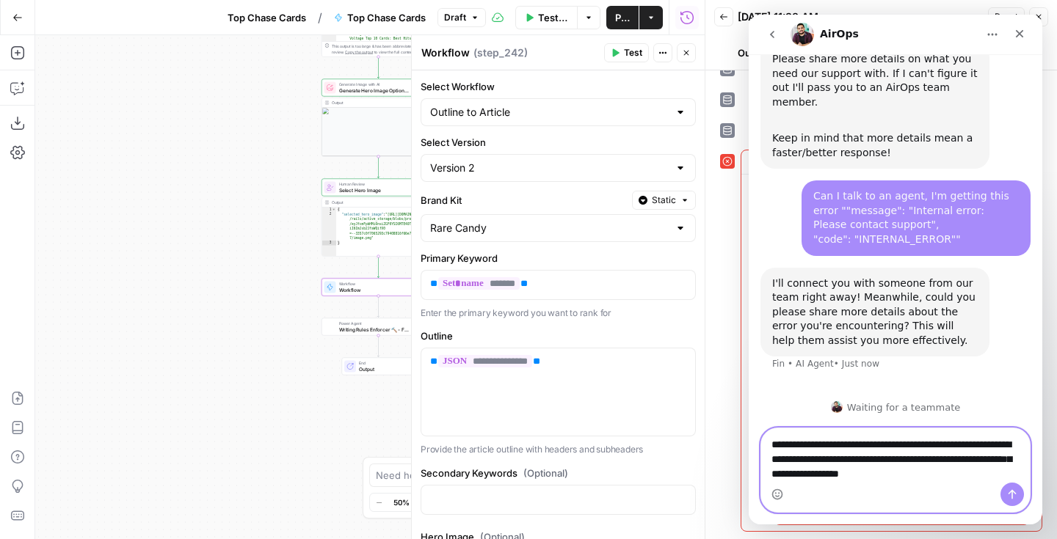
scroll to position [201, 0]
type textarea "**********"
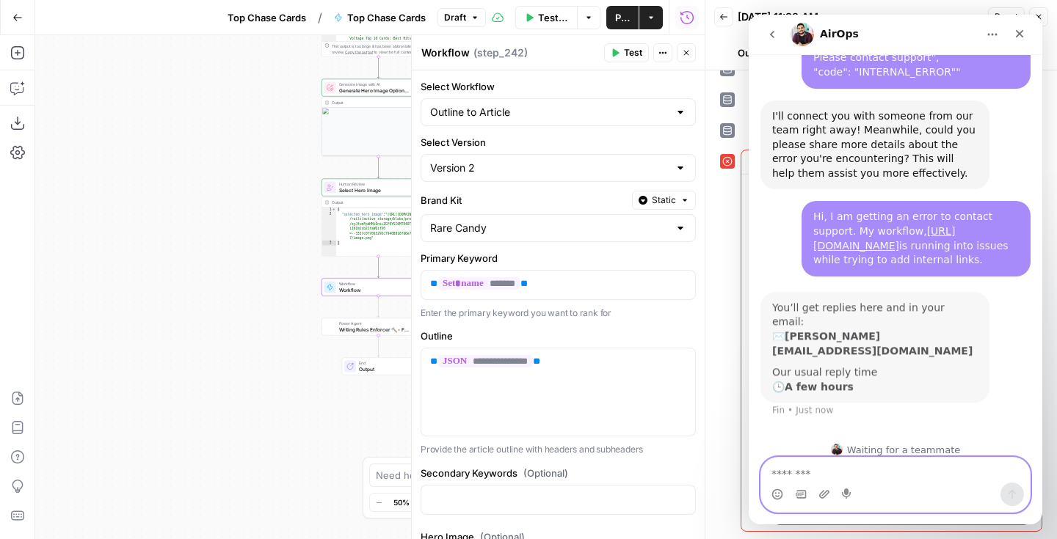
scroll to position [353, 0]
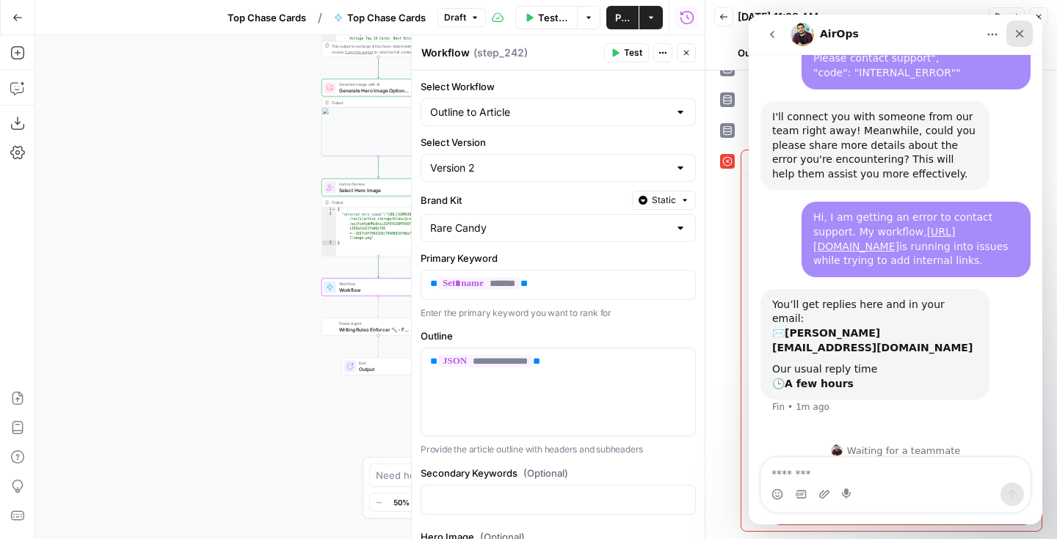
click at [1021, 32] on icon "Close" at bounding box center [1020, 34] width 8 height 8
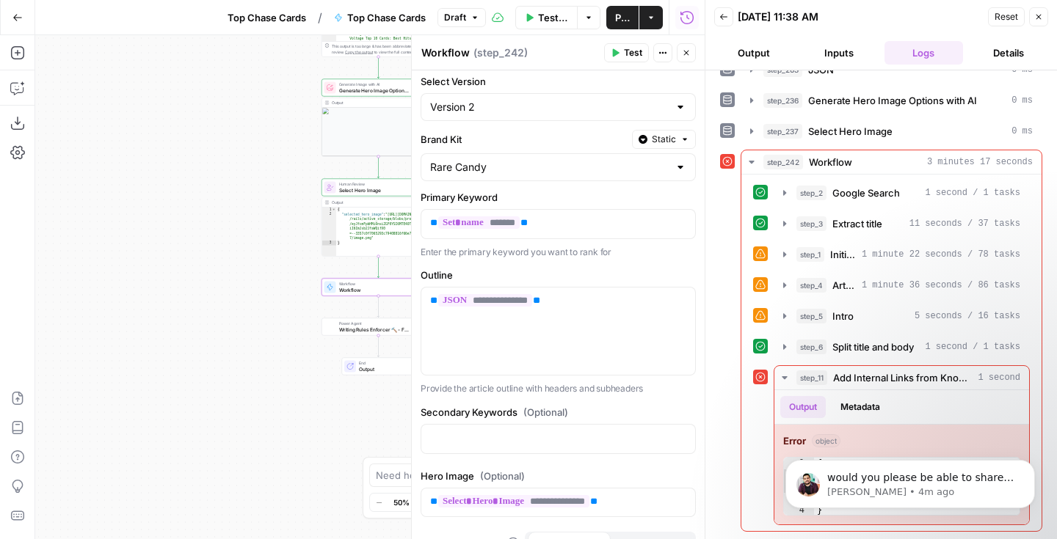
scroll to position [0, 0]
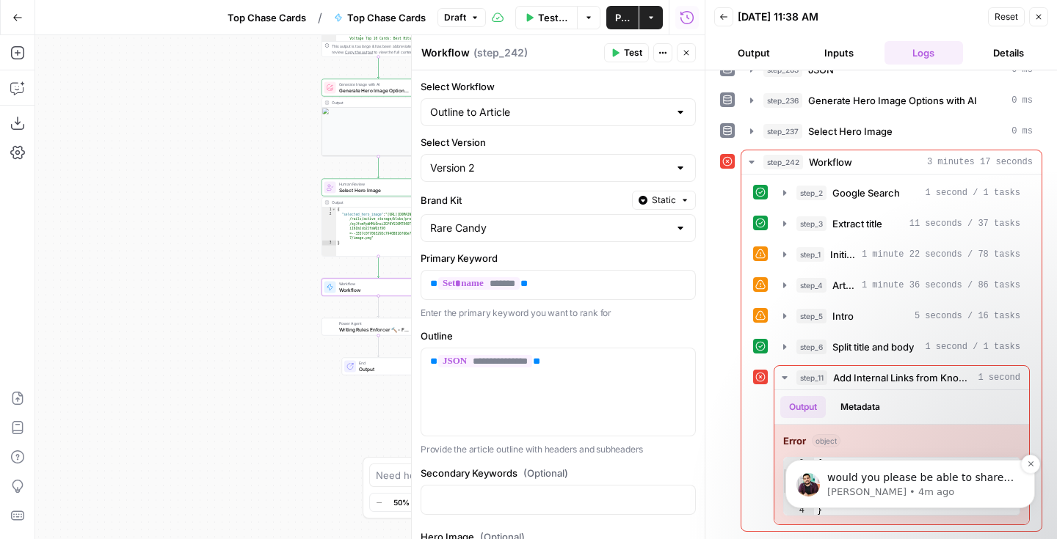
click at [950, 478] on p "would you please be able to share the inputs you were using for this workflow s…" at bounding box center [921, 478] width 189 height 15
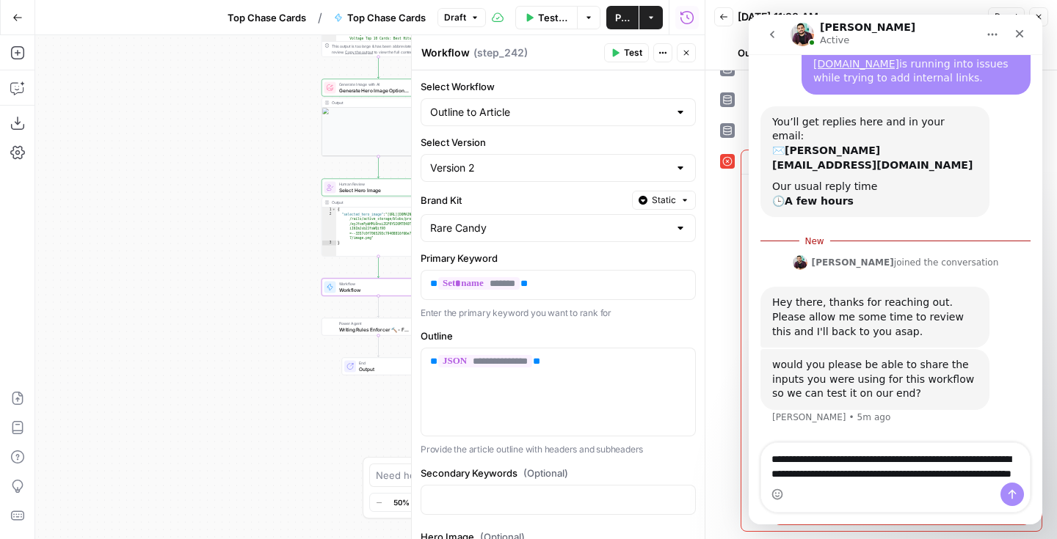
scroll to position [563, 0]
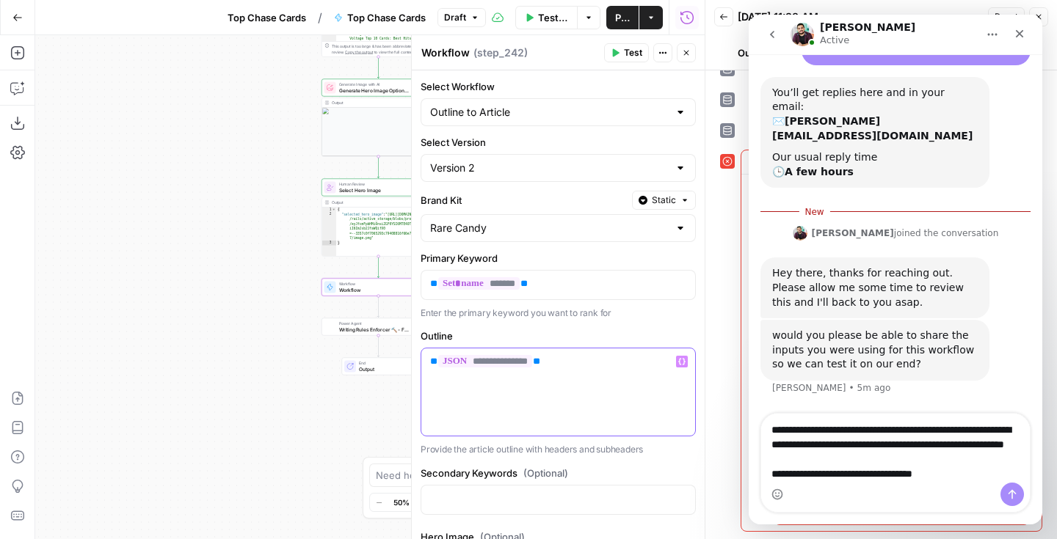
drag, startPoint x: 578, startPoint y: 364, endPoint x: 415, endPoint y: 360, distance: 163.7
click at [415, 360] on div "**********" at bounding box center [558, 287] width 294 height 504
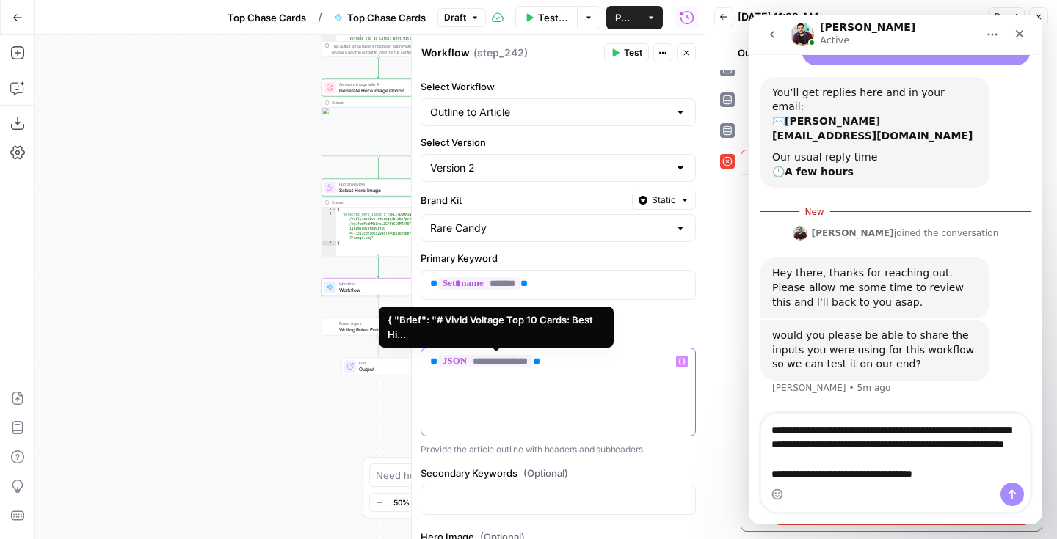
copy p "**********"
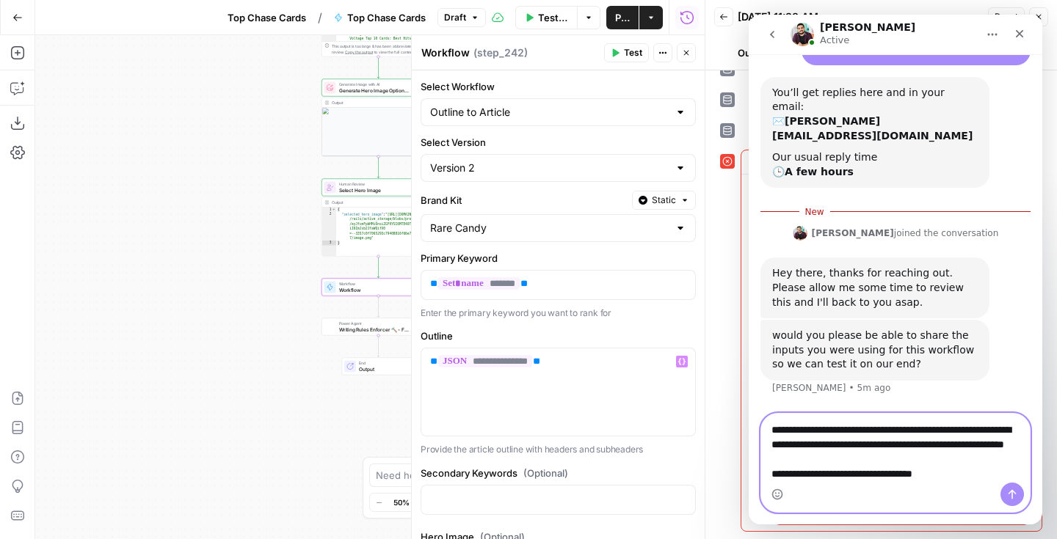
click at [970, 475] on textarea "**********" at bounding box center [895, 456] width 269 height 84
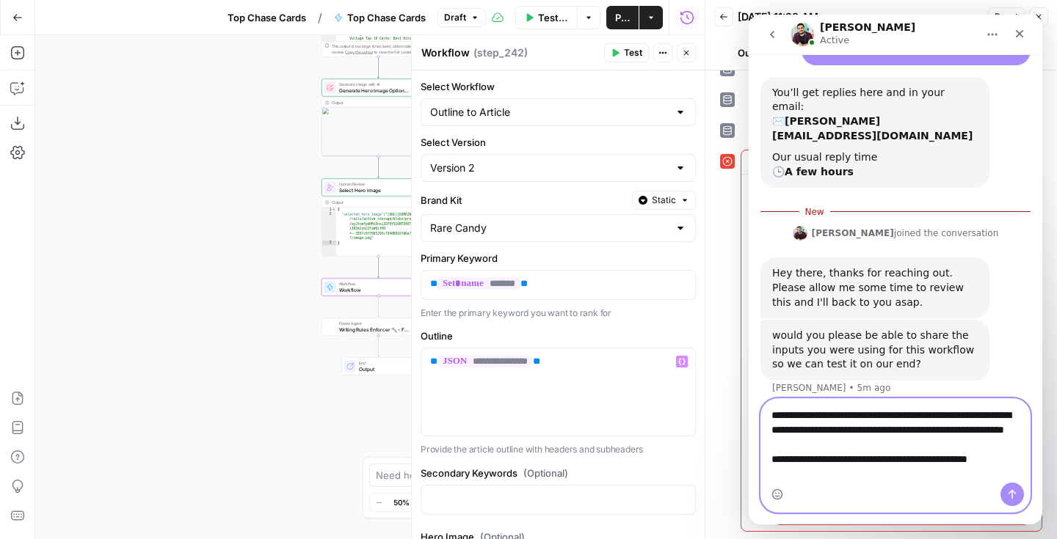
scroll to position [578, 0]
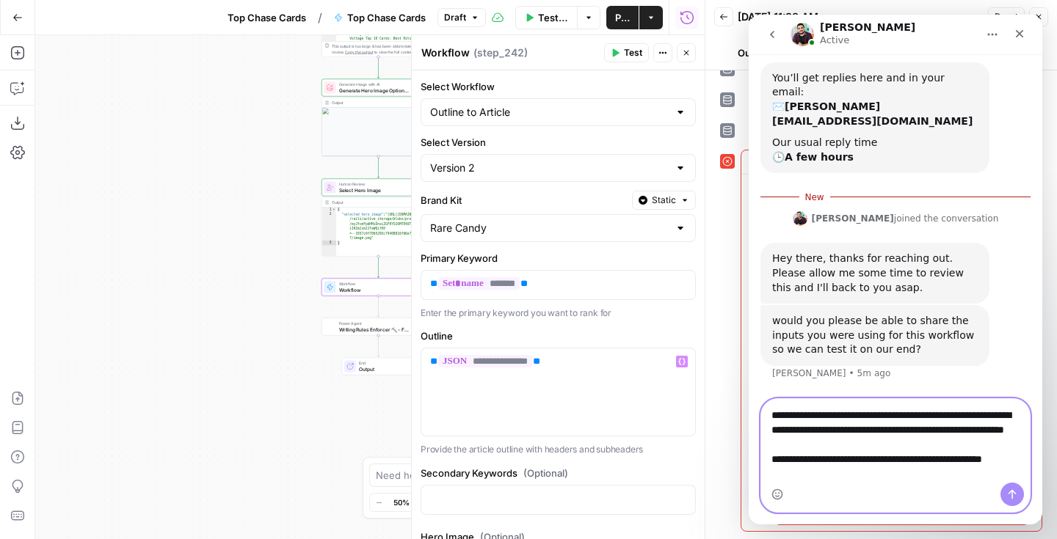
paste textarea "**********"
click at [812, 473] on textarea "**********" at bounding box center [895, 448] width 269 height 98
click at [926, 471] on textarea "**********" at bounding box center [895, 448] width 269 height 98
type textarea "**********"
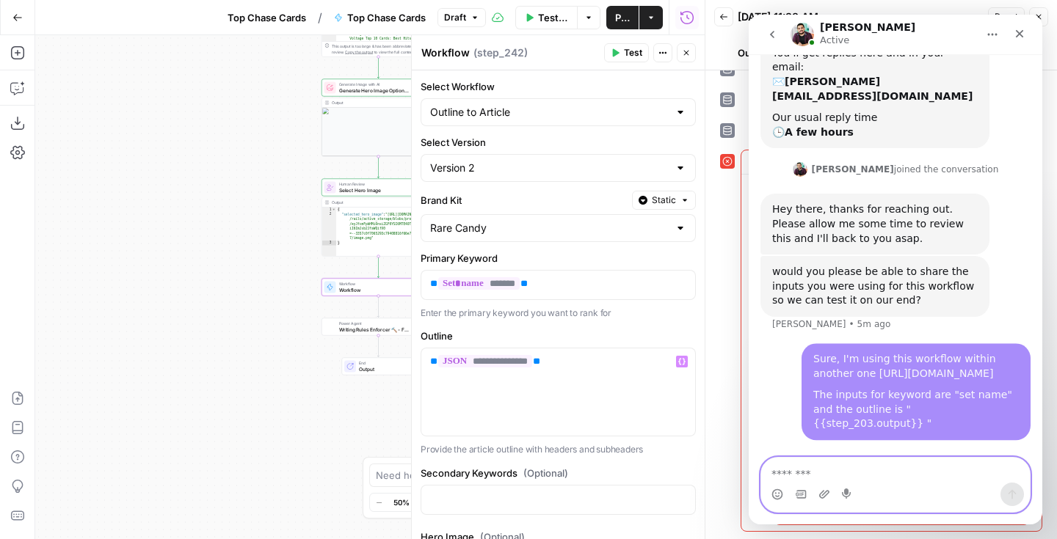
scroll to position [603, 0]
click at [680, 170] on div at bounding box center [680, 168] width 12 height 15
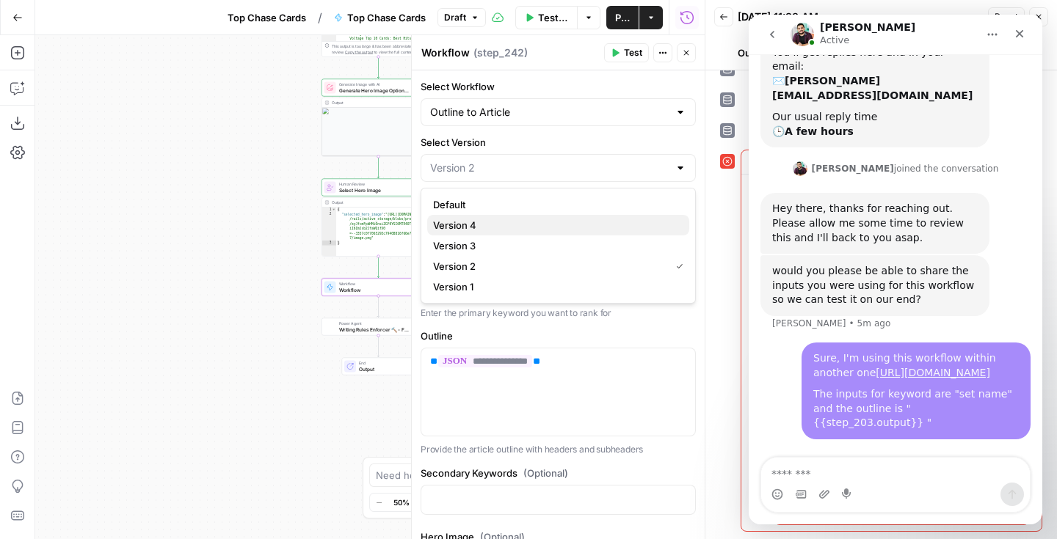
click at [550, 222] on span "Version 4" at bounding box center [555, 225] width 244 height 15
type input "Version 4"
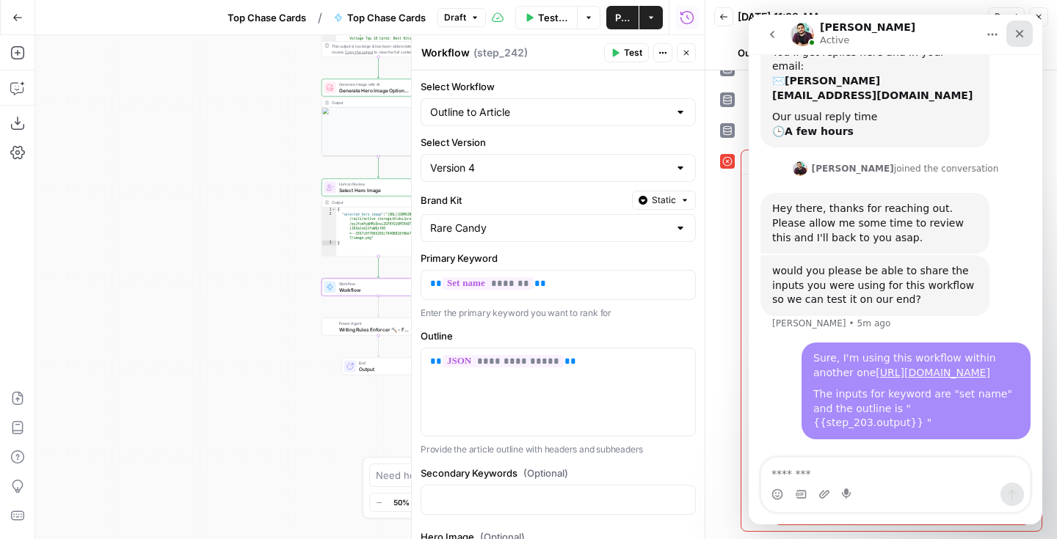
click at [1020, 29] on icon "Close" at bounding box center [1019, 34] width 12 height 12
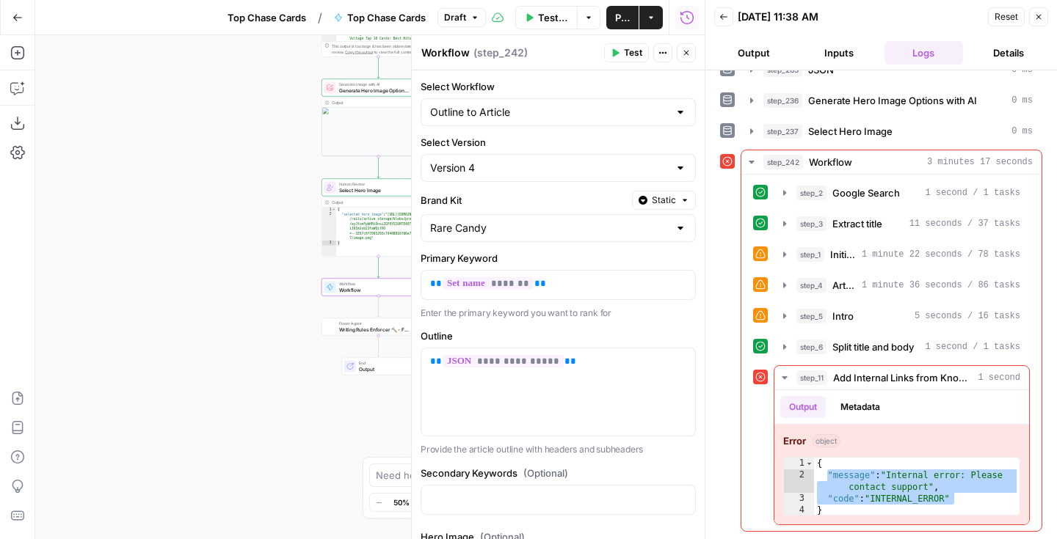
click at [682, 57] on button "Close" at bounding box center [686, 52] width 19 height 19
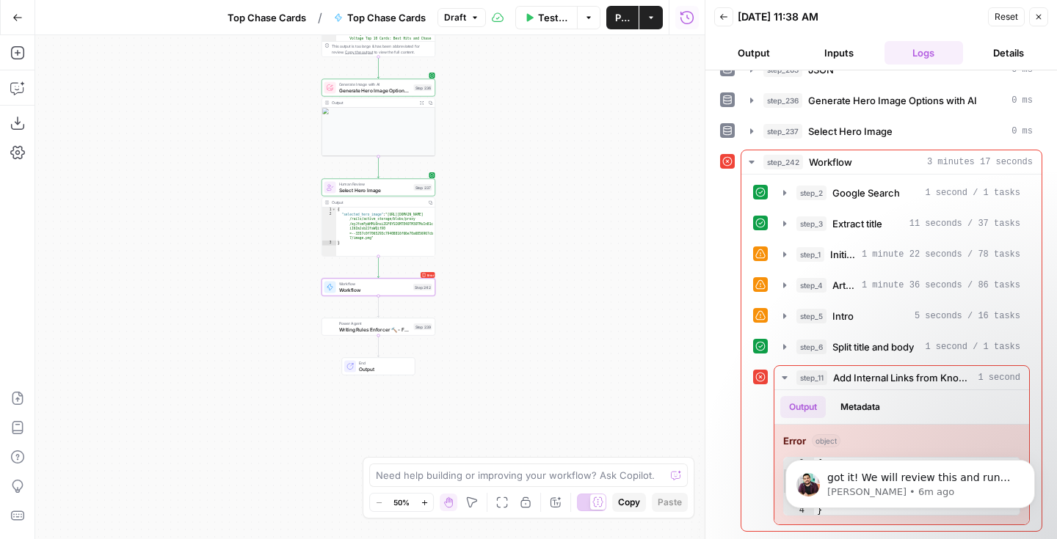
scroll to position [0, 0]
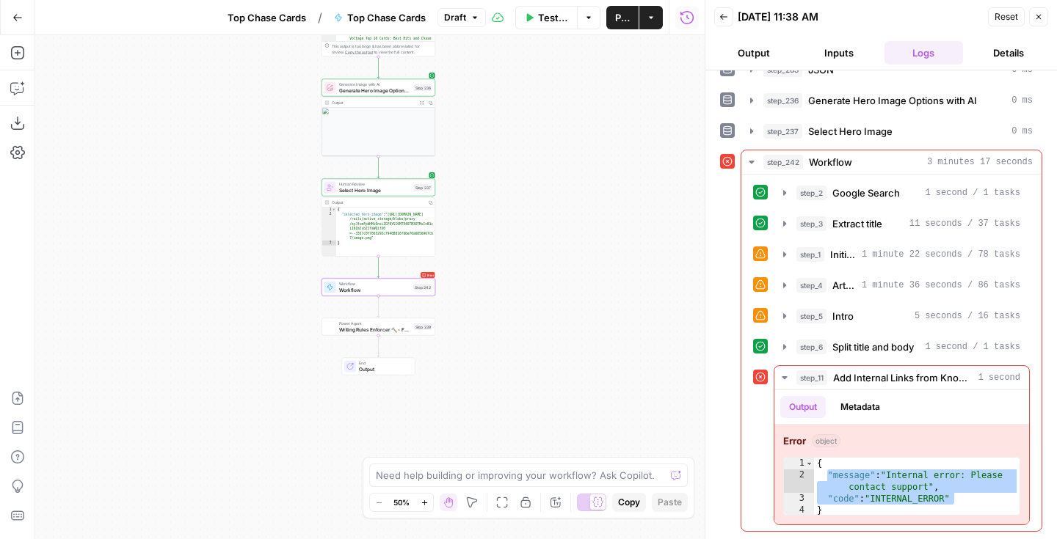
click at [1040, 12] on icon "button" at bounding box center [1038, 16] width 9 height 9
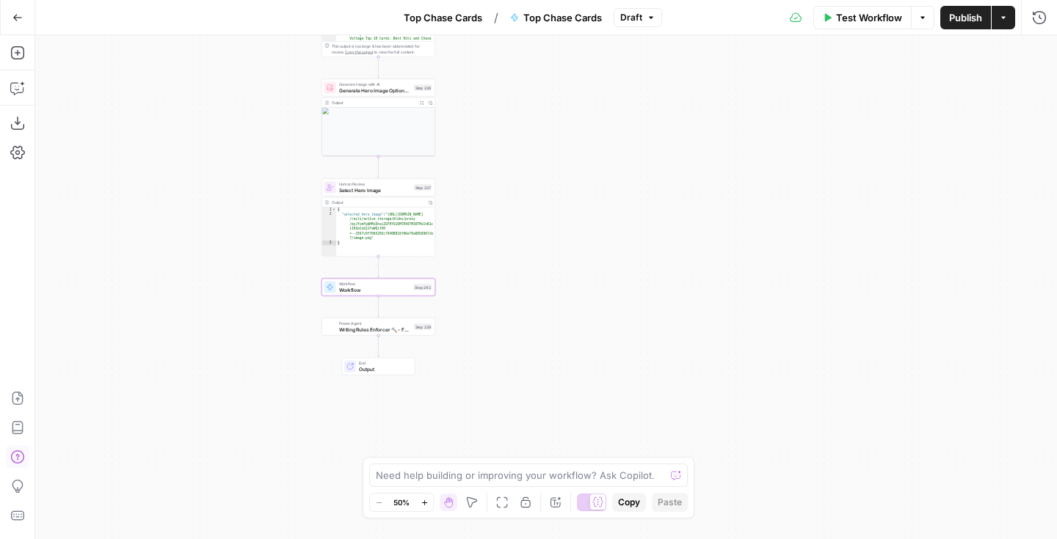
click at [9, 459] on button "Help" at bounding box center [17, 456] width 23 height 23
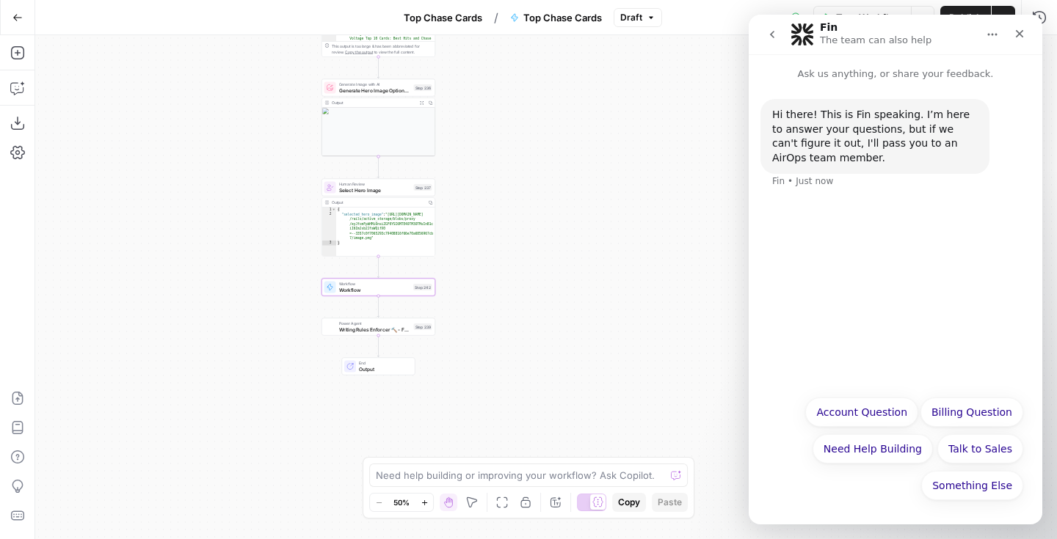
click at [775, 41] on button "go back" at bounding box center [772, 35] width 28 height 28
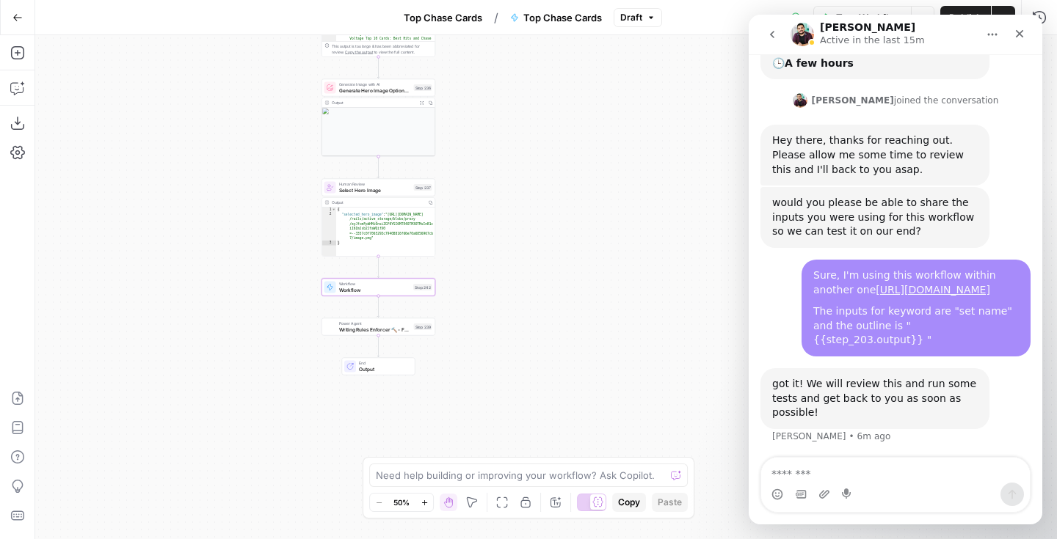
scroll to position [675, 0]
click at [854, 475] on textarea "Message…" at bounding box center [895, 470] width 269 height 25
type textarea "**********"
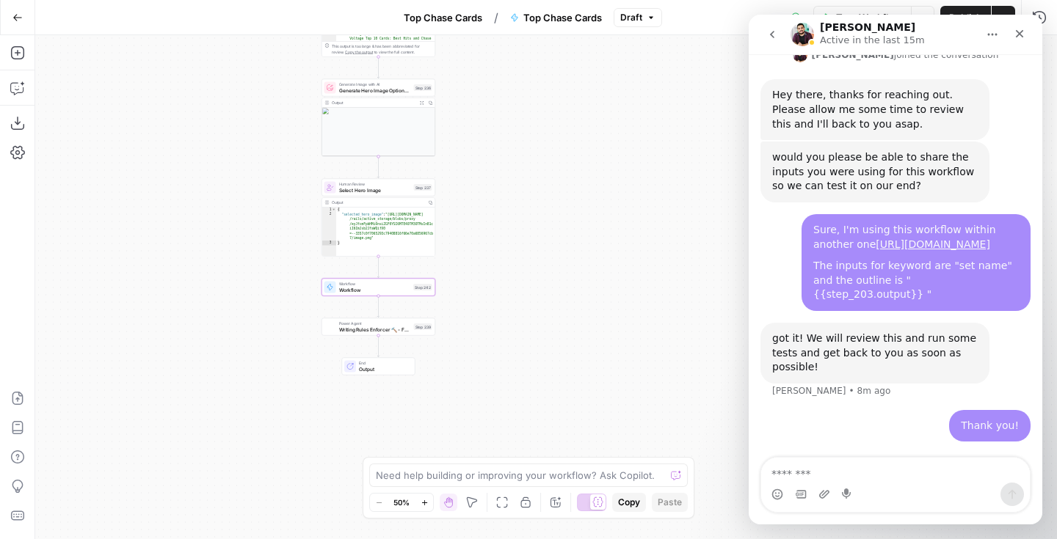
scroll to position [719, 0]
